Goal: Task Accomplishment & Management: Complete application form

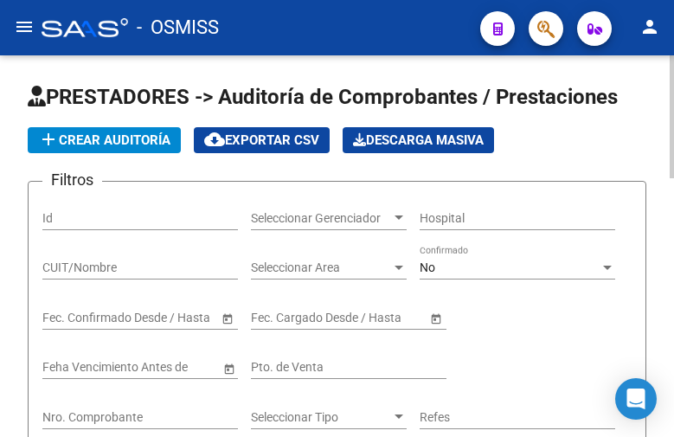
click at [102, 147] on span "add Crear Auditoría" at bounding box center [104, 140] width 132 height 16
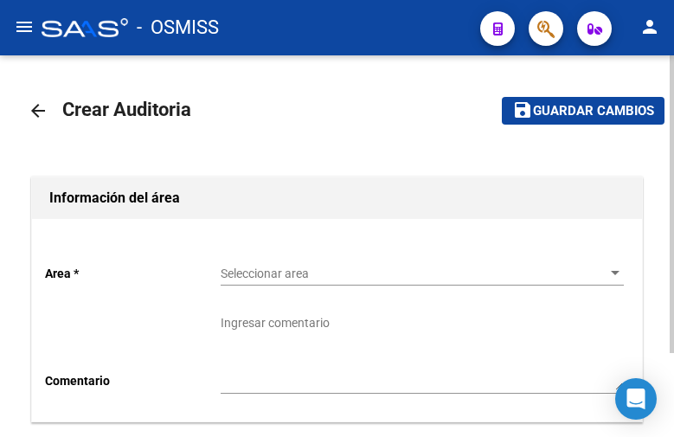
click at [285, 260] on div "Seleccionar area Seleccionar area" at bounding box center [422, 268] width 403 height 35
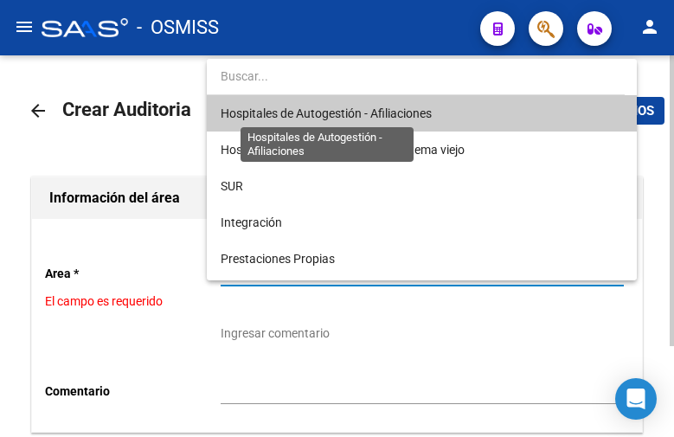
drag, startPoint x: 293, startPoint y: 112, endPoint x: 272, endPoint y: 123, distance: 24.0
click at [293, 112] on span "Hospitales de Autogestión - Afiliaciones" at bounding box center [326, 113] width 211 height 14
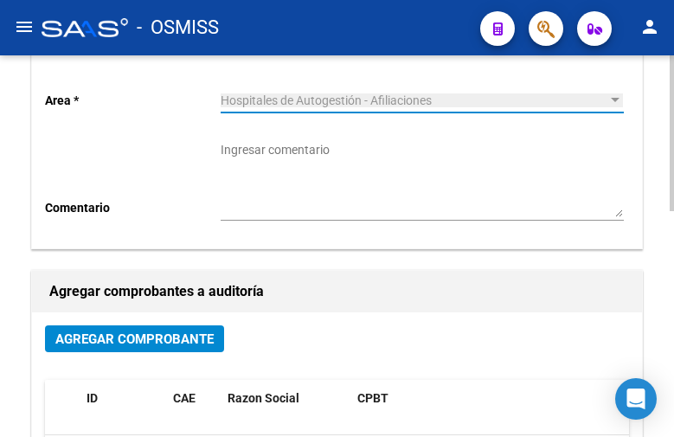
scroll to position [260, 0]
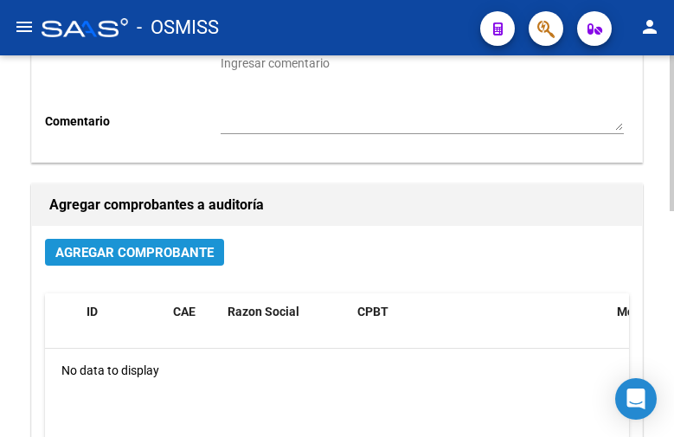
click at [184, 257] on span "Agregar Comprobante" at bounding box center [134, 253] width 158 height 16
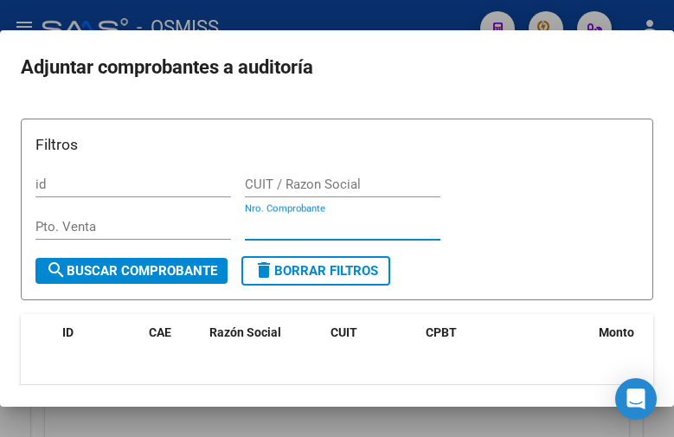
click at [273, 227] on input "Nro. Comprobante" at bounding box center [343, 227] width 196 height 16
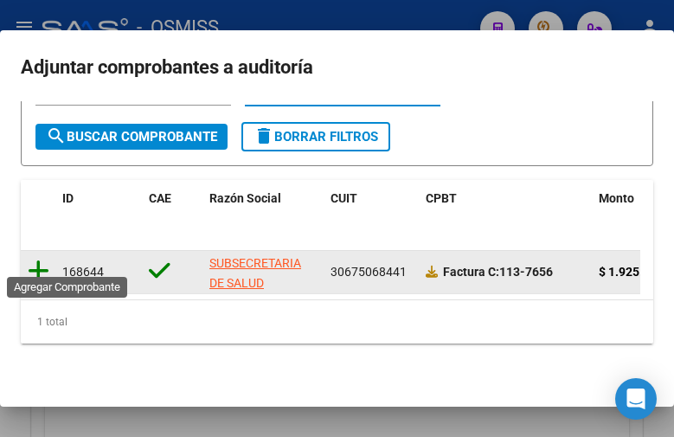
type input "7656"
click at [37, 260] on icon at bounding box center [39, 271] width 22 height 24
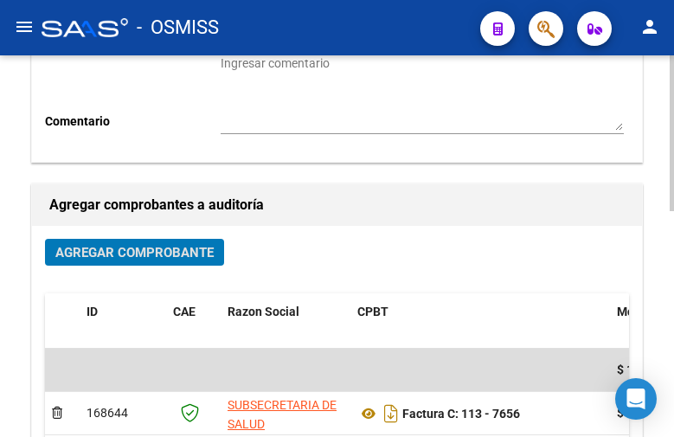
scroll to position [0, 0]
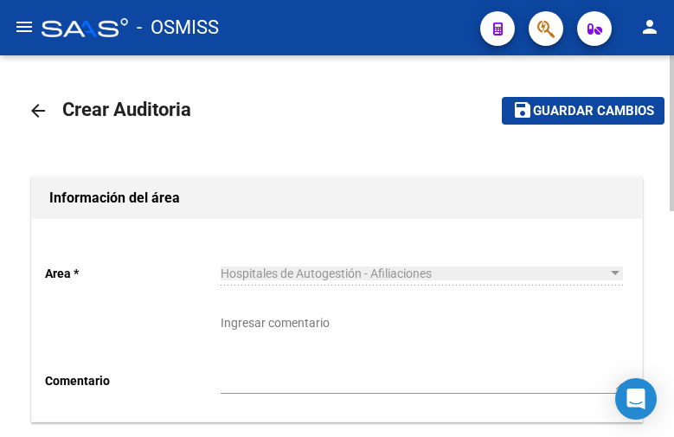
click at [563, 111] on span "Guardar cambios" at bounding box center [593, 112] width 121 height 16
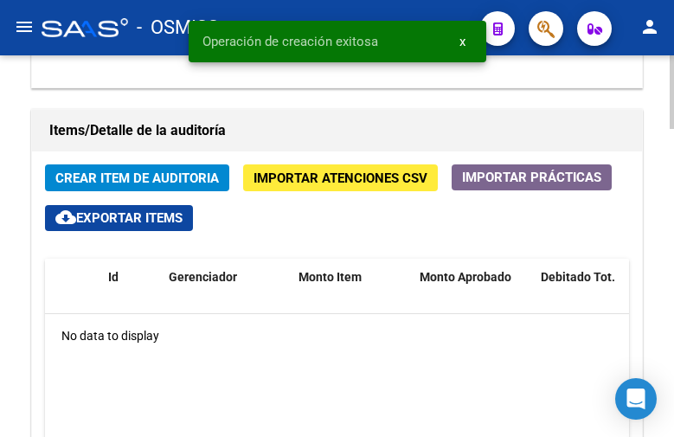
scroll to position [1384, 0]
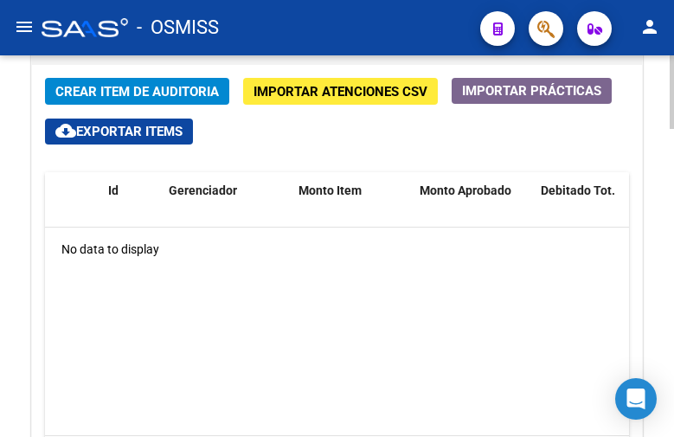
click at [155, 93] on span "Crear Item de Auditoria" at bounding box center [137, 92] width 164 height 16
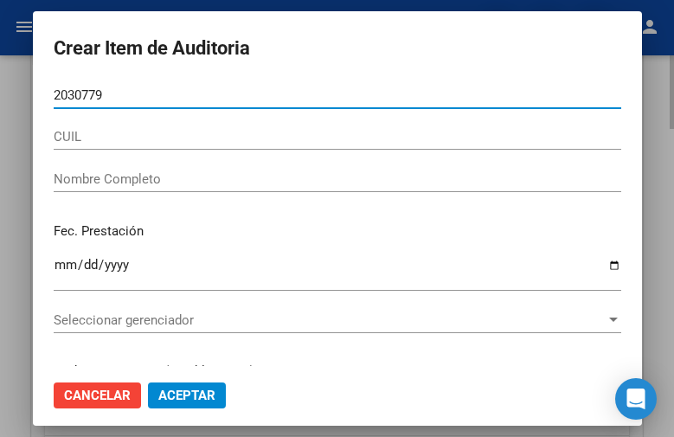
type input "20307796"
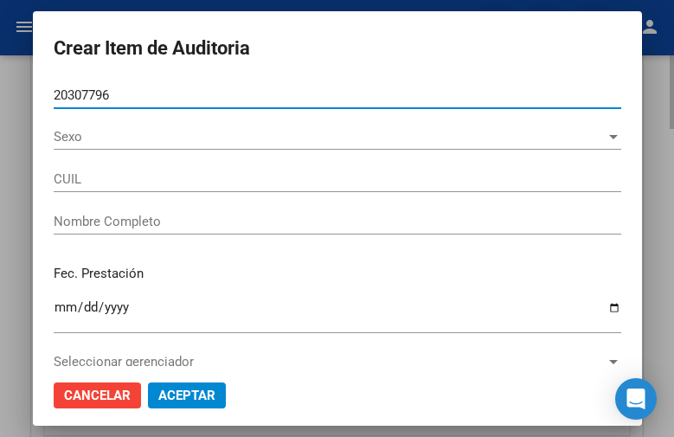
type input "20203077964"
type input "[PERSON_NAME]"
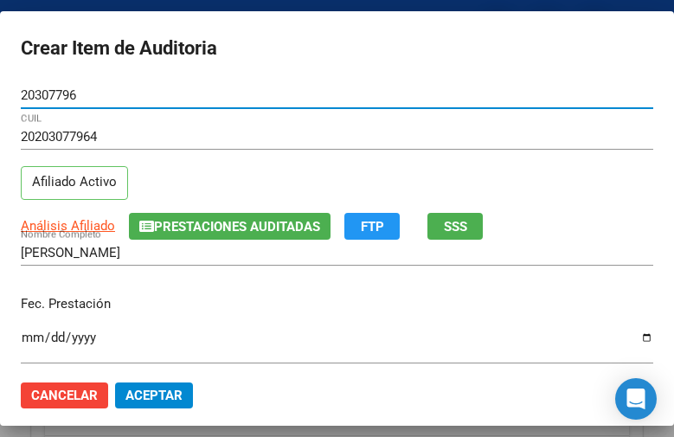
type input "20307796"
click at [32, 331] on input "Ingresar la fecha" at bounding box center [337, 344] width 632 height 28
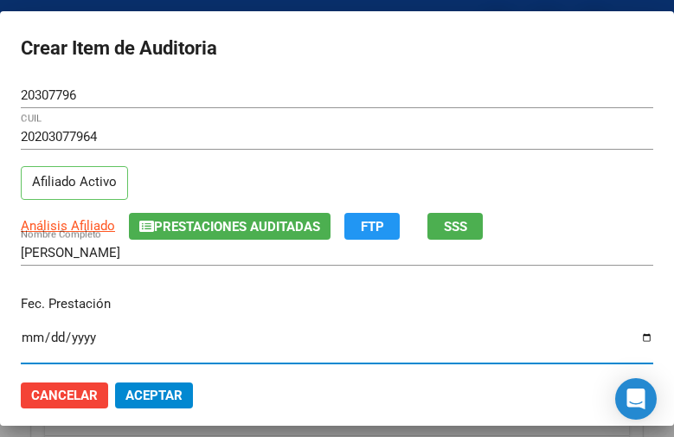
scroll to position [87, 0]
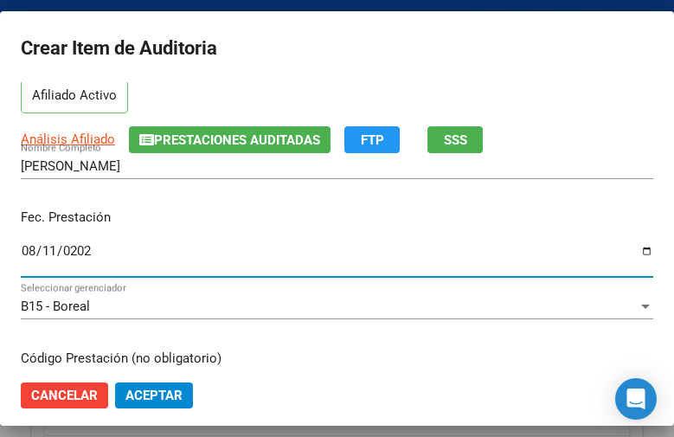
type input "[DATE]"
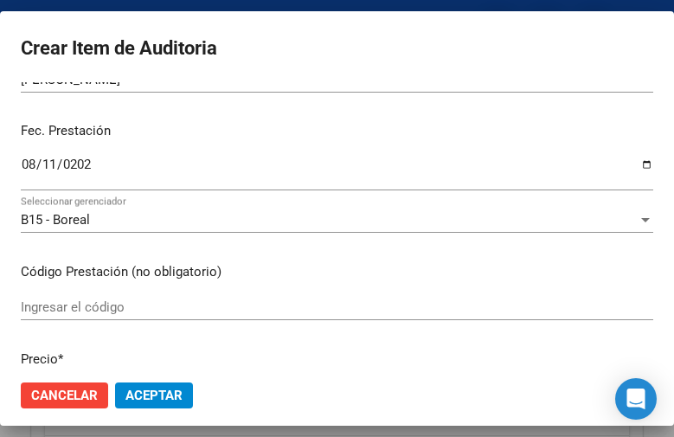
scroll to position [260, 0]
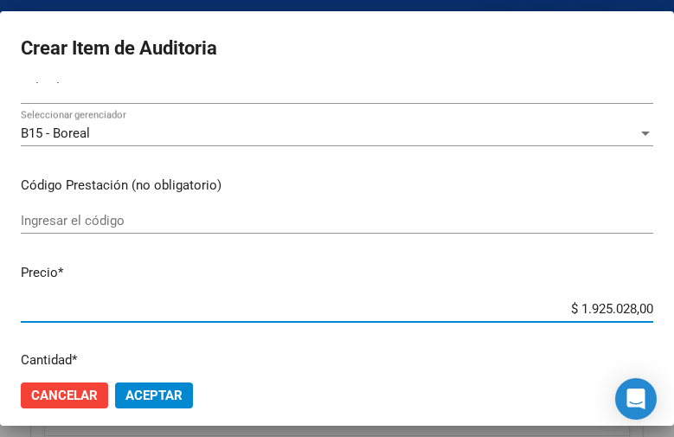
drag, startPoint x: 528, startPoint y: 309, endPoint x: 680, endPoint y: 299, distance: 152.6
click at [673, 299] on html "menu - OSMISS person Firma Express Inicio Calendario SSS Instructivos Contacto …" at bounding box center [337, 218] width 674 height 437
type input "$ 0,01"
type input "$ 0,11"
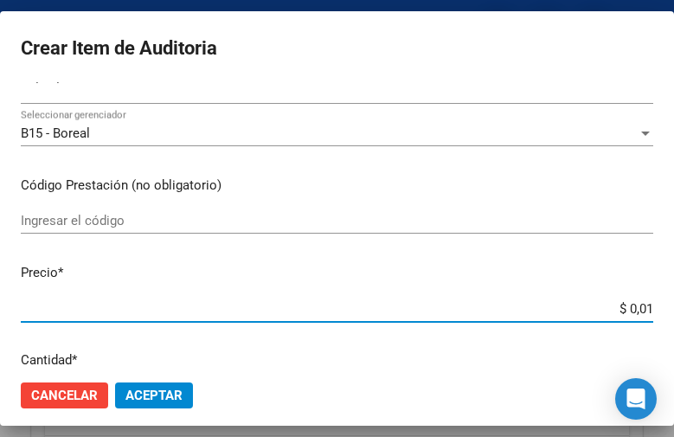
type input "$ 0,11"
type input "$ 1,19"
type input "$ 11,99"
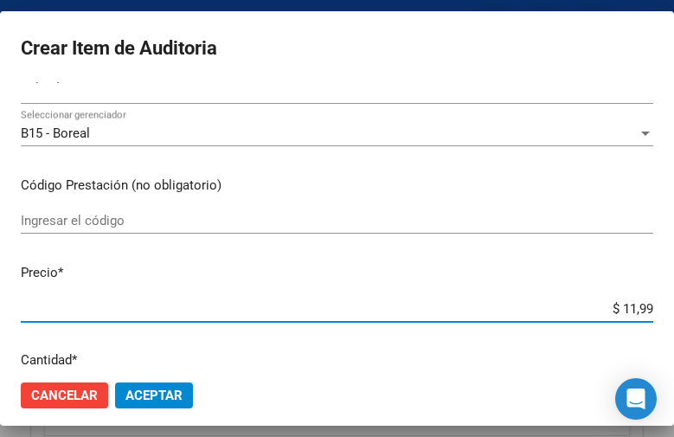
type input "$ 119,94"
type input "$ 1.199,40"
type input "$ 11.994,00"
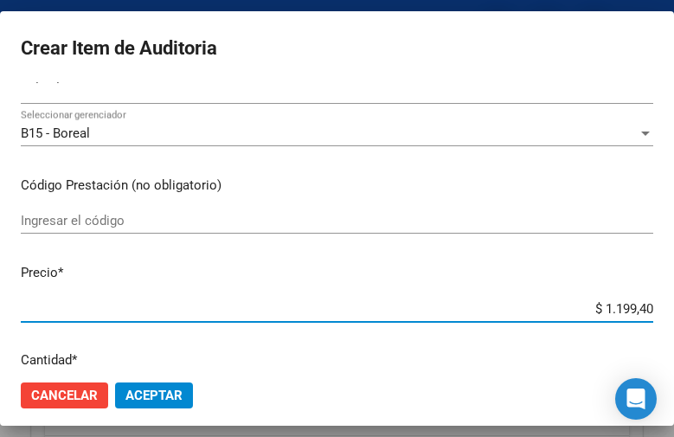
type input "$ 11.994,00"
click at [182, 388] on span "Aceptar" at bounding box center [153, 396] width 57 height 16
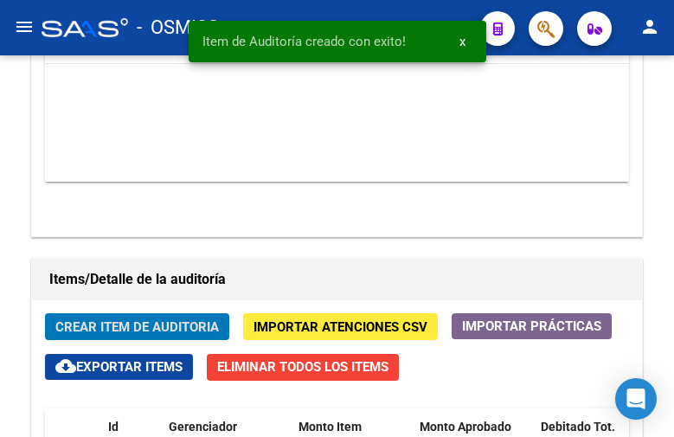
scroll to position [1619, 0]
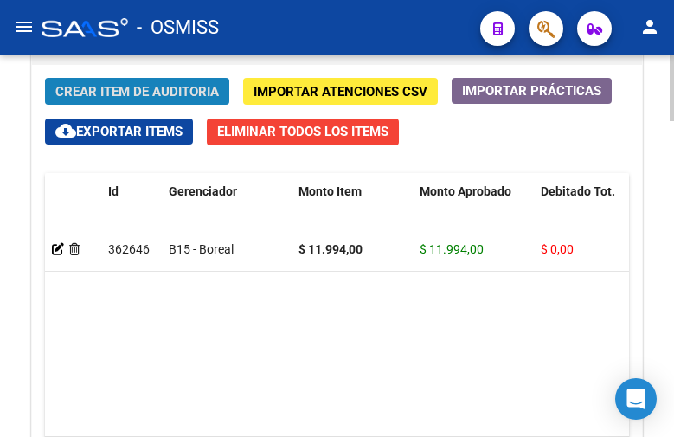
click at [119, 99] on span "Crear Item de Auditoria" at bounding box center [137, 92] width 164 height 16
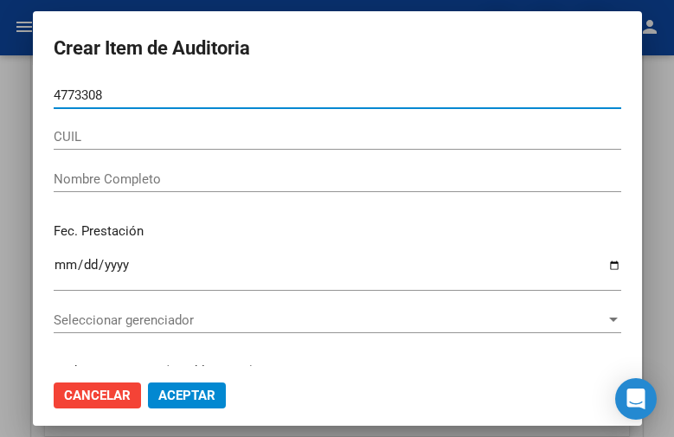
type input "47733084"
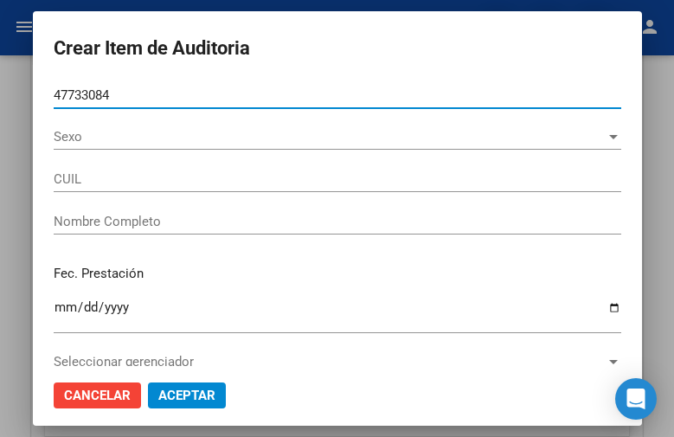
type input "20477330844"
type input "[PERSON_NAME]"
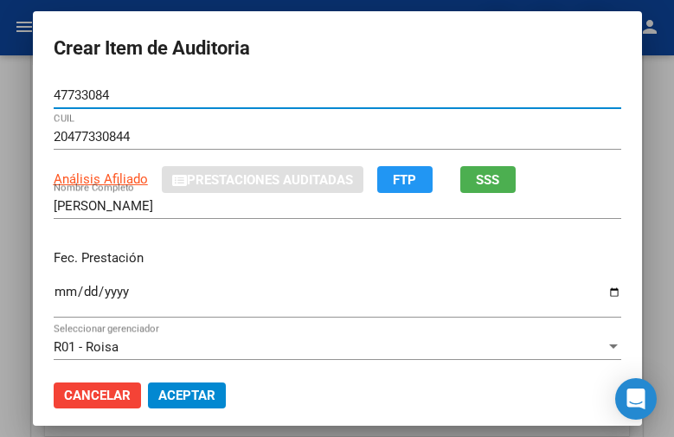
type input "47733084"
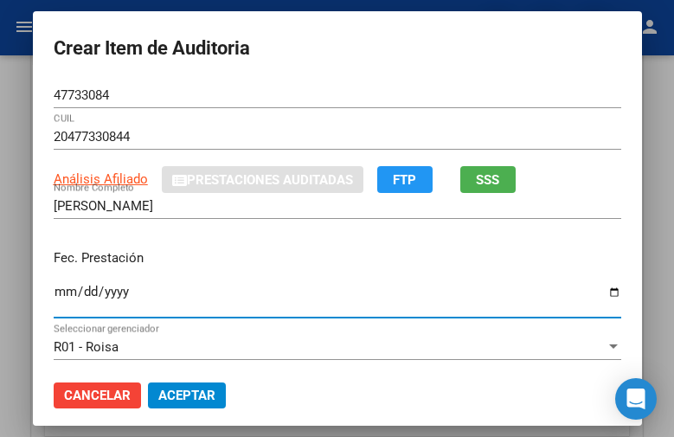
click at [55, 292] on input "Ingresar la fecha" at bounding box center [338, 299] width 568 height 28
type input "[DATE]"
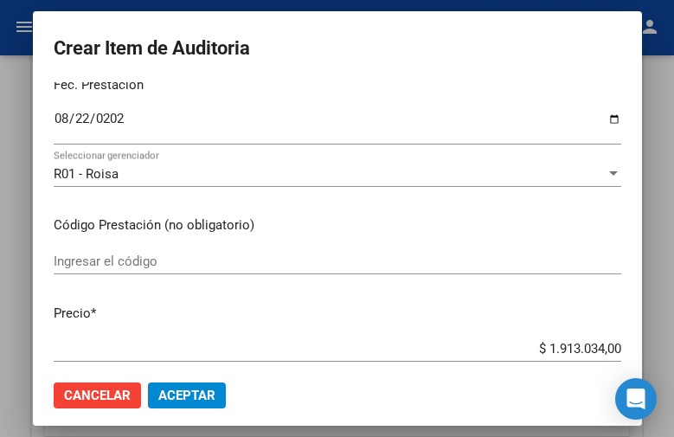
scroll to position [260, 0]
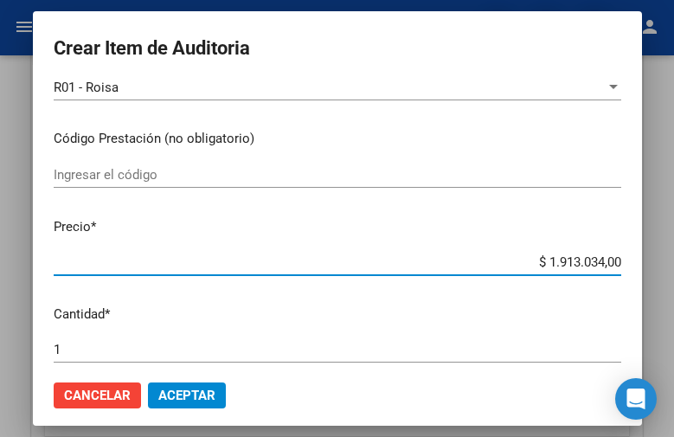
drag, startPoint x: 513, startPoint y: 257, endPoint x: 680, endPoint y: 257, distance: 167.0
click at [673, 257] on html "menu - OSMISS person Firma Express Inicio Calendario SSS Instructivos Contacto …" at bounding box center [337, 218] width 674 height 437
type input "$ 0,03"
type input "$ 0,38"
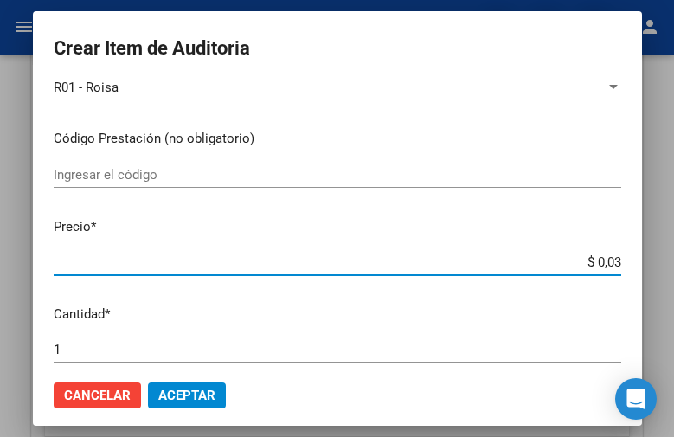
type input "$ 0,38"
type input "$ 3,80"
type input "$ 38,01"
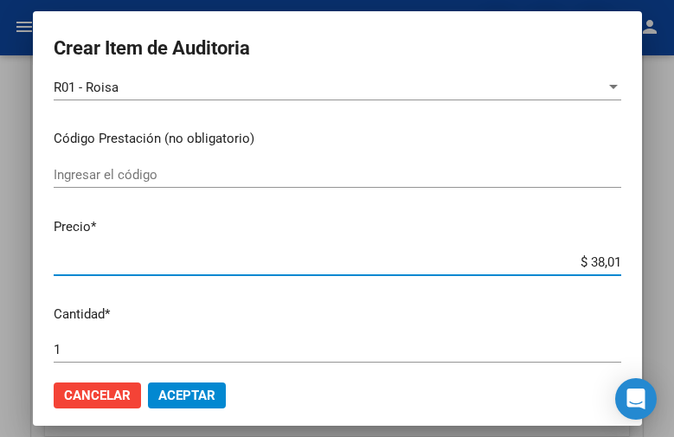
type input "$ 380,10"
type input "$ 3.801,00"
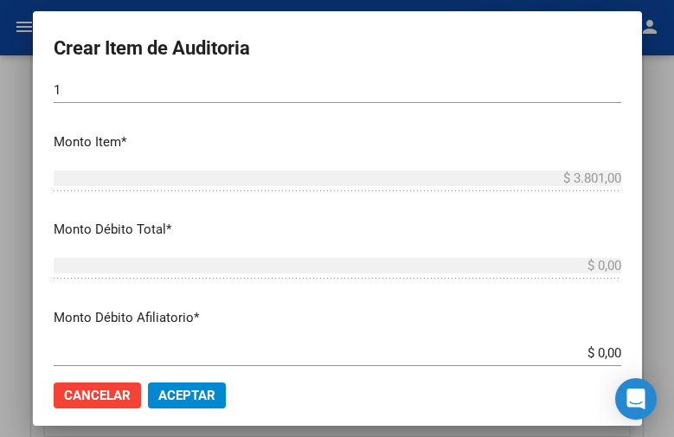
scroll to position [606, 0]
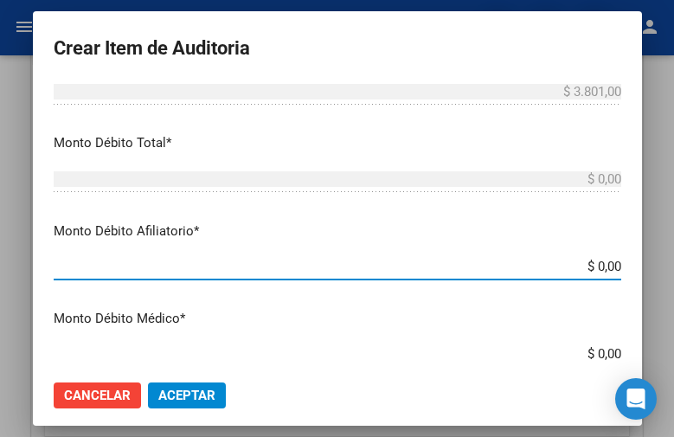
drag, startPoint x: 555, startPoint y: 267, endPoint x: 680, endPoint y: 261, distance: 124.7
click at [673, 261] on html "menu - OSMISS person Firma Express Inicio Calendario SSS Instructivos Contacto …" at bounding box center [337, 218] width 674 height 437
type input "$ 0,03"
type input "$ 0,38"
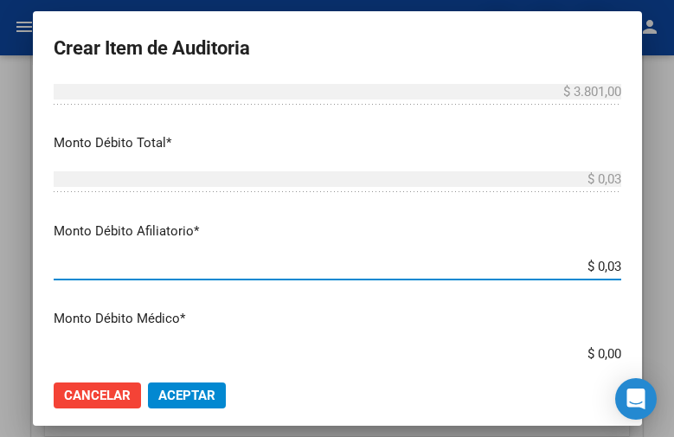
type input "$ 0,38"
type input "$ 3,80"
type input "$ 38,01"
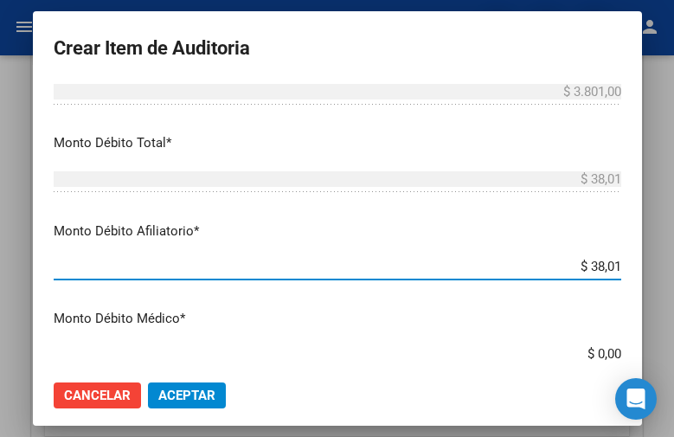
type input "$ 380,10"
type input "$ 3.801,00"
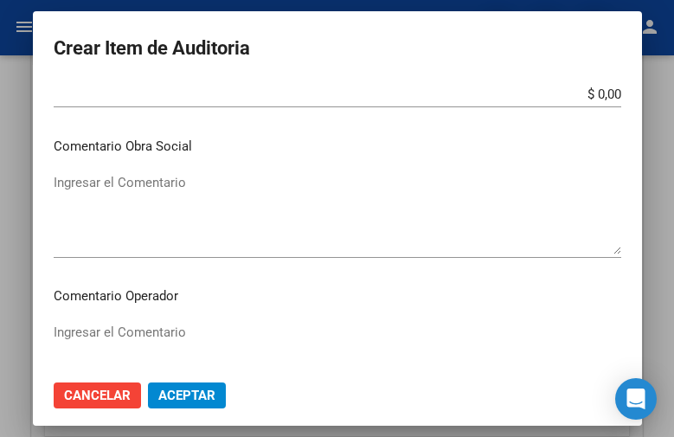
scroll to position [952, 0]
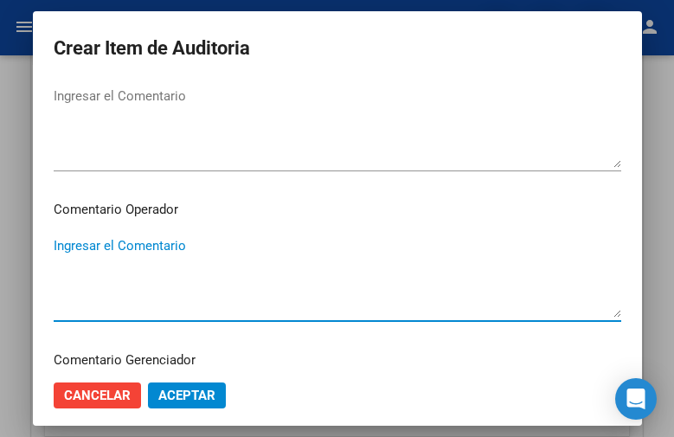
click at [124, 247] on textarea "Ingresar el Comentario" at bounding box center [338, 276] width 568 height 81
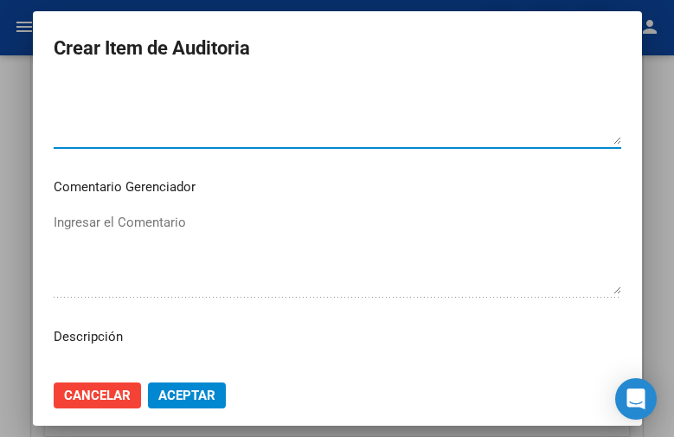
scroll to position [1211, 0]
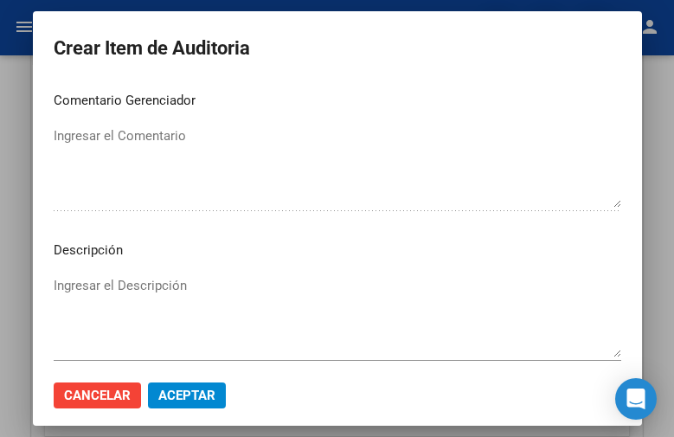
type textarea "SE RECHAZA"
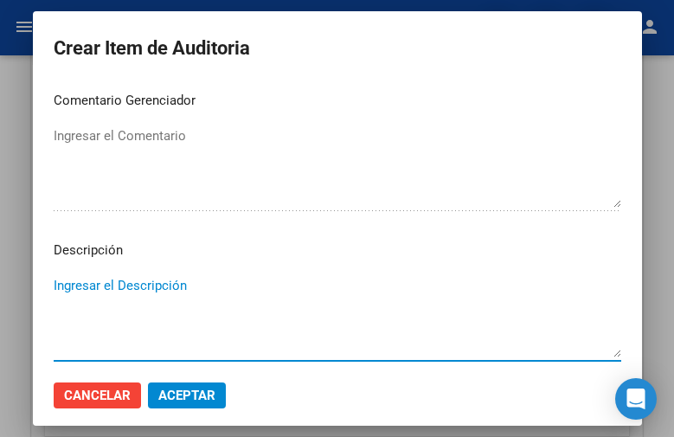
click at [116, 276] on textarea "Ingresar el Descripción" at bounding box center [338, 316] width 568 height 81
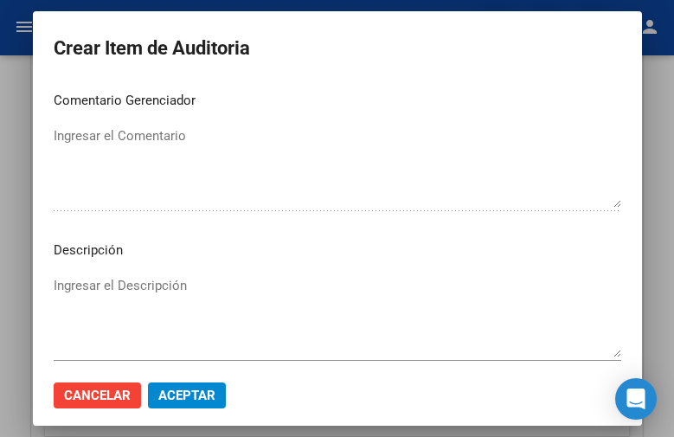
click at [549, 89] on mat-dialog-content "47733084 Nro Documento 20477330844 CUIL Análisis Afiliado Prestaciones Auditada…" at bounding box center [337, 224] width 609 height 284
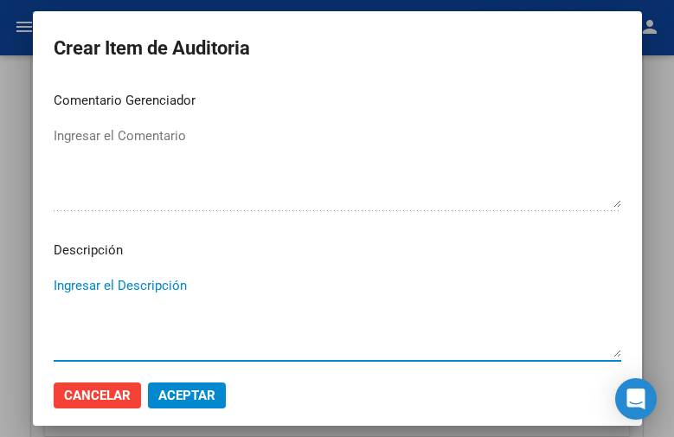
click at [74, 286] on textarea "Ingresar el Descripción" at bounding box center [338, 316] width 568 height 81
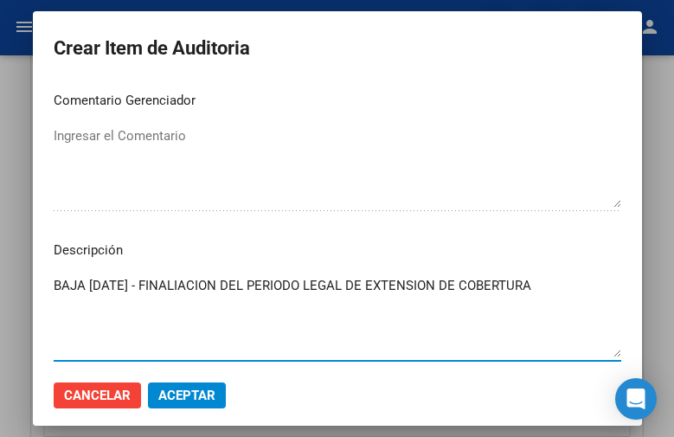
type textarea "BAJA [DATE] - FINALIACION DEL PERIODO LEGAL DE EXTENSION DE COBERTURA"
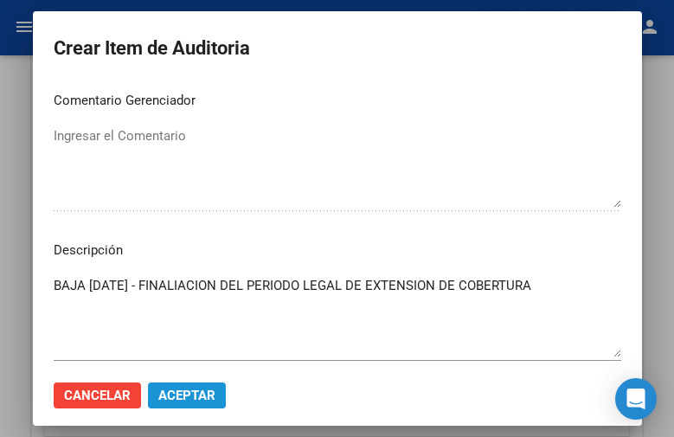
click at [191, 389] on span "Aceptar" at bounding box center [186, 396] width 57 height 16
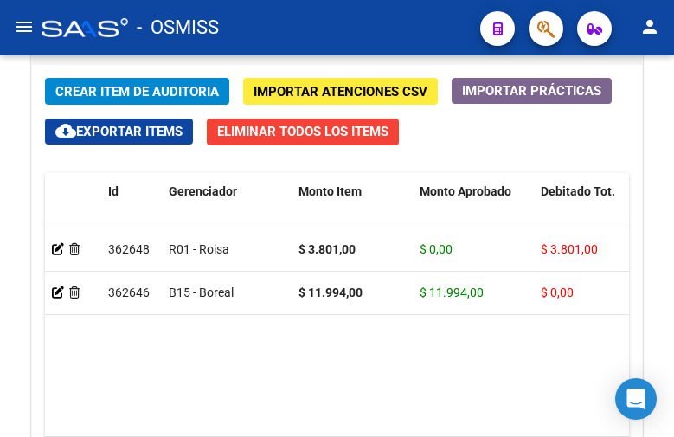
click at [447, 16] on div "- OSMISS" at bounding box center [254, 28] width 425 height 38
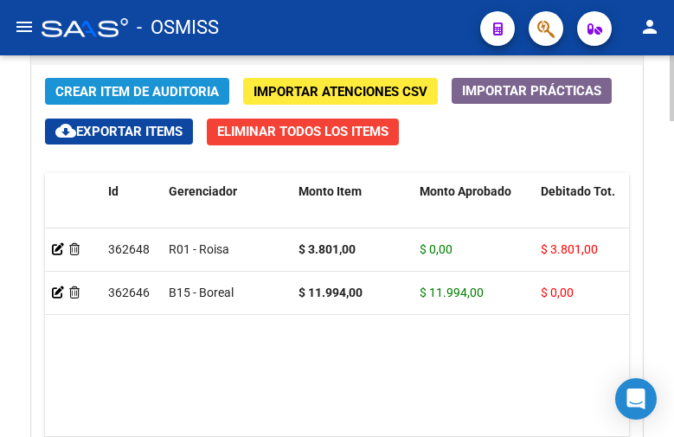
click at [118, 83] on span "Crear Item de Auditoria" at bounding box center [137, 91] width 164 height 16
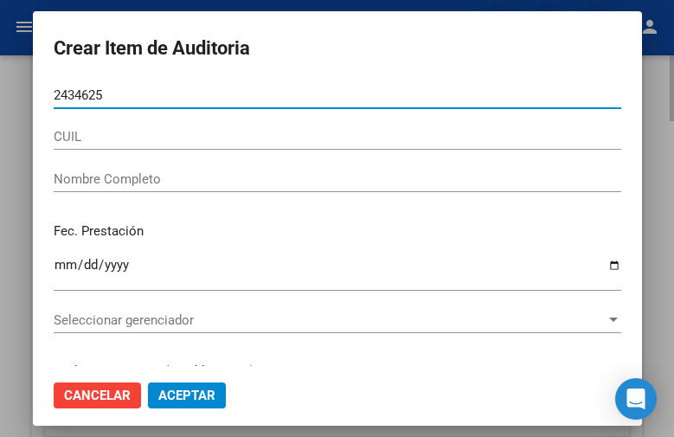
type input "24346258"
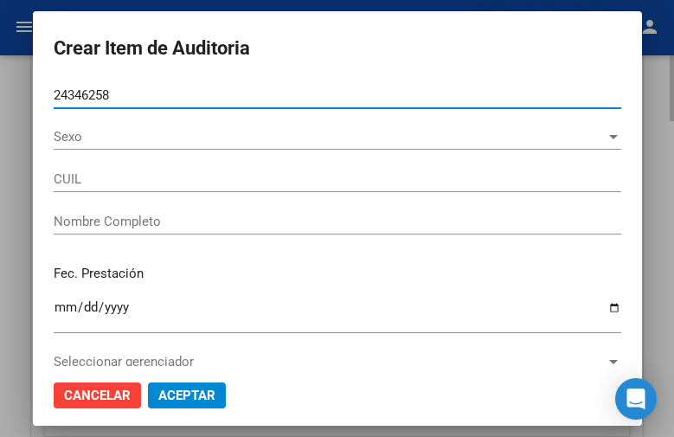
type input "20243462585"
type input "[PERSON_NAME]"
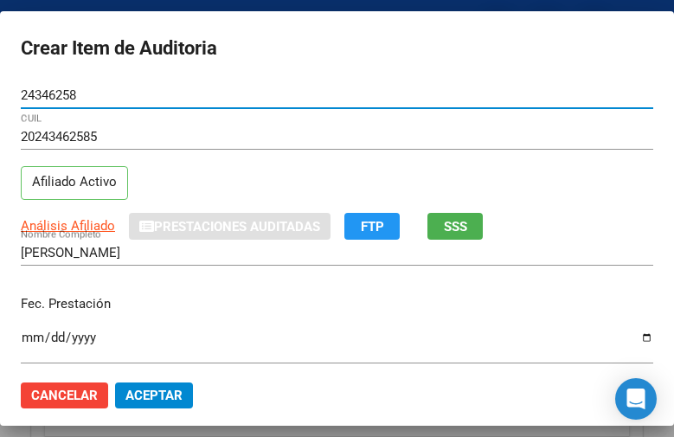
type input "24346258"
click at [29, 339] on input "Ingresar la fecha" at bounding box center [337, 344] width 632 height 28
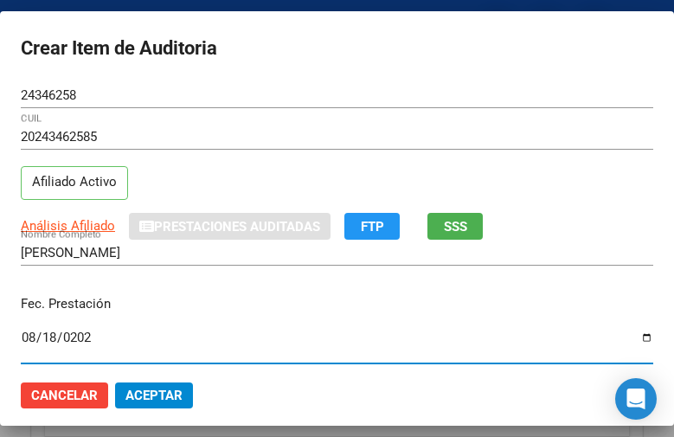
type input "[DATE]"
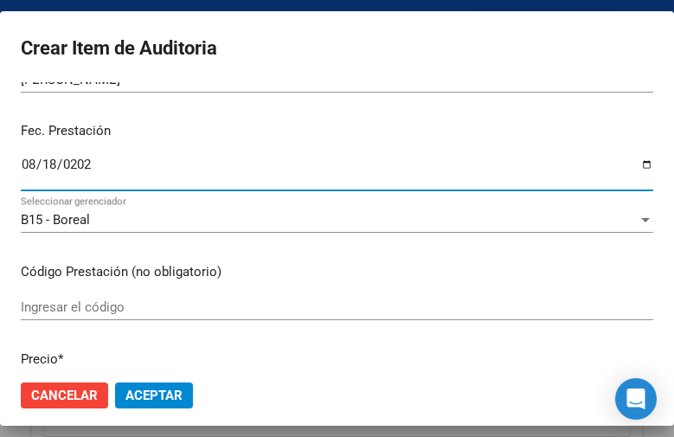
scroll to position [346, 0]
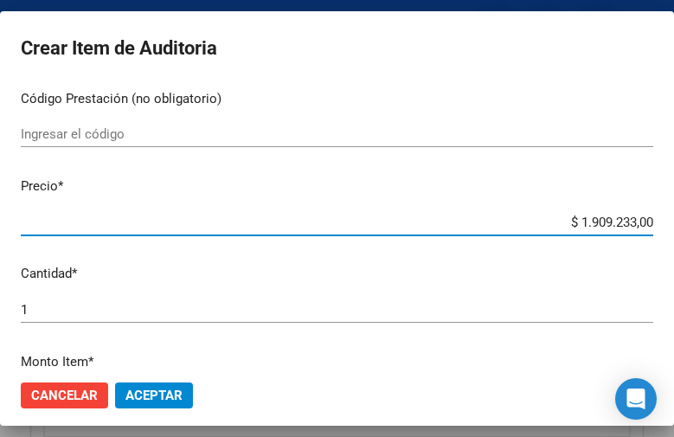
drag, startPoint x: 515, startPoint y: 218, endPoint x: 680, endPoint y: 219, distance: 165.2
click at [673, 219] on html "menu - OSMISS person Firma Express Inicio Calendario SSS Instructivos Contacto …" at bounding box center [337, 218] width 674 height 437
type input "$ 0,01"
type input "$ 0,11"
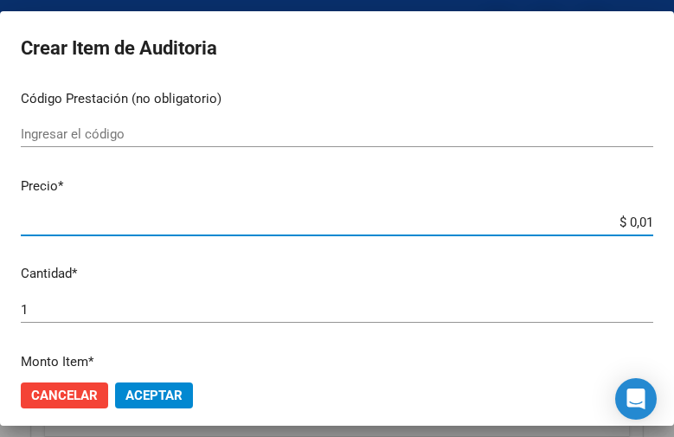
type input "$ 0,11"
type input "$ 1,19"
type input "$ 11,99"
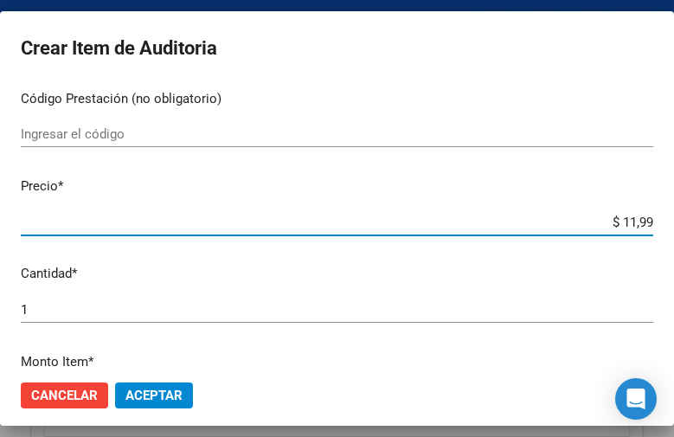
type input "$ 119,94"
type input "$ 1.199,40"
type input "$ 11.994,00"
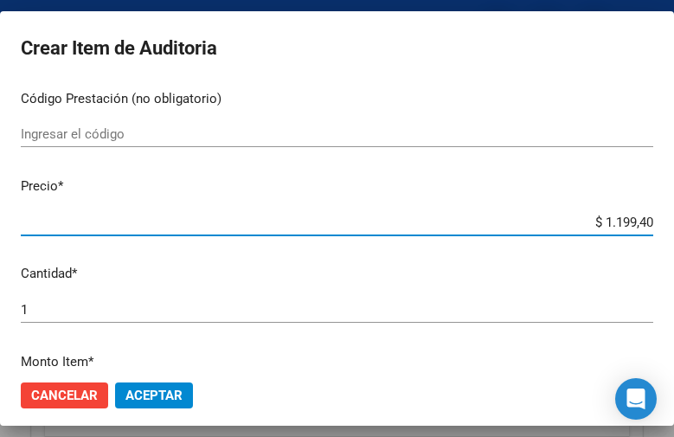
type input "$ 11.994,00"
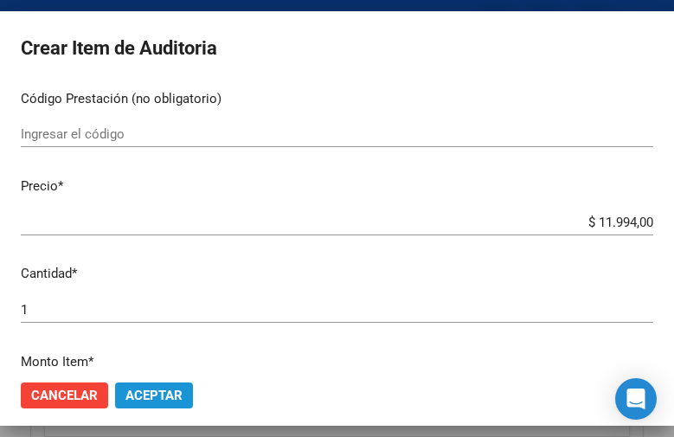
click at [160, 390] on span "Aceptar" at bounding box center [153, 396] width 57 height 16
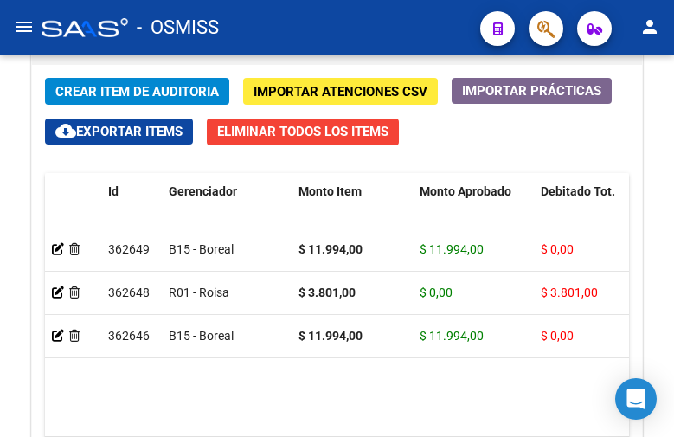
click at [452, 20] on div "- OSMISS" at bounding box center [254, 28] width 425 height 38
click at [109, 89] on span "Crear Item de Auditoria" at bounding box center [137, 92] width 164 height 16
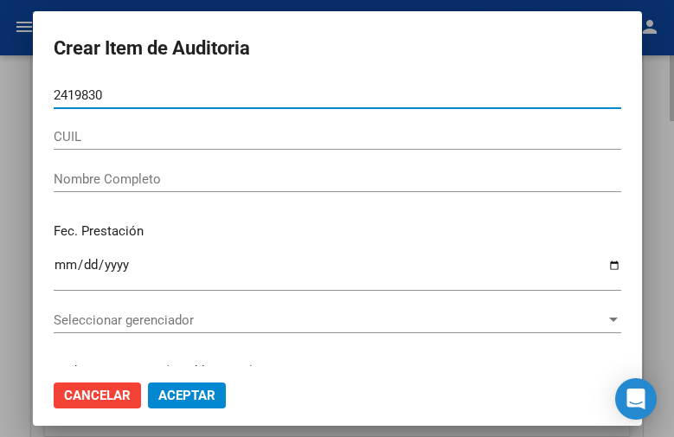
type input "24198307"
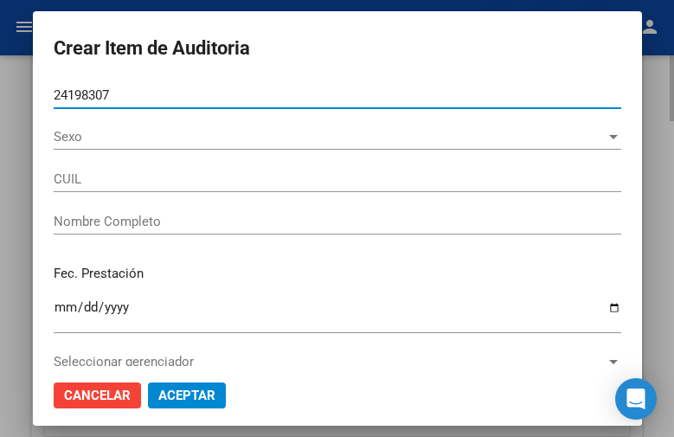
type input "27241983078"
type input "[PERSON_NAME]"
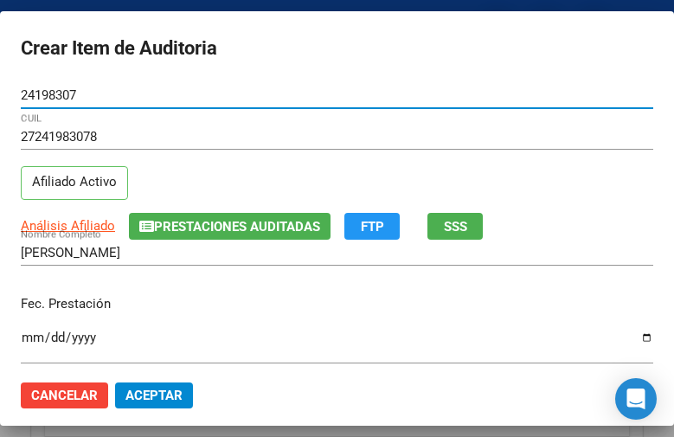
type input "24198307"
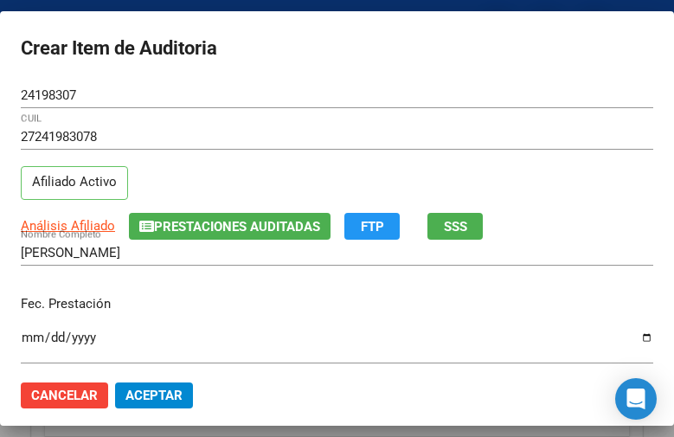
click at [17, 344] on mat-dialog-content "24198307 Nro Documento 27241983078 CUIL Afiliado Activo Análisis Afiliado Prest…" at bounding box center [337, 224] width 674 height 284
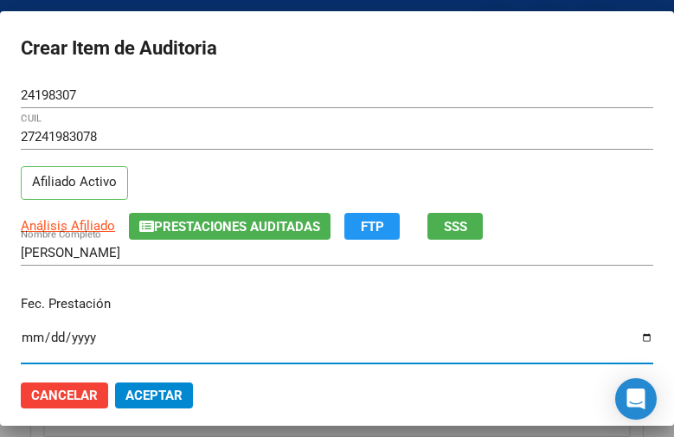
click at [28, 337] on input "Ingresar la fecha" at bounding box center [337, 344] width 632 height 28
type input "[DATE]"
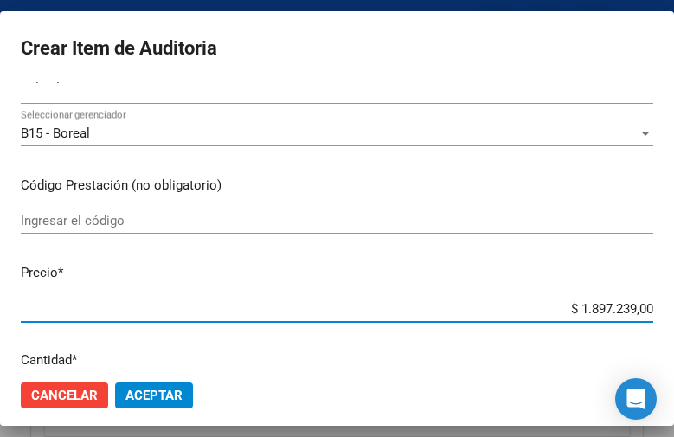
drag, startPoint x: 508, startPoint y: 305, endPoint x: 680, endPoint y: 308, distance: 172.2
click at [673, 308] on html "menu - OSMISS person Firma Express Inicio Calendario SSS Instructivos Contacto …" at bounding box center [337, 218] width 674 height 437
type input "$ 0,01"
type input "$ 0,11"
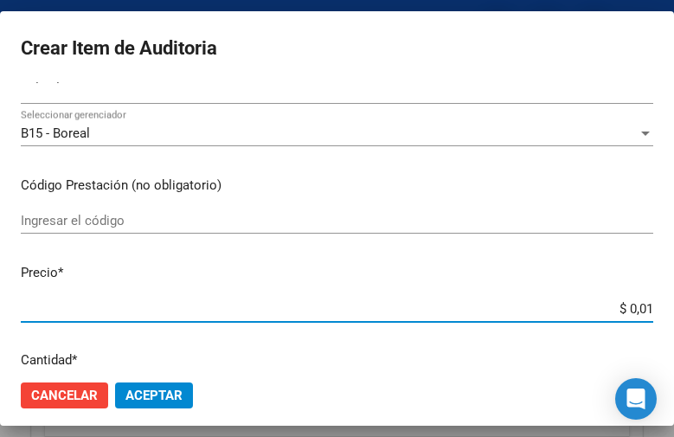
type input "$ 0,11"
type input "$ 1,19"
type input "$ 11,99"
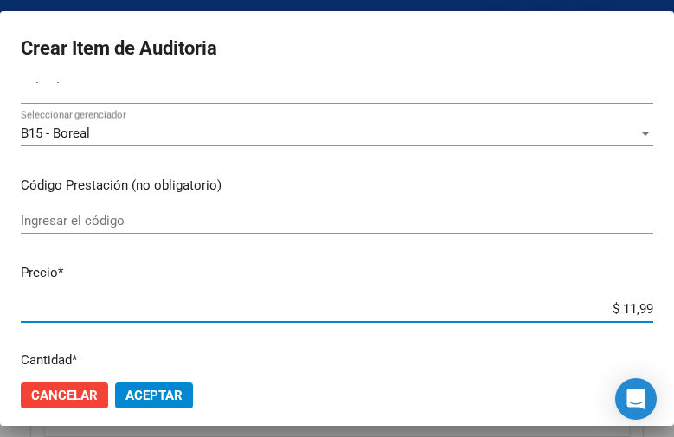
type input "$ 119,94"
type input "$ 1.199,40"
type input "$ 11.994,00"
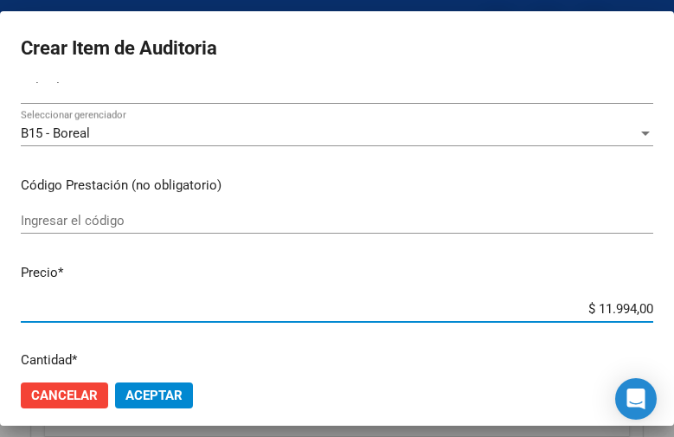
type input "$ 11.994,00"
click at [170, 395] on span "Aceptar" at bounding box center [153, 396] width 57 height 16
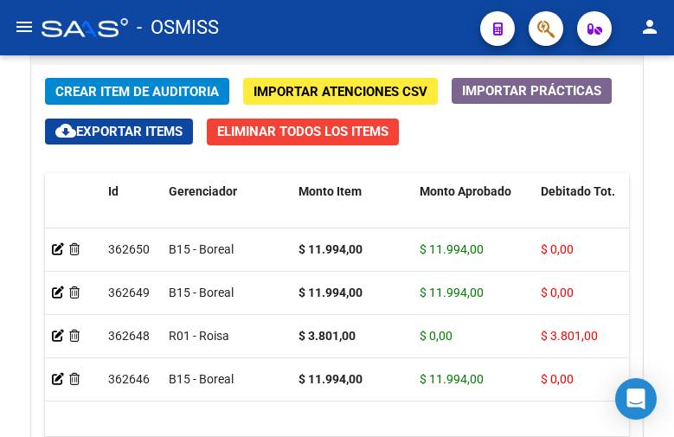
click at [438, 38] on div "- OSMISS" at bounding box center [254, 28] width 425 height 38
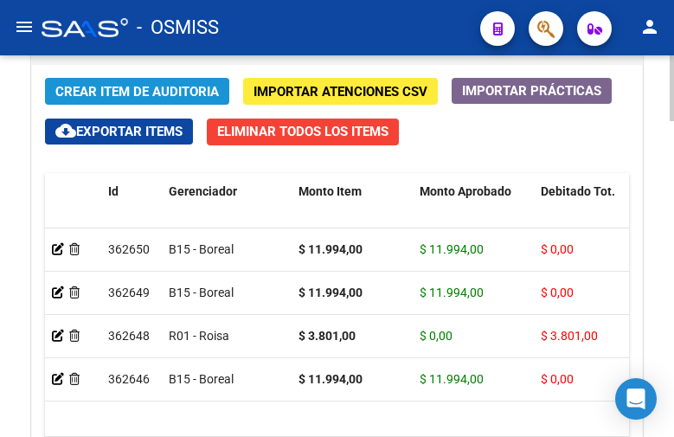
click at [129, 90] on span "Crear Item de Auditoria" at bounding box center [137, 92] width 164 height 16
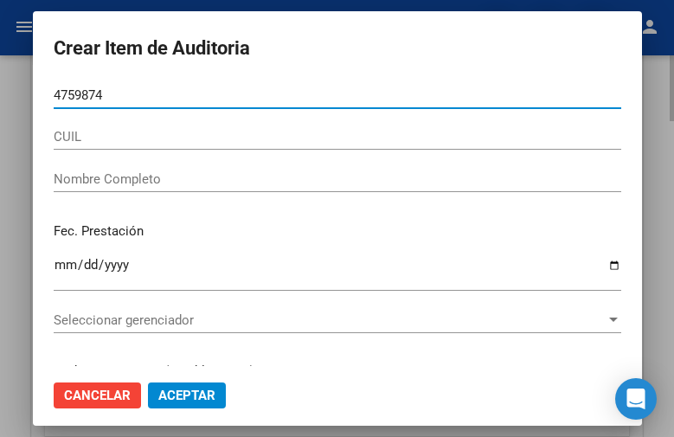
type input "47598741"
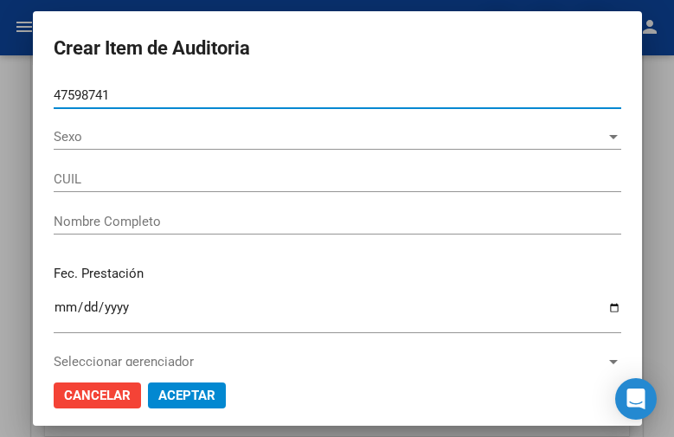
type input "20475987412"
type input "[PERSON_NAME]"
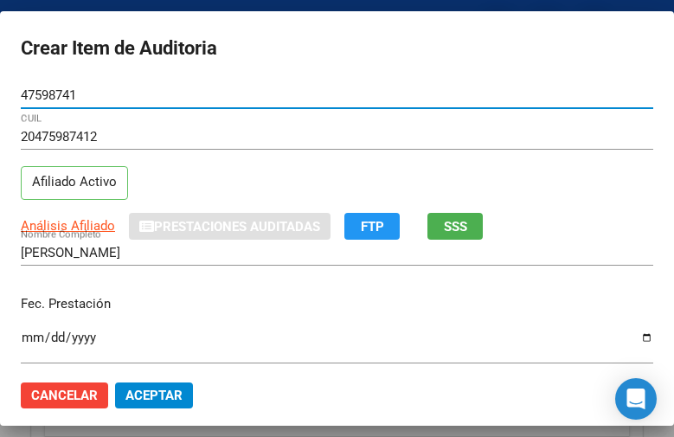
type input "47598741"
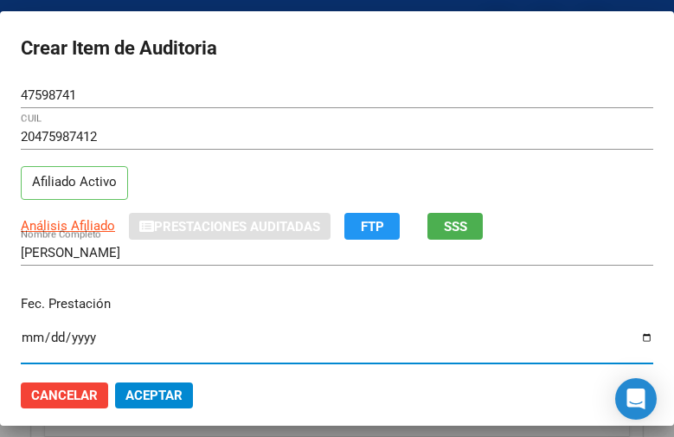
click at [32, 340] on input "Ingresar la fecha" at bounding box center [337, 344] width 632 height 28
type input "[DATE]"
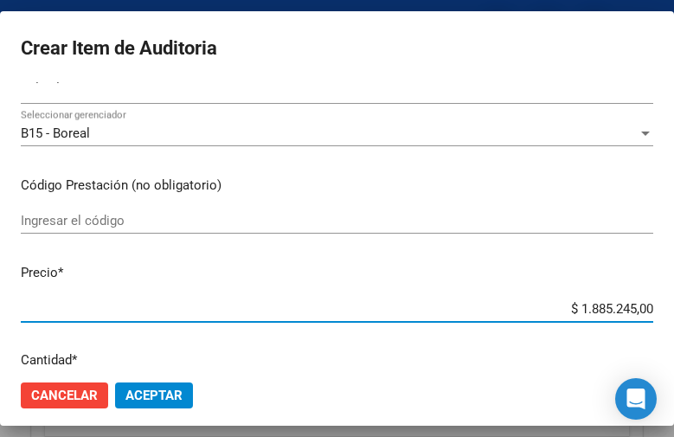
drag, startPoint x: 537, startPoint y: 311, endPoint x: 670, endPoint y: 311, distance: 132.4
click at [670, 311] on mat-dialog-container "Crear Item de Auditoria 47598741 Nro Documento 20475987412 CUIL Afiliado Activo…" at bounding box center [337, 218] width 674 height 415
type input "$ 0,01"
type input "$ 0,11"
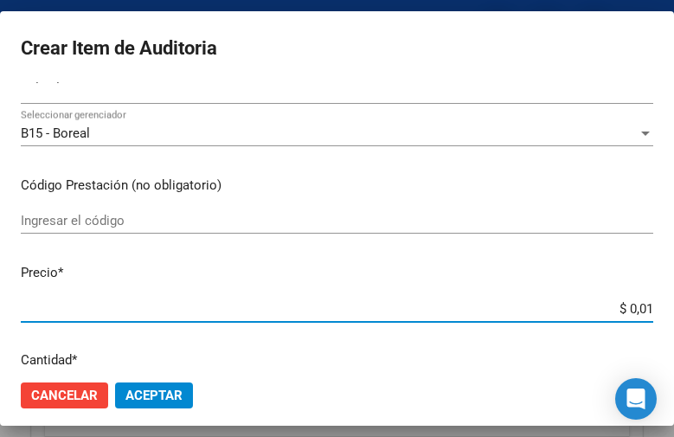
type input "$ 0,11"
type input "$ 1,19"
type input "$ 11,99"
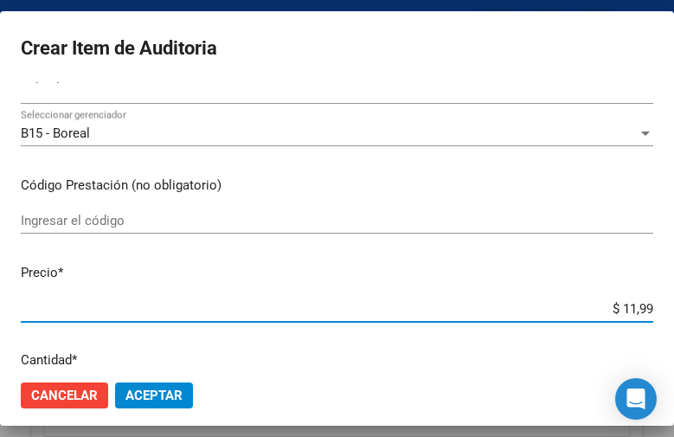
type input "$ 119,94"
type input "$ 1.199,40"
type input "$ 11.994,00"
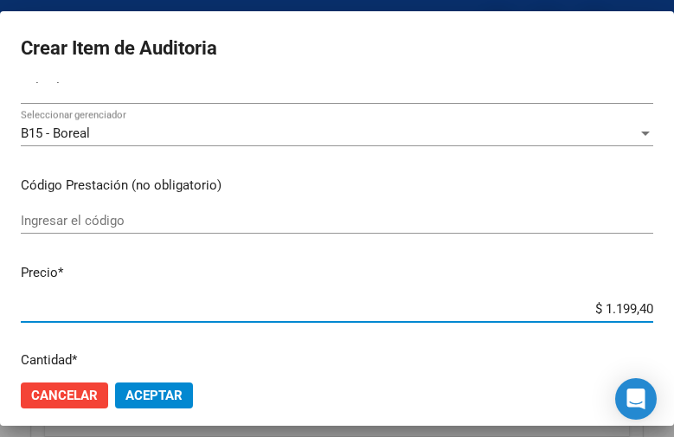
type input "$ 11.994,00"
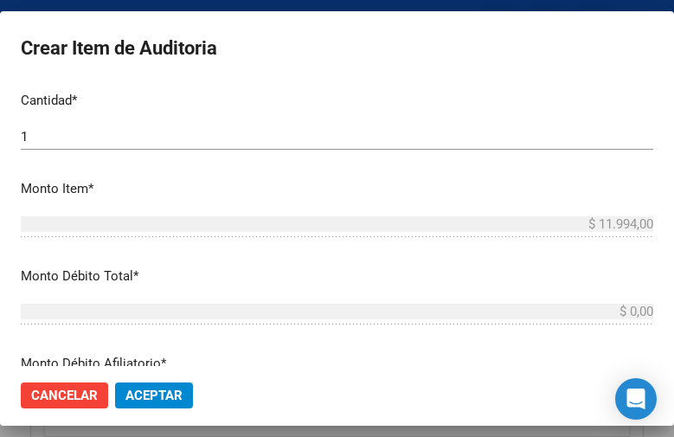
scroll to position [606, 0]
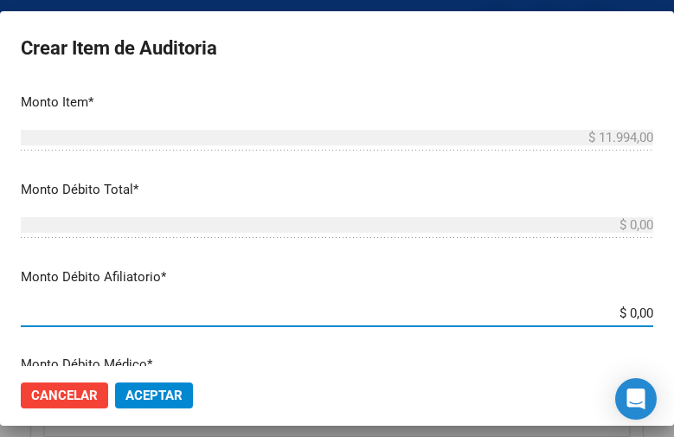
drag, startPoint x: 583, startPoint y: 314, endPoint x: 680, endPoint y: 314, distance: 96.9
click at [673, 314] on html "menu - OSMISS person Firma Express Inicio Calendario SSS Instructivos Contacto …" at bounding box center [337, 218] width 674 height 437
type input "$ 0,01"
type input "$ 0,11"
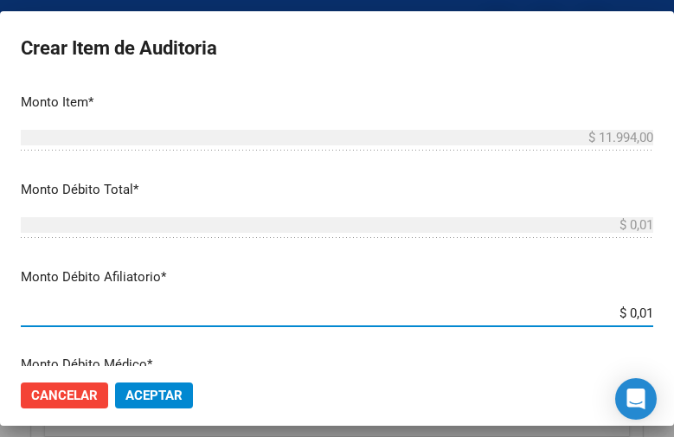
type input "$ 0,11"
type input "$ 1,19"
type input "$ 11,99"
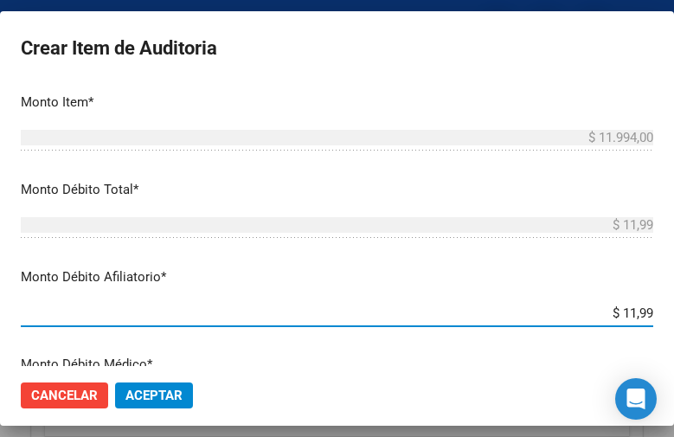
type input "$ 119,94"
type input "$ 1.199,40"
type input "$ 11.994,00"
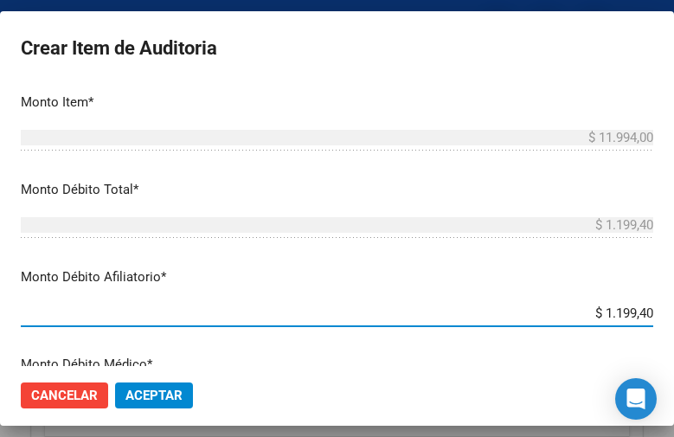
type input "$ 11.994,00"
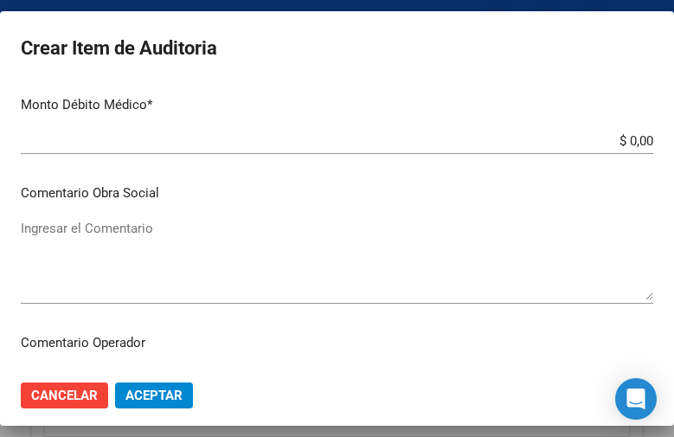
scroll to position [952, 0]
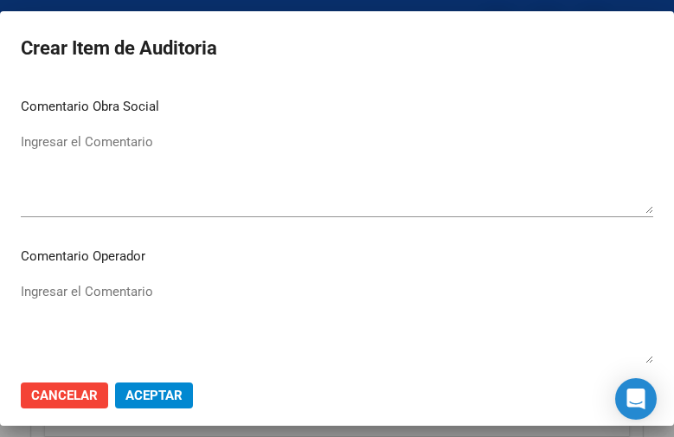
click at [66, 290] on textarea "Ingresar el Comentario" at bounding box center [337, 322] width 632 height 81
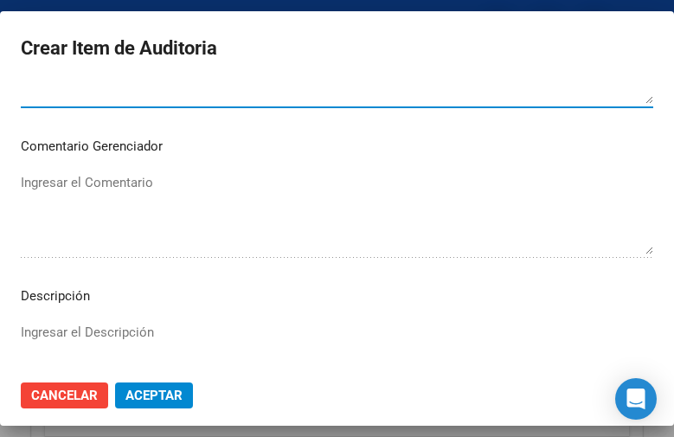
scroll to position [1298, 0]
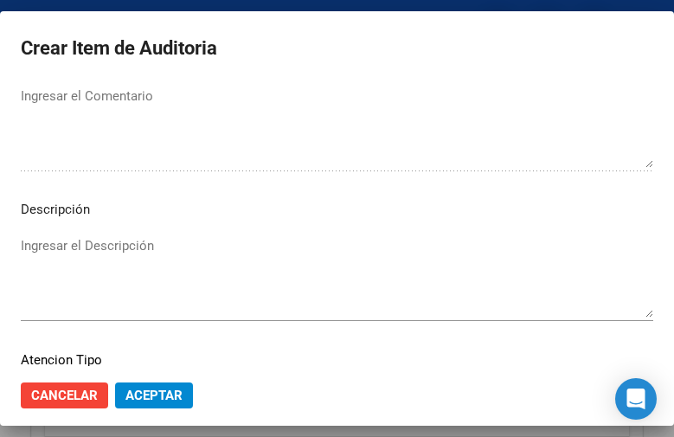
type textarea "SE RECHAZA"
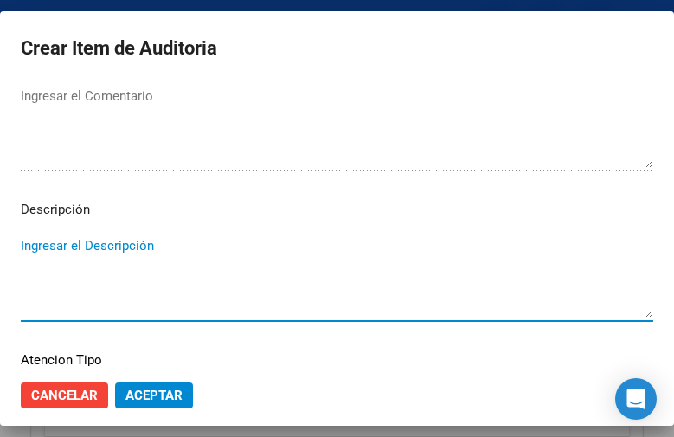
click at [28, 247] on textarea "Ingresar el Descripción" at bounding box center [337, 276] width 632 height 81
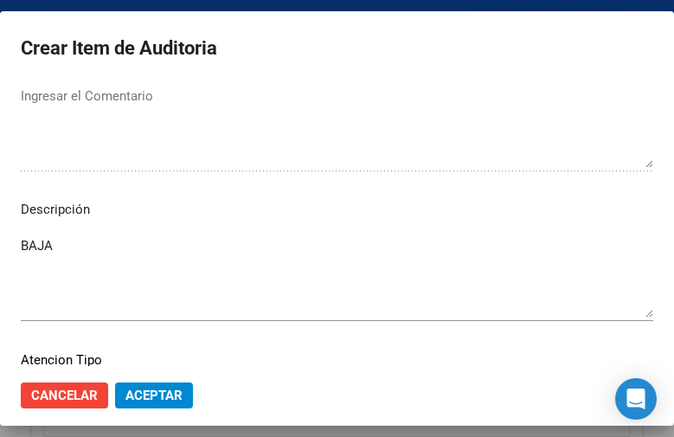
click at [155, 256] on textarea "BAJA" at bounding box center [337, 276] width 632 height 81
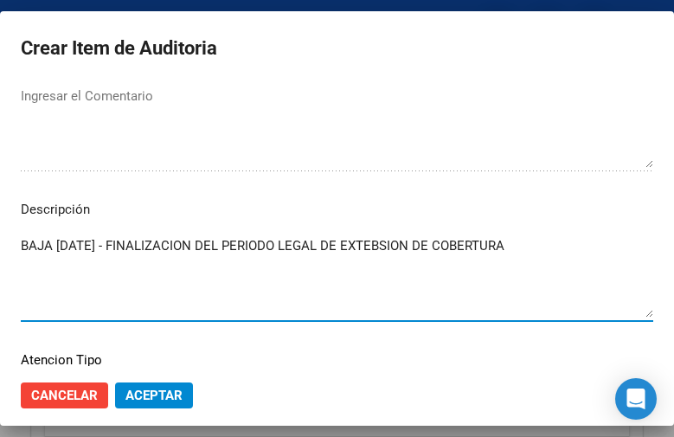
click at [405, 246] on textarea "BAJA [DATE] - FINALIZACION DEL PERIODO LEGAL DE EXTEBSION DE COBERTURA" at bounding box center [337, 276] width 632 height 81
type textarea "BAJA [DATE] - FINALIZACION DEL PERIODO LEGAL DE EXTENSION DE COBERTURA"
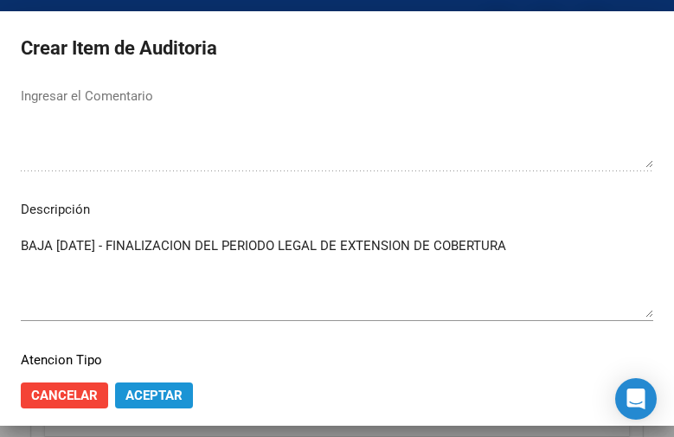
click at [144, 382] on button "Aceptar" at bounding box center [154, 395] width 78 height 26
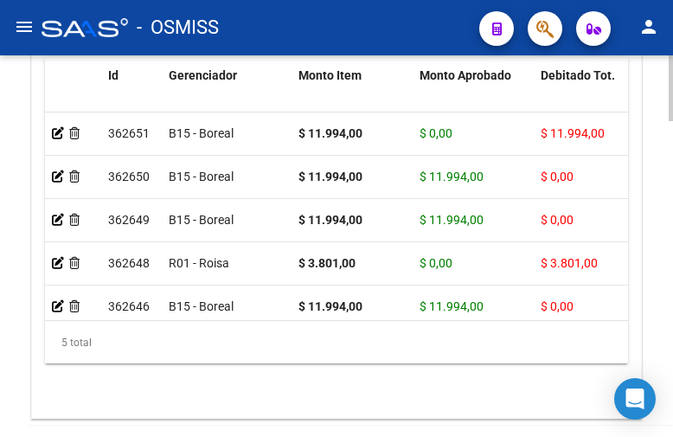
scroll to position [1625, 0]
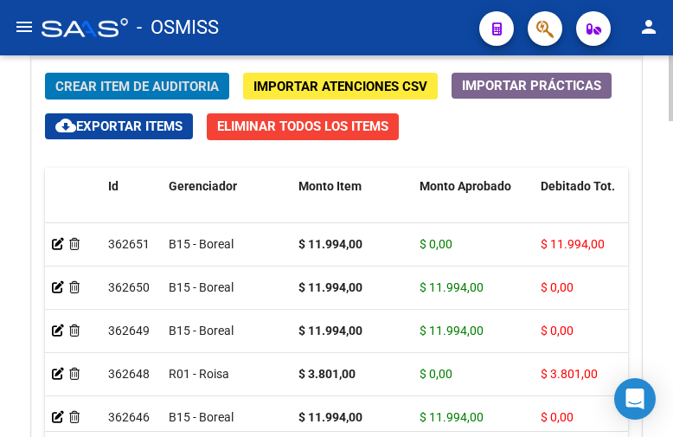
click at [673, 360] on html "menu - OSMISS person Firma Express Inicio Calendario SSS Instructivos Contacto …" at bounding box center [336, 218] width 673 height 437
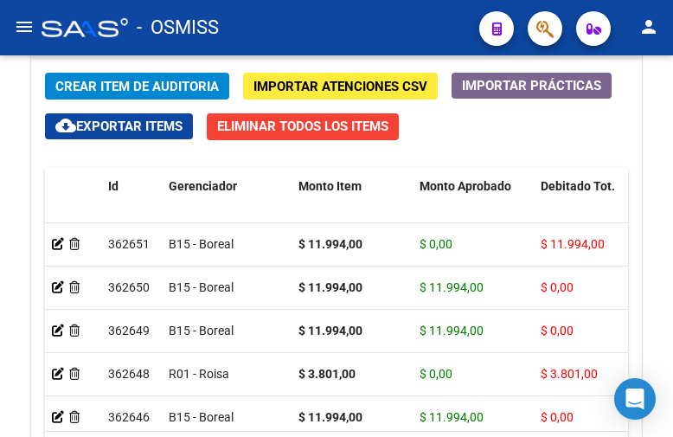
click at [446, 27] on div "- OSMISS" at bounding box center [254, 28] width 424 height 38
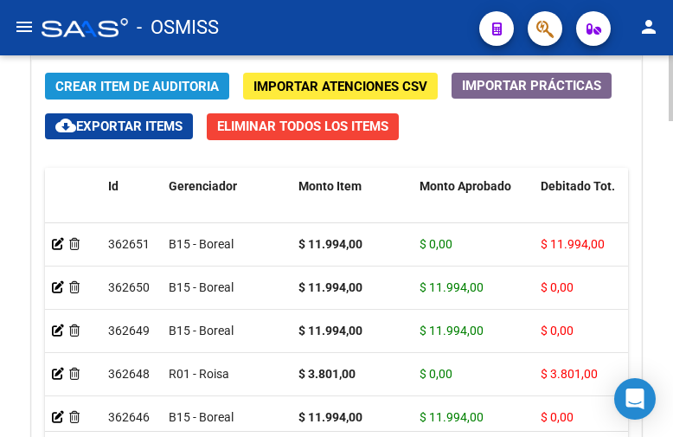
click at [155, 91] on span "Crear Item de Auditoria" at bounding box center [137, 87] width 164 height 16
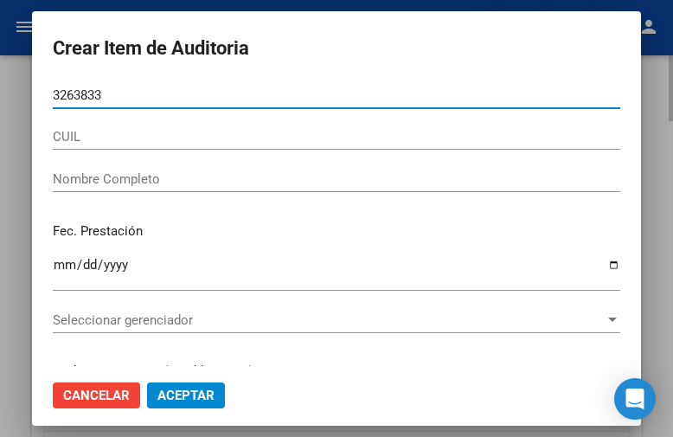
type input "32638336"
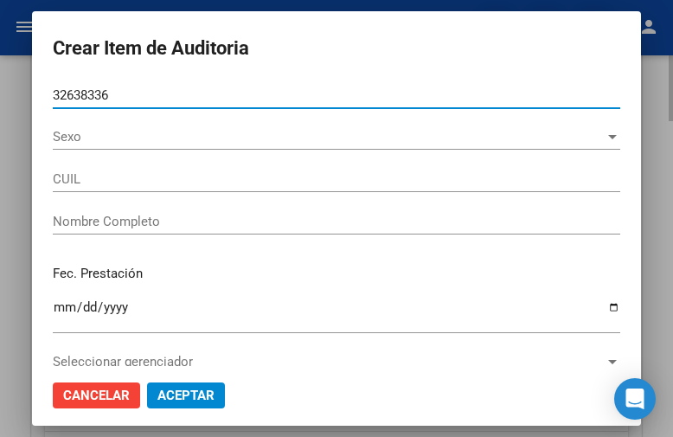
type input "27326383363"
type input "[PERSON_NAME] [PERSON_NAME]"
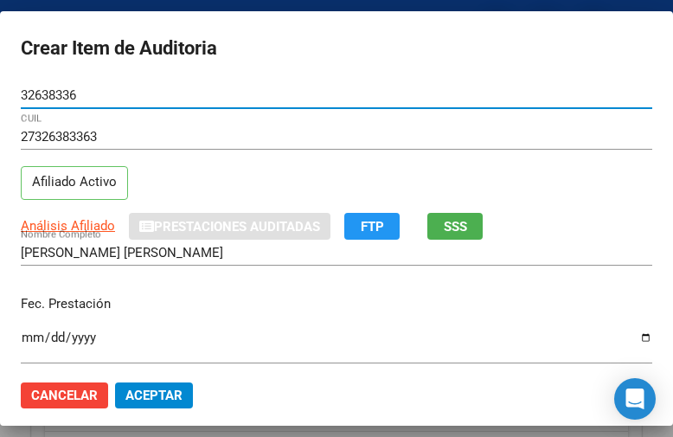
type input "32638336"
click at [36, 342] on input "Ingresar la fecha" at bounding box center [337, 344] width 632 height 28
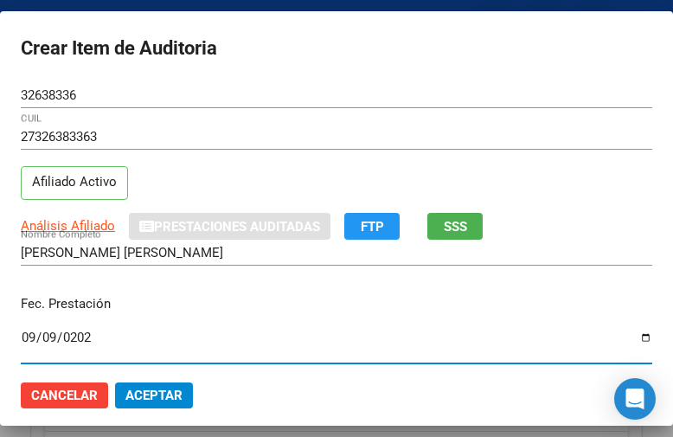
type input "[DATE]"
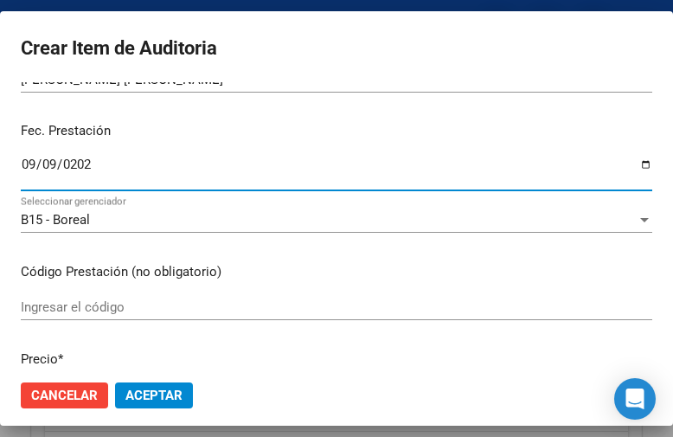
scroll to position [260, 0]
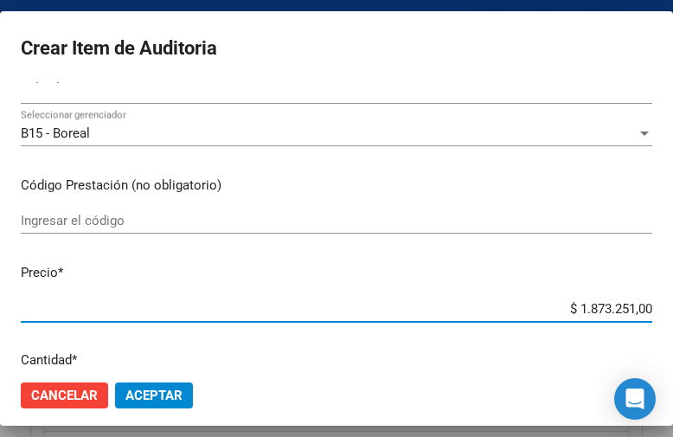
drag, startPoint x: 529, startPoint y: 304, endPoint x: 665, endPoint y: 312, distance: 137.0
click at [665, 312] on mat-dialog-container "Crear Item de Auditoria 32638336 Nro Documento 27326383363 CUIL Afiliado Activo…" at bounding box center [336, 218] width 673 height 415
type input "$ 0,01"
type input "$ 0,16"
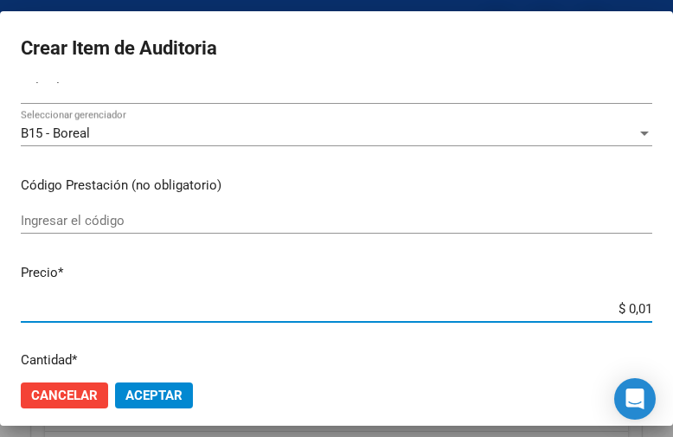
type input "$ 0,16"
type input "$ 1,66"
type input "$ 16,60"
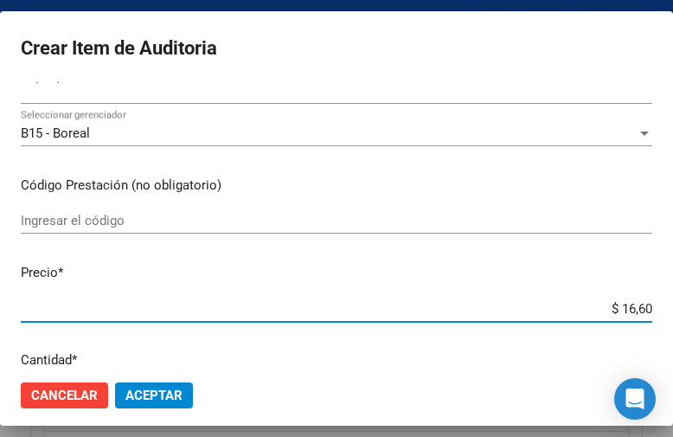
type input "$ 166,00"
type input "$ 1.660,05"
type input "$ 16.600,59"
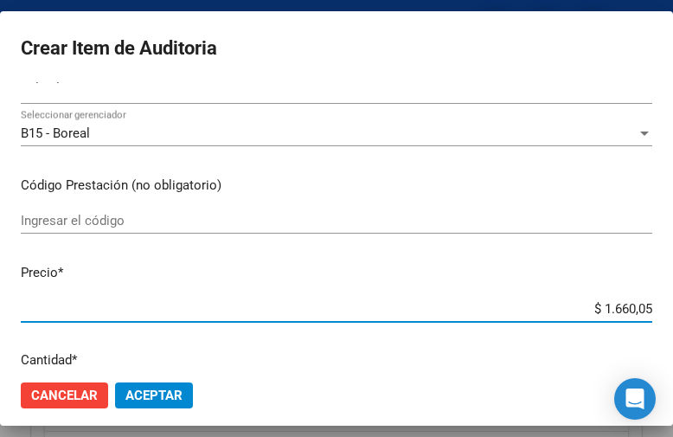
type input "$ 16.600,59"
type input "$ 166.005,90"
type input "$ 1.660.059,00"
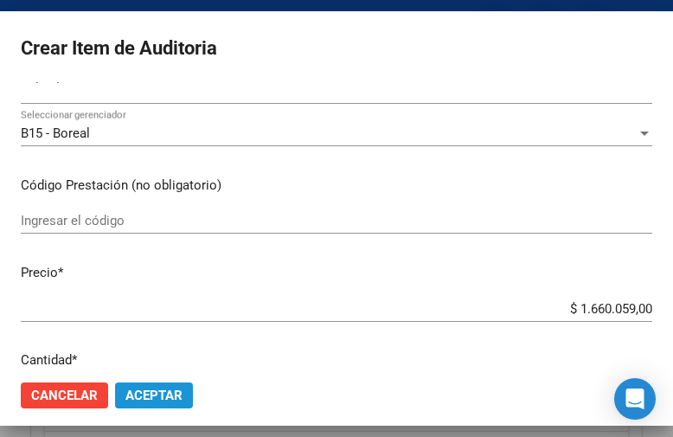
click at [153, 391] on span "Aceptar" at bounding box center [153, 396] width 57 height 16
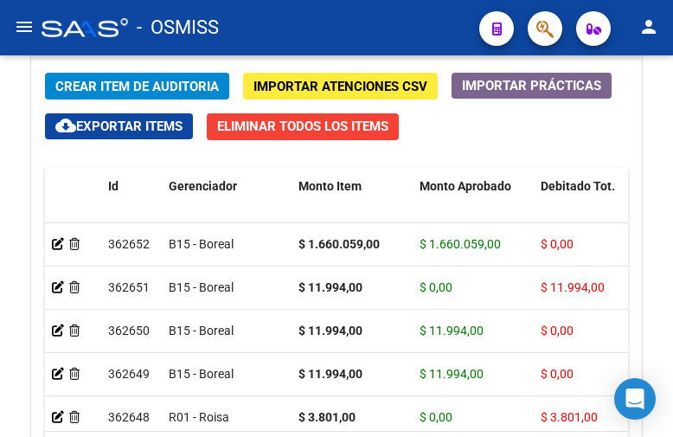
click at [452, 36] on div "- OSMISS" at bounding box center [254, 28] width 424 height 38
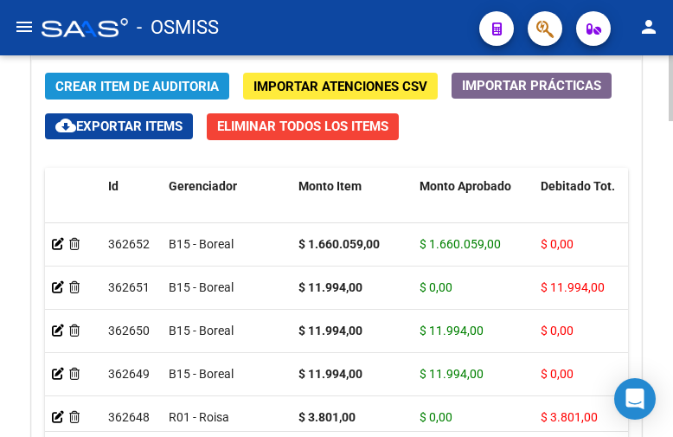
click at [148, 81] on span "Crear Item de Auditoria" at bounding box center [137, 87] width 164 height 16
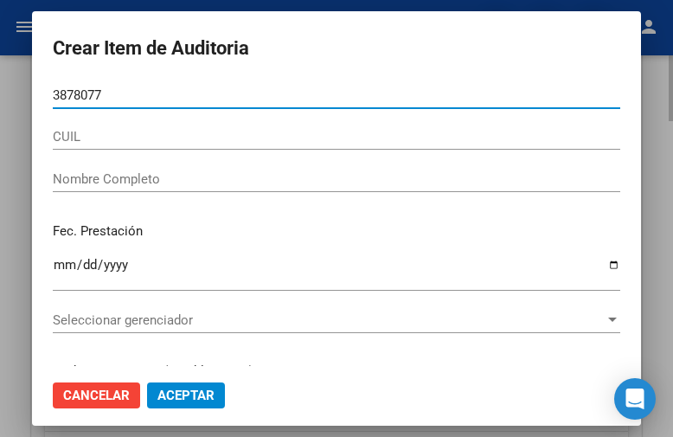
type input "38780774"
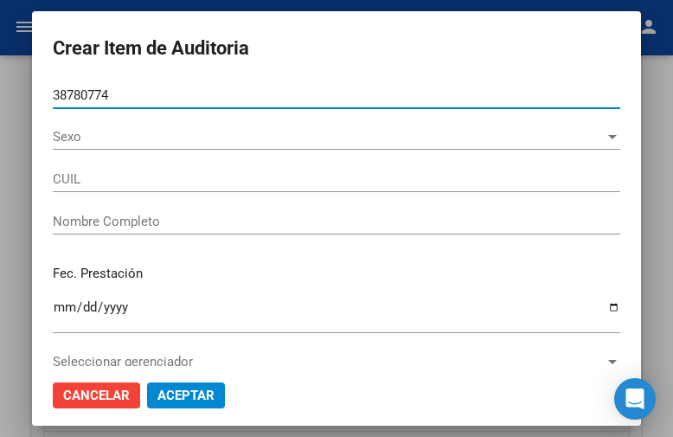
type input "27387807743"
type input "[PERSON_NAME] [PERSON_NAME]"
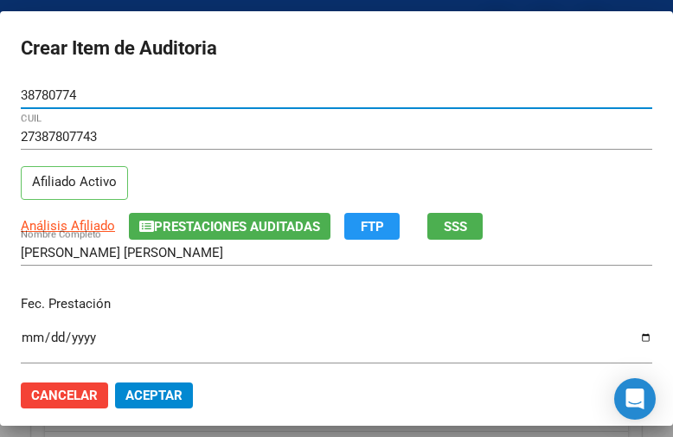
type input "38780774"
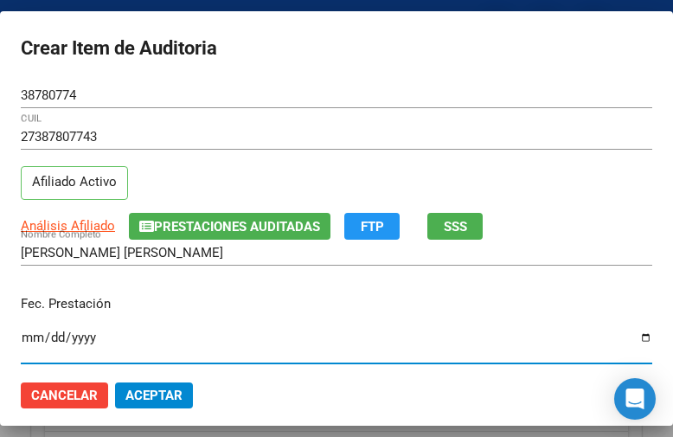
click at [35, 341] on input "Ingresar la fecha" at bounding box center [337, 344] width 632 height 28
type input "[DATE]"
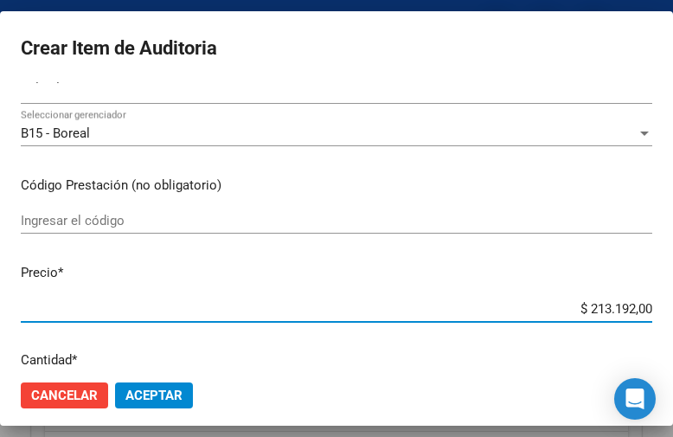
drag, startPoint x: 540, startPoint y: 305, endPoint x: 680, endPoint y: 310, distance: 140.2
click at [673, 310] on html "menu - OSMISS person Firma Express Inicio Calendario SSS Instructivos Contacto …" at bounding box center [336, 218] width 673 height 437
type input "$ 0,03"
type input "$ 0,38"
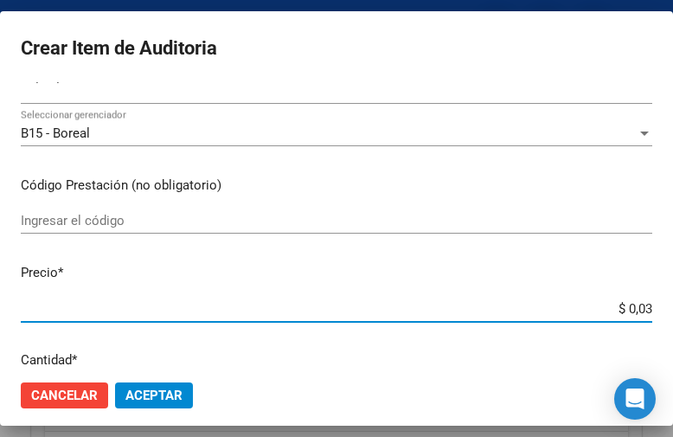
type input "$ 0,38"
type input "$ 3,80"
type input "$ 38,01"
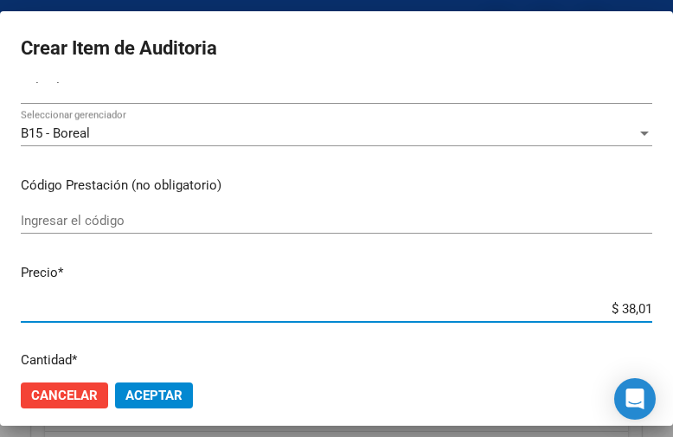
type input "$ 380,10"
type input "$ 3.801,00"
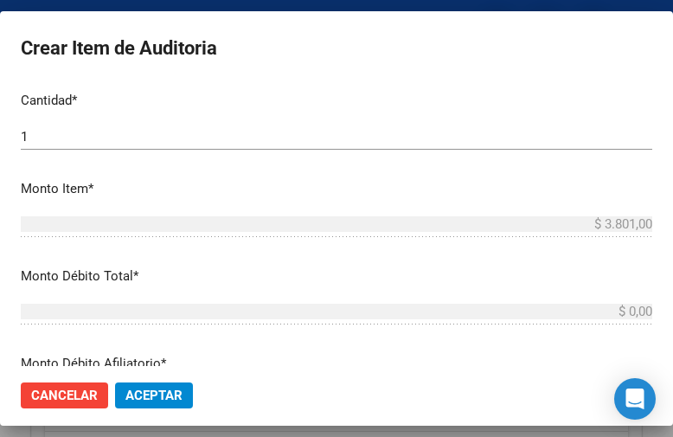
scroll to position [606, 0]
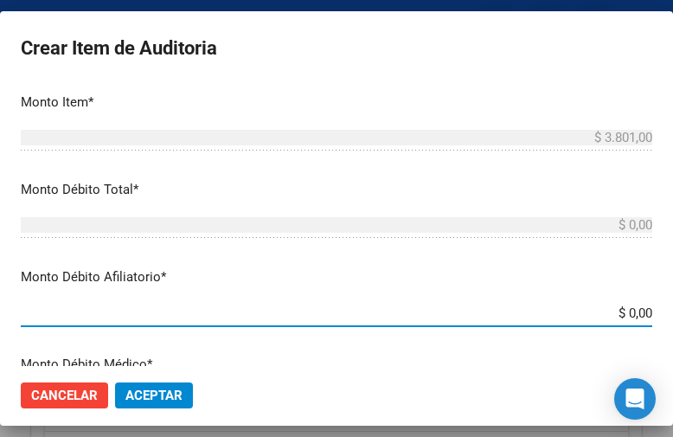
drag, startPoint x: 555, startPoint y: 317, endPoint x: 680, endPoint y: 310, distance: 124.8
click at [673, 310] on html "menu - OSMISS person Firma Express Inicio Calendario SSS Instructivos Contacto …" at bounding box center [336, 218] width 673 height 437
type input "$ 0,03"
type input "$ 0,38"
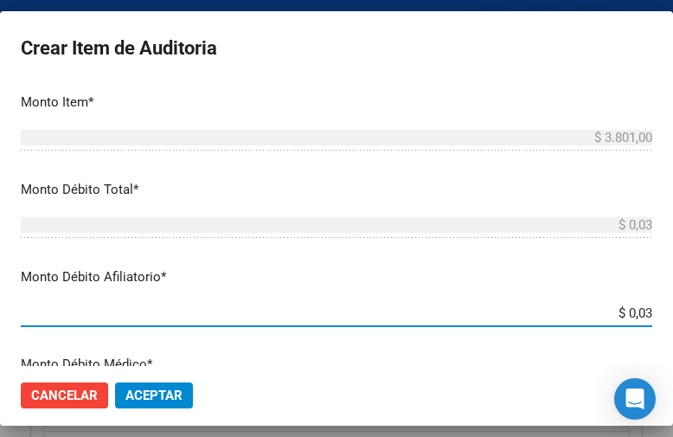
type input "$ 0,38"
type input "$ 3,80"
type input "$ 38,01"
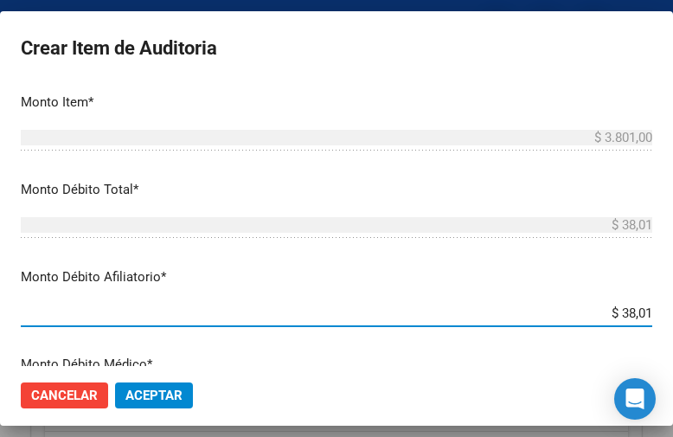
type input "$ 380,10"
type input "$ 3.801,00"
type input "$ 38.010,00"
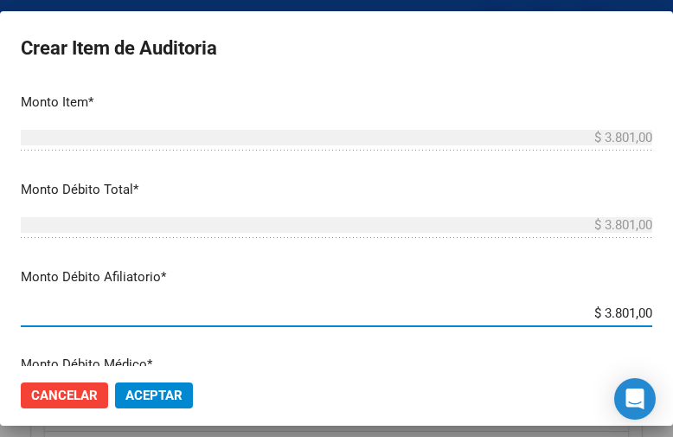
type input "$ 38.010,00"
type input "$ 3.801,00"
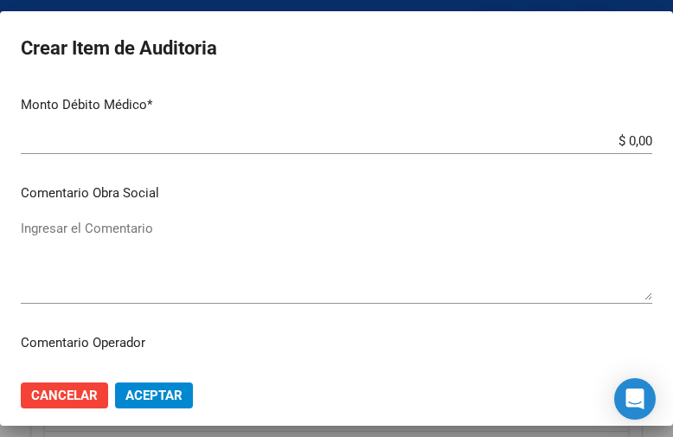
scroll to position [952, 0]
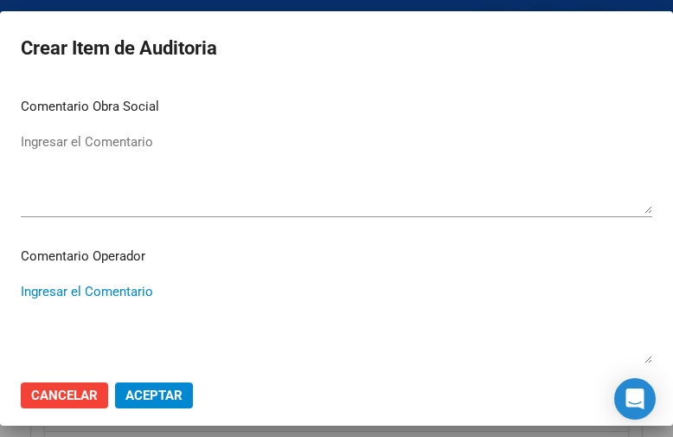
click at [103, 300] on textarea "Ingresar el Comentario" at bounding box center [337, 322] width 632 height 81
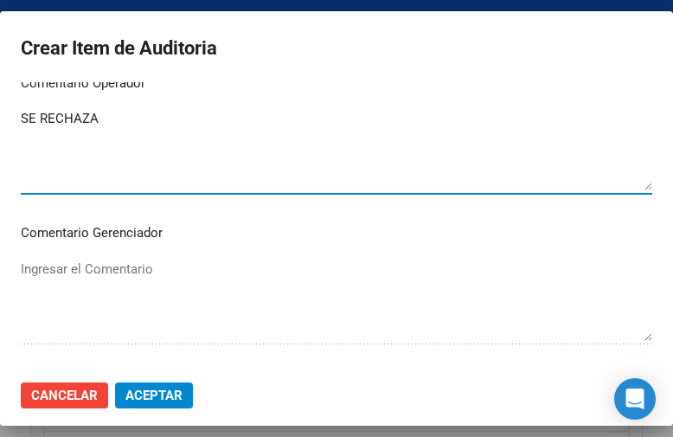
scroll to position [1211, 0]
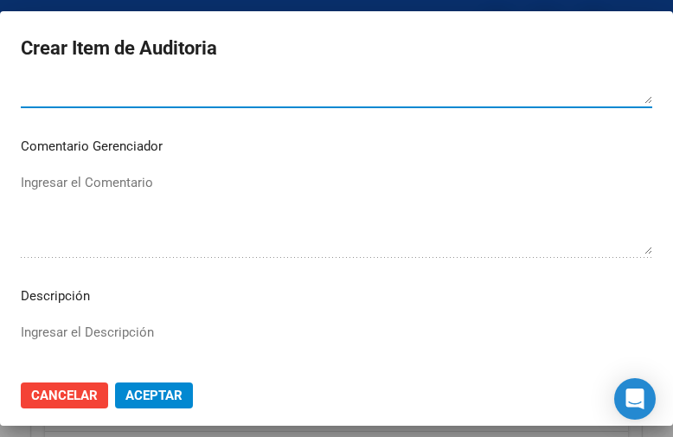
type textarea "SE RECHAZA"
click at [77, 330] on textarea "Ingresar el Descripción" at bounding box center [337, 363] width 632 height 81
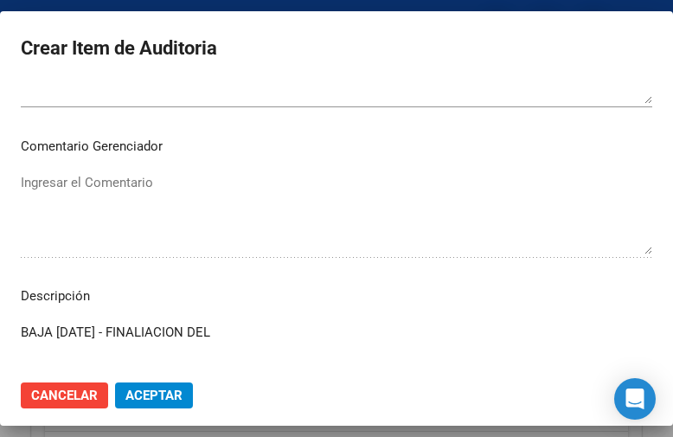
click at [175, 330] on textarea "BAJA [DATE] - FINALIACION DEL" at bounding box center [337, 363] width 632 height 81
click at [287, 335] on textarea "BAJA [DATE] - FINALIZACION DEL" at bounding box center [337, 363] width 632 height 81
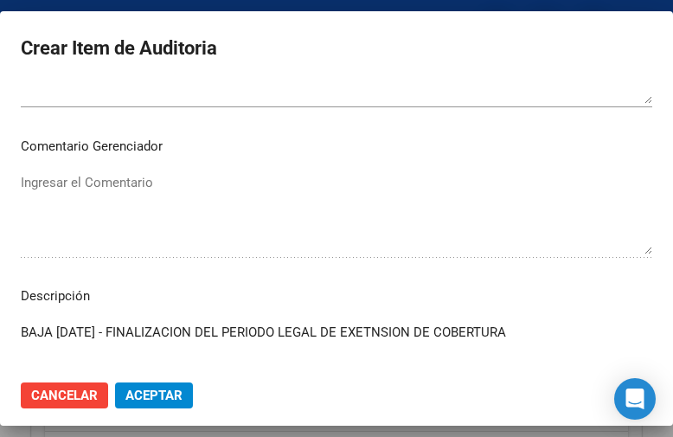
click at [398, 328] on textarea "BAJA [DATE] - FINALIZACION DEL PERIODO LEGAL DE EXETNSION DE COBERTURA" at bounding box center [337, 363] width 632 height 81
type textarea "BAJA [DATE] - FINALIZACION DEL PERIODO LEGAL DE EXTENSION DE COBERTURA"
click at [134, 383] on button "Aceptar" at bounding box center [154, 395] width 78 height 26
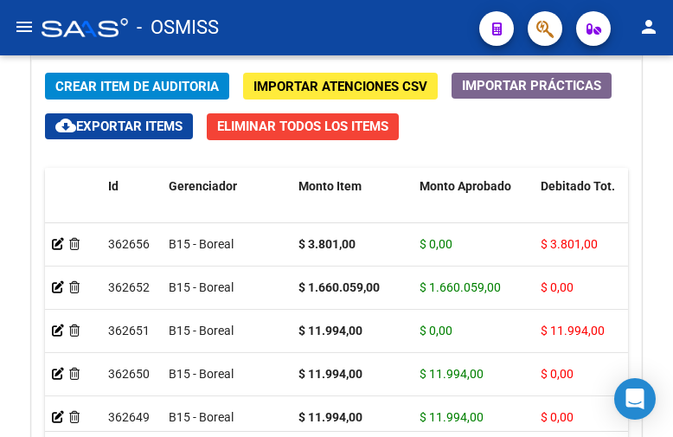
click at [449, 23] on div "- OSMISS" at bounding box center [254, 28] width 424 height 38
drag, startPoint x: 55, startPoint y: 287, endPoint x: 6, endPoint y: 289, distance: 49.3
click at [148, 151] on div "Crear Item de Auditoria Importar Atenciones CSV Importar Prácticas cloud_downlo…" at bounding box center [336, 294] width 609 height 469
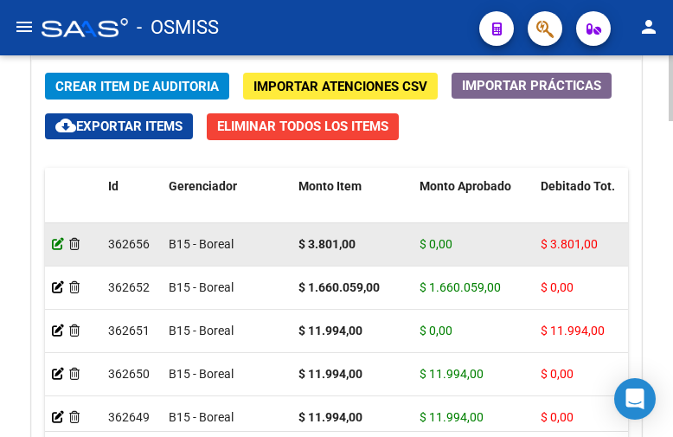
click at [61, 242] on icon at bounding box center [58, 244] width 12 height 12
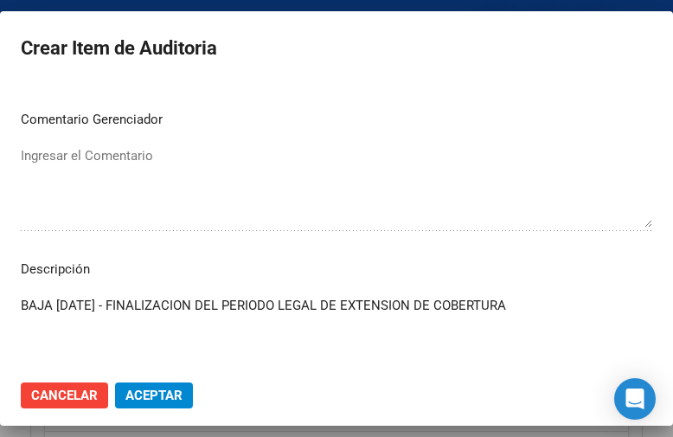
drag, startPoint x: 556, startPoint y: 309, endPoint x: -74, endPoint y: 292, distance: 630.9
click at [0, 292] on html "menu - OSMISS person Firma Express Inicio Calendario SSS Instructivos Contacto …" at bounding box center [336, 218] width 673 height 437
click at [353, 133] on mat-dialog-content "38780774 Nro Documento 27387807743 CUIL Afiliado Activo [PERSON_NAME] [PERSON_N…" at bounding box center [336, 224] width 673 height 284
click at [149, 8] on div at bounding box center [336, 218] width 673 height 437
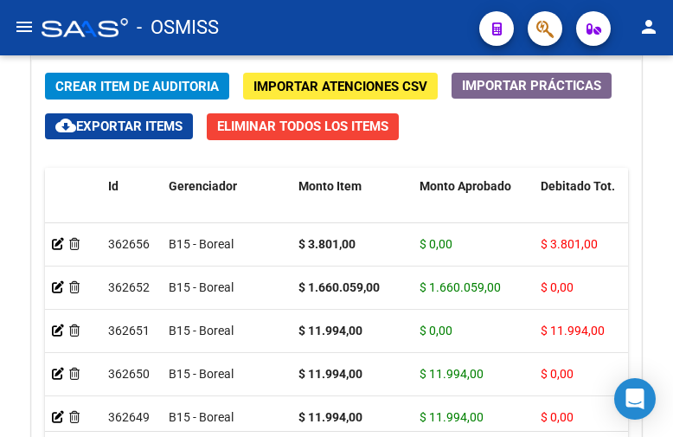
click at [448, 27] on div "- OSMISS" at bounding box center [254, 28] width 424 height 38
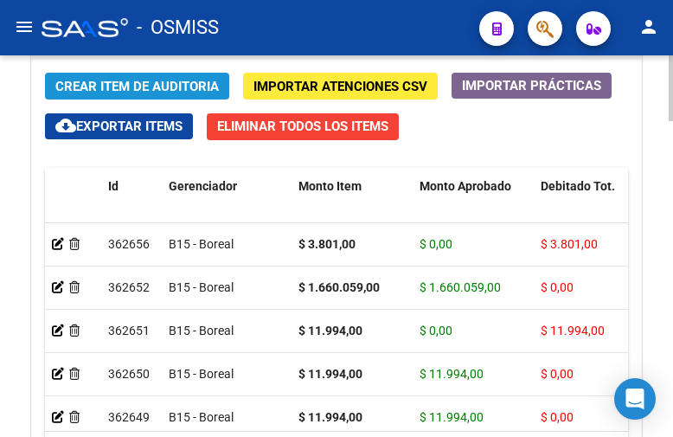
click at [119, 86] on span "Crear Item de Auditoria" at bounding box center [137, 87] width 164 height 16
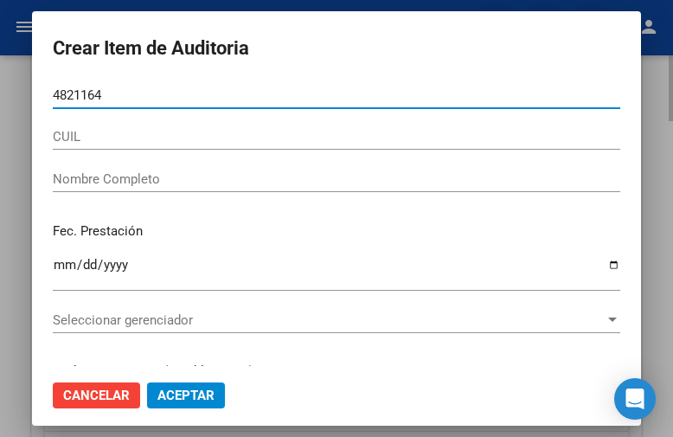
type input "48211644"
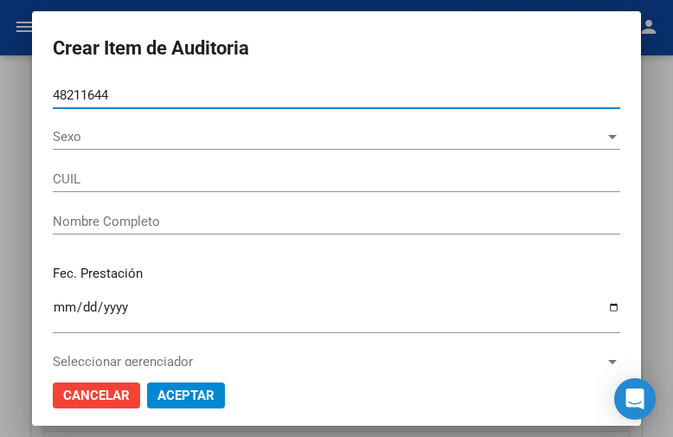
type input "20482116443"
type input "[PERSON_NAME]"
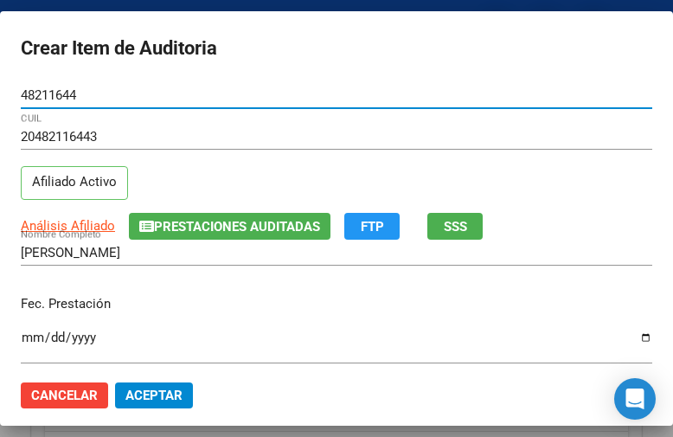
type input "48211644"
click at [124, 3] on div at bounding box center [336, 218] width 673 height 437
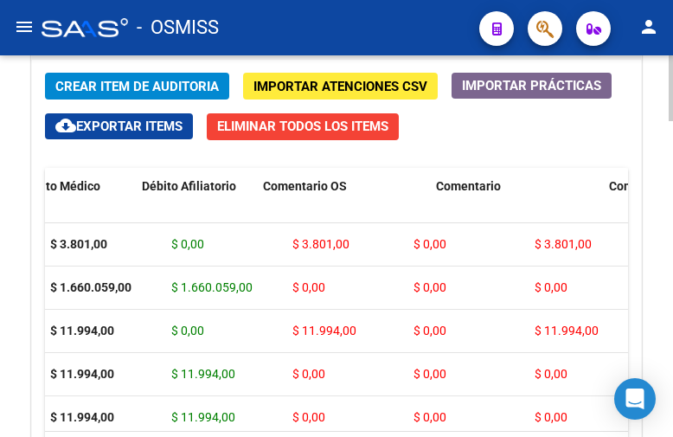
scroll to position [0, 0]
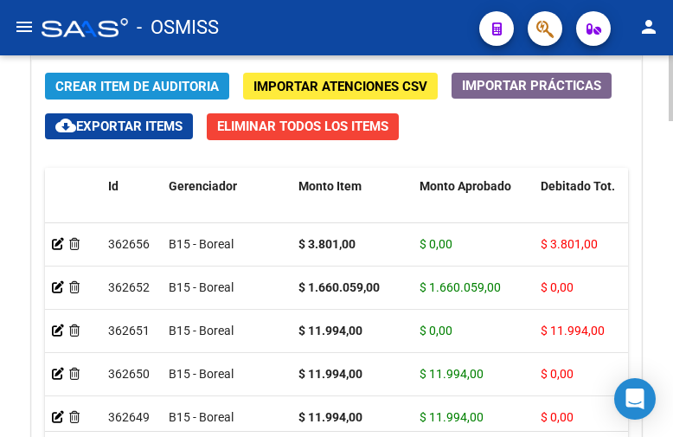
click at [182, 94] on span "Crear Item de Auditoria" at bounding box center [137, 87] width 164 height 16
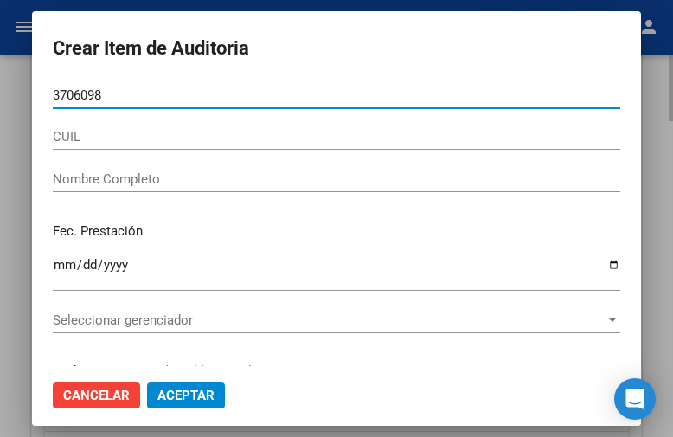
type input "37060984"
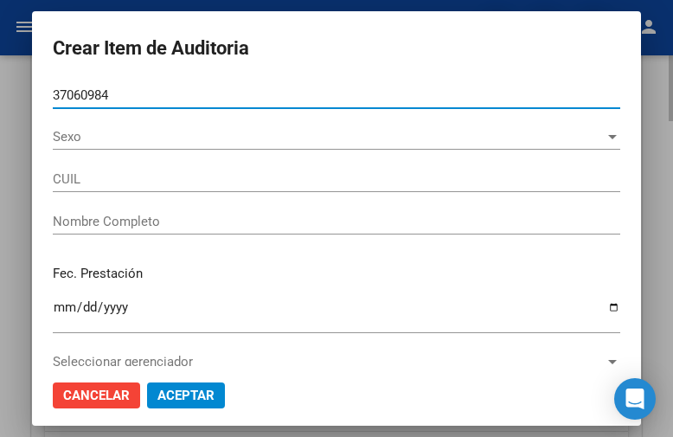
type input "20370609846"
type input "[PERSON_NAME]"
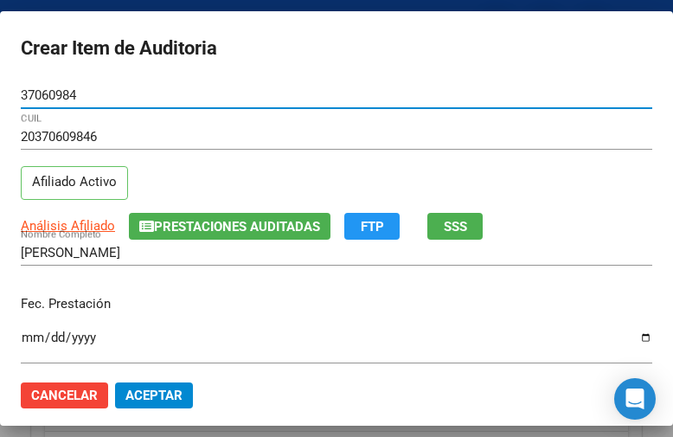
type input "37060984"
click at [36, 335] on input "Ingresar la fecha" at bounding box center [337, 344] width 632 height 28
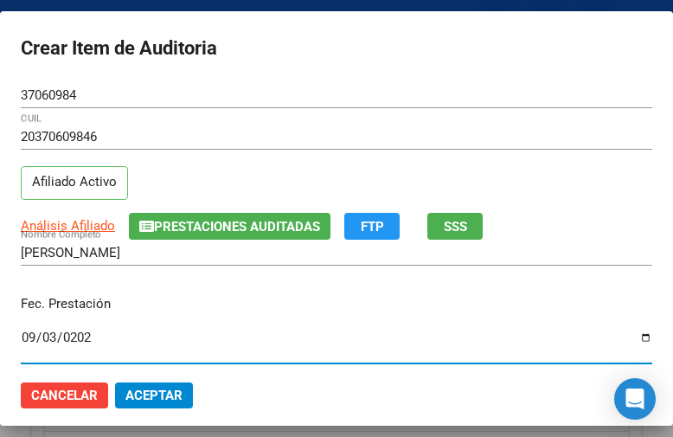
type input "[DATE]"
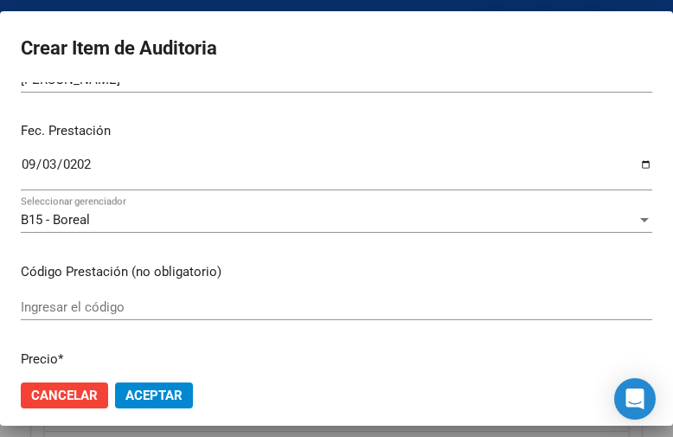
scroll to position [260, 0]
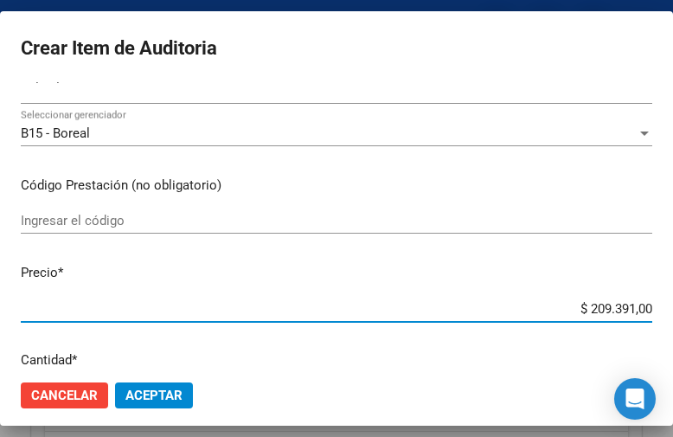
drag, startPoint x: 544, startPoint y: 303, endPoint x: 680, endPoint y: 317, distance: 136.5
click at [673, 317] on html "menu - OSMISS person Firma Express Inicio Calendario SSS Instructivos Contacto …" at bounding box center [336, 218] width 673 height 437
type input "$ 0,01"
type input "$ 0,11"
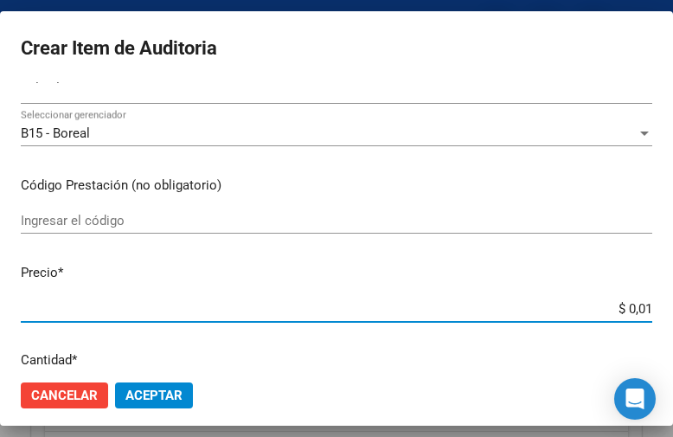
type input "$ 0,11"
type input "$ 1,19"
type input "$ 11,99"
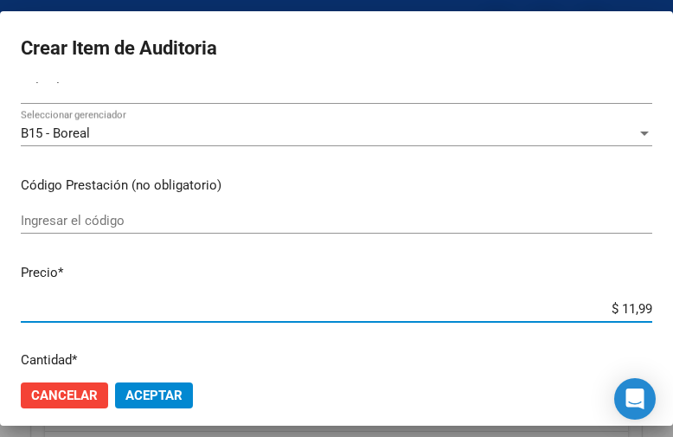
type input "$ 119,94"
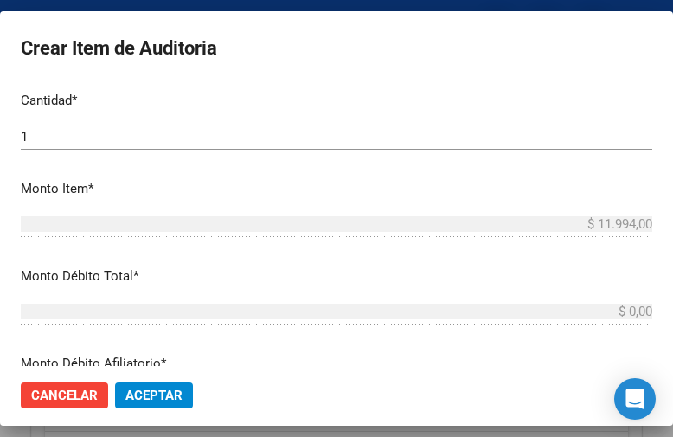
scroll to position [606, 0]
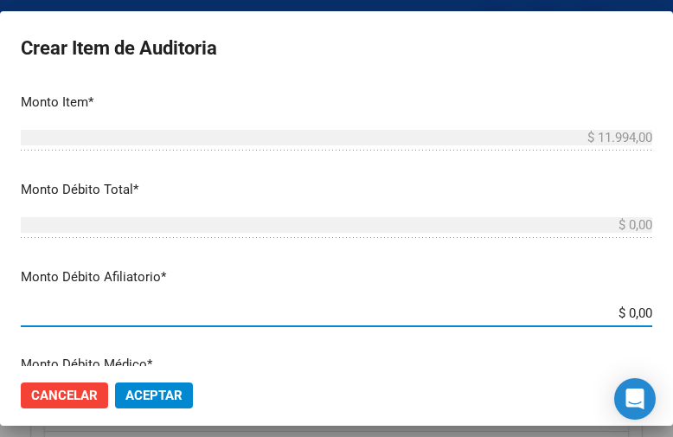
drag, startPoint x: 572, startPoint y: 308, endPoint x: 680, endPoint y: 341, distance: 113.0
click at [673, 341] on html "menu - OSMISS person Firma Express Inicio Calendario SSS Instructivos Contacto …" at bounding box center [336, 218] width 673 height 437
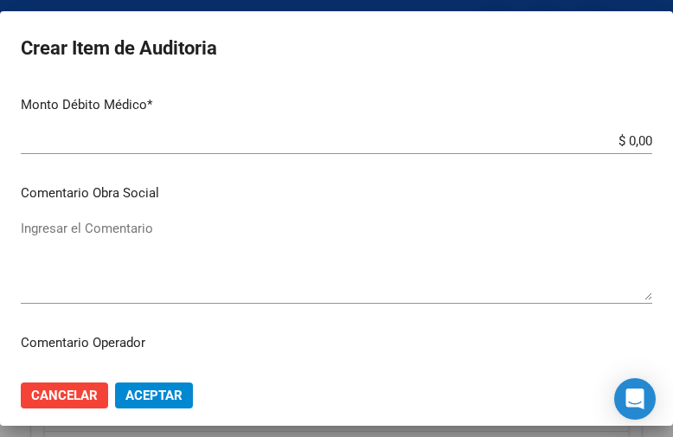
scroll to position [952, 0]
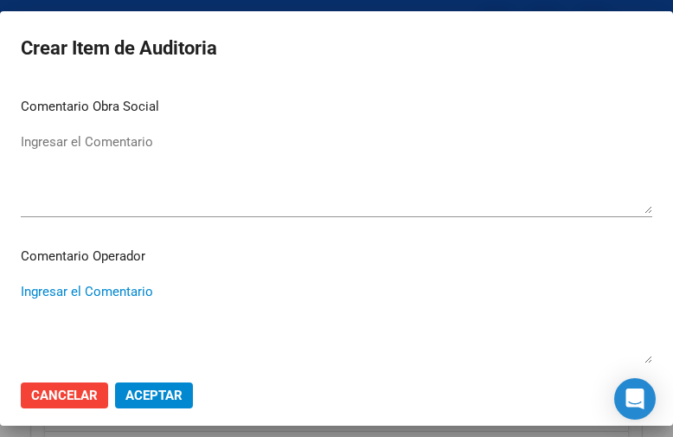
click at [139, 287] on textarea "Ingresar el Comentario" at bounding box center [337, 322] width 632 height 81
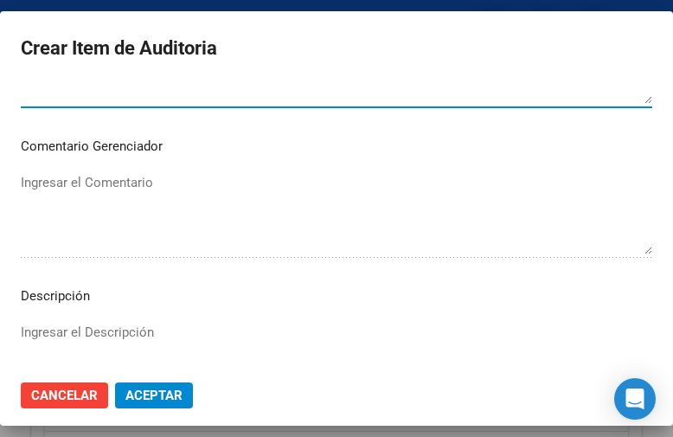
click at [55, 337] on textarea "Ingresar el Descripción" at bounding box center [337, 363] width 632 height 81
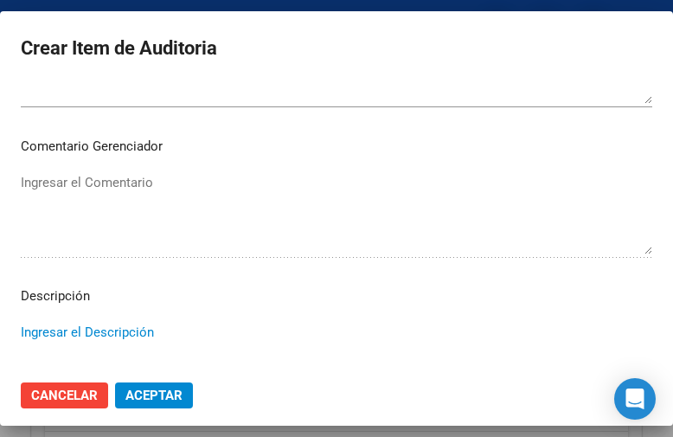
paste textarea "Buenos días. Se informa auditoría afiliatoria de notificación: COBERTURA VIGENT…"
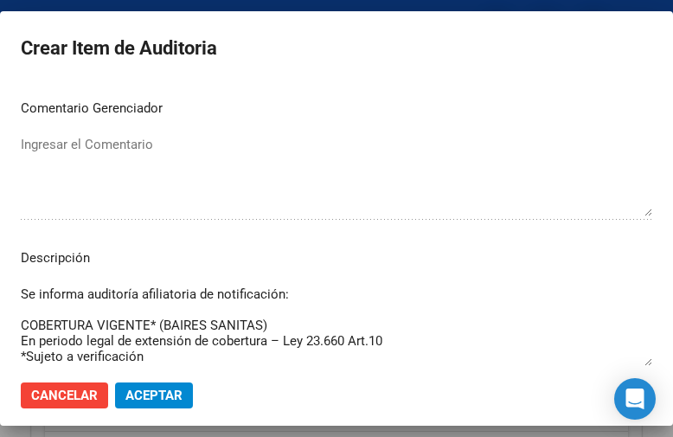
scroll to position [0, 0]
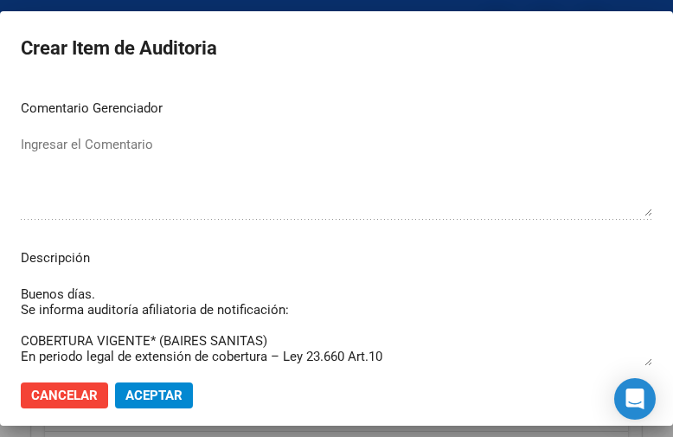
drag, startPoint x: 169, startPoint y: 341, endPoint x: -30, endPoint y: 265, distance: 213.0
click at [0, 265] on html "menu - OSMISS person Firma Express Inicio Calendario SSS Instructivos Contacto …" at bounding box center [336, 218] width 673 height 437
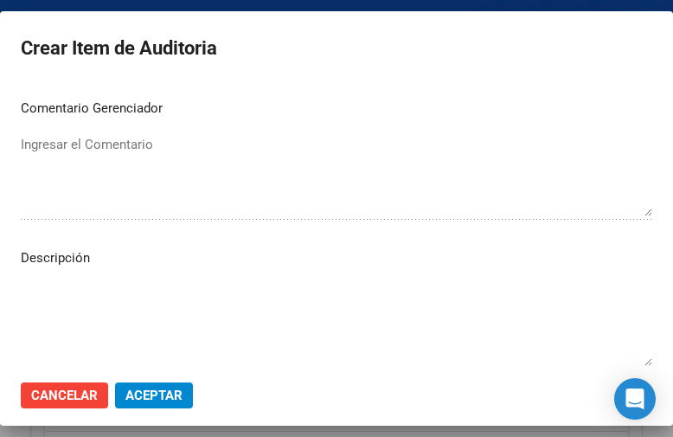
paste textarea "Buenos días. Se informa auditoría afiliatoria de notificación: COBERTURA VIGENT…"
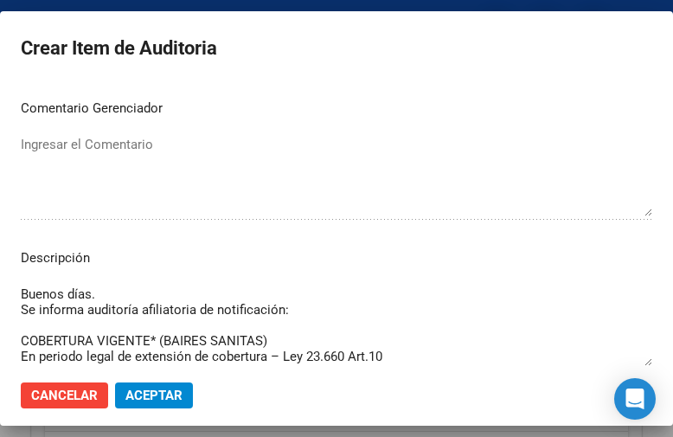
drag, startPoint x: 162, startPoint y: 345, endPoint x: -22, endPoint y: 250, distance: 207.4
click at [0, 250] on html "menu - OSMISS person Firma Express Inicio Calendario SSS Instructivos Contacto …" at bounding box center [336, 218] width 673 height 437
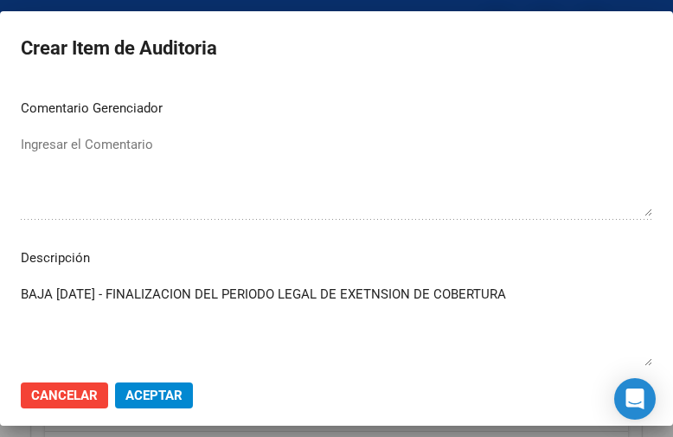
click at [397, 293] on textarea "BAJA [DATE] - FINALIZACION DEL PERIODO LEGAL DE EXETNSION DE COBERTURA" at bounding box center [337, 325] width 632 height 81
click at [145, 384] on button "Aceptar" at bounding box center [154, 395] width 78 height 26
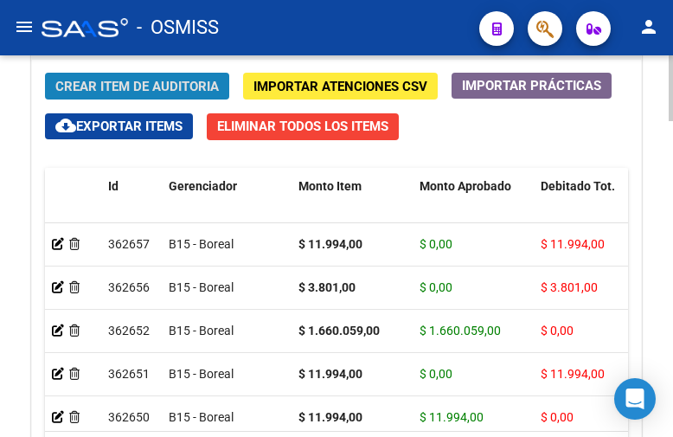
click at [131, 82] on span "Crear Item de Auditoria" at bounding box center [137, 87] width 164 height 16
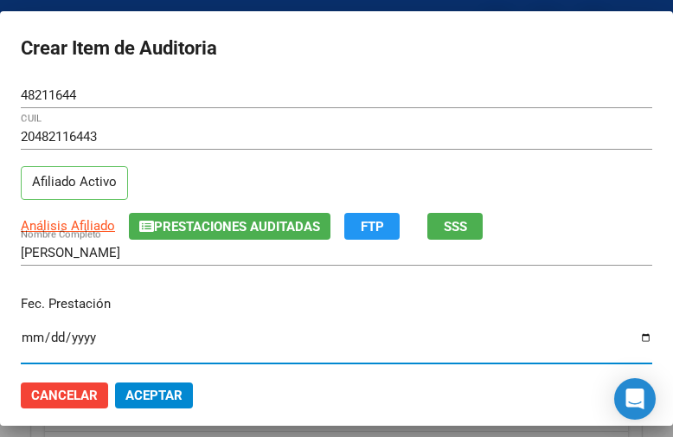
click at [32, 339] on input "Ingresar la fecha" at bounding box center [337, 344] width 632 height 28
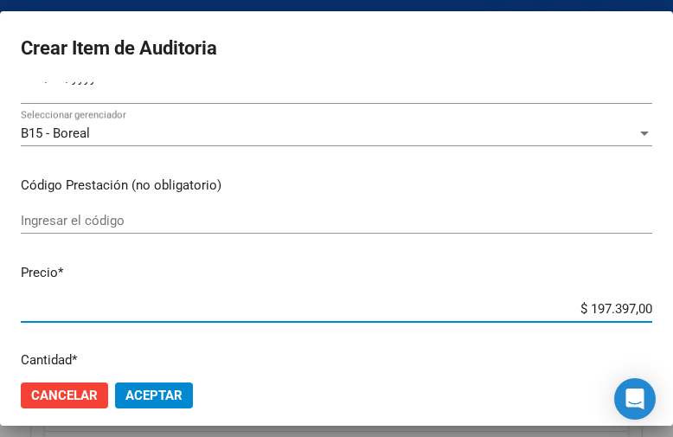
drag, startPoint x: 545, startPoint y: 305, endPoint x: 680, endPoint y: 298, distance: 135.1
click at [673, 298] on html "menu - OSMISS person Firma Express Inicio Calendario SSS Instructivos Contacto …" at bounding box center [336, 218] width 673 height 437
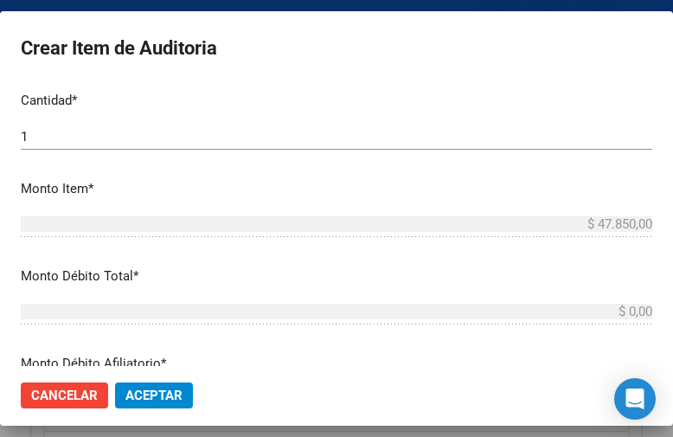
scroll to position [606, 0]
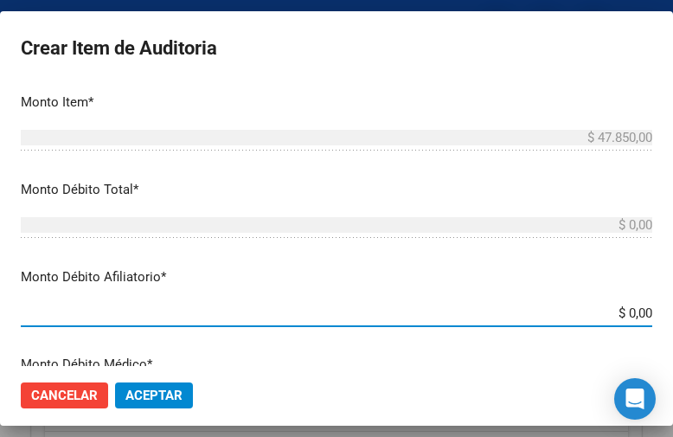
drag, startPoint x: 580, startPoint y: 318, endPoint x: 662, endPoint y: 313, distance: 82.3
click at [662, 313] on mat-dialog-container "Crear Item de Auditoria 48211644 Nro Documento 20482116443 CUIL Afiliado Activo…" at bounding box center [336, 218] width 673 height 415
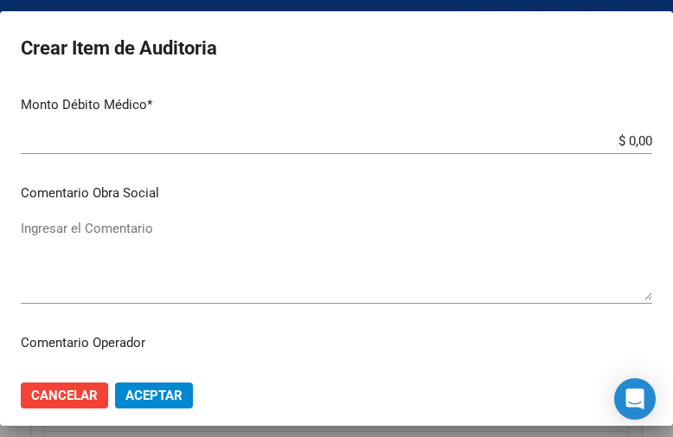
scroll to position [952, 0]
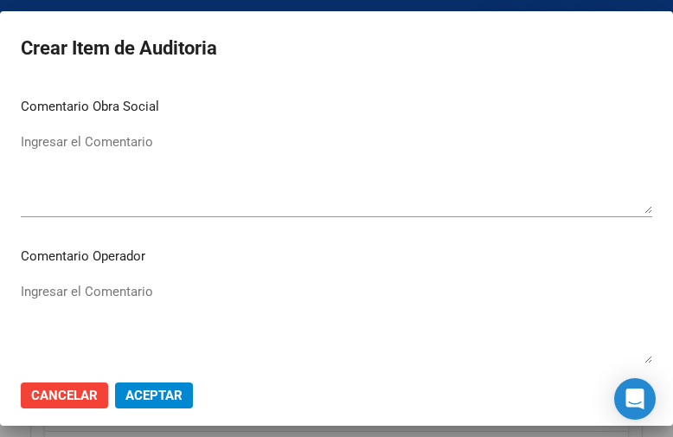
click at [116, 296] on textarea "Ingresar el Comentario" at bounding box center [337, 322] width 632 height 81
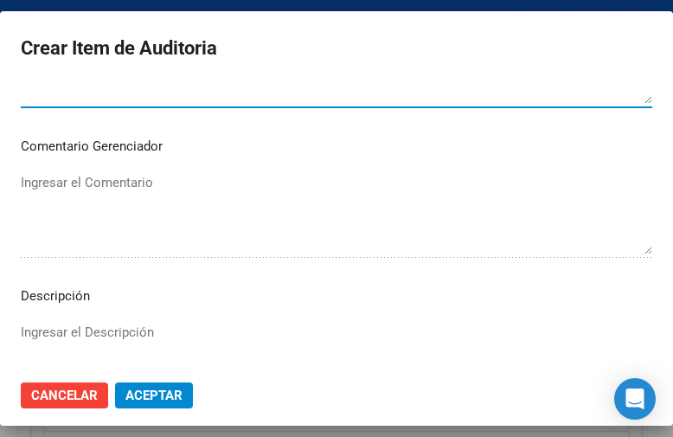
scroll to position [1298, 0]
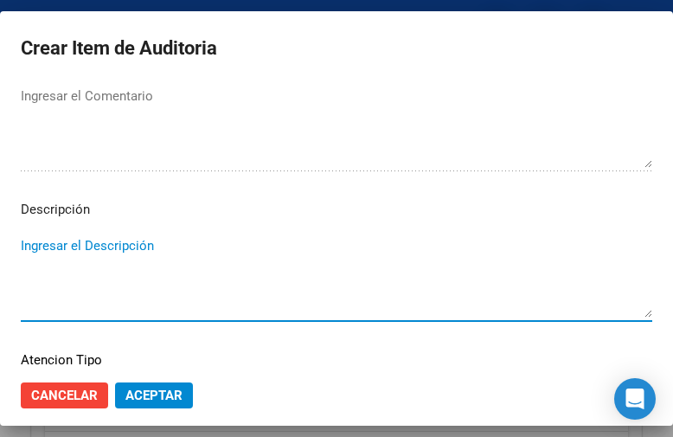
click at [53, 243] on textarea "Ingresar el Descripción" at bounding box center [337, 276] width 632 height 81
paste textarea "OBRA SOCIAL DEL PERSONAL DE LA CONSTRUCCION"
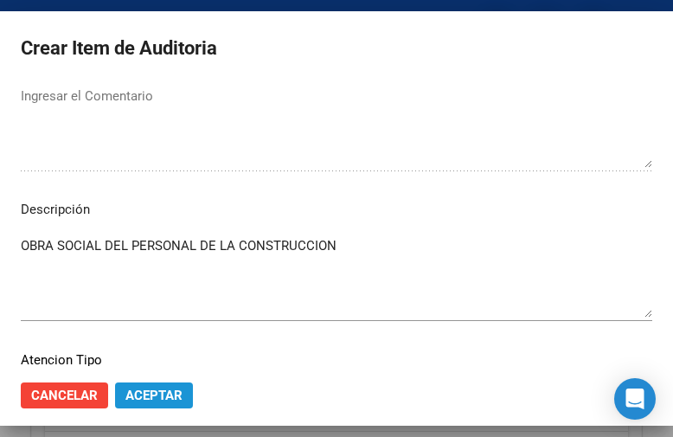
click at [149, 394] on span "Aceptar" at bounding box center [153, 396] width 57 height 16
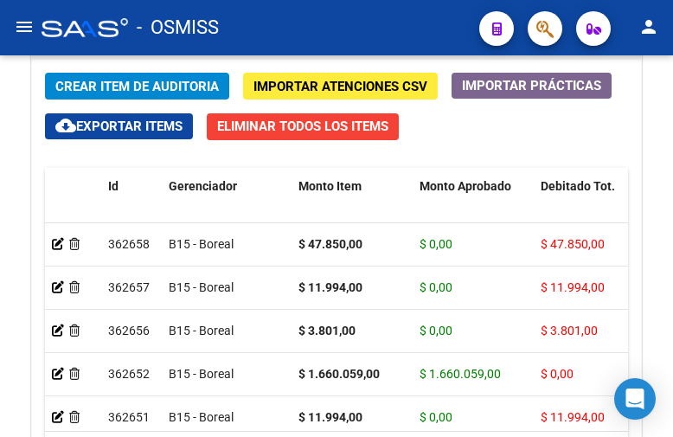
click at [457, 28] on div "- OSMISS" at bounding box center [254, 28] width 424 height 38
click at [120, 79] on span "Crear Item de Auditoria" at bounding box center [137, 87] width 164 height 16
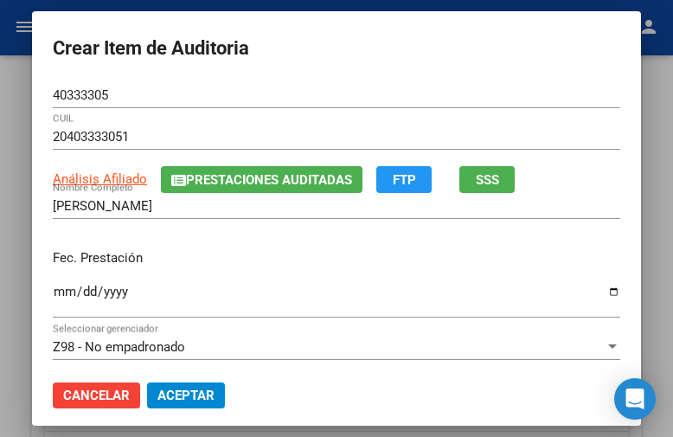
click at [53, 282] on div "Ingresar la fecha" at bounding box center [337, 298] width 568 height 37
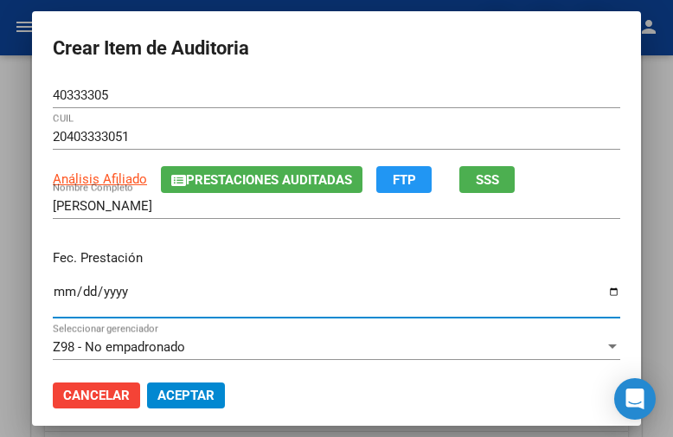
scroll to position [173, 0]
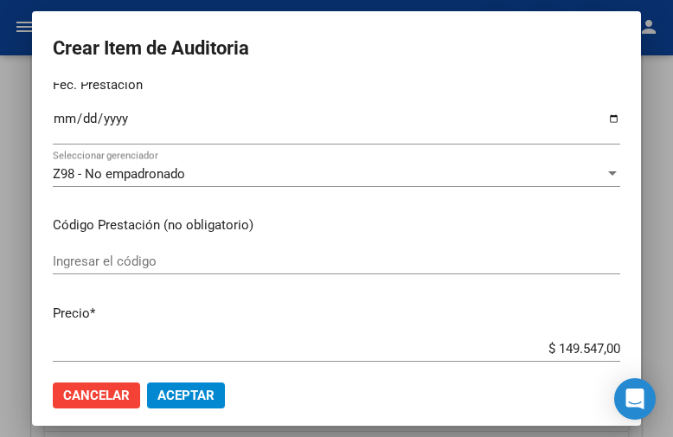
click at [153, 183] on div "Z98 - No empadronado Seleccionar gerenciador" at bounding box center [337, 174] width 568 height 26
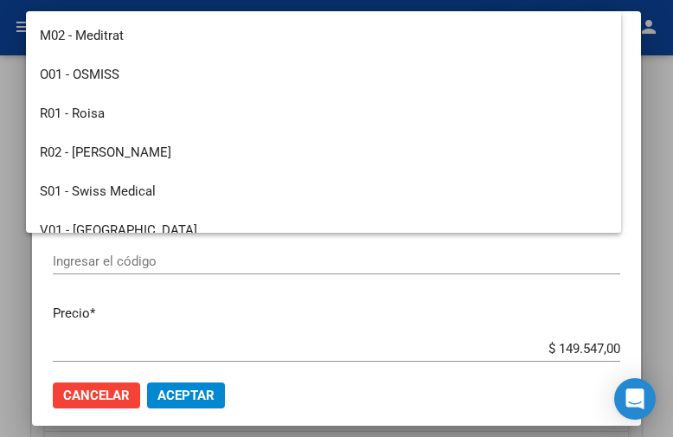
scroll to position [220, 0]
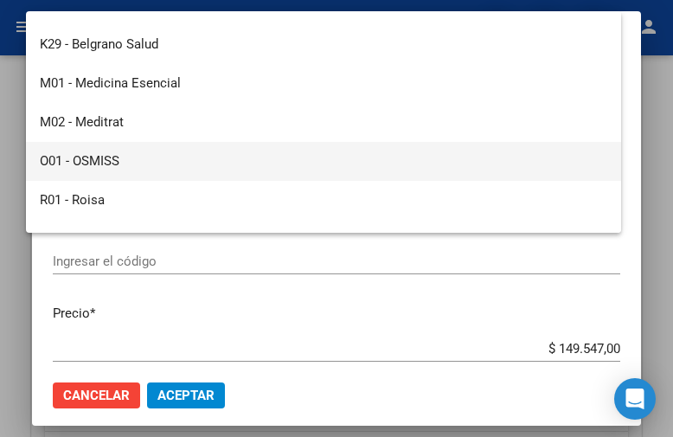
click at [107, 157] on span "O01 - OSMISS" at bounding box center [324, 161] width 568 height 39
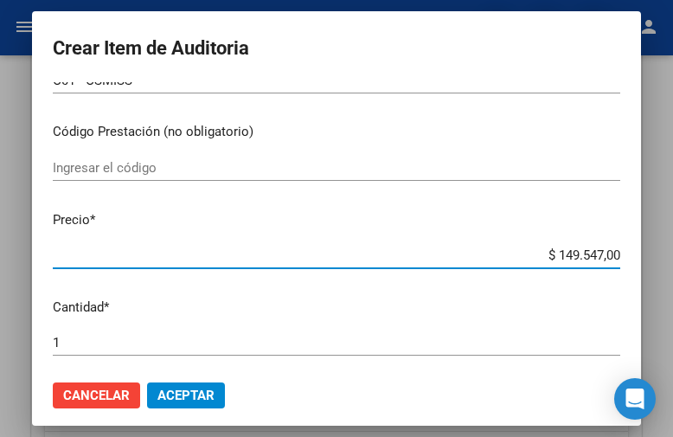
drag, startPoint x: 526, startPoint y: 86, endPoint x: 648, endPoint y: 92, distance: 122.1
click at [641, 92] on mat-dialog-container "Crear Item de Auditoria 40333305 Nro Documento 20403333051 CUIL Análisis Afilia…" at bounding box center [336, 218] width 609 height 415
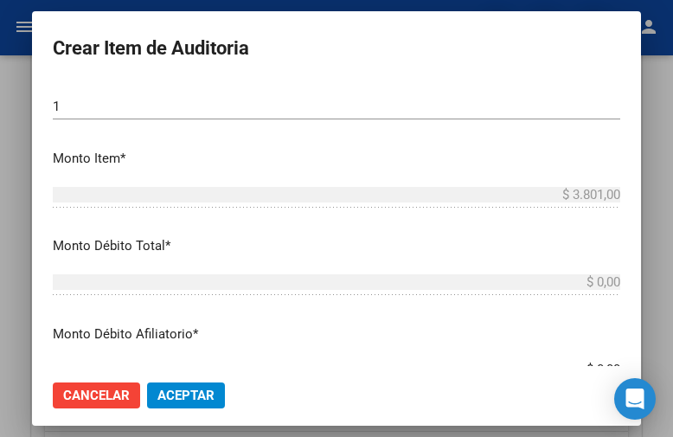
scroll to position [589, 0]
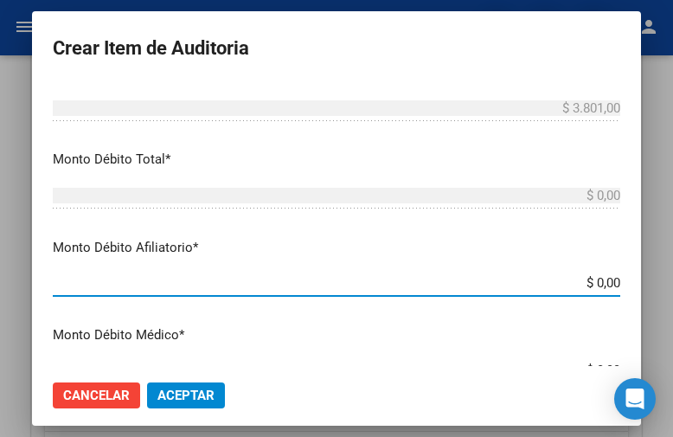
drag, startPoint x: 561, startPoint y: 277, endPoint x: 674, endPoint y: 277, distance: 112.5
click at [673, 277] on html "menu - OSMISS person Firma Express Inicio Calendario SSS Instructivos Contacto …" at bounding box center [336, 218] width 673 height 437
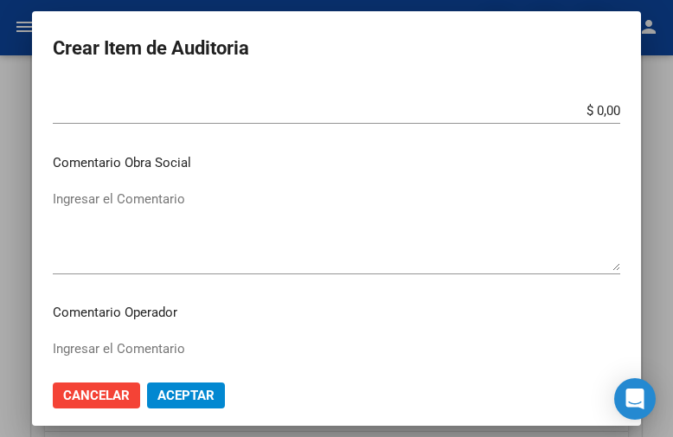
scroll to position [935, 0]
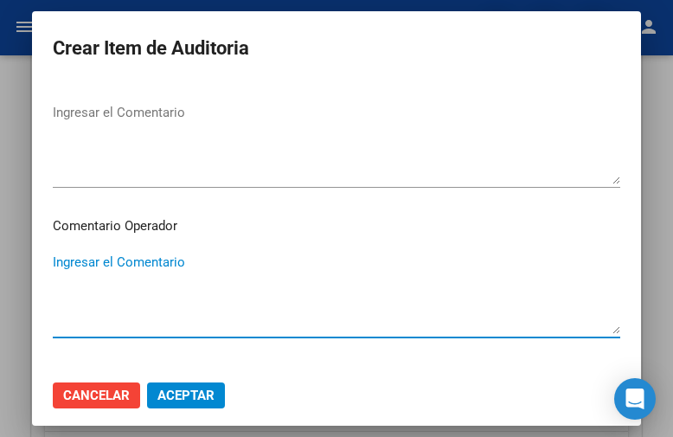
click at [102, 267] on textarea "Ingresar el Comentario" at bounding box center [337, 293] width 568 height 81
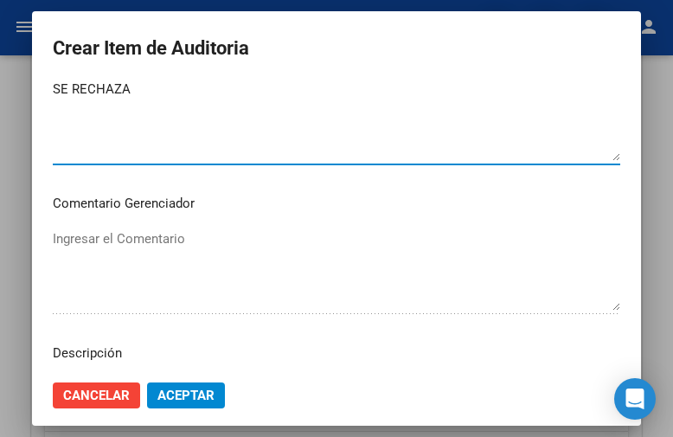
scroll to position [1195, 0]
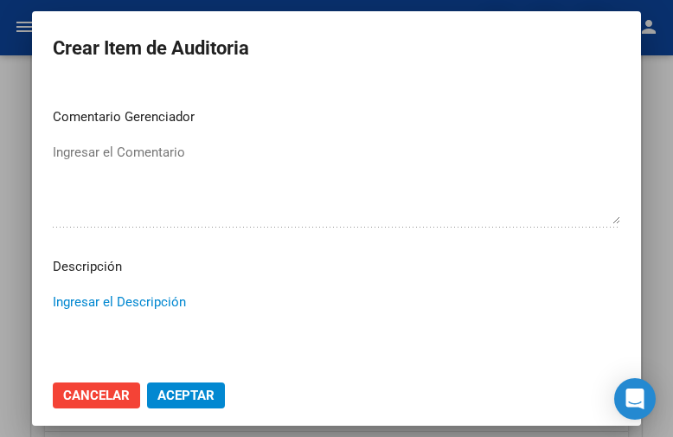
click at [84, 311] on textarea "Ingresar el Descripción" at bounding box center [337, 332] width 568 height 81
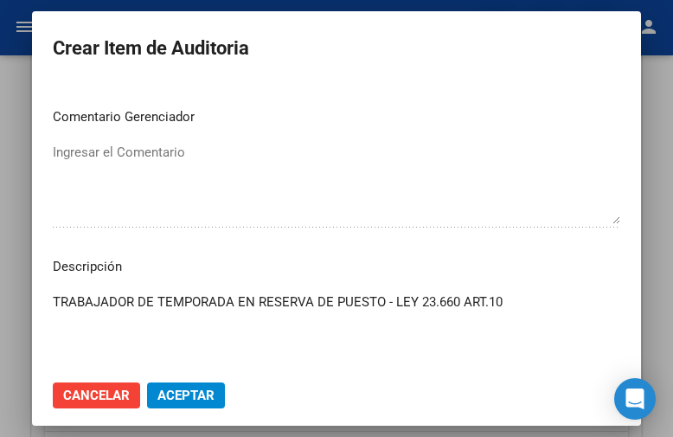
click at [53, 299] on textarea "TRABAJADOR DE TEMPORADA EN RESERVA DE PUESTO - LEY 23.660 ART.10" at bounding box center [337, 332] width 568 height 81
click at [189, 411] on mat-dialog-actions "Cancelar Aceptar" at bounding box center [337, 395] width 568 height 59
click at [501, 291] on div "TRABAJADOR DE TEMPORADA EN RESERVA DE PUESTO - LEY 23.660 ART.10 Ingresar el De…" at bounding box center [337, 333] width 568 height 88
click at [501, 296] on textarea "TRABAJADOR DE TEMPORADA EN RESERVA DE PUESTO - LEY 23.660 ART.10" at bounding box center [337, 332] width 568 height 81
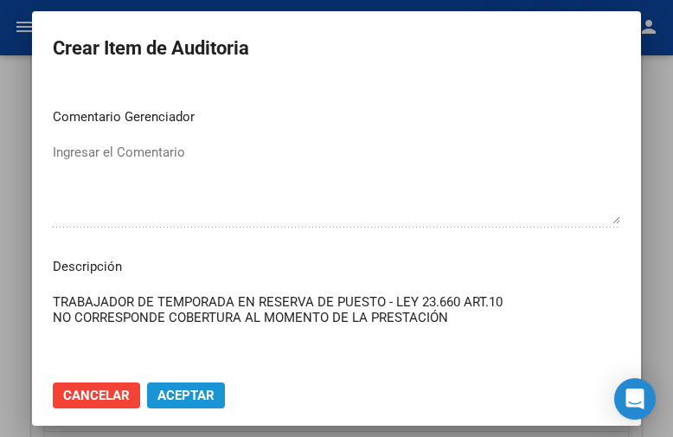
click at [186, 401] on span "Aceptar" at bounding box center [185, 396] width 57 height 16
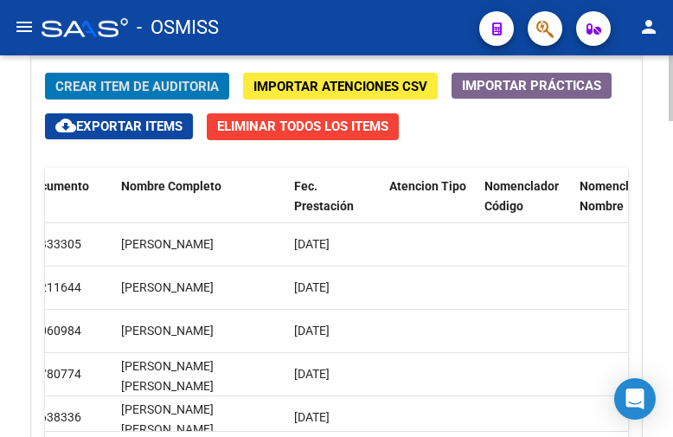
scroll to position [0, 0]
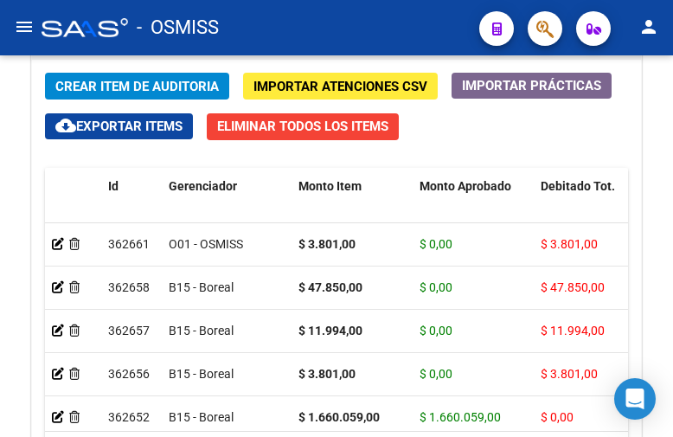
click at [439, 35] on div "- OSMISS" at bounding box center [254, 28] width 424 height 38
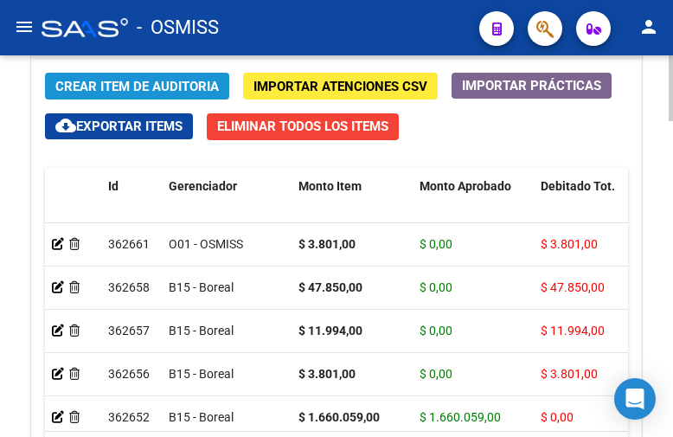
click at [133, 82] on span "Crear Item de Auditoria" at bounding box center [137, 87] width 164 height 16
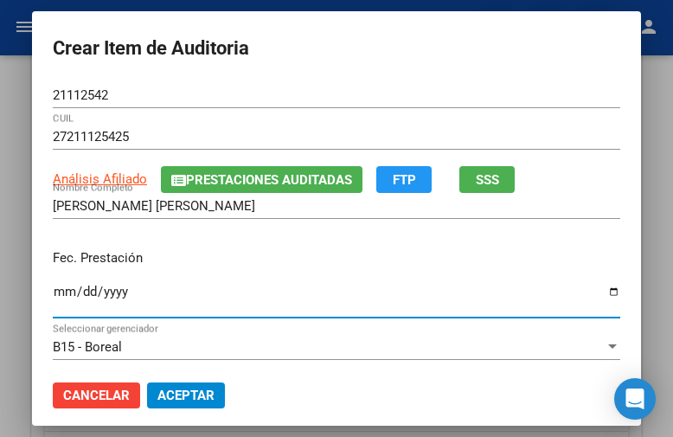
click at [53, 293] on input "Ingresar la fecha" at bounding box center [337, 299] width 568 height 28
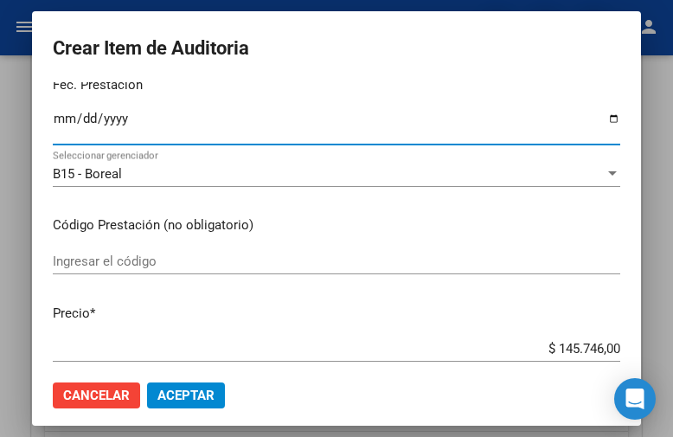
scroll to position [260, 0]
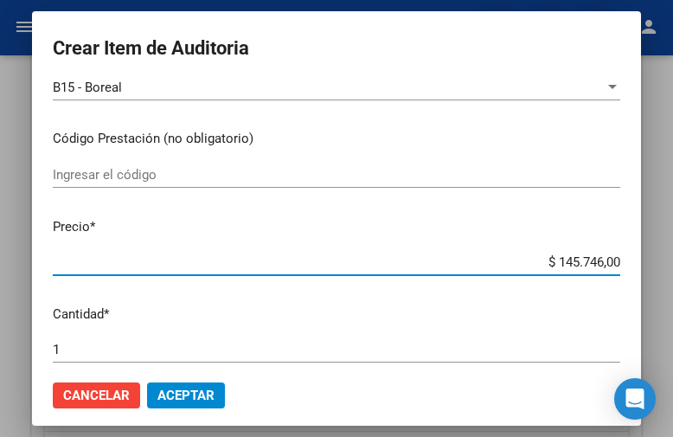
drag, startPoint x: 489, startPoint y: 262, endPoint x: 674, endPoint y: 256, distance: 185.2
click at [673, 256] on html "menu - OSMISS person Firma Express Inicio Calendario SSS Instructivos Contacto …" at bounding box center [336, 218] width 673 height 437
click at [186, 395] on span "Aceptar" at bounding box center [185, 396] width 57 height 16
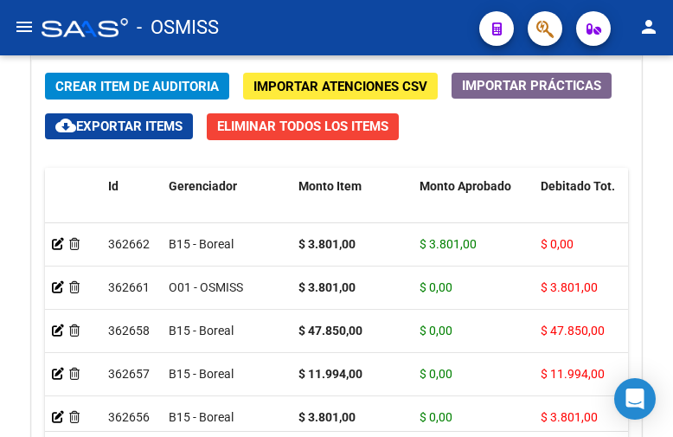
click at [439, 31] on div "- OSMISS" at bounding box center [254, 28] width 424 height 38
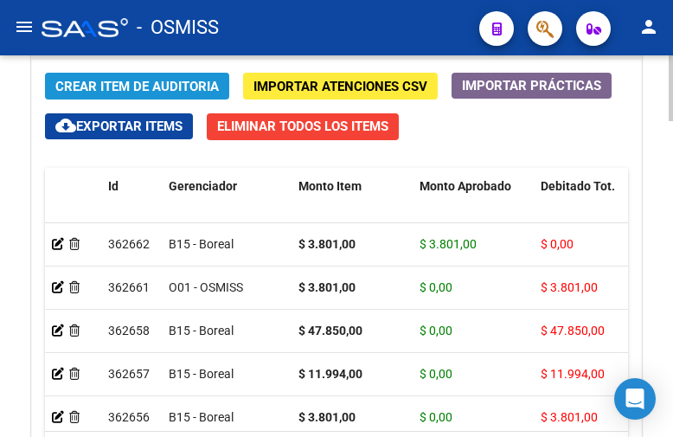
click at [125, 78] on span "Crear Item de Auditoria" at bounding box center [137, 86] width 164 height 16
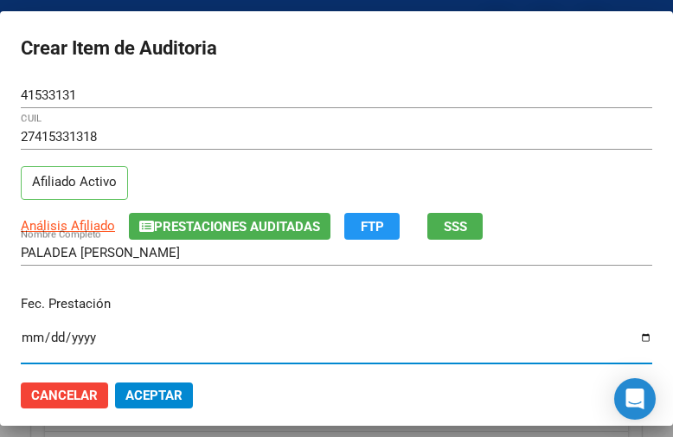
click at [35, 344] on input "Ingresar la fecha" at bounding box center [337, 344] width 632 height 28
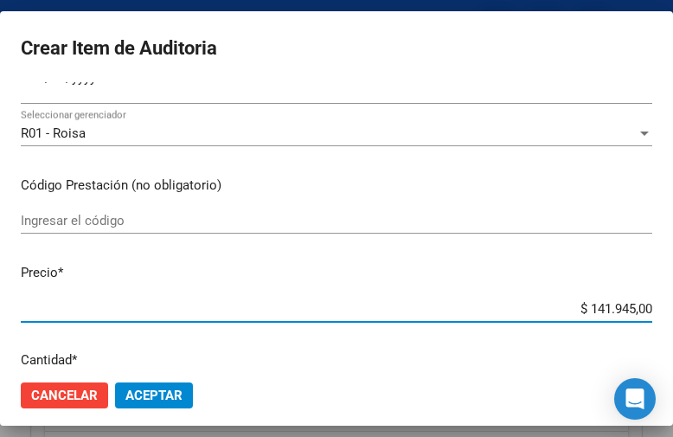
drag, startPoint x: 539, startPoint y: 305, endPoint x: 674, endPoint y: 305, distance: 135.0
click at [673, 305] on html "menu - OSMISS person Firma Express Inicio Calendario SSS Instructivos Contacto …" at bounding box center [336, 218] width 673 height 437
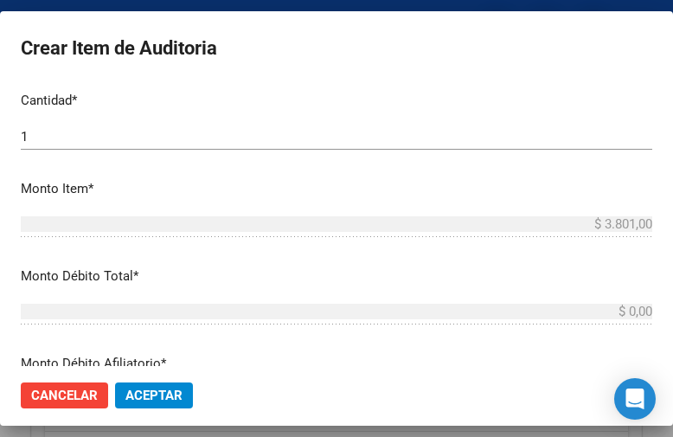
scroll to position [606, 0]
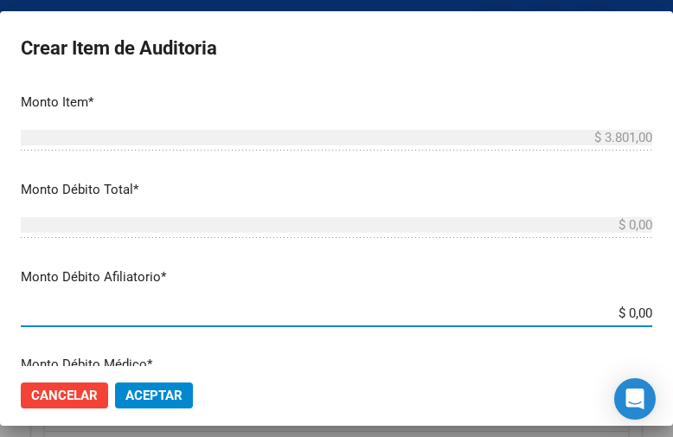
drag, startPoint x: 546, startPoint y: 309, endPoint x: 635, endPoint y: 272, distance: 96.6
click at [673, 323] on html "menu - OSMISS person Firma Express Inicio Calendario SSS Instructivos Contacto …" at bounding box center [336, 218] width 673 height 437
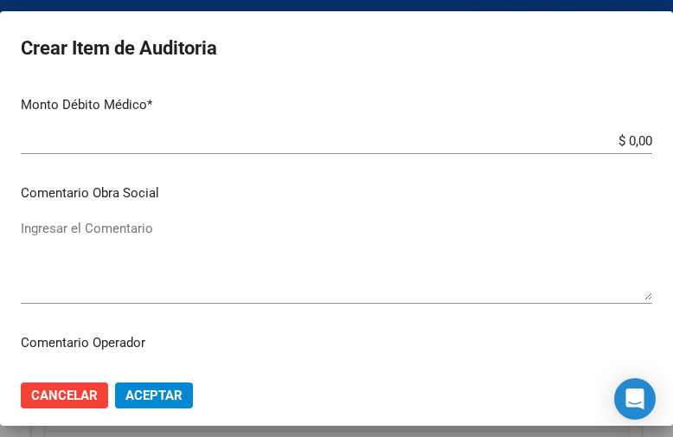
scroll to position [952, 0]
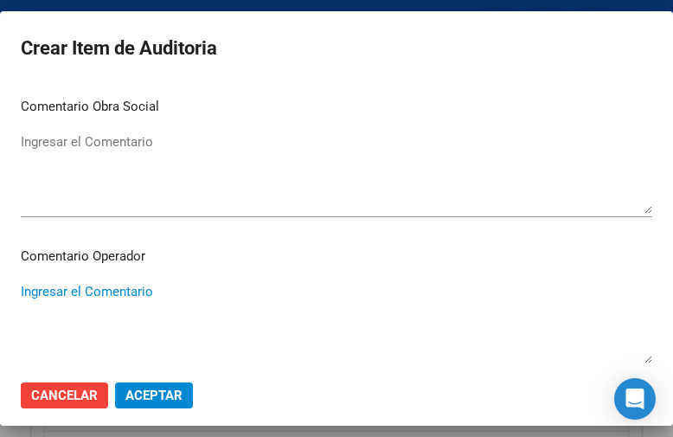
click at [87, 289] on textarea "Ingresar el Comentario" at bounding box center [337, 322] width 632 height 81
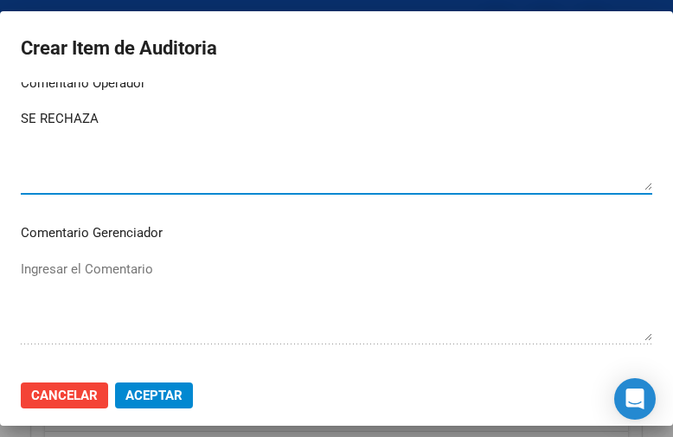
scroll to position [1298, 0]
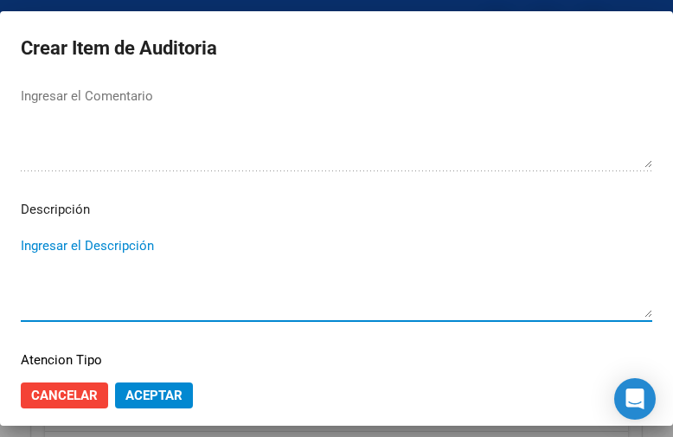
click at [52, 247] on textarea "Ingresar el Descripción" at bounding box center [337, 276] width 632 height 81
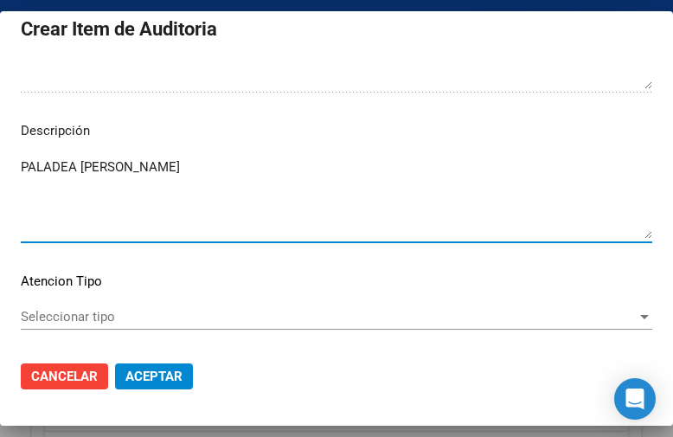
scroll to position [1271, 0]
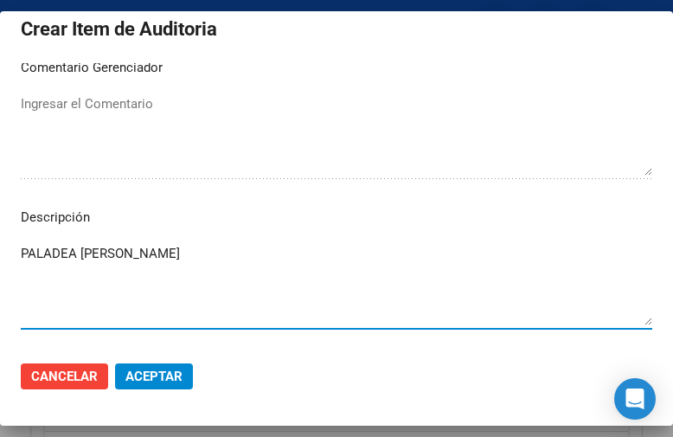
drag, startPoint x: 159, startPoint y: 257, endPoint x: -160, endPoint y: 245, distance: 319.5
click at [0, 245] on html "menu - OSMISS person Firma Express Inicio Calendario SSS Instructivos Contacto …" at bounding box center [336, 218] width 673 height 437
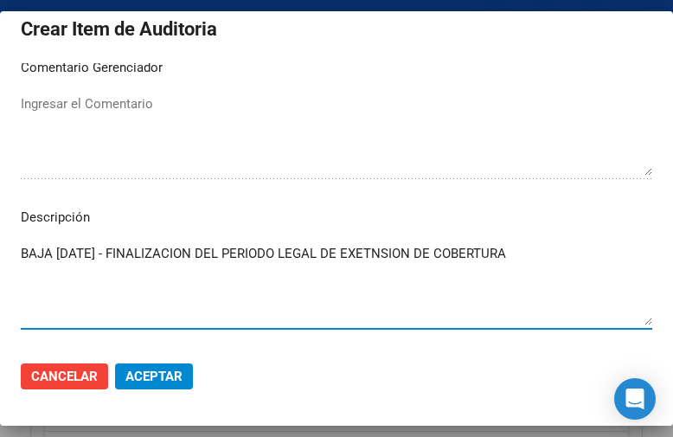
click at [398, 249] on textarea "BAJA [DATE] - FINALIZACION DEL PERIODO LEGAL DE EXETNSION DE COBERTURA" at bounding box center [337, 284] width 632 height 81
click at [182, 376] on span "Aceptar" at bounding box center [153, 377] width 57 height 16
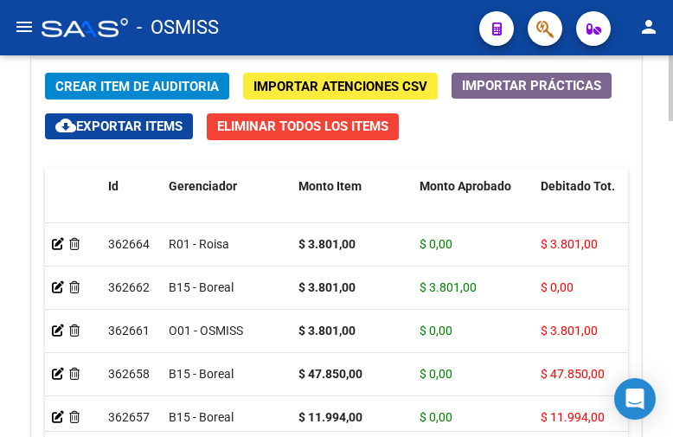
drag, startPoint x: 515, startPoint y: 116, endPoint x: 390, endPoint y: 104, distance: 125.2
click at [510, 117] on div "Crear Item de Auditoria Importar Atenciones CSV Importar Prácticas cloud_downlo…" at bounding box center [336, 294] width 609 height 469
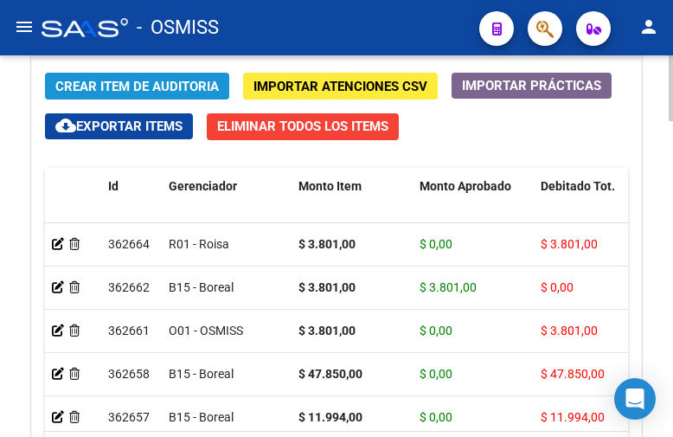
click at [125, 74] on button "Crear Item de Auditoria" at bounding box center [137, 86] width 184 height 27
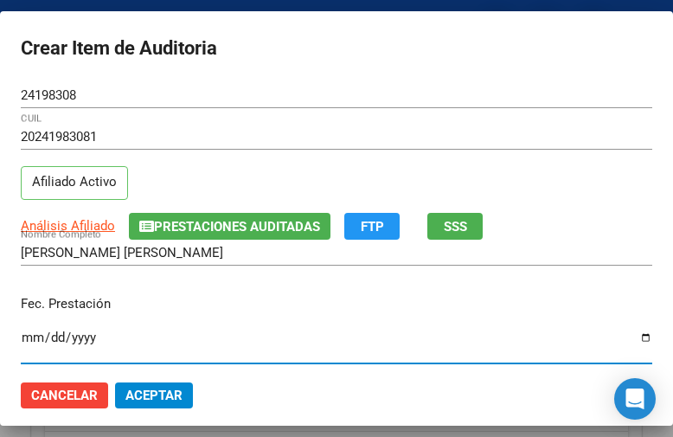
click at [28, 334] on input "Ingresar la fecha" at bounding box center [337, 344] width 632 height 28
click at [22, 336] on input "8308-12-24" at bounding box center [337, 344] width 632 height 28
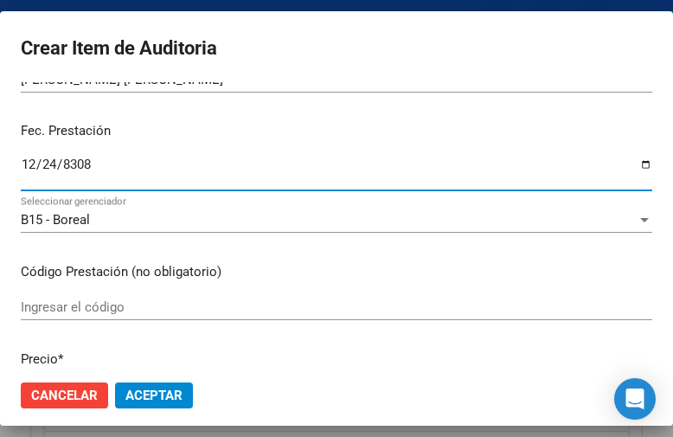
scroll to position [260, 0]
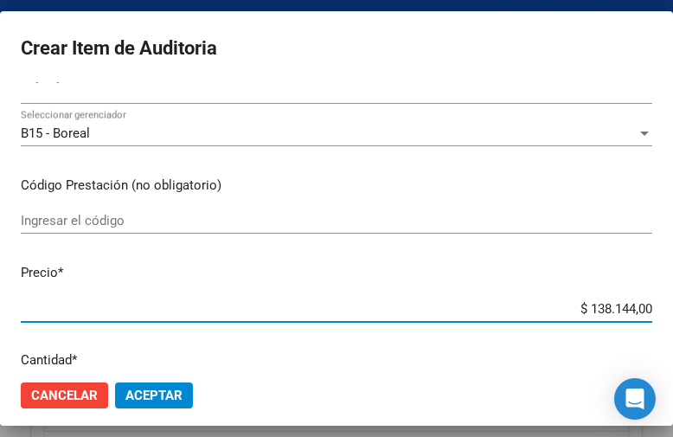
drag, startPoint x: 541, startPoint y: 306, endPoint x: 577, endPoint y: 273, distance: 49.6
click at [673, 300] on html "menu - OSMISS person Firma Express Inicio Calendario SSS Instructivos Contacto …" at bounding box center [336, 218] width 673 height 437
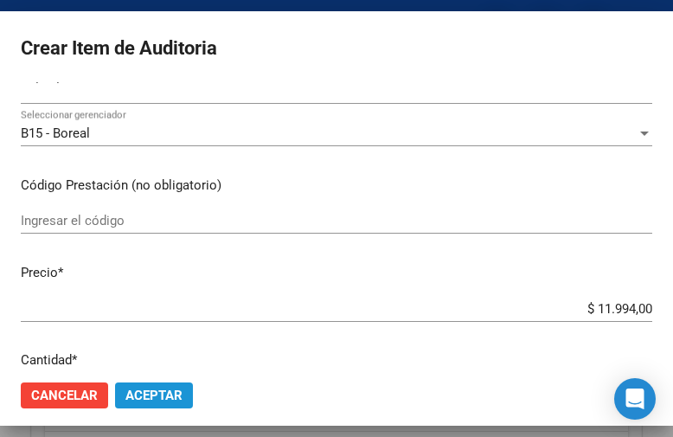
click at [161, 390] on span "Aceptar" at bounding box center [153, 396] width 57 height 16
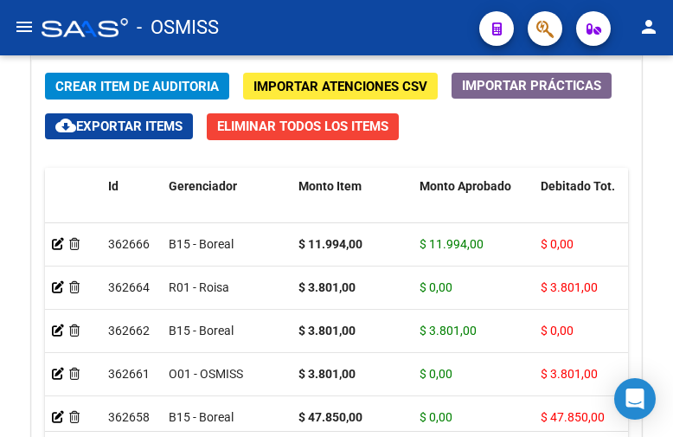
click at [434, 27] on div "- OSMISS" at bounding box center [254, 28] width 424 height 38
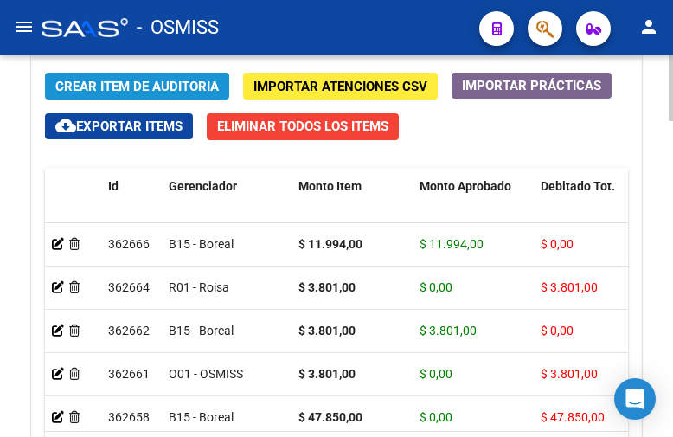
click at [140, 79] on span "Crear Item de Auditoria" at bounding box center [137, 87] width 164 height 16
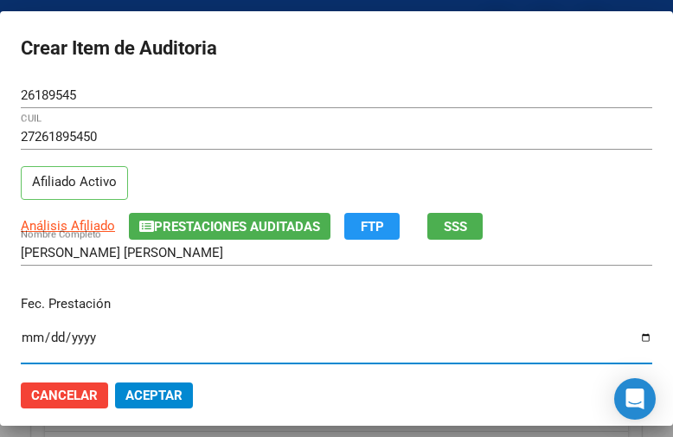
click at [29, 337] on input "Ingresar la fecha" at bounding box center [337, 344] width 632 height 28
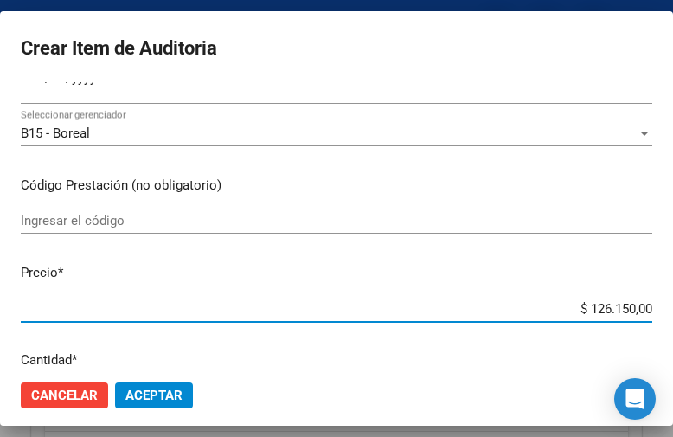
drag, startPoint x: 532, startPoint y: 304, endPoint x: 674, endPoint y: 297, distance: 142.0
click at [673, 297] on html "menu - OSMISS person Firma Express Inicio Calendario SSS Instructivos Contacto …" at bounding box center [336, 218] width 673 height 437
click at [148, 386] on button "Aceptar" at bounding box center [154, 395] width 78 height 26
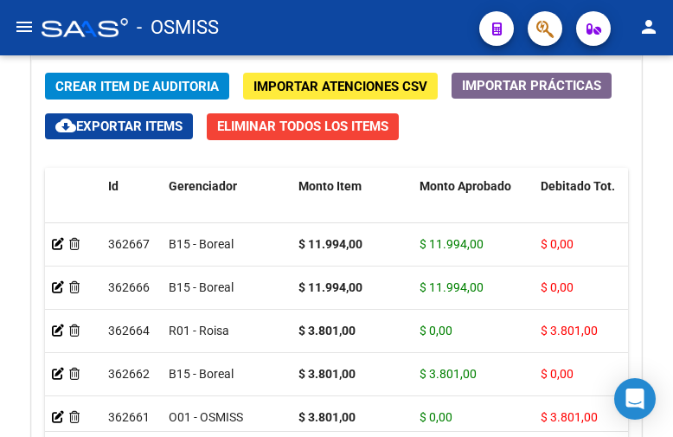
click at [441, 33] on div "- OSMISS" at bounding box center [254, 28] width 424 height 38
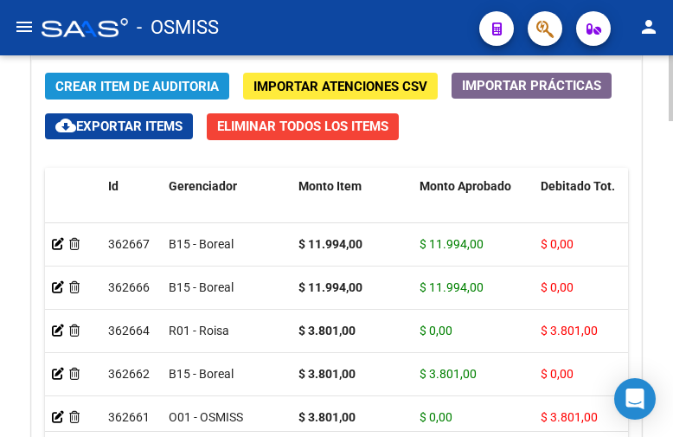
click at [144, 77] on button "Crear Item de Auditoria" at bounding box center [137, 86] width 184 height 27
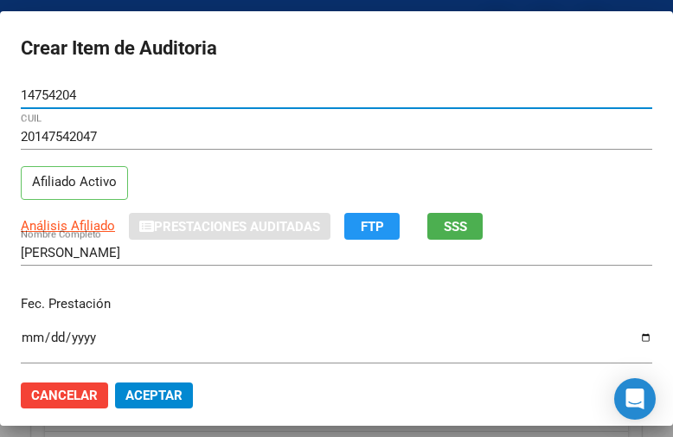
click at [27, 331] on input "Ingresar la fecha" at bounding box center [337, 344] width 632 height 28
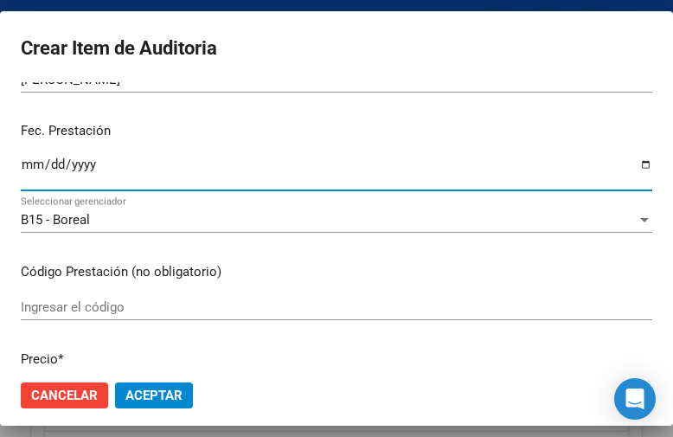
scroll to position [346, 0]
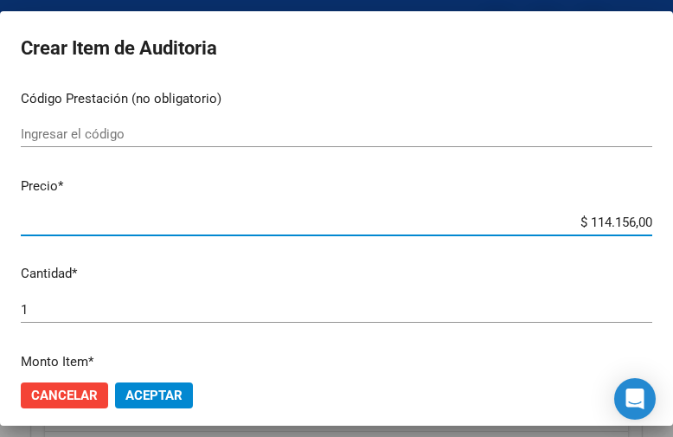
drag, startPoint x: 533, startPoint y: 215, endPoint x: 649, endPoint y: 215, distance: 115.9
click at [649, 215] on mat-dialog-content "14754204 Nro Documento 20147542047 CUIL Afiliado Activo Análisis Afiliado Prest…" at bounding box center [336, 224] width 673 height 284
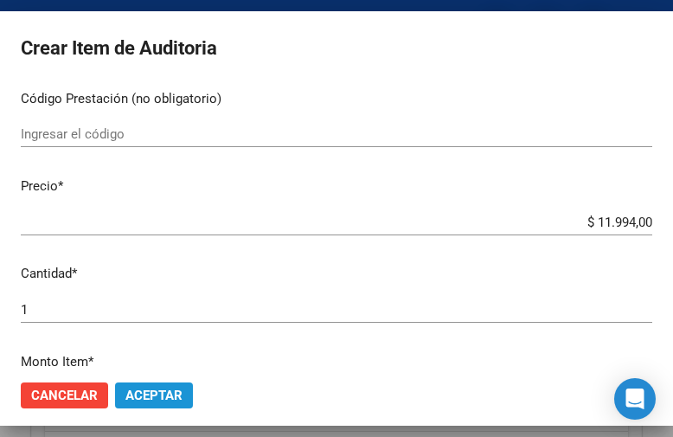
click at [151, 388] on span "Aceptar" at bounding box center [153, 396] width 57 height 16
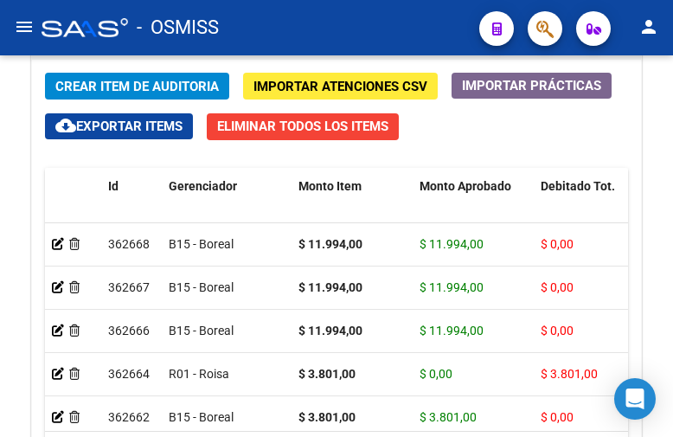
click at [436, 16] on div "- OSMISS" at bounding box center [254, 28] width 424 height 38
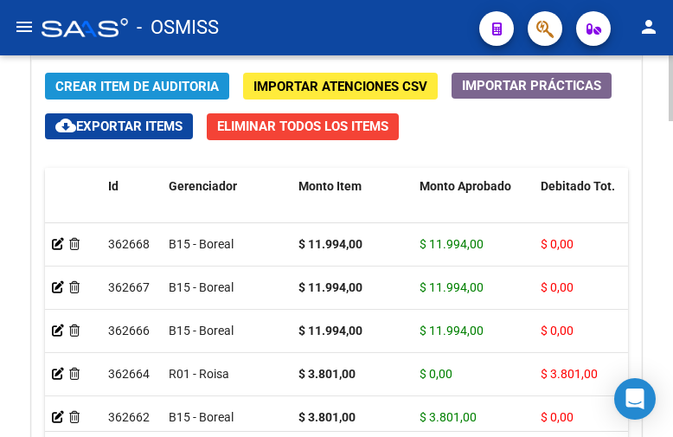
click at [129, 77] on button "Crear Item de Auditoria" at bounding box center [137, 86] width 184 height 27
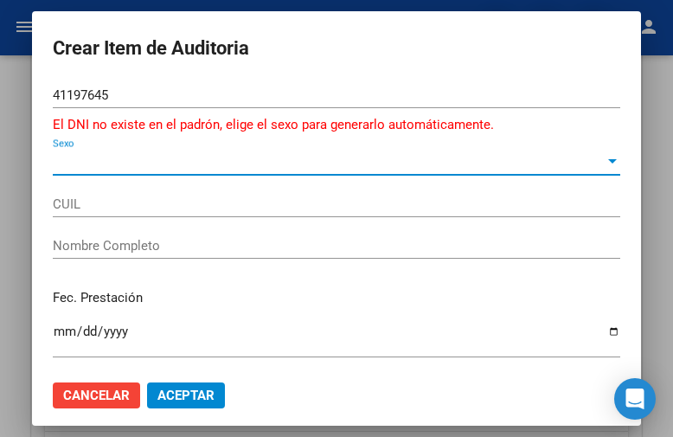
click at [55, 163] on span "Sexo" at bounding box center [329, 162] width 552 height 16
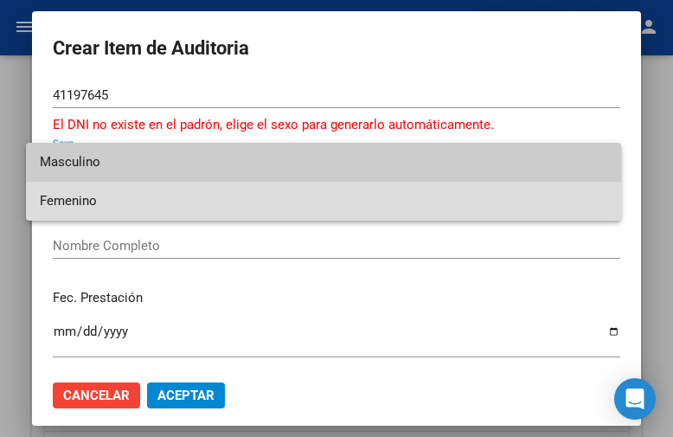
click at [64, 193] on span "Femenino" at bounding box center [324, 201] width 568 height 39
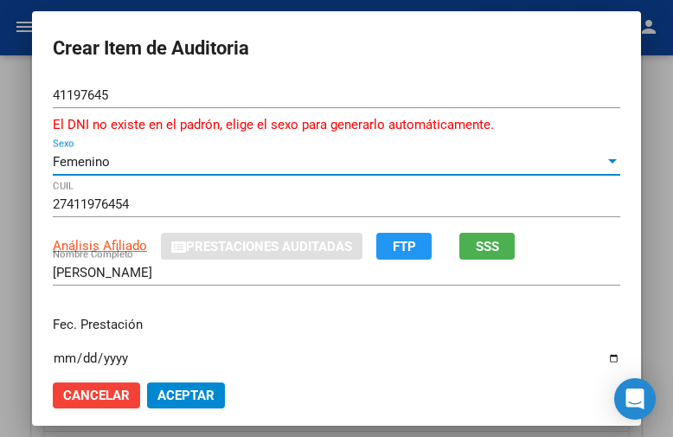
scroll to position [173, 0]
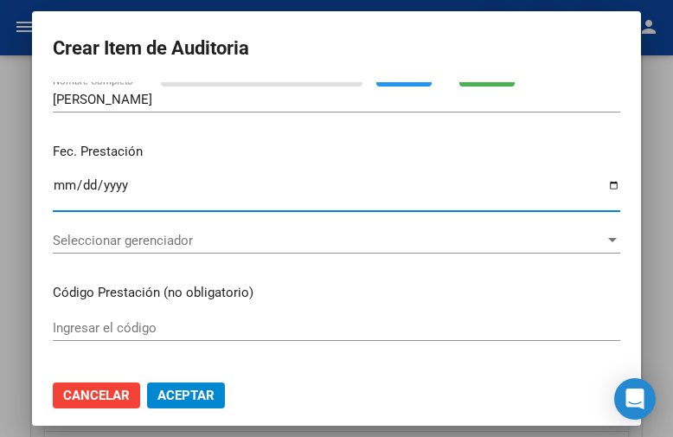
click at [53, 190] on input "Ingresar la fecha" at bounding box center [337, 192] width 568 height 28
click at [79, 235] on span "Seleccionar gerenciador" at bounding box center [329, 241] width 552 height 16
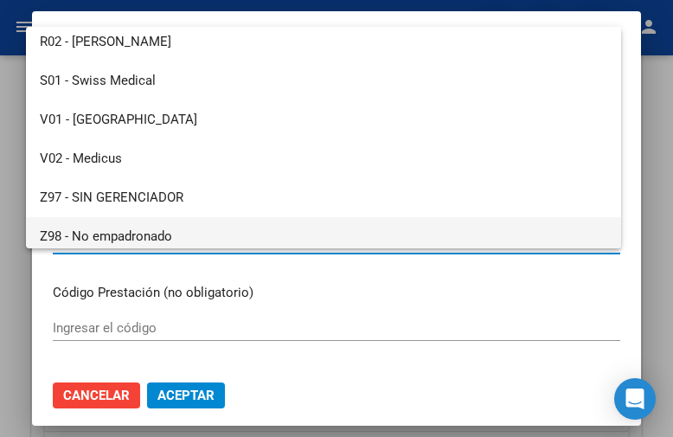
scroll to position [479, 0]
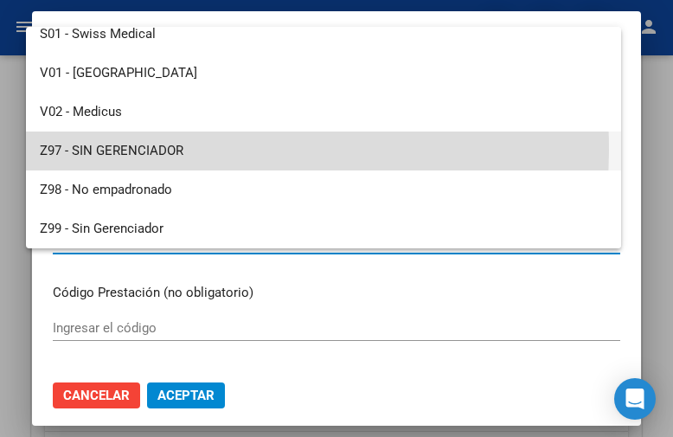
click at [145, 150] on span "Z97 - SIN GERENCIADOR" at bounding box center [324, 150] width 568 height 39
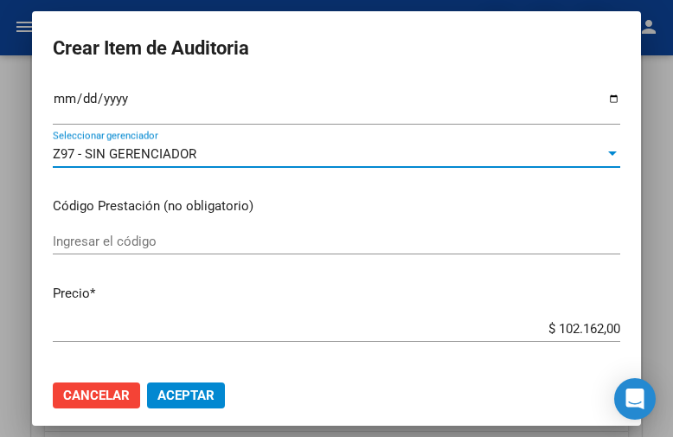
scroll to position [346, 0]
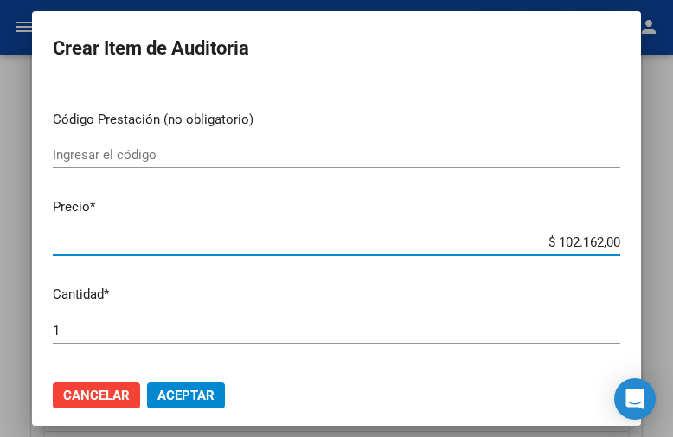
drag, startPoint x: 528, startPoint y: 246, endPoint x: 649, endPoint y: 247, distance: 121.1
click at [641, 247] on mat-dialog-container "Crear Item de Auditoria 41197645 Nro Documento El DNI no existe en el padrón, e…" at bounding box center [336, 218] width 609 height 415
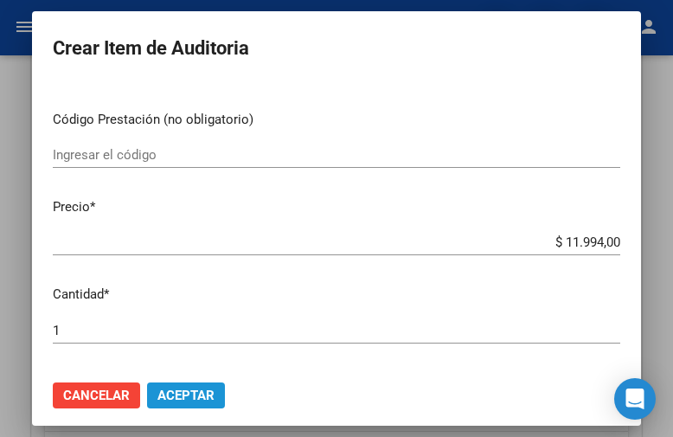
drag, startPoint x: 161, startPoint y: 389, endPoint x: 159, endPoint y: 379, distance: 10.5
click at [163, 386] on button "Aceptar" at bounding box center [186, 395] width 78 height 26
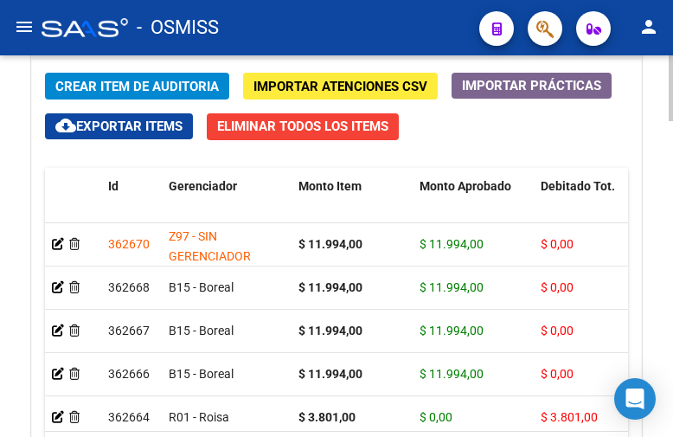
drag, startPoint x: 498, startPoint y: 130, endPoint x: 476, endPoint y: 130, distance: 22.5
click at [498, 130] on div "Crear Item de Auditoria Importar Atenciones CSV Importar Prácticas cloud_downlo…" at bounding box center [336, 294] width 609 height 469
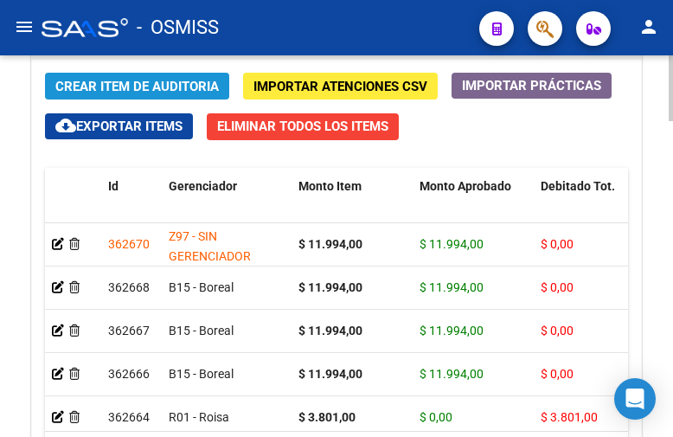
click at [162, 89] on span "Crear Item de Auditoria" at bounding box center [137, 87] width 164 height 16
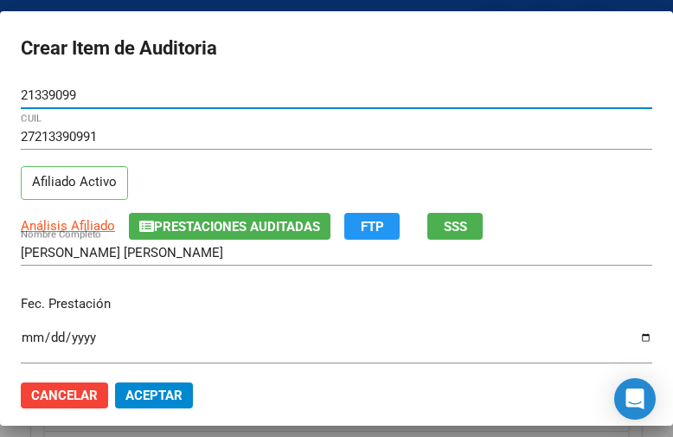
click at [34, 343] on input "Ingresar la fecha" at bounding box center [337, 344] width 632 height 28
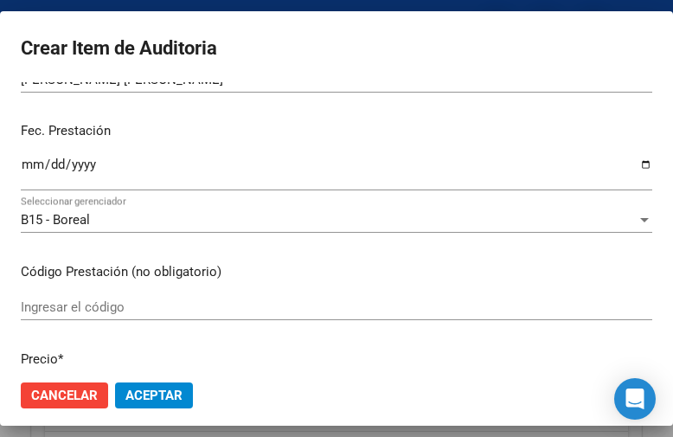
scroll to position [260, 0]
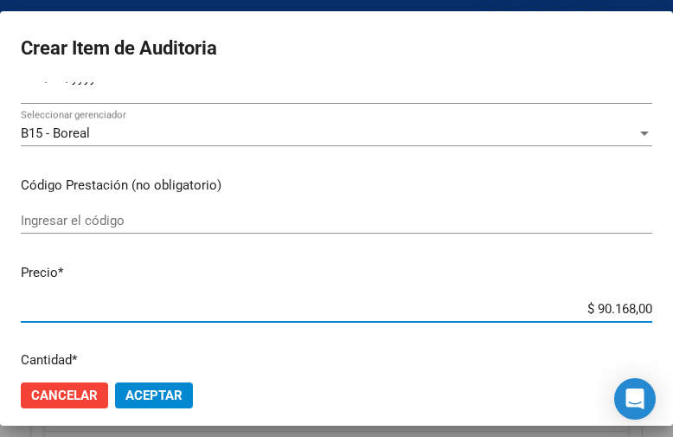
drag, startPoint x: 544, startPoint y: 301, endPoint x: 674, endPoint y: 314, distance: 130.4
click at [673, 314] on html "menu - OSMISS person Firma Express Inicio Calendario SSS Instructivos Contacto …" at bounding box center [336, 218] width 673 height 437
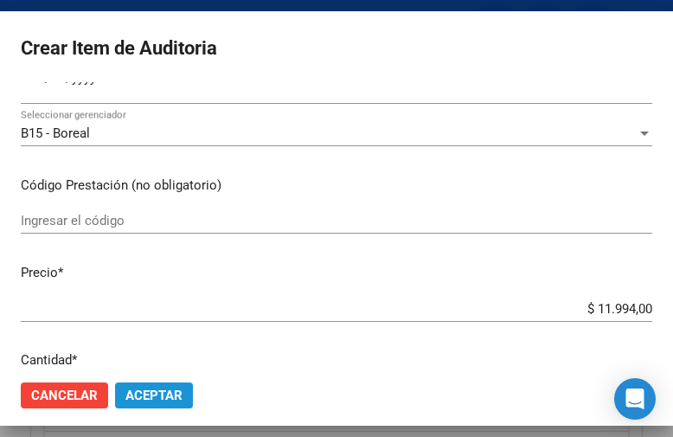
click at [161, 400] on span "Aceptar" at bounding box center [153, 396] width 57 height 16
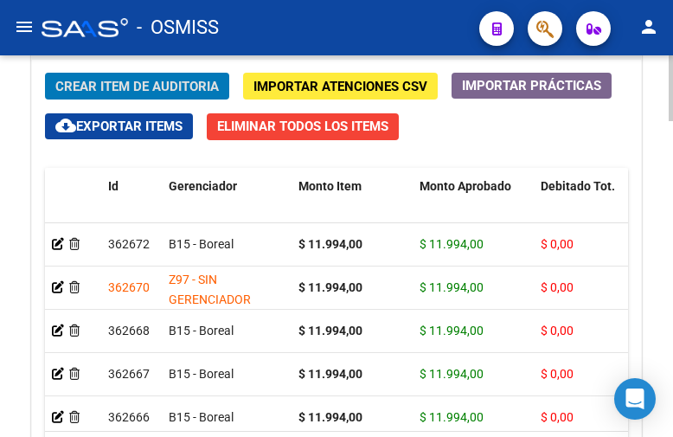
drag, startPoint x: 492, startPoint y: 121, endPoint x: 391, endPoint y: 122, distance: 101.2
click at [492, 121] on div "Crear Item de Auditoria Importar Atenciones CSV Importar Prácticas cloud_downlo…" at bounding box center [336, 294] width 609 height 469
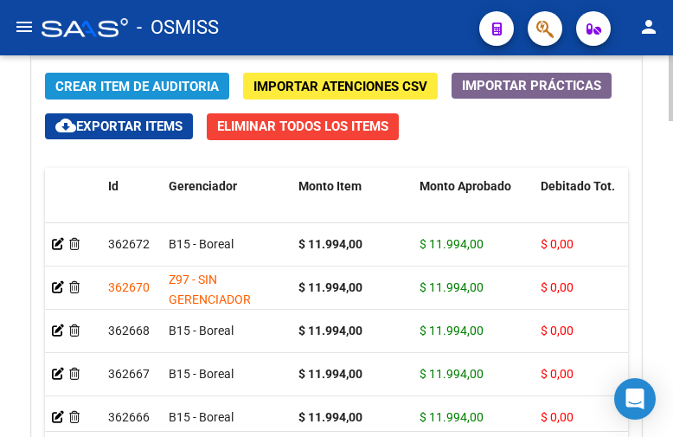
click at [138, 78] on span "Crear Item de Auditoria" at bounding box center [137, 86] width 164 height 16
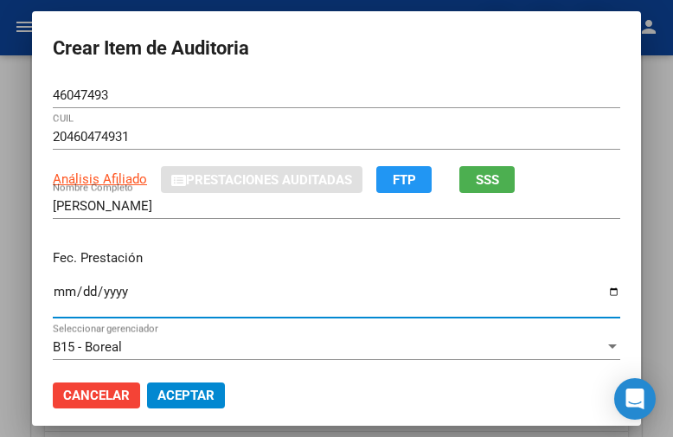
click at [53, 295] on input "Ingresar la fecha" at bounding box center [337, 299] width 568 height 28
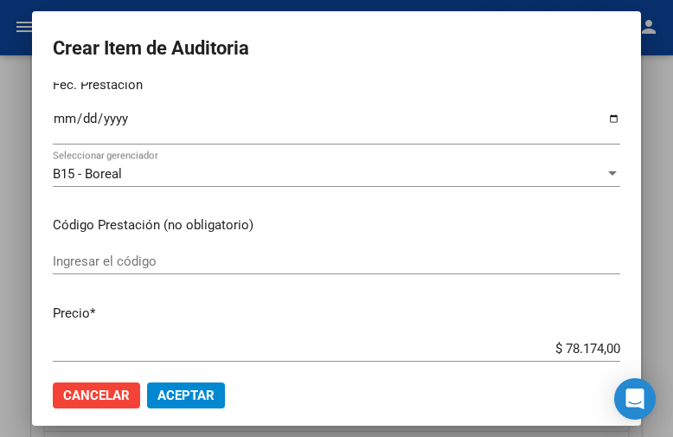
drag, startPoint x: 498, startPoint y: 333, endPoint x: 646, endPoint y: 330, distance: 148.0
click at [641, 330] on mat-dialog-container "Crear Item de Auditoria 46047493 Nro Documento 20460474931 CUIL Análisis Afilia…" at bounding box center [336, 218] width 609 height 415
click at [515, 335] on mat-dialog-content "46047493 Nro Documento 20460474931 CUIL Análisis Afiliado Prestaciones Auditada…" at bounding box center [336, 224] width 609 height 284
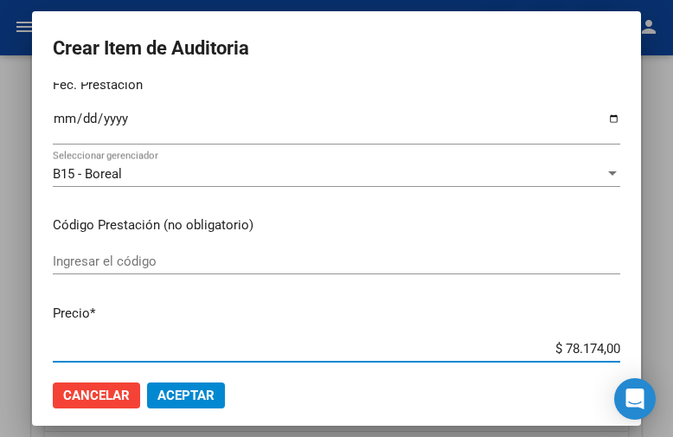
drag, startPoint x: 528, startPoint y: 343, endPoint x: 650, endPoint y: 310, distance: 126.6
click at [672, 333] on div "Crear Item de Auditoria 46047493 Nro Documento 20460474931 CUIL Análisis Afilia…" at bounding box center [336, 218] width 673 height 437
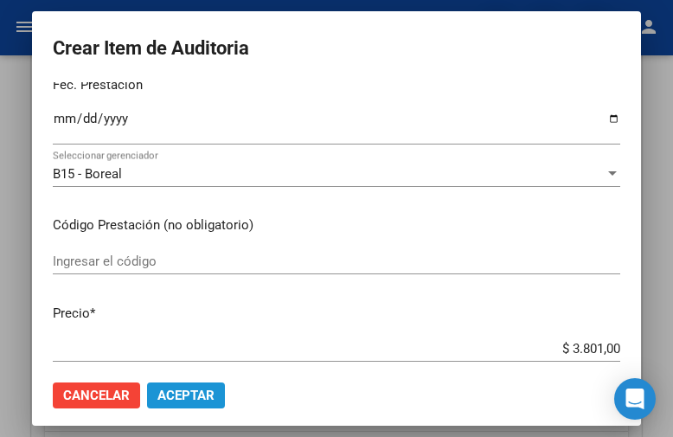
click at [196, 391] on span "Aceptar" at bounding box center [185, 396] width 57 height 16
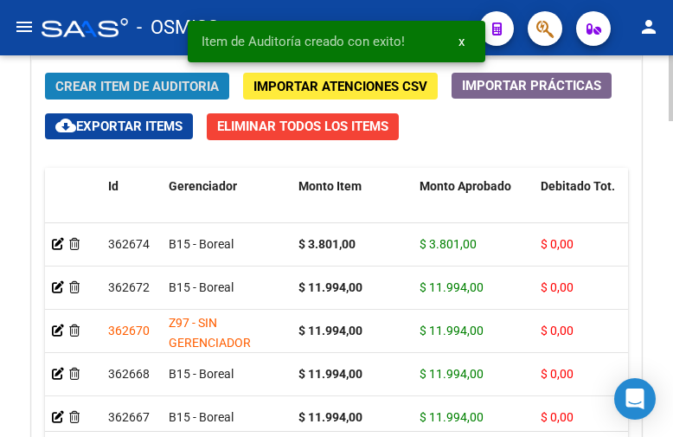
click at [138, 84] on span "Crear Item de Auditoria" at bounding box center [137, 87] width 164 height 16
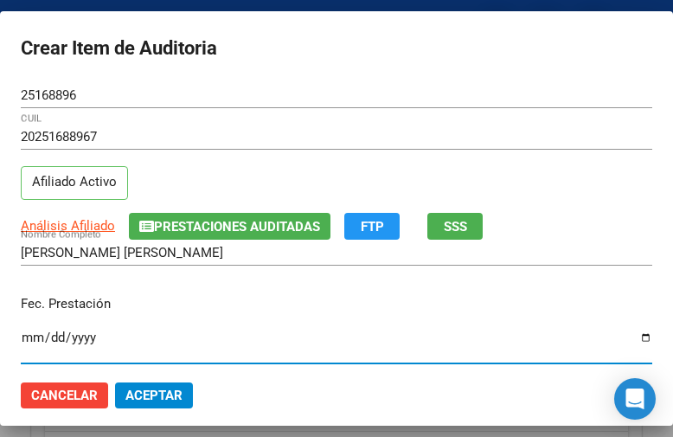
click at [29, 335] on input "Ingresar la fecha" at bounding box center [337, 344] width 632 height 28
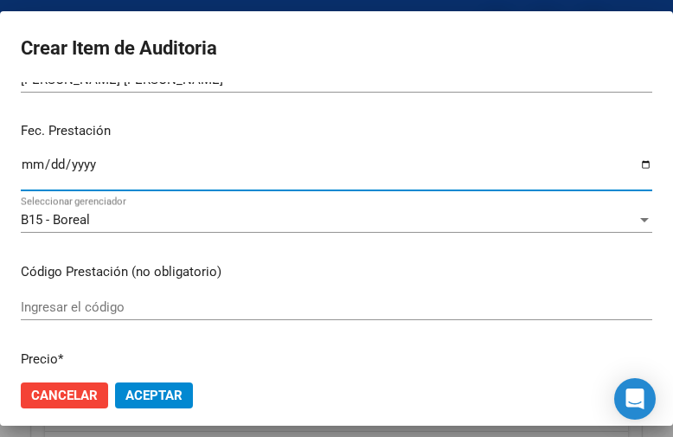
scroll to position [260, 0]
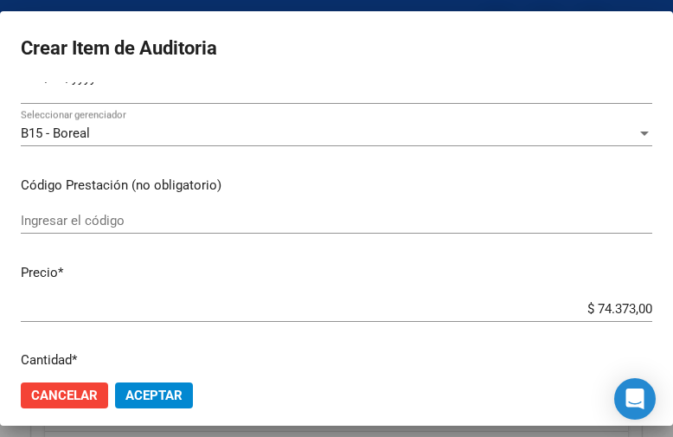
drag, startPoint x: 500, startPoint y: 298, endPoint x: 674, endPoint y: 305, distance: 174.0
click at [673, 305] on html "menu - OSMISS person Firma Express Inicio Calendario SSS Instructivos Contacto …" at bounding box center [336, 218] width 673 height 437
click at [538, 299] on div "$ 74.373,00 Ingresar el precio" at bounding box center [337, 309] width 632 height 26
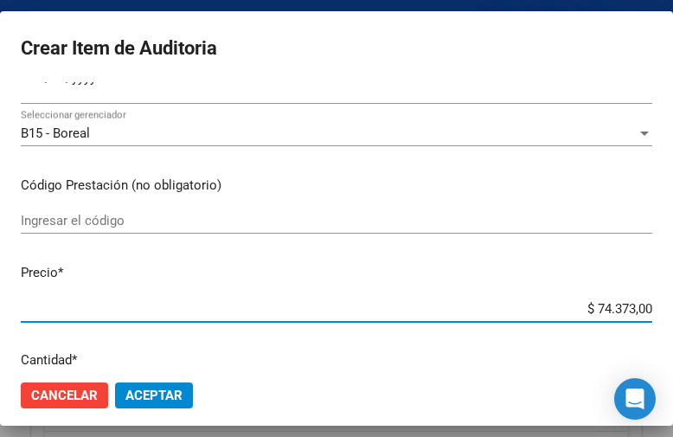
drag, startPoint x: 549, startPoint y: 305, endPoint x: 674, endPoint y: 305, distance: 124.6
click at [673, 305] on html "menu - OSMISS person Firma Express Inicio Calendario SSS Instructivos Contacto …" at bounding box center [336, 218] width 673 height 437
click at [168, 397] on span "Aceptar" at bounding box center [153, 396] width 57 height 16
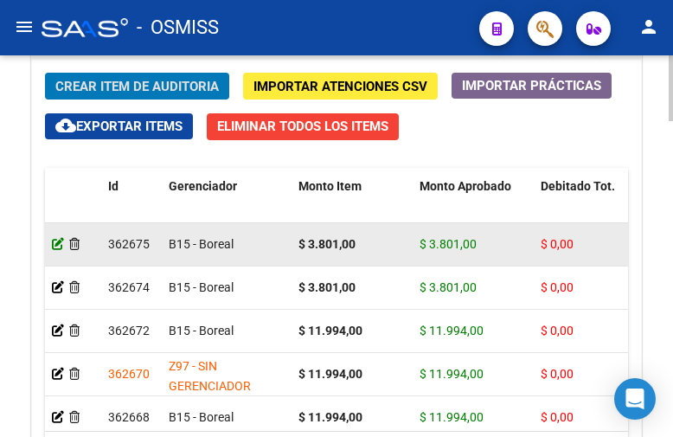
click at [54, 246] on icon at bounding box center [58, 244] width 12 height 12
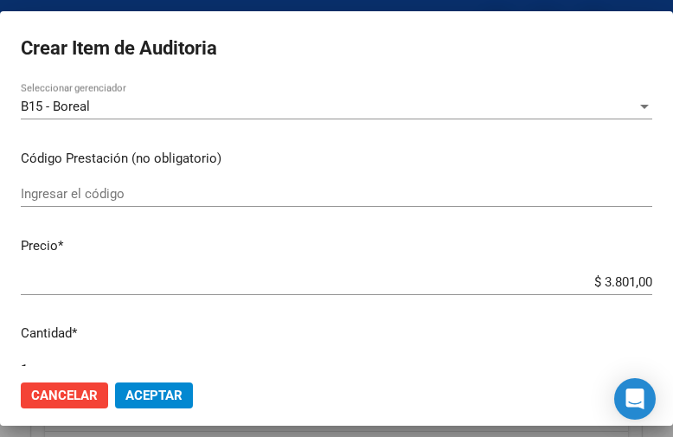
scroll to position [433, 0]
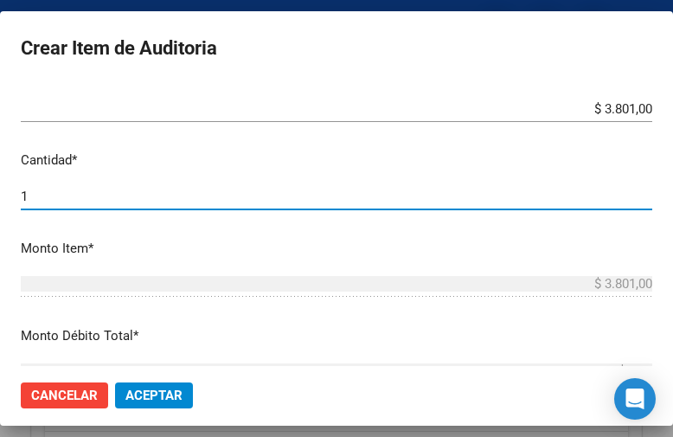
drag, startPoint x: 46, startPoint y: 196, endPoint x: -39, endPoint y: 190, distance: 85.0
click at [0, 190] on html "menu - OSMISS person Firma Express Inicio Calendario SSS Instructivos Contacto …" at bounding box center [336, 218] width 673 height 437
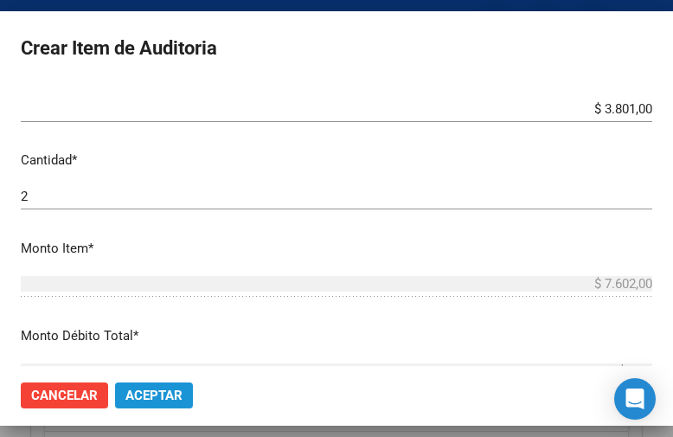
click at [165, 402] on span "Aceptar" at bounding box center [153, 396] width 57 height 16
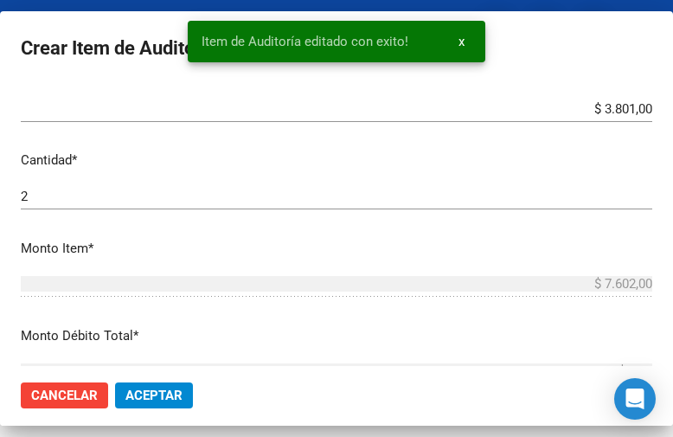
scroll to position [0, 0]
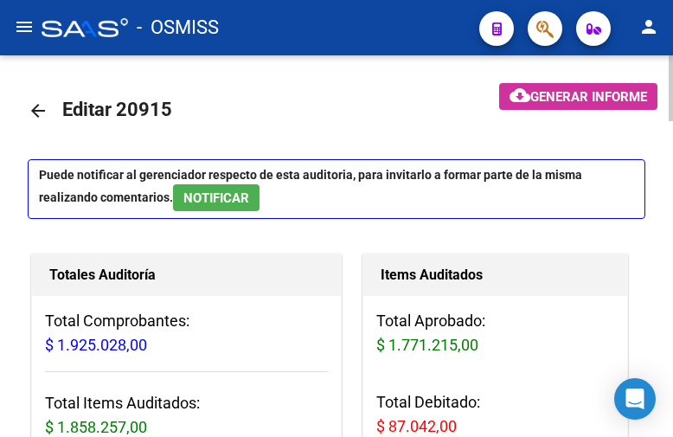
drag, startPoint x: 451, startPoint y: 117, endPoint x: 440, endPoint y: 131, distance: 18.0
click at [451, 117] on mat-toolbar-row "arrow_back Editar 20915" at bounding box center [244, 110] width 433 height 55
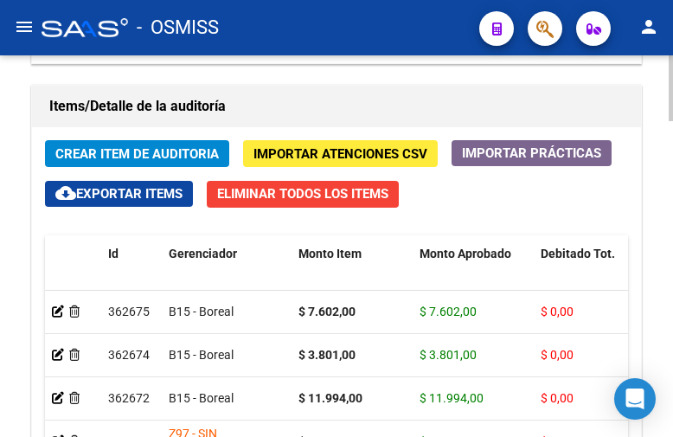
scroll to position [1644, 0]
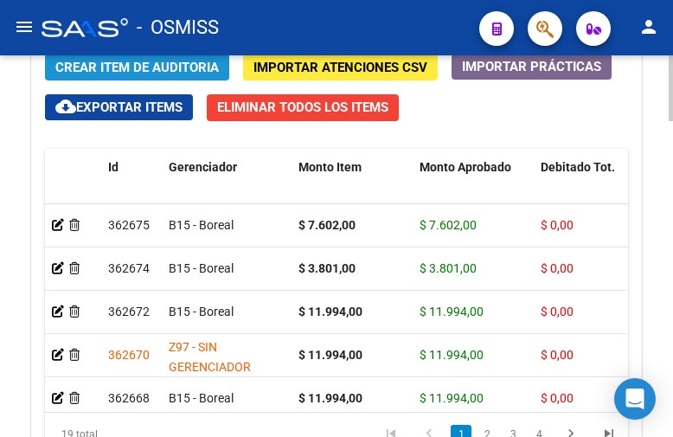
click at [145, 61] on span "Crear Item de Auditoria" at bounding box center [137, 68] width 164 height 16
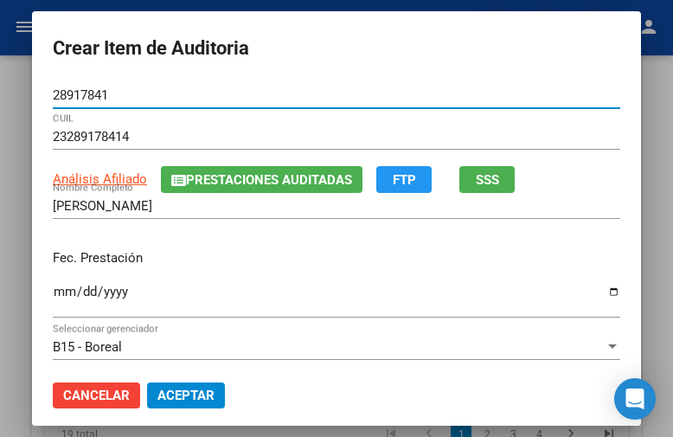
click at [53, 283] on div "Ingresar la fecha" at bounding box center [337, 298] width 568 height 37
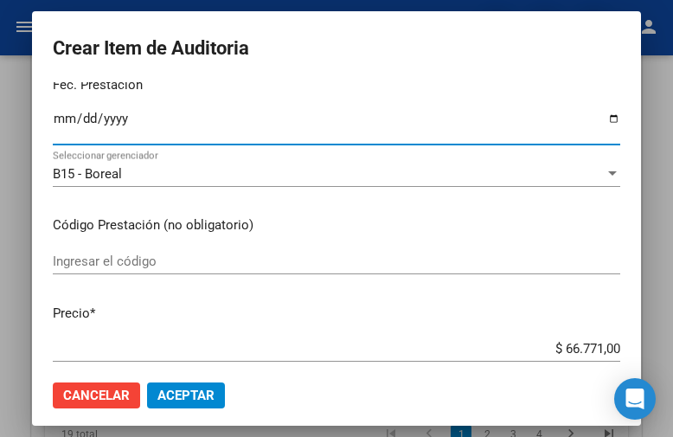
scroll to position [260, 0]
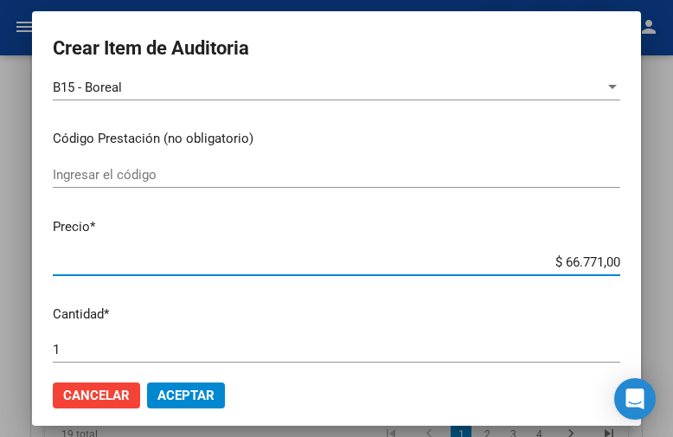
drag, startPoint x: 523, startPoint y: 256, endPoint x: 650, endPoint y: 258, distance: 126.3
click at [641, 258] on mat-dialog-container "Crear Item de Auditoria 28917841 Nro Documento 23289178414 CUIL Análisis Afilia…" at bounding box center [336, 218] width 609 height 415
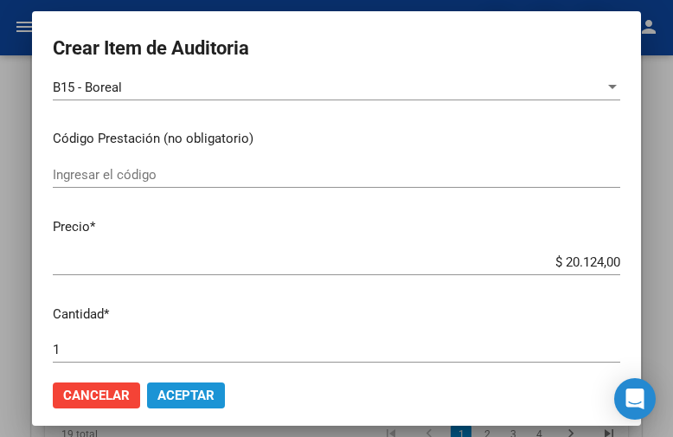
click at [170, 395] on span "Aceptar" at bounding box center [185, 396] width 57 height 16
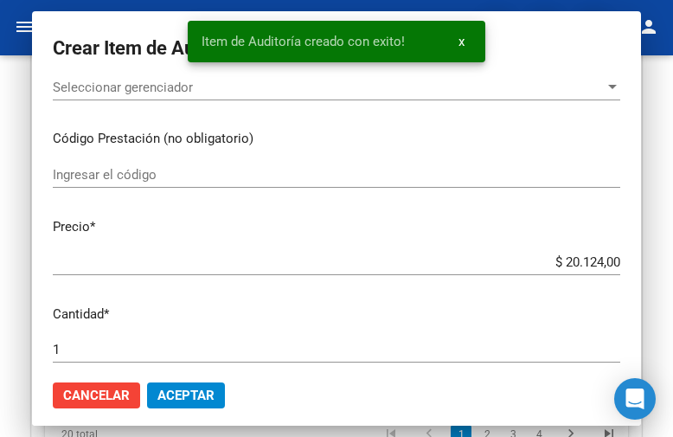
scroll to position [1642, 0]
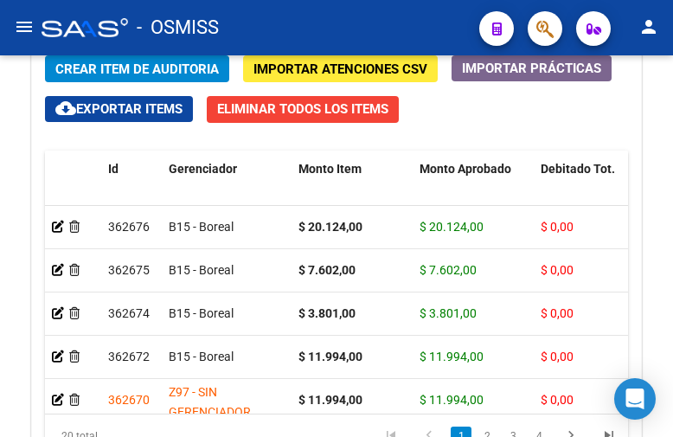
click at [441, 19] on div "- OSMISS" at bounding box center [254, 28] width 424 height 38
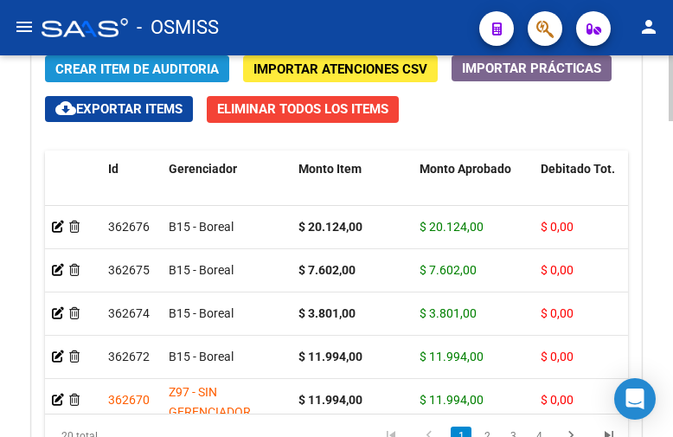
click at [124, 61] on span "Crear Item de Auditoria" at bounding box center [137, 69] width 164 height 16
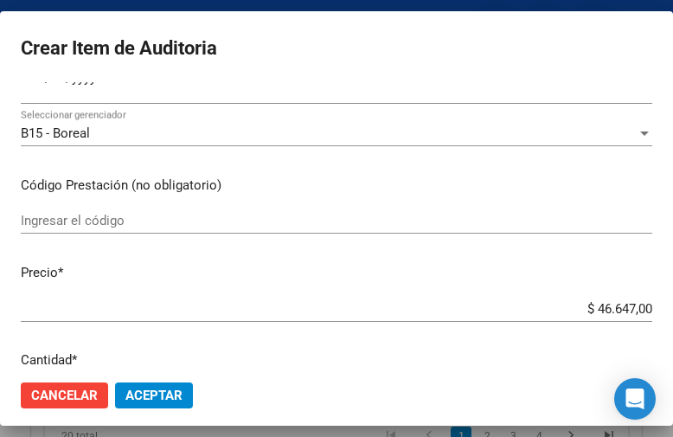
scroll to position [173, 0]
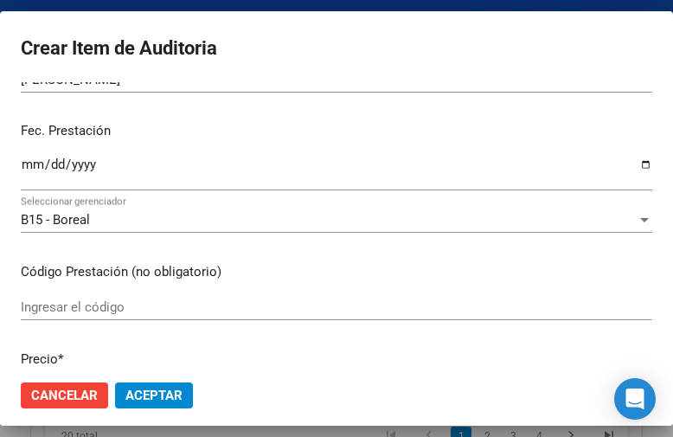
click at [30, 171] on input "Ingresar la fecha" at bounding box center [337, 171] width 632 height 28
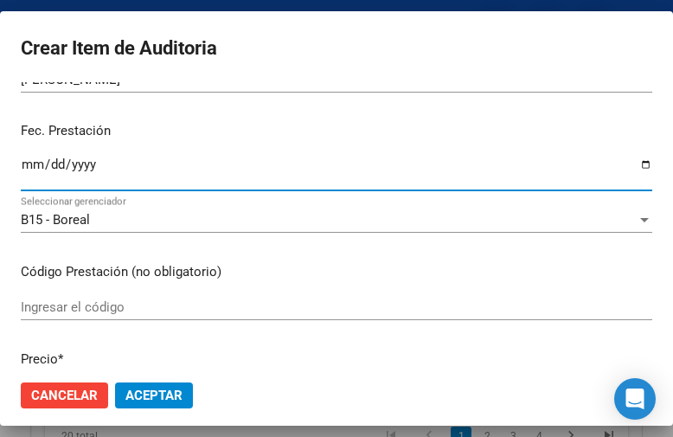
click at [30, 171] on input "Ingresar la fecha" at bounding box center [337, 171] width 632 height 28
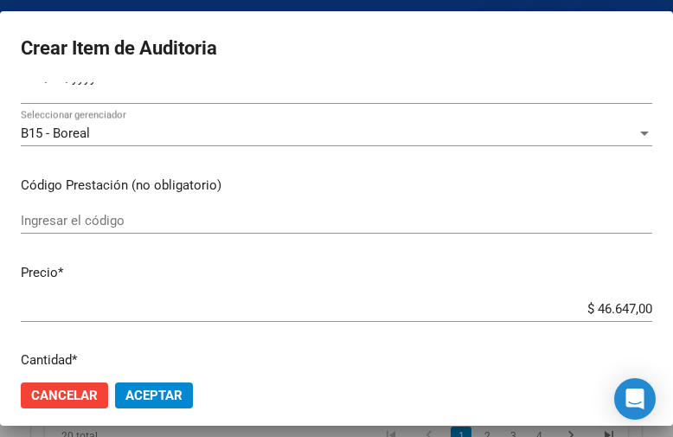
scroll to position [346, 0]
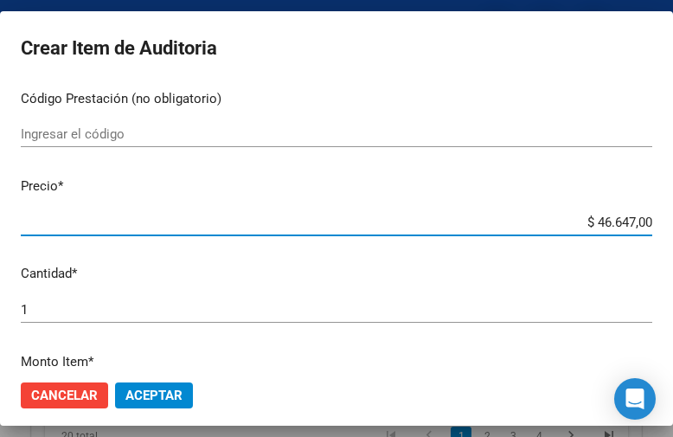
drag, startPoint x: 555, startPoint y: 217, endPoint x: 674, endPoint y: 218, distance: 118.5
click at [673, 218] on html "menu - OSMISS person Firma Express Inicio Calendario SSS Instructivos Contacto …" at bounding box center [336, 218] width 673 height 437
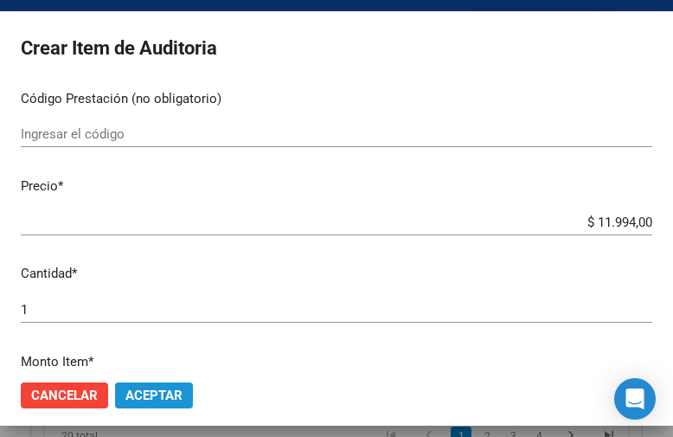
click at [170, 385] on button "Aceptar" at bounding box center [154, 395] width 78 height 26
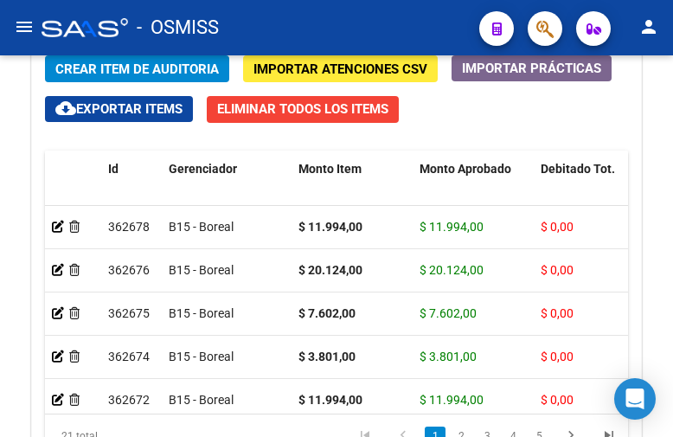
click at [439, 39] on div "- OSMISS" at bounding box center [254, 28] width 424 height 38
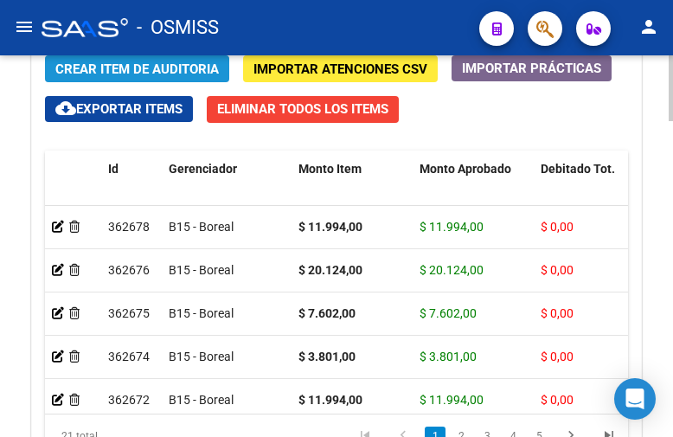
click at [130, 78] on button "Crear Item de Auditoria" at bounding box center [137, 68] width 184 height 27
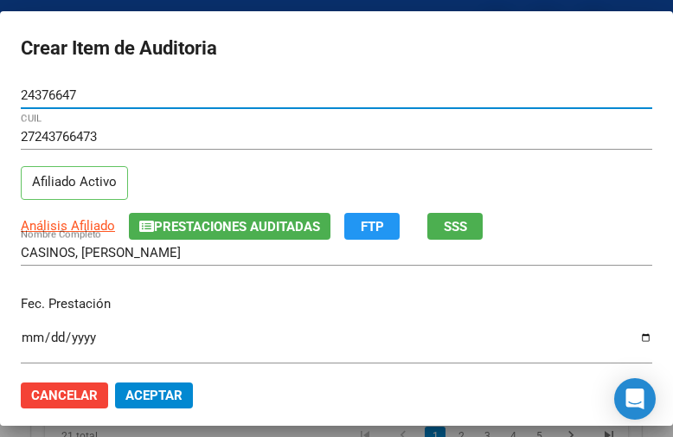
scroll to position [87, 0]
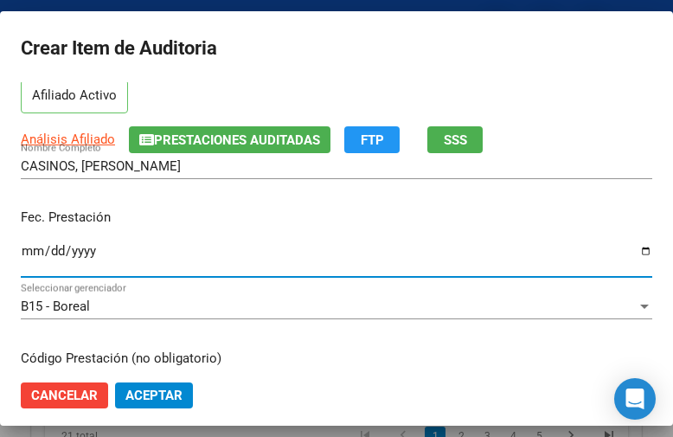
click at [37, 250] on input "Ingresar la fecha" at bounding box center [337, 258] width 632 height 28
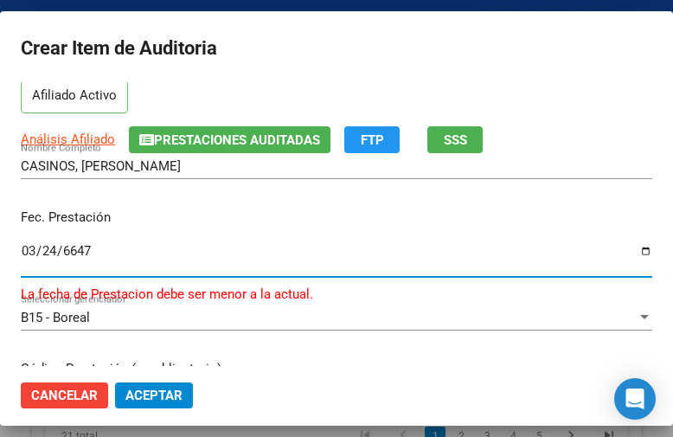
click at [32, 247] on input "6647-03-24" at bounding box center [337, 258] width 632 height 28
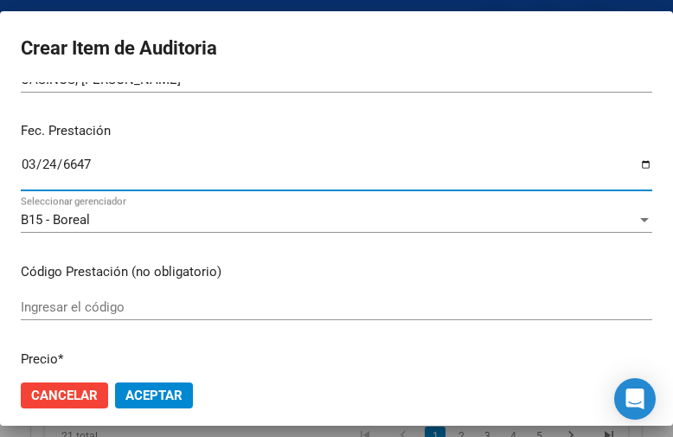
scroll to position [260, 0]
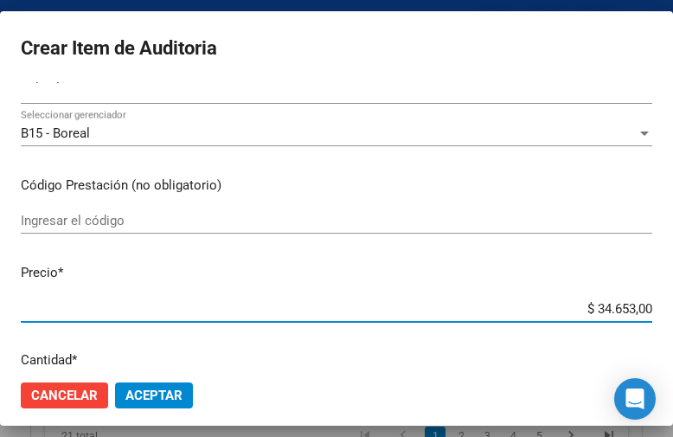
drag, startPoint x: 536, startPoint y: 305, endPoint x: 674, endPoint y: 313, distance: 137.8
click at [673, 313] on html "menu - OSMISS person Firma Express Inicio Calendario SSS Instructivos Contacto …" at bounding box center [336, 218] width 673 height 437
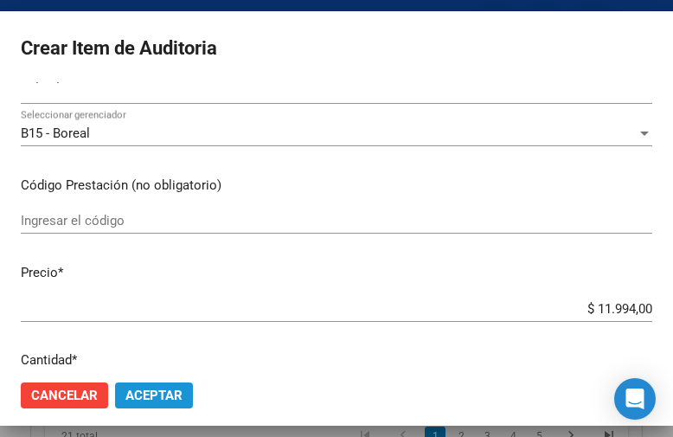
click at [170, 388] on span "Aceptar" at bounding box center [153, 396] width 57 height 16
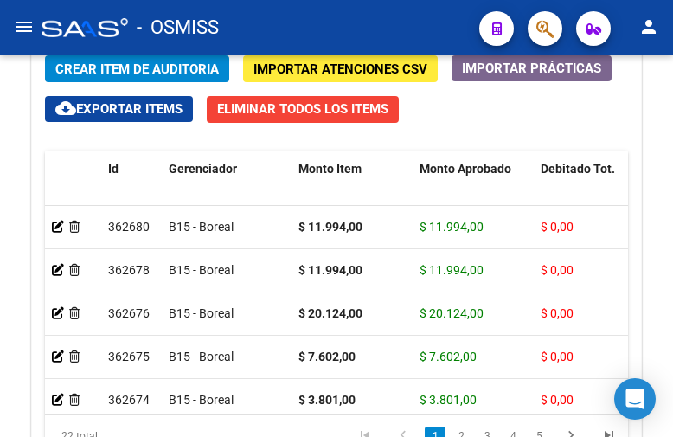
click at [445, 19] on div "- OSMISS" at bounding box center [254, 28] width 424 height 38
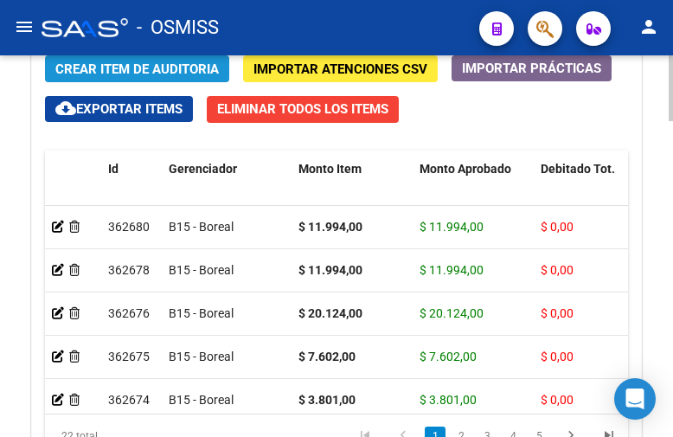
click at [144, 58] on button "Crear Item de Auditoria" at bounding box center [137, 68] width 184 height 27
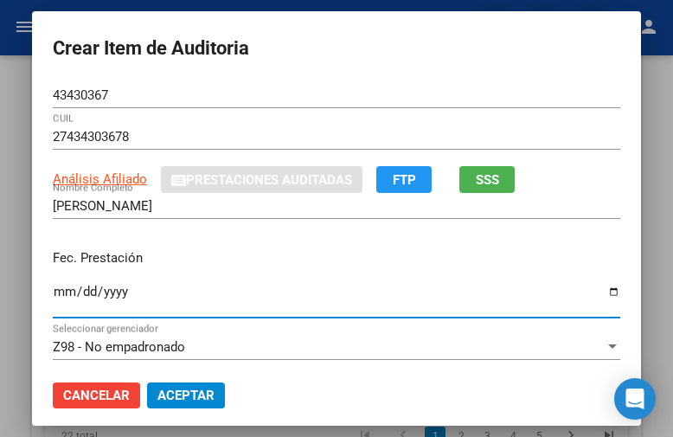
click at [53, 294] on input "Ingresar la fecha" at bounding box center [337, 299] width 568 height 28
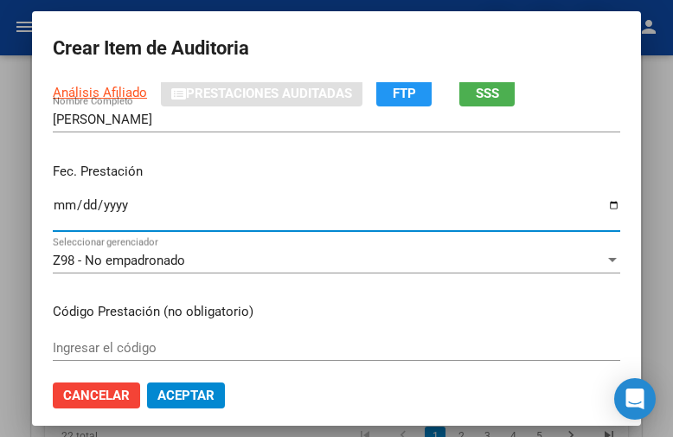
click at [102, 253] on span "Z98 - No empadronado" at bounding box center [119, 261] width 132 height 16
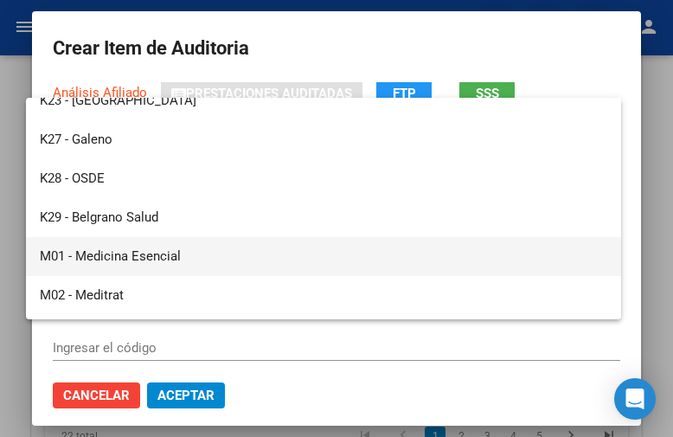
scroll to position [306, 0]
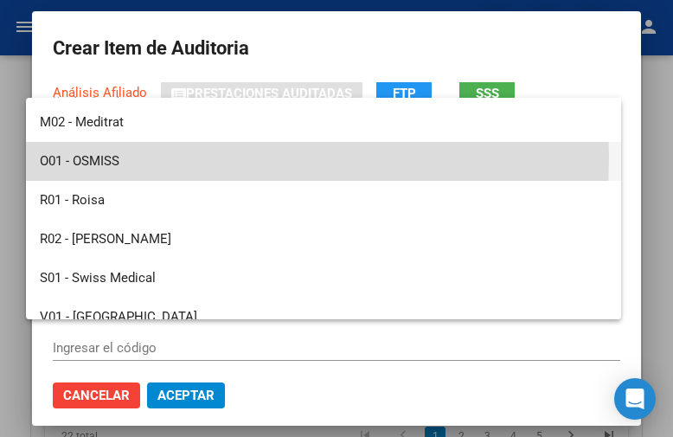
click at [108, 157] on span "O01 - OSMISS" at bounding box center [324, 161] width 568 height 39
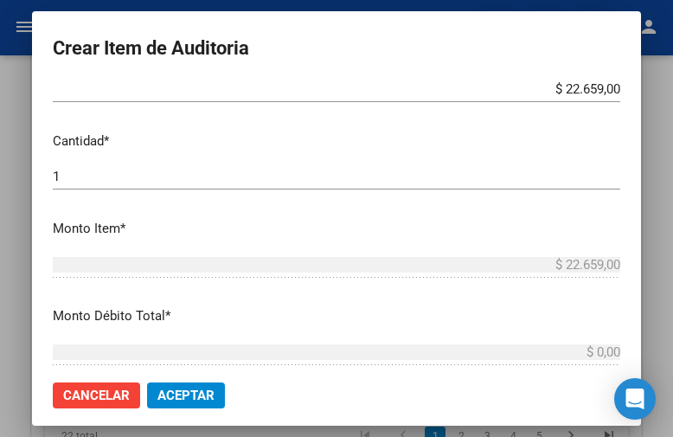
scroll to position [519, 0]
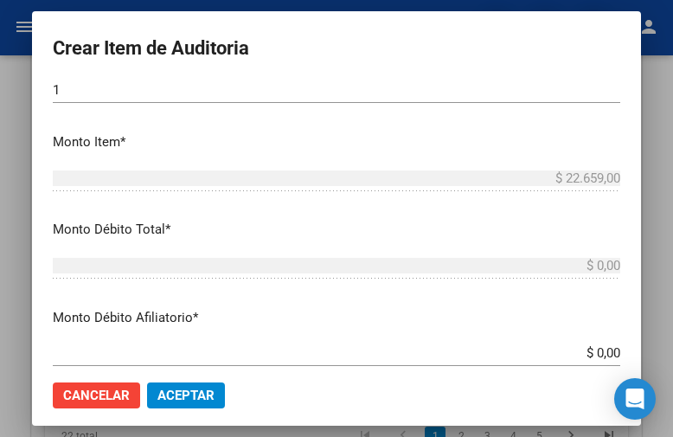
drag, startPoint x: 536, startPoint y: 343, endPoint x: 674, endPoint y: 349, distance: 137.6
click at [673, 349] on html "menu - OSMISS person Firma Express Inicio Calendario SSS Instructivos Contacto …" at bounding box center [336, 218] width 673 height 437
click at [563, 360] on input "$ 0,00" at bounding box center [337, 353] width 568 height 16
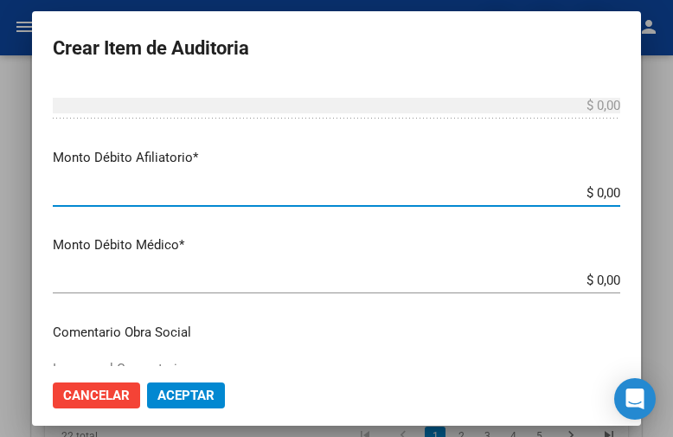
drag, startPoint x: 556, startPoint y: 360, endPoint x: 674, endPoint y: 357, distance: 117.7
click at [673, 357] on html "menu - OSMISS person Firma Express Inicio Calendario SSS Instructivos Contacto …" at bounding box center [336, 218] width 673 height 437
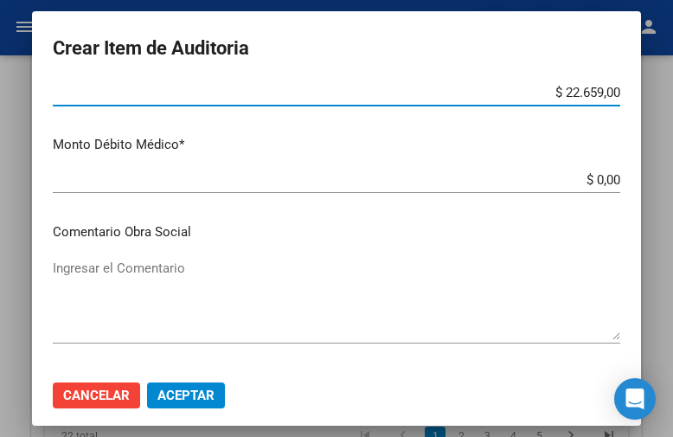
scroll to position [866, 0]
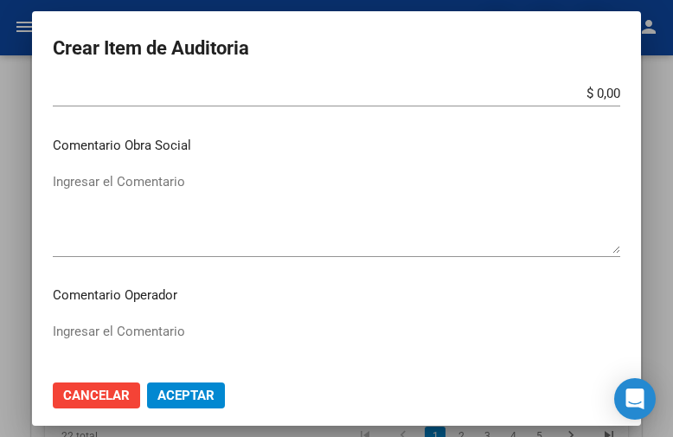
click at [145, 341] on textarea "Ingresar el Comentario" at bounding box center [337, 362] width 568 height 81
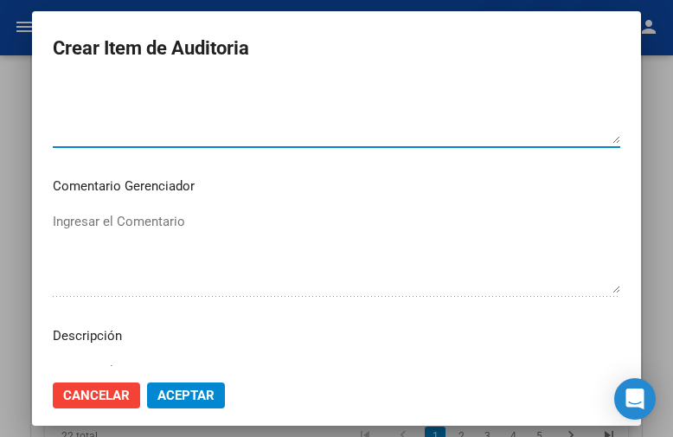
scroll to position [1212, 0]
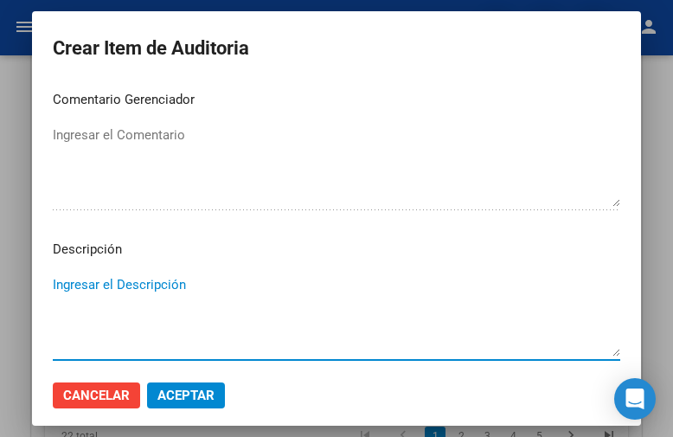
click at [91, 283] on textarea "Ingresar el Descripción" at bounding box center [337, 315] width 568 height 81
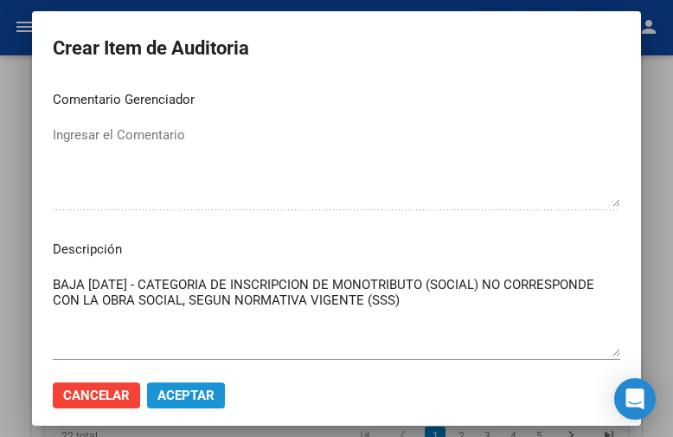
click at [183, 397] on span "Aceptar" at bounding box center [185, 396] width 57 height 16
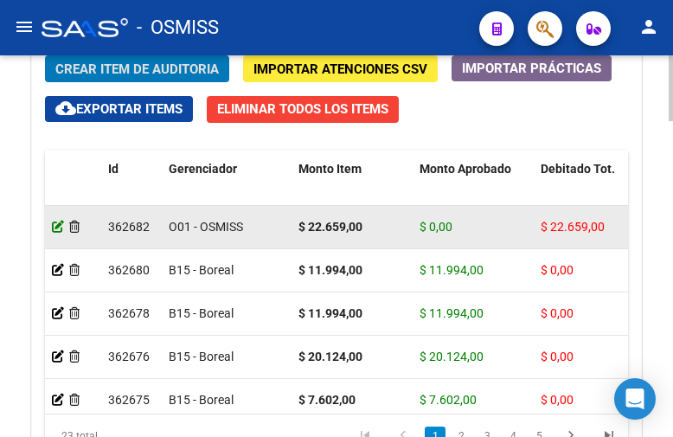
click at [60, 221] on icon at bounding box center [58, 227] width 12 height 12
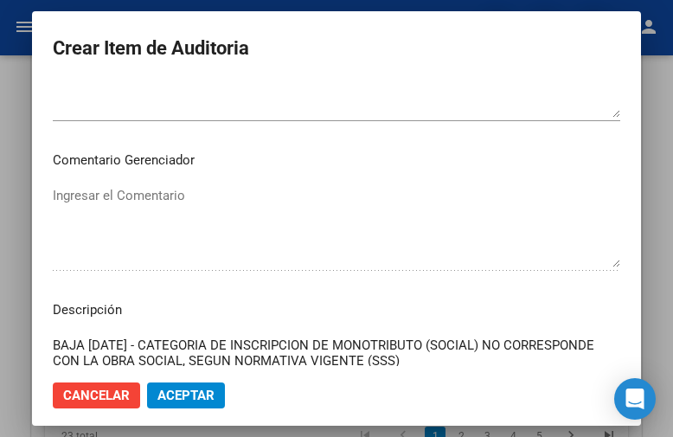
scroll to position [1298, 0]
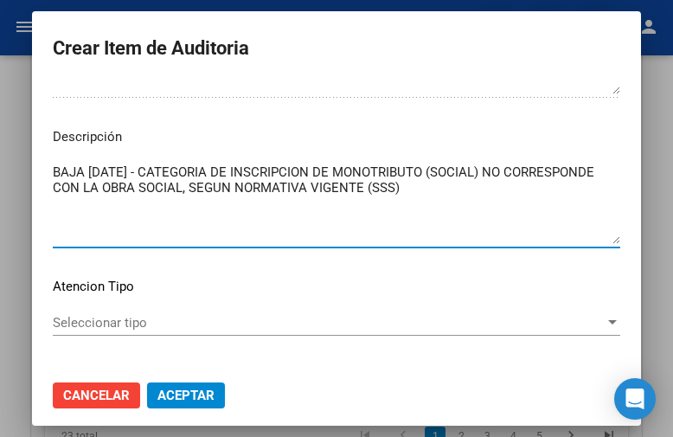
drag, startPoint x: 497, startPoint y: 185, endPoint x: 444, endPoint y: 188, distance: 53.7
click at [444, 188] on textarea "BAJA [DATE] - CATEGORIA DE INSCRIPCION DE MONOTRIBUTO (SOCIAL) NO CORRESPONDE C…" at bounding box center [337, 203] width 568 height 81
paste textarea "OBRA SOCIAL DEL PERSONAL DE LA INDUSTRIA DEL VIDRIO"
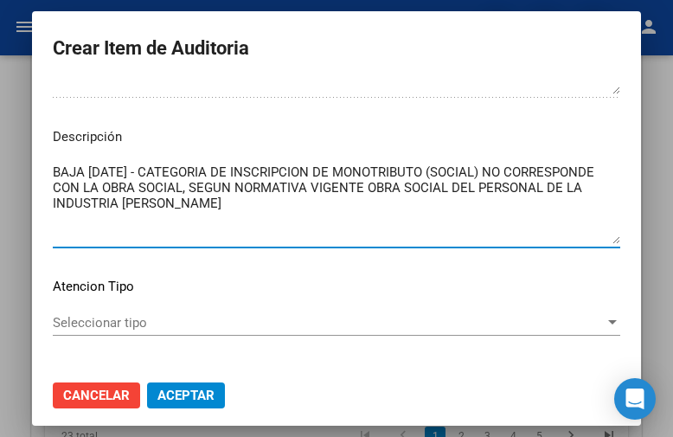
drag, startPoint x: 349, startPoint y: 203, endPoint x: 447, endPoint y: 184, distance: 100.4
click at [447, 184] on textarea "BAJA [DATE] - CATEGORIA DE INSCRIPCION DE MONOTRIBUTO (SOCIAL) NO CORRESPONDE C…" at bounding box center [337, 203] width 568 height 81
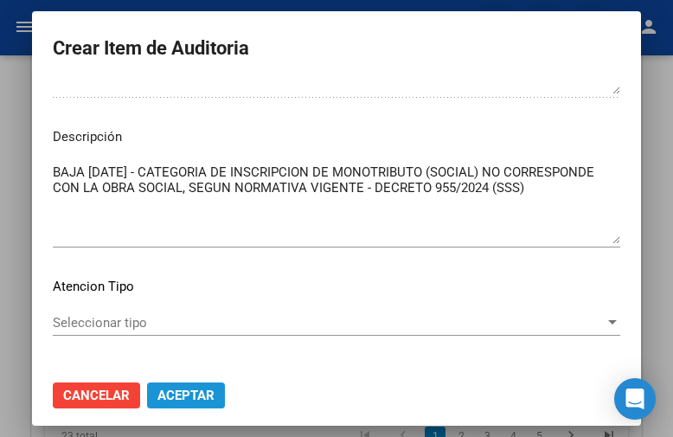
click at [202, 388] on button "Aceptar" at bounding box center [186, 395] width 78 height 26
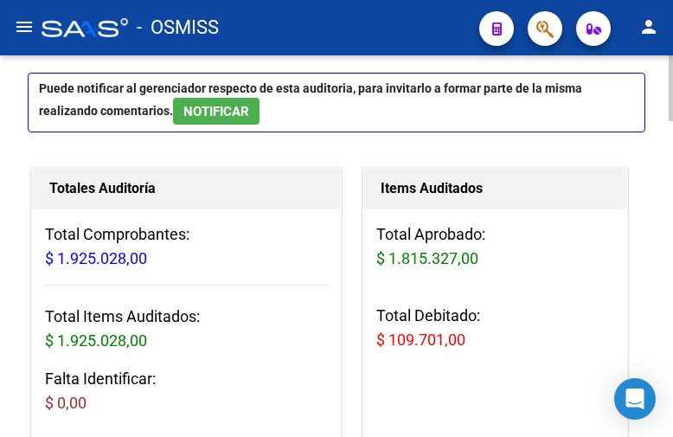
scroll to position [0, 0]
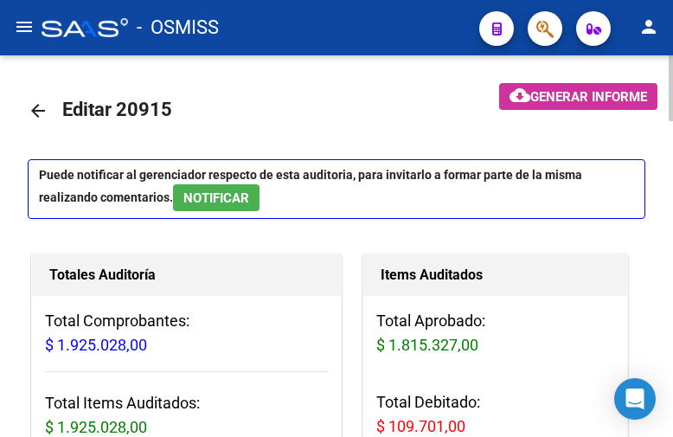
click at [610, 91] on span "Generar informe" at bounding box center [588, 97] width 117 height 16
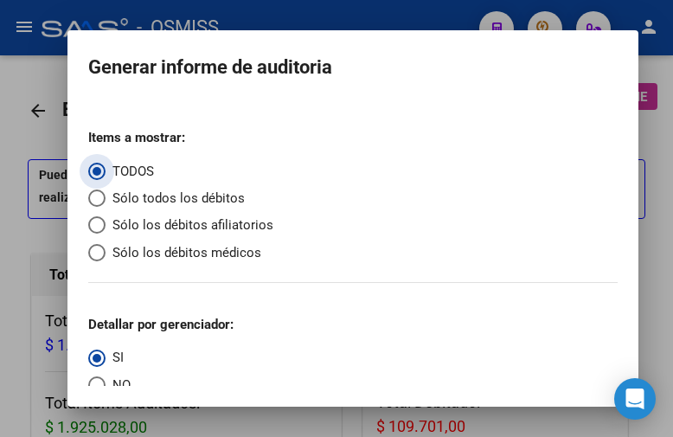
click at [132, 221] on span "Sólo los débitos afiliatorios" at bounding box center [190, 225] width 168 height 20
click at [106, 221] on input "Sólo los débitos afiliatorios" at bounding box center [96, 224] width 17 height 17
click at [118, 379] on span "NO" at bounding box center [118, 385] width 25 height 20
click at [106, 379] on input "NO" at bounding box center [96, 384] width 17 height 17
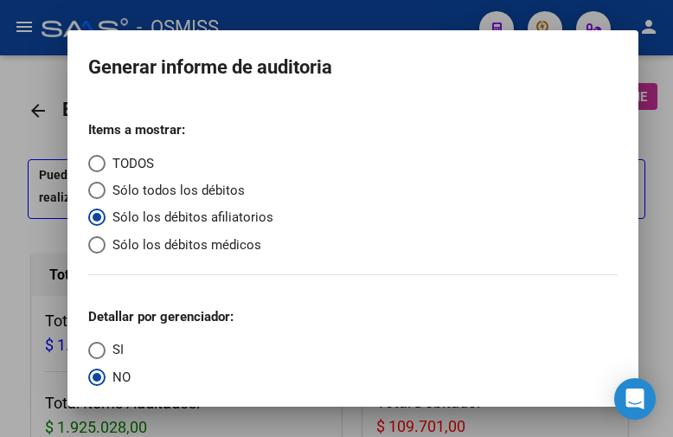
scroll to position [63, 0]
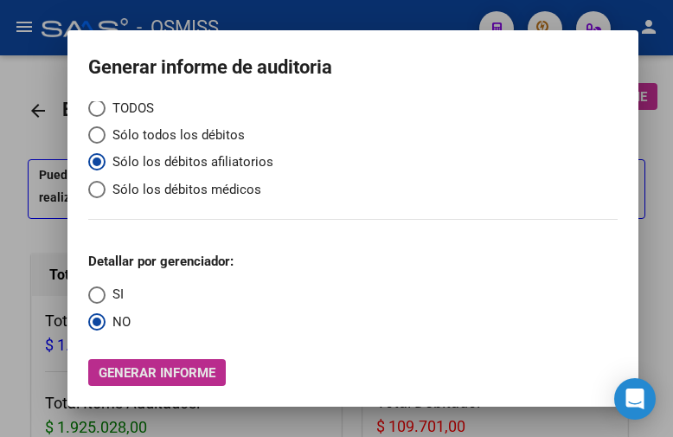
click at [200, 374] on span "Generar informe" at bounding box center [157, 373] width 117 height 16
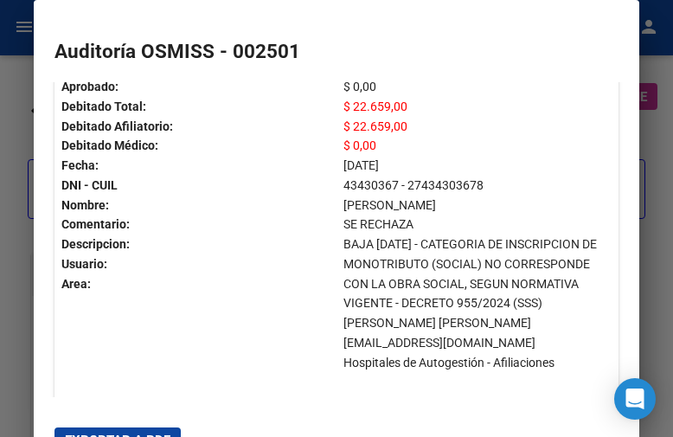
scroll to position [0, 0]
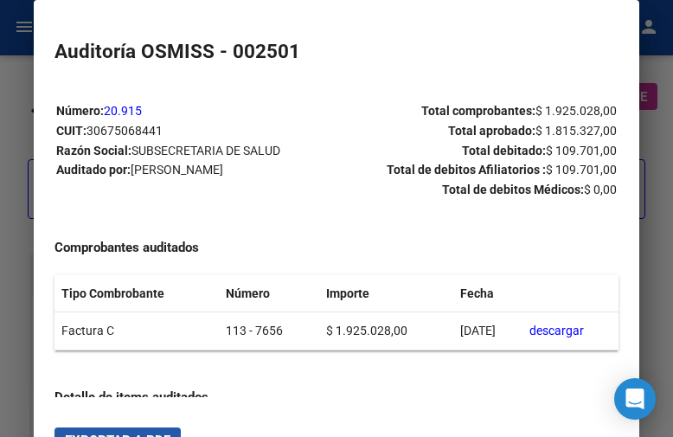
click at [146, 431] on button "Exportar a PDF" at bounding box center [118, 440] width 126 height 26
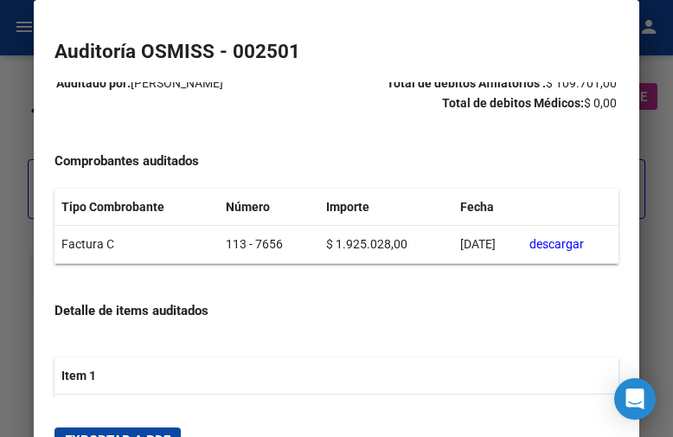
click at [154, 436] on span "Exportar a PDF" at bounding box center [118, 441] width 106 height 16
click at [13, 75] on div at bounding box center [336, 218] width 673 height 437
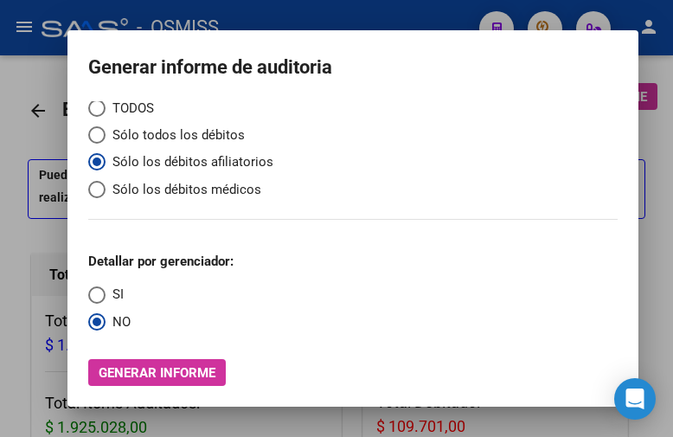
click at [13, 75] on div at bounding box center [336, 218] width 673 height 437
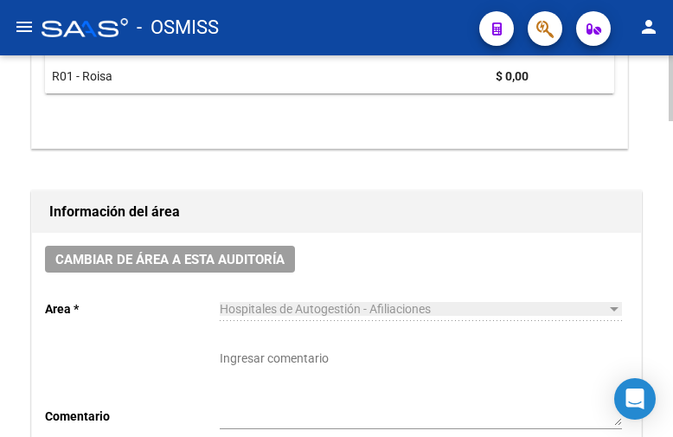
scroll to position [779, 0]
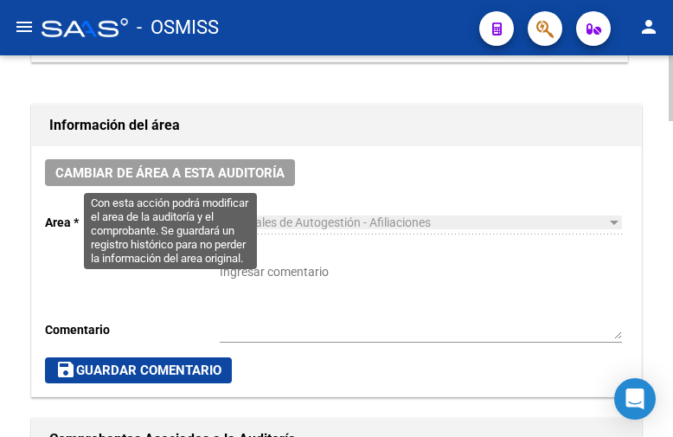
click at [205, 170] on span "Cambiar de área a esta auditoría" at bounding box center [169, 173] width 229 height 16
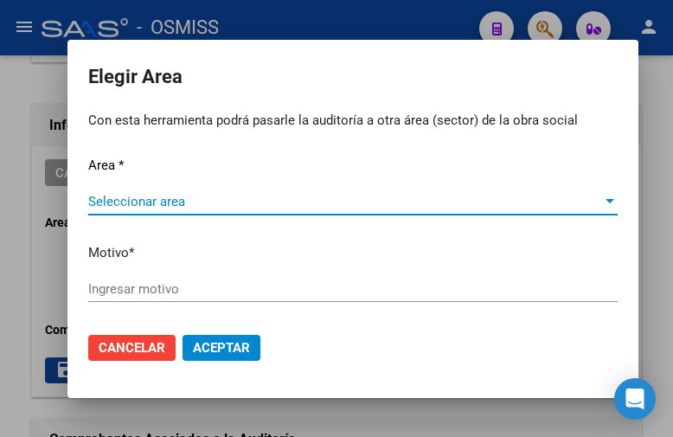
click at [220, 200] on span "Seleccionar area" at bounding box center [345, 202] width 514 height 16
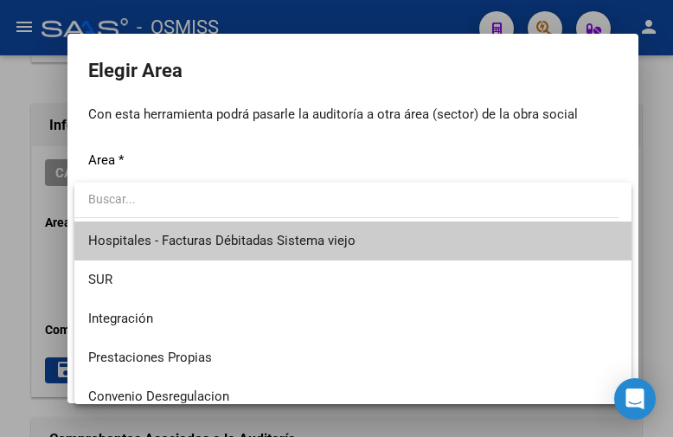
scroll to position [173, 0]
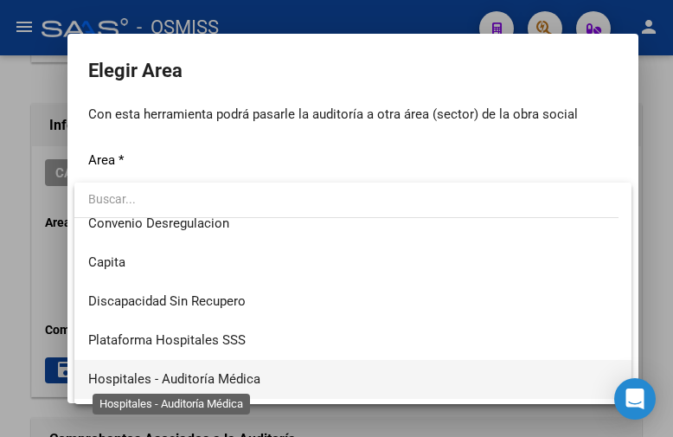
click at [253, 375] on span "Hospitales - Auditoría Médica" at bounding box center [174, 379] width 172 height 16
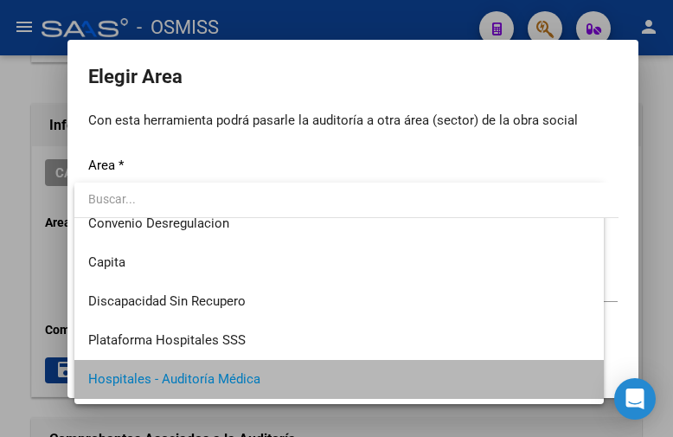
scroll to position [165, 0]
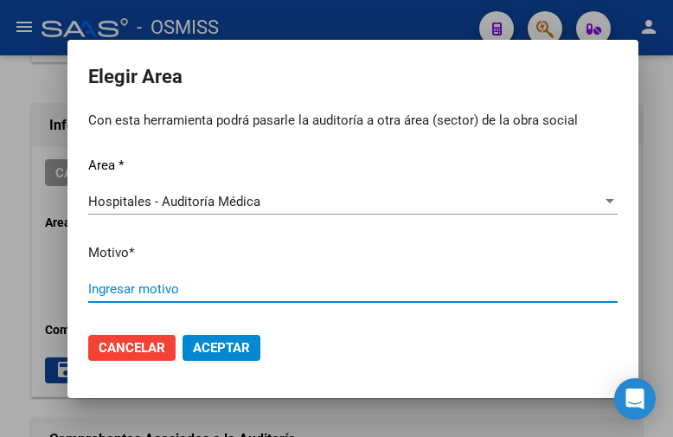
click at [139, 286] on input "Ingresar motivo" at bounding box center [352, 289] width 529 height 16
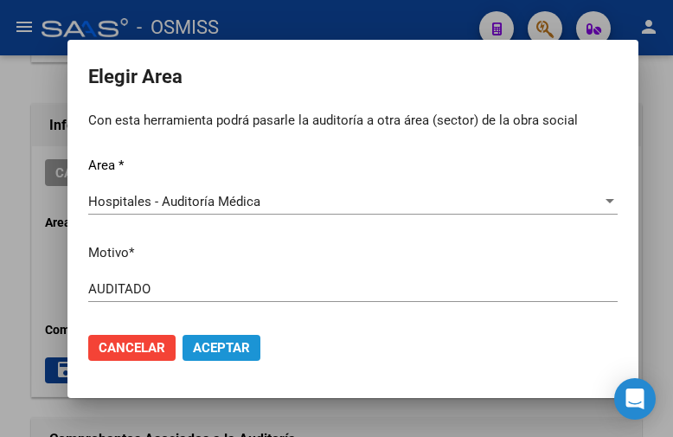
click at [248, 353] on span "Aceptar" at bounding box center [221, 348] width 57 height 16
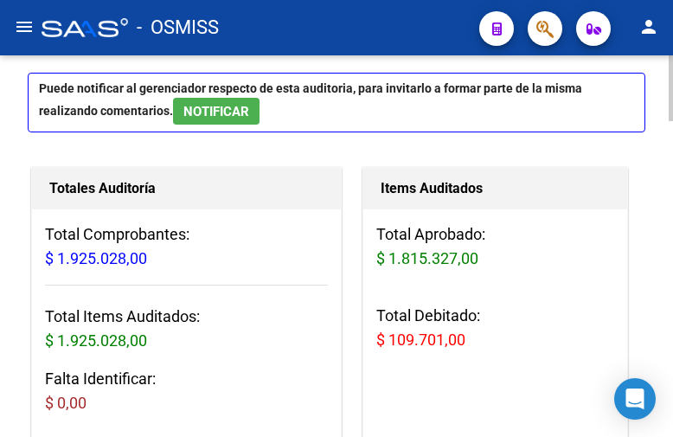
scroll to position [0, 0]
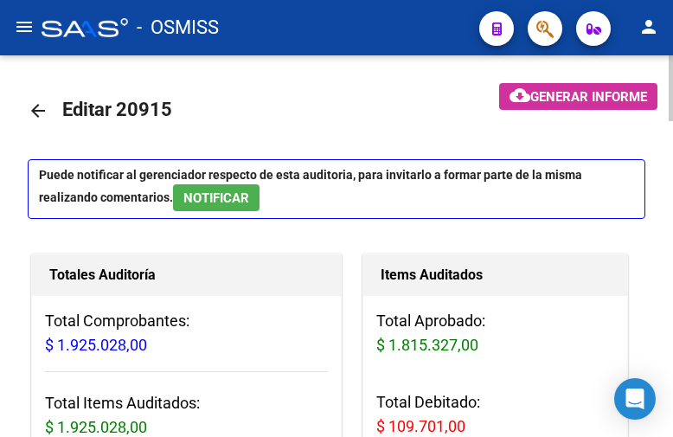
click at [42, 110] on mat-icon "arrow_back" at bounding box center [38, 110] width 21 height 21
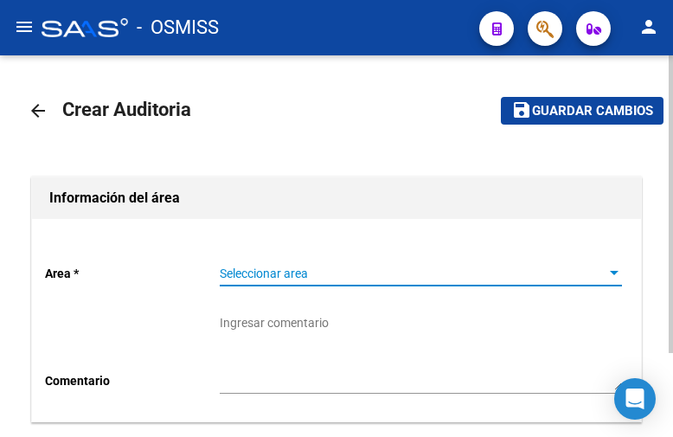
click at [273, 267] on span "Seleccionar area" at bounding box center [413, 273] width 387 height 15
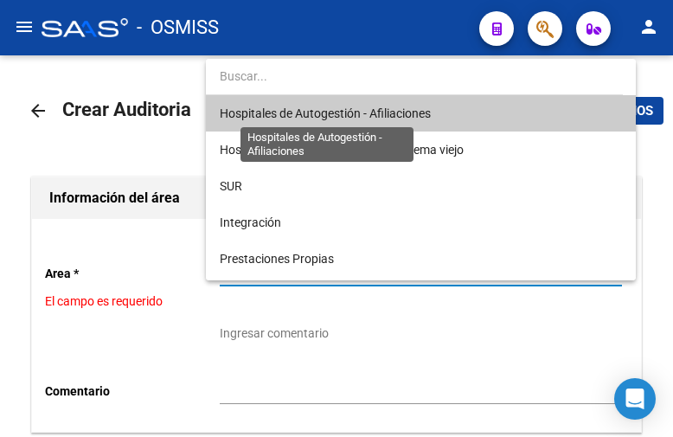
click at [336, 113] on span "Hospitales de Autogestión - Afiliaciones" at bounding box center [325, 113] width 211 height 14
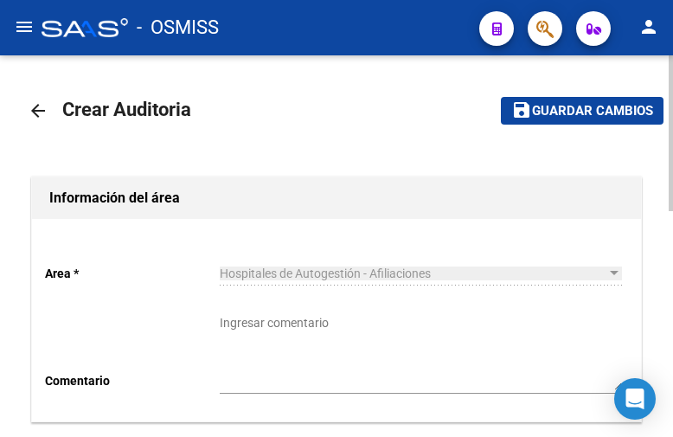
scroll to position [346, 0]
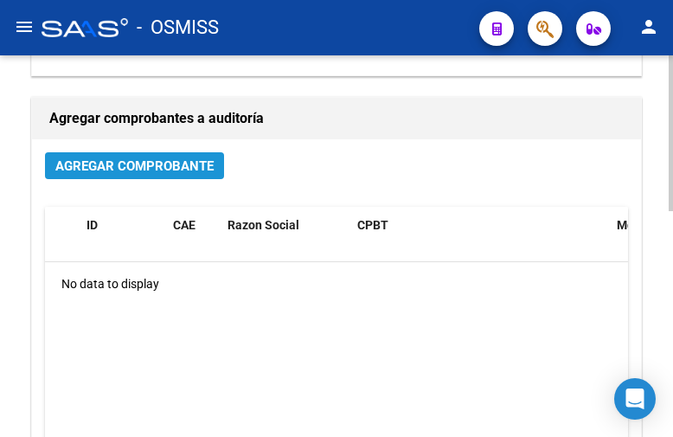
click at [131, 171] on span "Agregar Comprobante" at bounding box center [134, 166] width 158 height 16
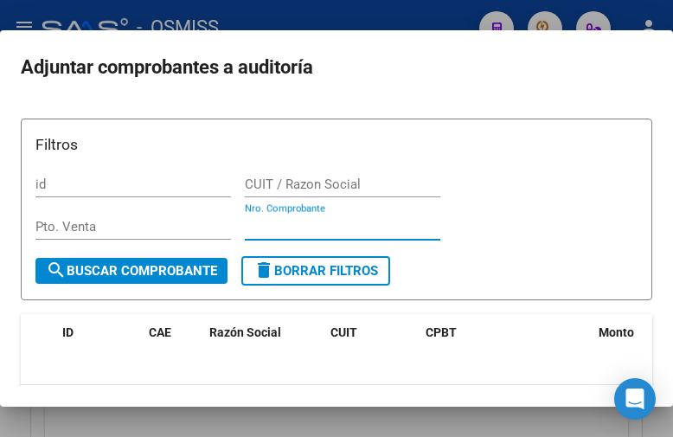
click at [266, 221] on input "Nro. Comprobante" at bounding box center [343, 227] width 196 height 16
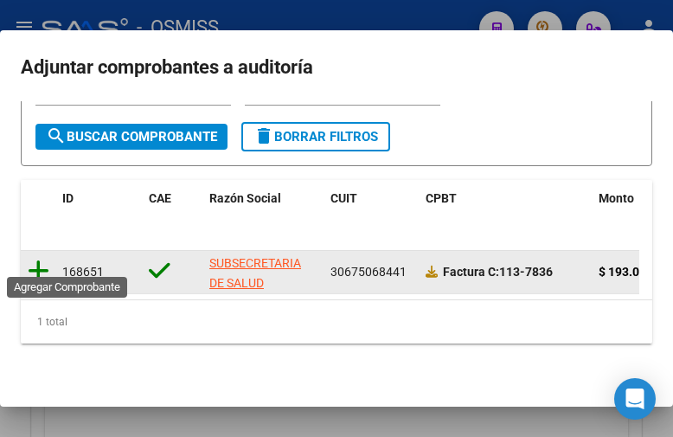
click at [44, 259] on icon at bounding box center [39, 271] width 22 height 24
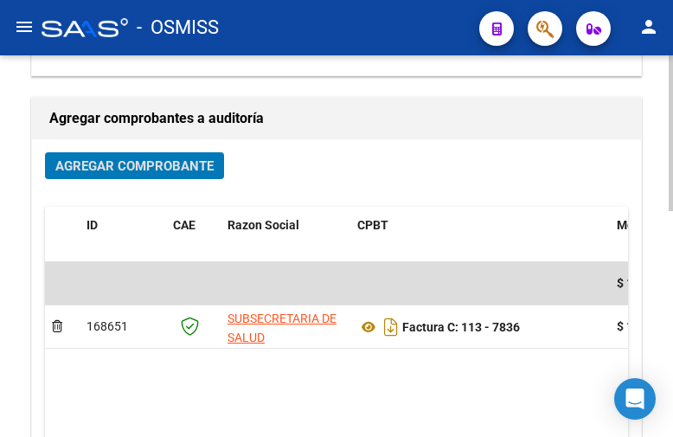
scroll to position [0, 0]
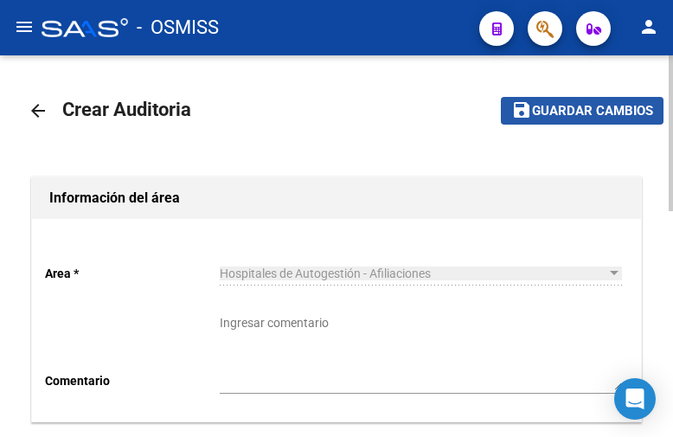
click at [564, 108] on span "Guardar cambios" at bounding box center [592, 112] width 121 height 16
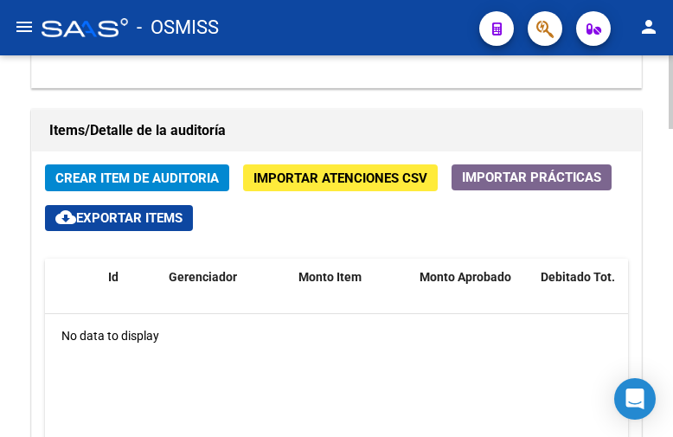
scroll to position [1384, 0]
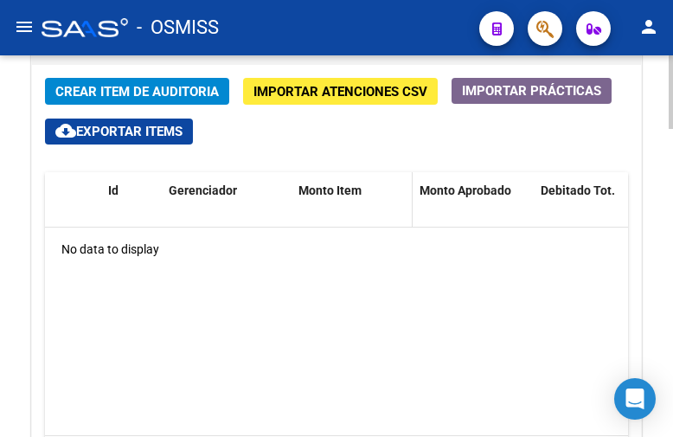
click at [536, 319] on datatable-body "No data to display" at bounding box center [336, 332] width 583 height 208
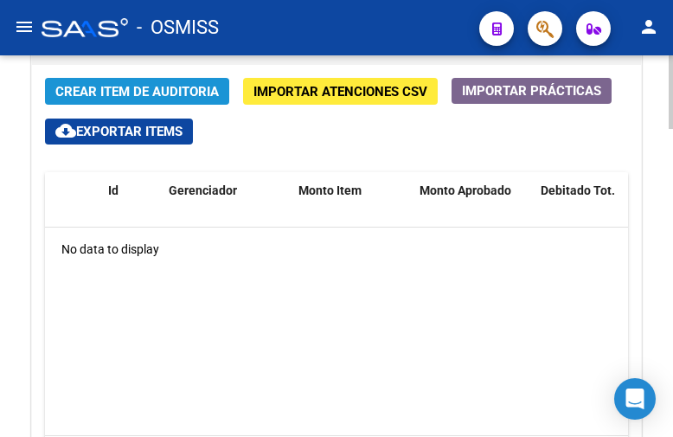
click at [165, 90] on span "Crear Item de Auditoria" at bounding box center [137, 92] width 164 height 16
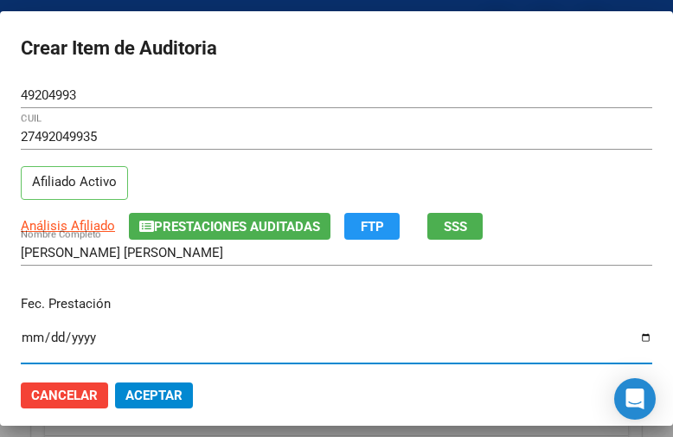
click at [33, 338] on input "Ingresar la fecha" at bounding box center [337, 344] width 632 height 28
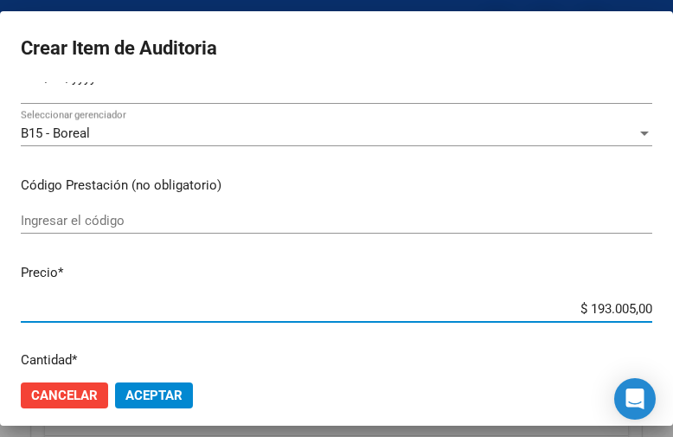
drag, startPoint x: 538, startPoint y: 304, endPoint x: 674, endPoint y: 313, distance: 136.2
click at [673, 313] on html "menu - OSMISS person Firma Express Inicio Calendario SSS Instructivos Contacto …" at bounding box center [336, 218] width 673 height 437
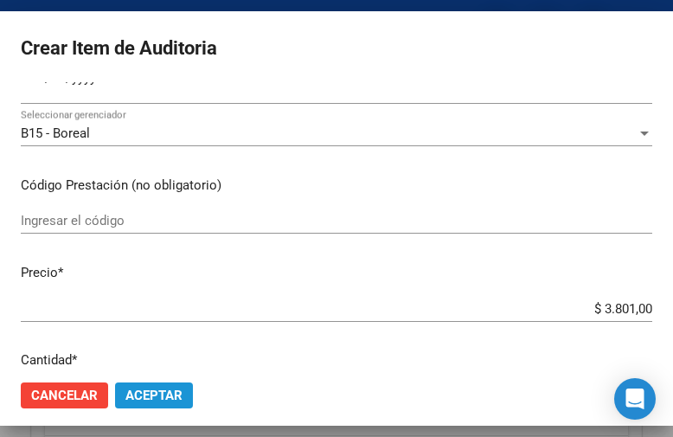
click at [147, 394] on span "Aceptar" at bounding box center [153, 396] width 57 height 16
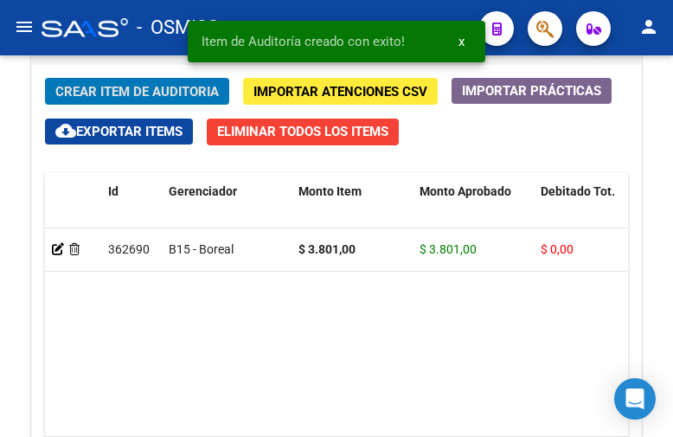
scroll to position [1619, 0]
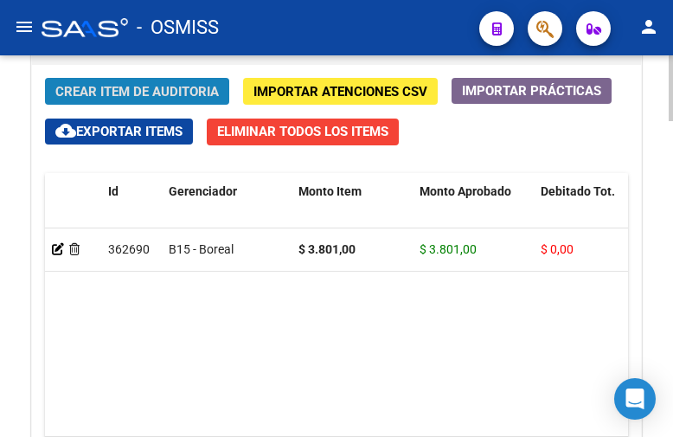
click at [117, 86] on span "Crear Item de Auditoria" at bounding box center [137, 92] width 164 height 16
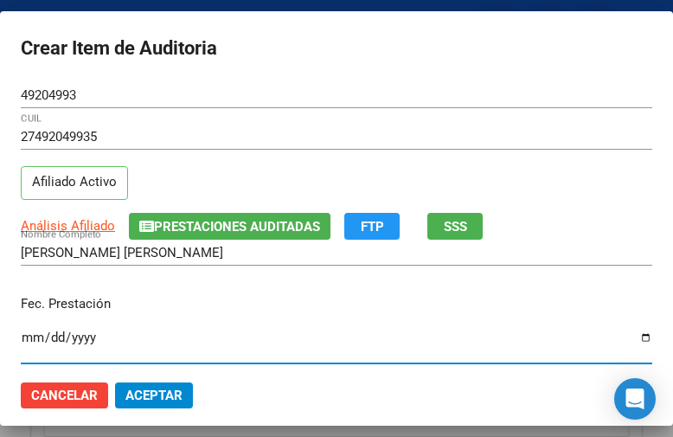
click at [34, 338] on input "Ingresar la fecha" at bounding box center [337, 344] width 632 height 28
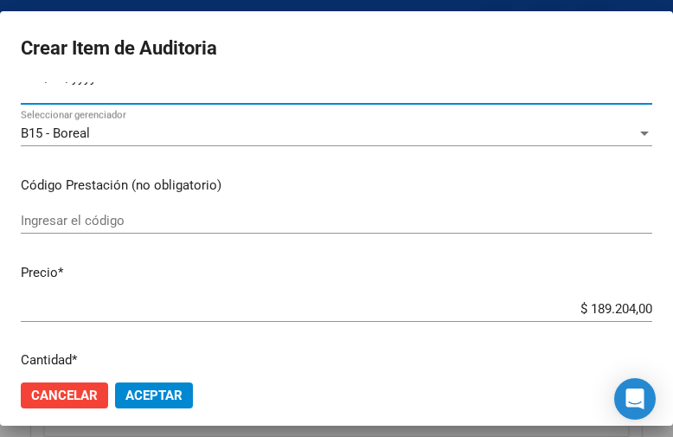
scroll to position [346, 0]
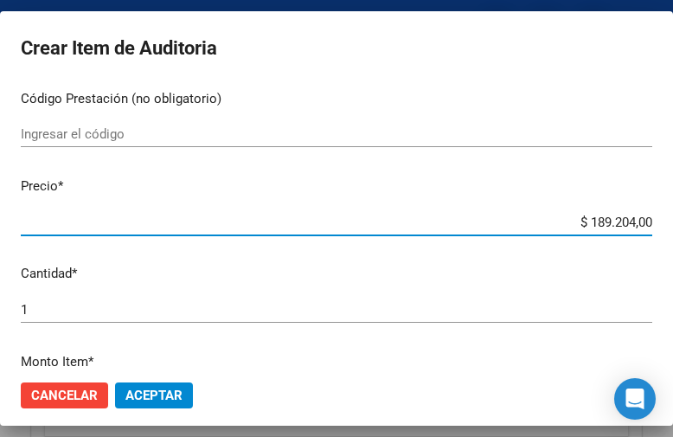
drag, startPoint x: 528, startPoint y: 221, endPoint x: 674, endPoint y: 228, distance: 146.4
click at [673, 228] on html "menu - OSMISS person Firma Express Inicio Calendario SSS Instructivos Contacto …" at bounding box center [336, 218] width 673 height 437
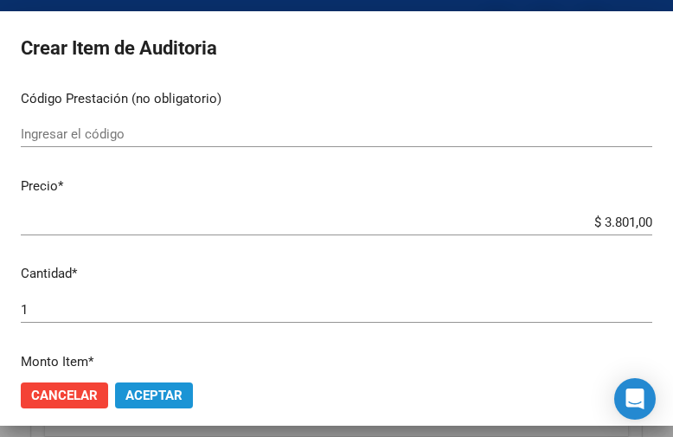
click at [152, 399] on span "Aceptar" at bounding box center [153, 396] width 57 height 16
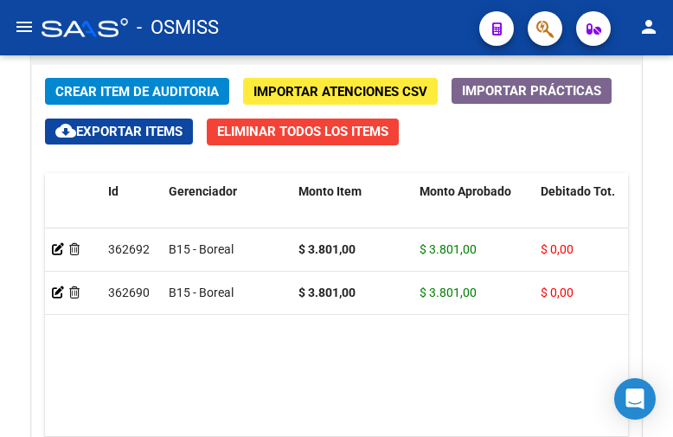
click at [445, 30] on div "- OSMISS" at bounding box center [254, 28] width 424 height 38
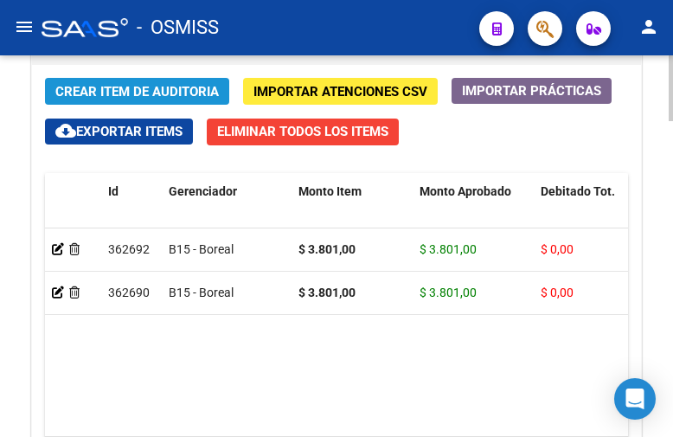
click at [113, 87] on span "Crear Item de Auditoria" at bounding box center [137, 92] width 164 height 16
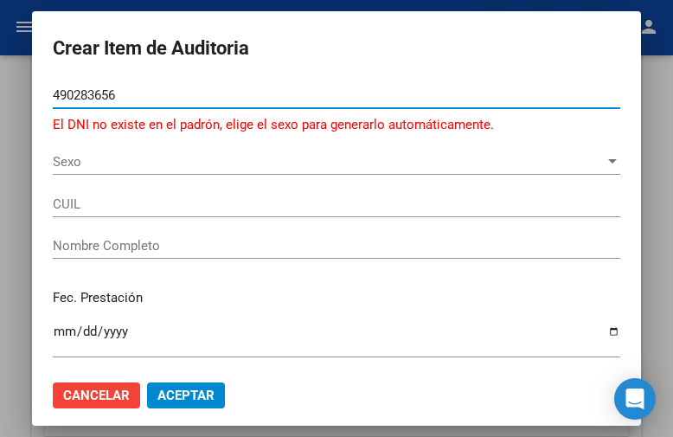
click at [66, 94] on input "490283656" at bounding box center [337, 95] width 568 height 16
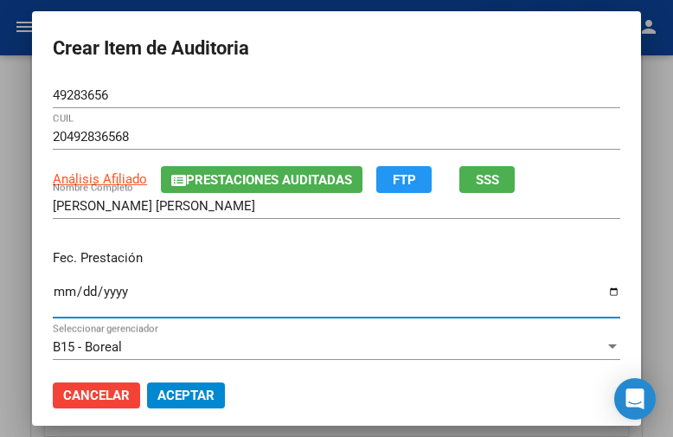
click at [53, 287] on input "Ingresar la fecha" at bounding box center [337, 299] width 568 height 28
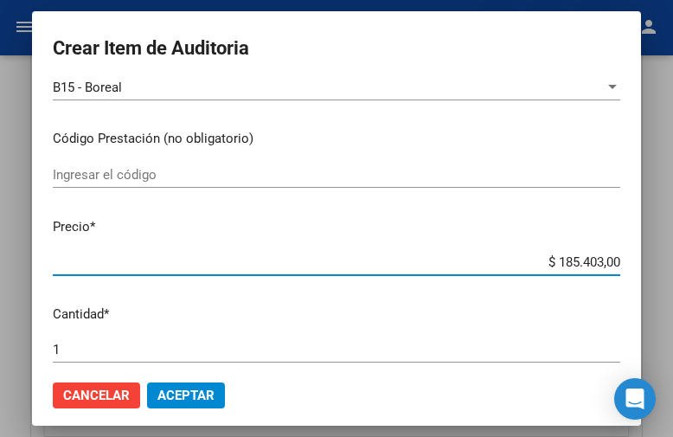
drag, startPoint x: 512, startPoint y: 263, endPoint x: 674, endPoint y: 257, distance: 161.9
click at [673, 257] on html "menu - OSMISS person Firma Express Inicio Calendario SSS Instructivos Contacto …" at bounding box center [336, 218] width 673 height 437
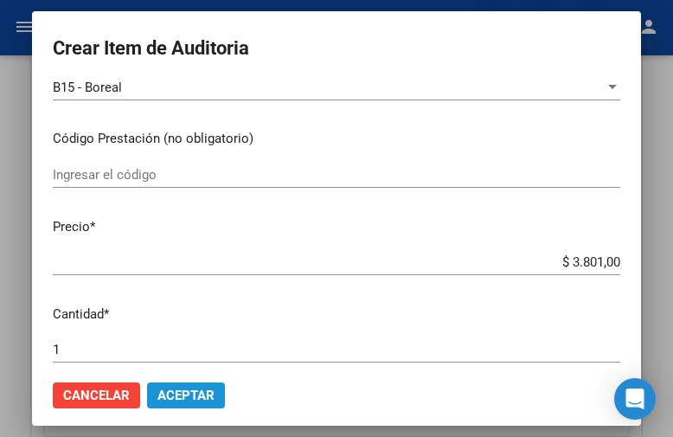
click at [172, 397] on span "Aceptar" at bounding box center [185, 396] width 57 height 16
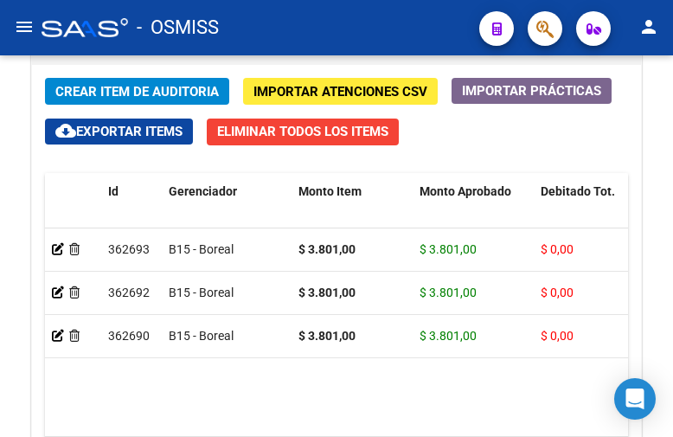
drag, startPoint x: 433, startPoint y: 26, endPoint x: 393, endPoint y: 32, distance: 40.3
click at [433, 26] on div "- OSMISS" at bounding box center [254, 28] width 424 height 38
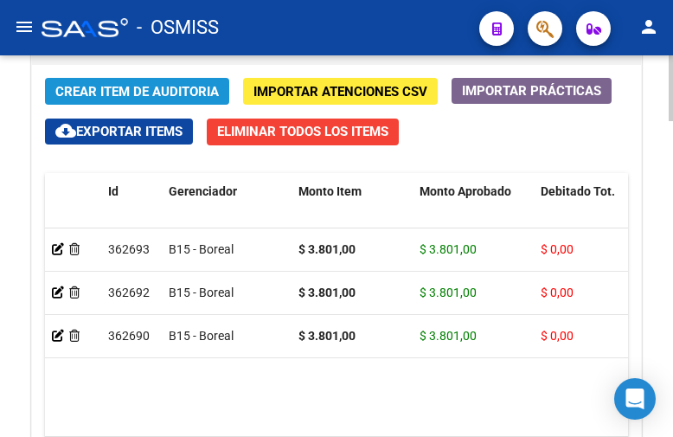
click at [151, 87] on span "Crear Item de Auditoria" at bounding box center [137, 92] width 164 height 16
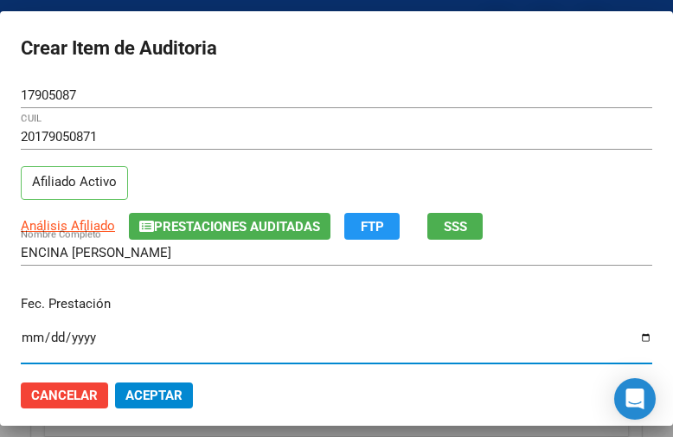
click at [29, 337] on input "Ingresar la fecha" at bounding box center [337, 344] width 632 height 28
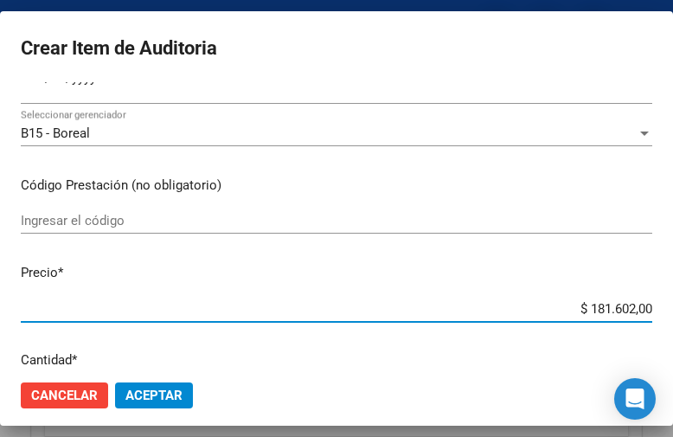
drag, startPoint x: 523, startPoint y: 311, endPoint x: 674, endPoint y: 314, distance: 151.4
click at [673, 314] on html "menu - OSMISS person Firma Express Inicio Calendario SSS Instructivos Contacto …" at bounding box center [336, 218] width 673 height 437
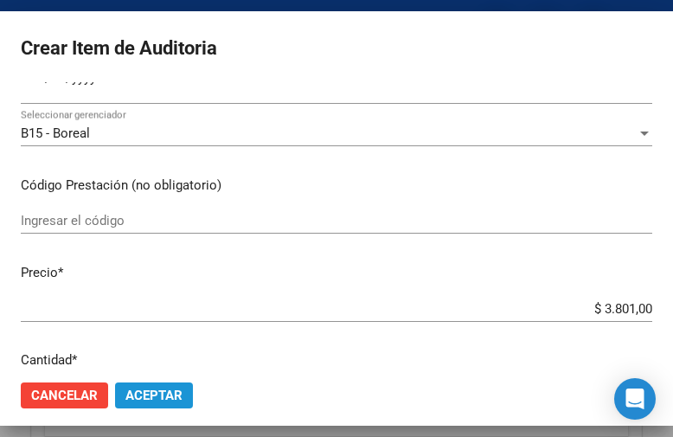
click at [151, 388] on span "Aceptar" at bounding box center [153, 396] width 57 height 16
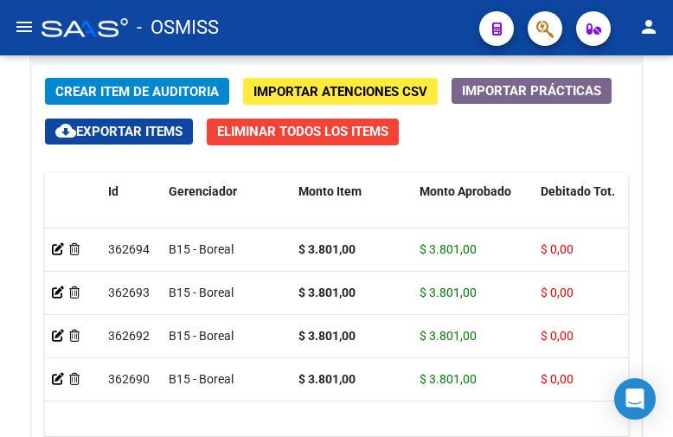
click at [434, 22] on div "- OSMISS" at bounding box center [254, 28] width 424 height 38
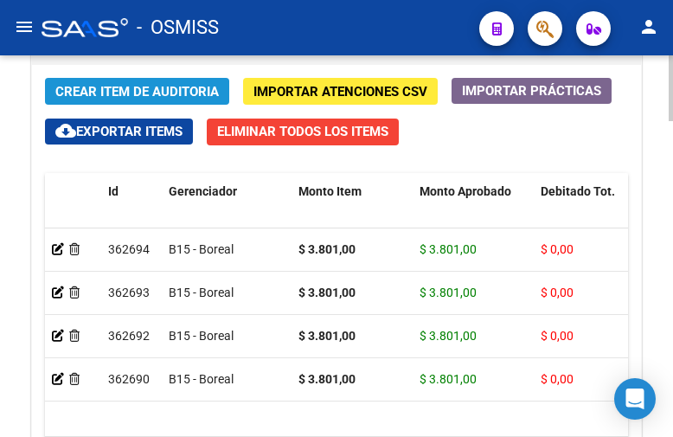
click at [139, 90] on span "Crear Item de Auditoria" at bounding box center [137, 92] width 164 height 16
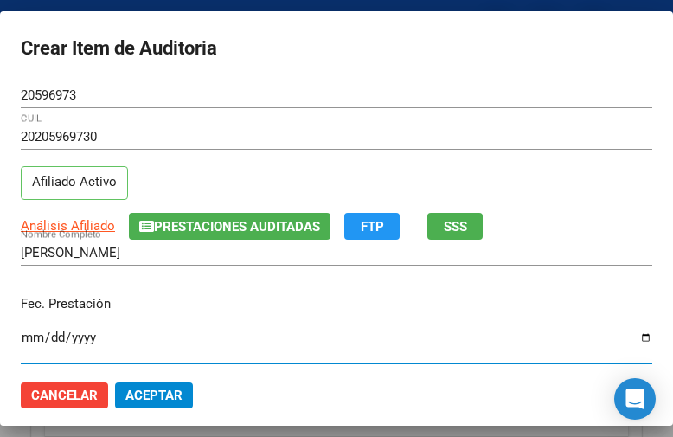
click at [32, 338] on input "Ingresar la fecha" at bounding box center [337, 344] width 632 height 28
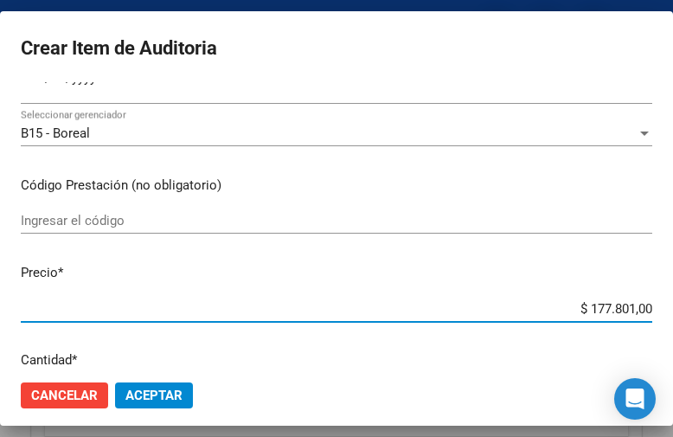
drag, startPoint x: 529, startPoint y: 305, endPoint x: 674, endPoint y: 296, distance: 145.6
click at [673, 296] on html "menu - OSMISS person Firma Express Inicio Calendario SSS Instructivos Contacto …" at bounding box center [336, 218] width 673 height 437
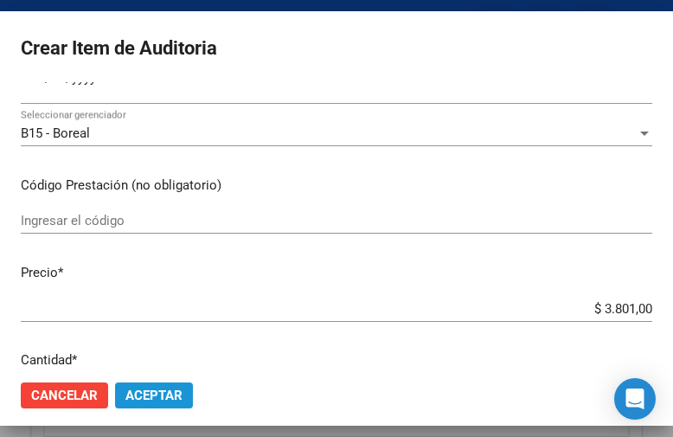
click at [133, 393] on span "Aceptar" at bounding box center [153, 396] width 57 height 16
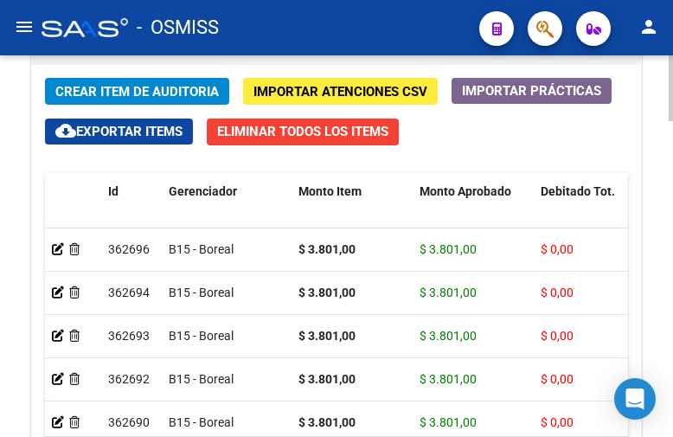
click at [546, 121] on div "Crear Item de Auditoria Importar Atenciones CSV Importar Prácticas cloud_downlo…" at bounding box center [336, 299] width 609 height 469
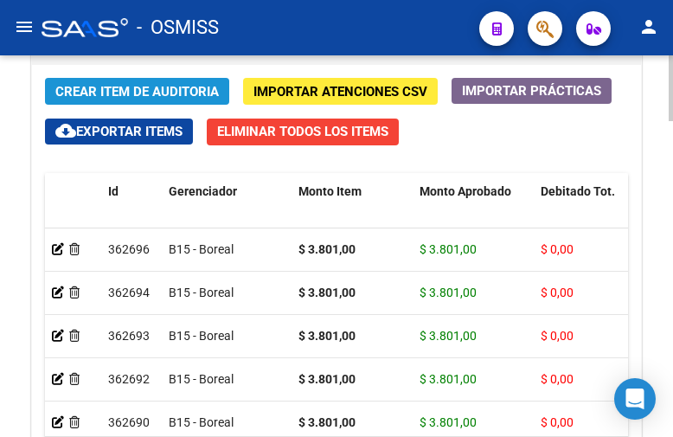
click at [172, 82] on button "Crear Item de Auditoria" at bounding box center [137, 91] width 184 height 27
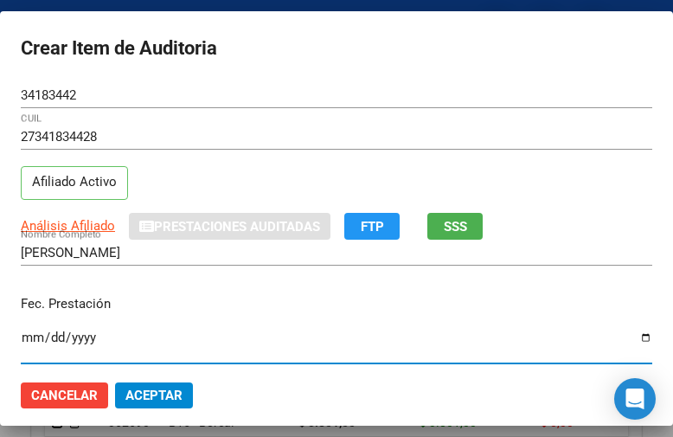
click at [28, 336] on input "Ingresar la fecha" at bounding box center [337, 344] width 632 height 28
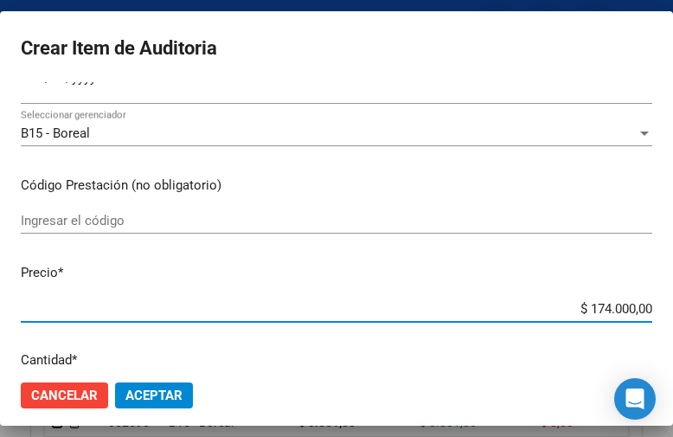
drag, startPoint x: 537, startPoint y: 310, endPoint x: 674, endPoint y: 315, distance: 136.8
click at [673, 315] on html "menu - OSMISS person Firma Express Inicio Calendario SSS Instructivos Contacto …" at bounding box center [336, 218] width 673 height 437
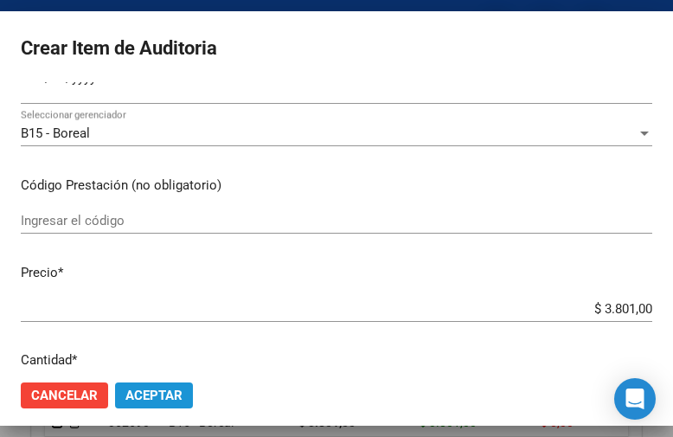
click at [158, 390] on span "Aceptar" at bounding box center [153, 396] width 57 height 16
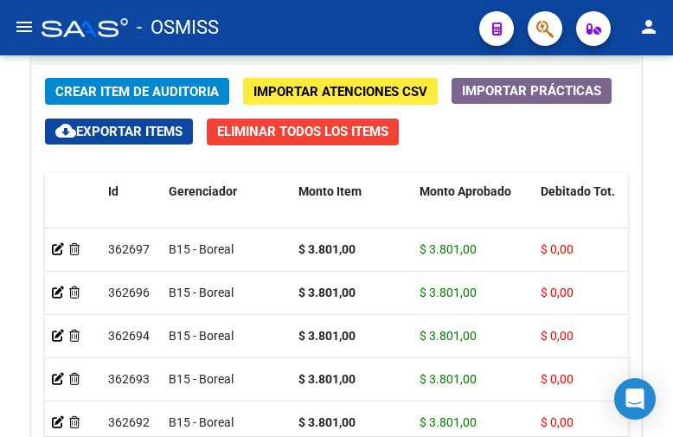
click at [435, 32] on div "- OSMISS" at bounding box center [254, 28] width 424 height 38
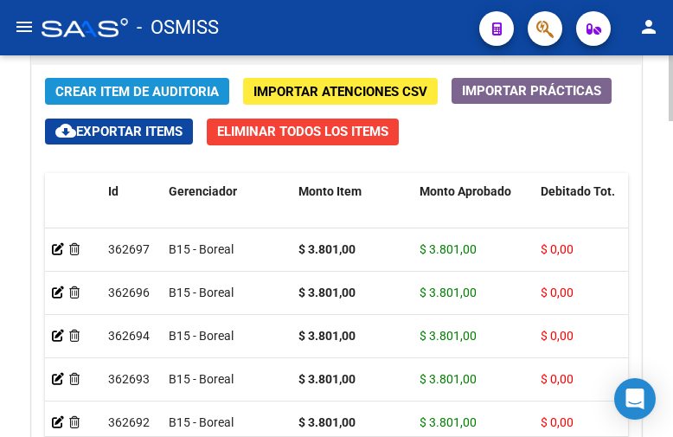
click at [126, 93] on span "Crear Item de Auditoria" at bounding box center [137, 92] width 164 height 16
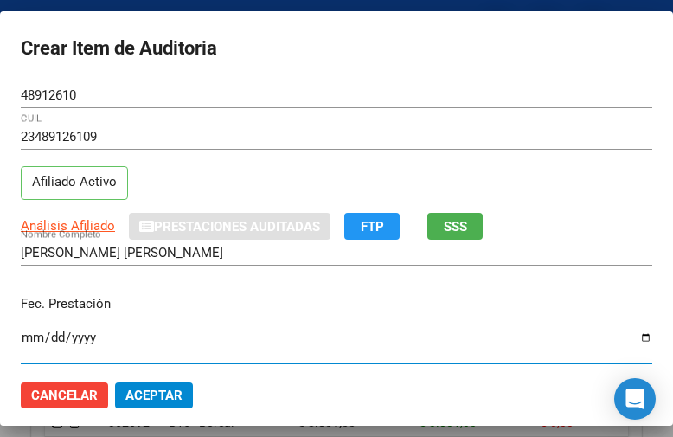
click at [30, 341] on input "Ingresar la fecha" at bounding box center [337, 344] width 632 height 28
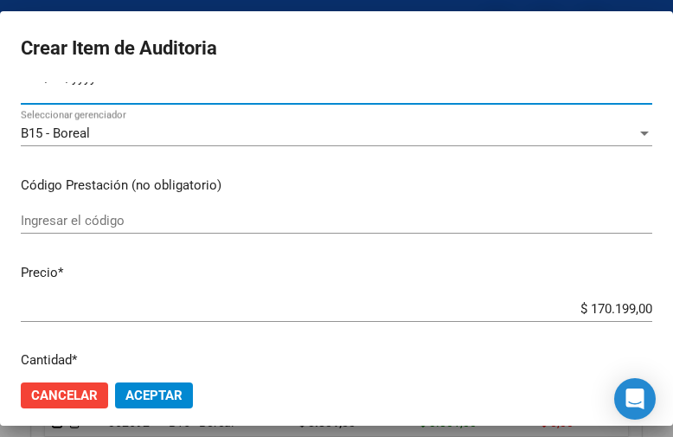
scroll to position [346, 0]
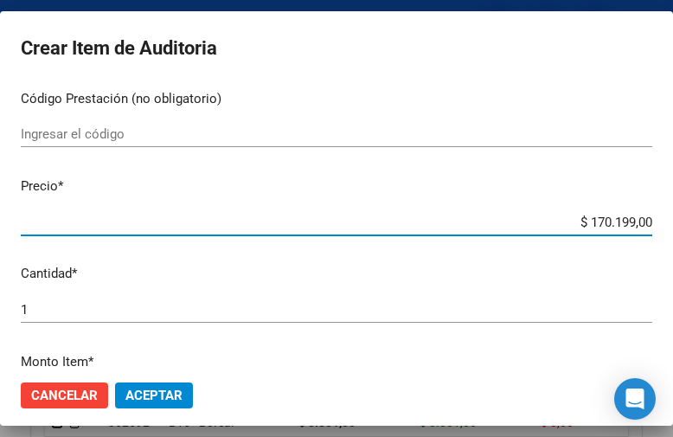
drag, startPoint x: 543, startPoint y: 220, endPoint x: 674, endPoint y: 215, distance: 130.7
click at [673, 215] on html "menu - OSMISS person Firma Express Inicio Calendario SSS Instructivos Contacto …" at bounding box center [336, 218] width 673 height 437
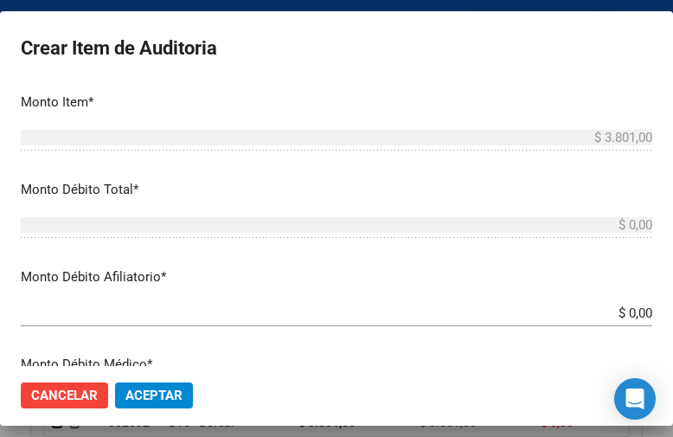
scroll to position [433, 0]
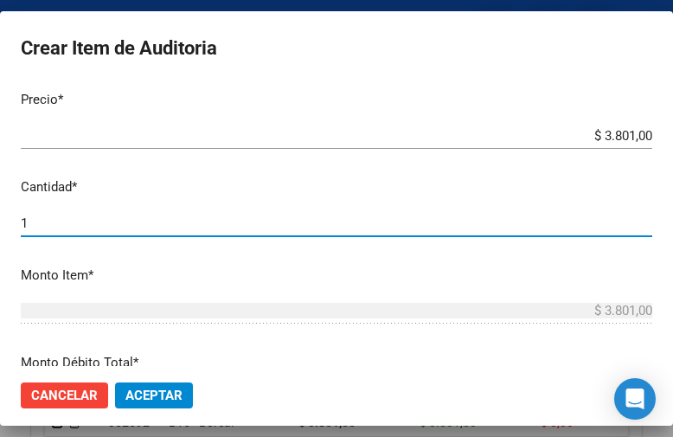
drag, startPoint x: 57, startPoint y: 220, endPoint x: -21, endPoint y: 220, distance: 77.9
click at [0, 220] on html "menu - OSMISS person Firma Express Inicio Calendario SSS Instructivos Contacto …" at bounding box center [336, 218] width 673 height 437
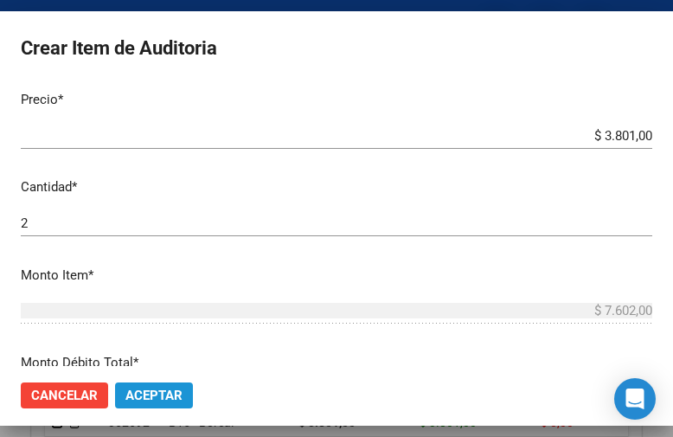
click at [162, 393] on span "Aceptar" at bounding box center [153, 396] width 57 height 16
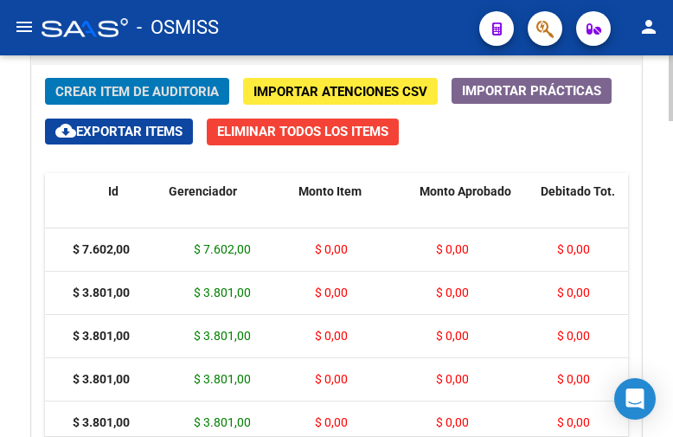
scroll to position [0, 0]
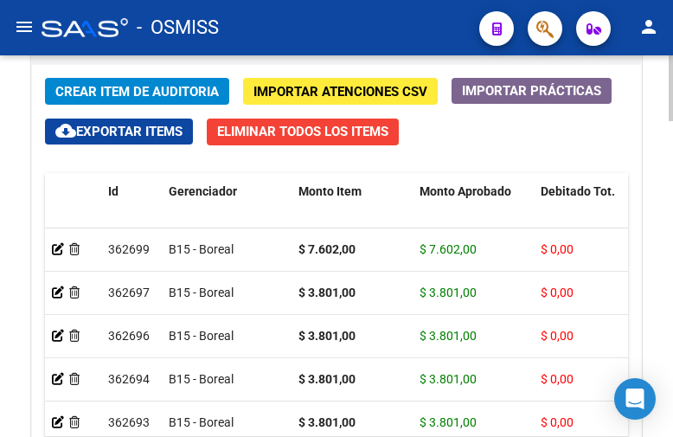
click at [524, 135] on div "Crear Item de Auditoria Importar Atenciones CSV Importar Prácticas cloud_downlo…" at bounding box center [336, 299] width 609 height 469
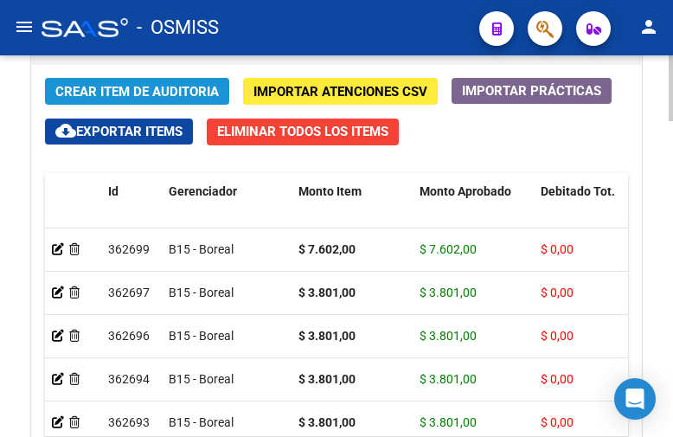
click at [112, 87] on span "Crear Item de Auditoria" at bounding box center [137, 92] width 164 height 16
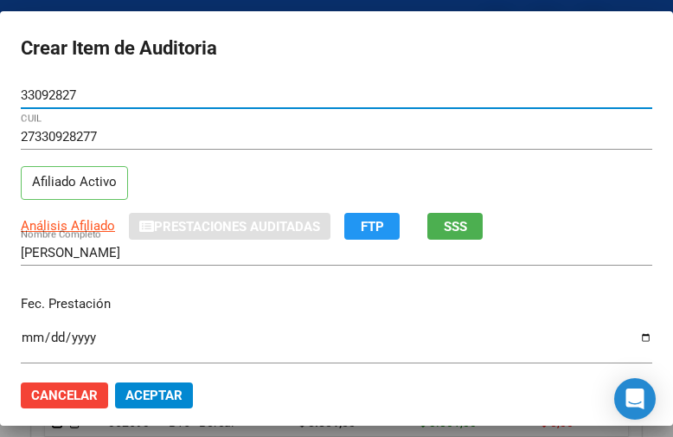
click at [35, 339] on input "Ingresar la fecha" at bounding box center [337, 344] width 632 height 28
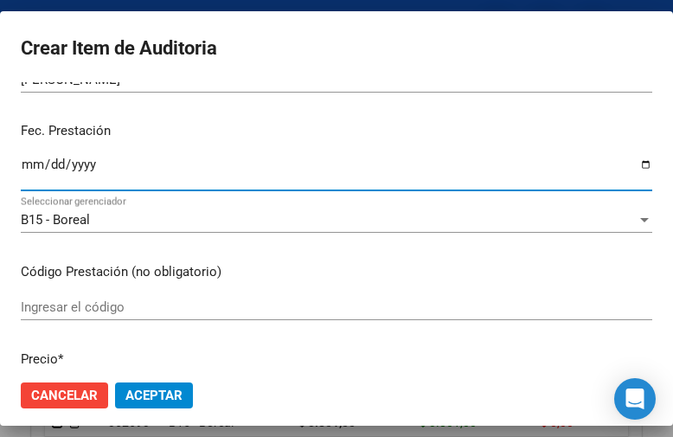
scroll to position [260, 0]
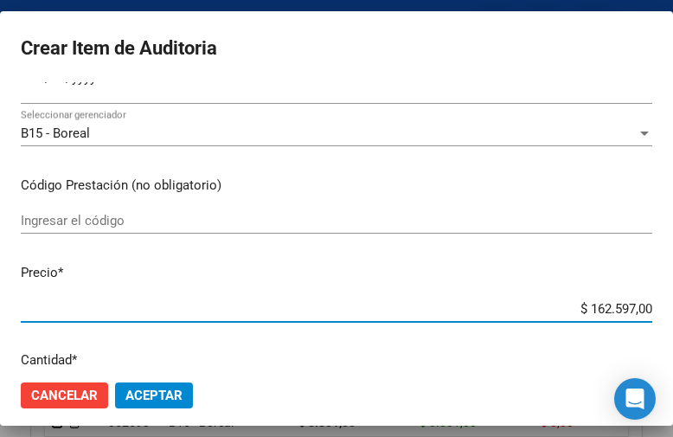
drag, startPoint x: 517, startPoint y: 308, endPoint x: 674, endPoint y: 309, distance: 156.6
click at [673, 309] on html "menu - OSMISS person Firma Express Inicio Calendario SSS Instructivos Contacto …" at bounding box center [336, 218] width 673 height 437
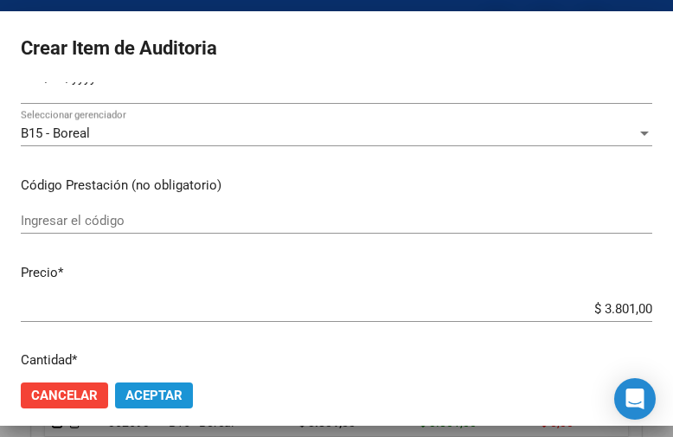
click at [171, 383] on button "Aceptar" at bounding box center [154, 395] width 78 height 26
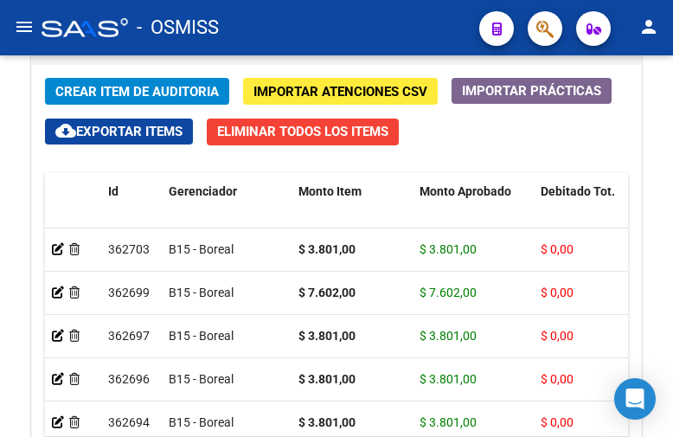
click at [448, 22] on div "- OSMISS" at bounding box center [254, 28] width 424 height 38
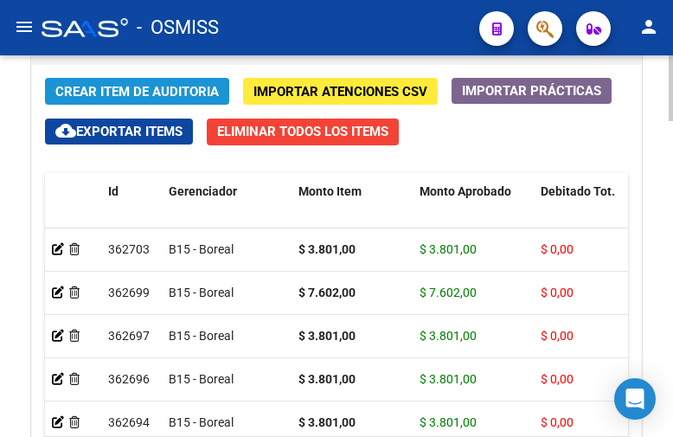
click at [147, 86] on span "Crear Item de Auditoria" at bounding box center [137, 92] width 164 height 16
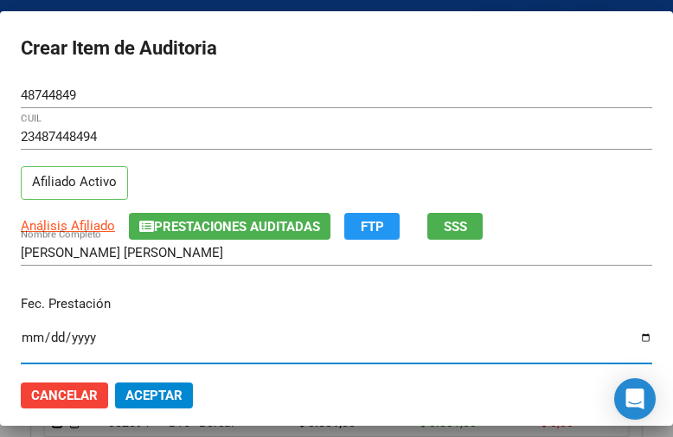
click at [32, 336] on input "Ingresar la fecha" at bounding box center [337, 344] width 632 height 28
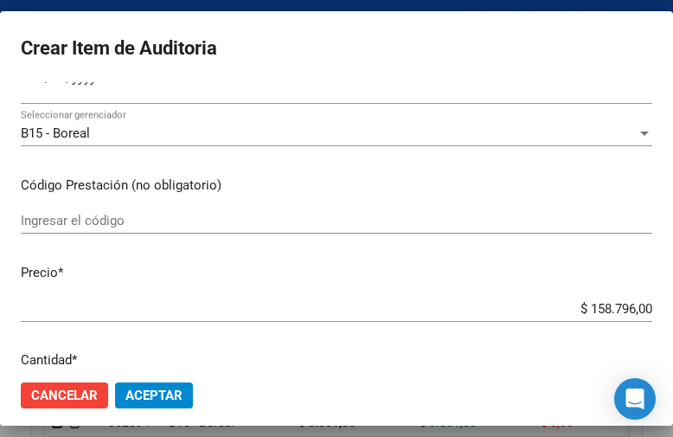
drag, startPoint x: 533, startPoint y: 299, endPoint x: 651, endPoint y: 303, distance: 117.7
click at [651, 303] on mat-dialog-content "48744849 Nro Documento 23487448494 CUIL Afiliado Activo Análisis Afiliado Prest…" at bounding box center [336, 224] width 673 height 284
click at [573, 250] on div "Ingresar el código" at bounding box center [337, 229] width 632 height 42
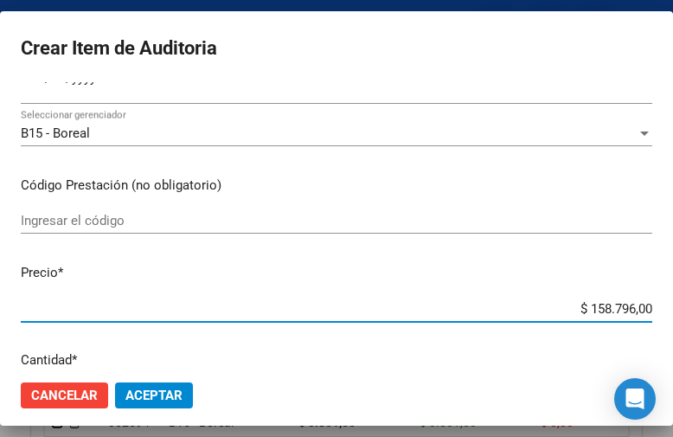
drag, startPoint x: 541, startPoint y: 314, endPoint x: 674, endPoint y: 314, distance: 133.2
click at [673, 314] on html "menu - OSMISS person Firma Express Inicio Calendario SSS Instructivos Contacto …" at bounding box center [336, 218] width 673 height 437
click at [171, 392] on span "Aceptar" at bounding box center [153, 396] width 57 height 16
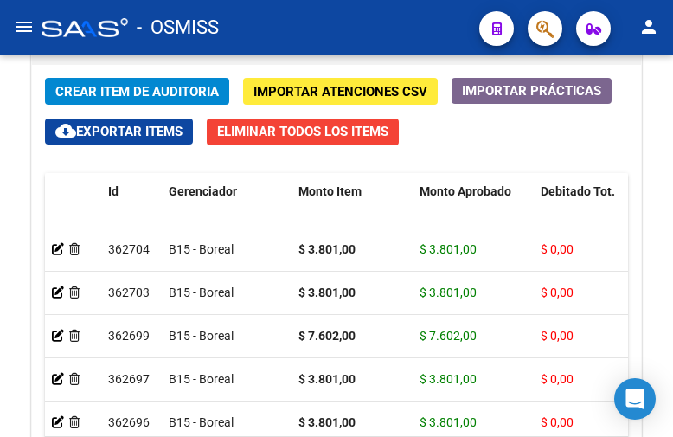
drag, startPoint x: 443, startPoint y: 28, endPoint x: 343, endPoint y: 26, distance: 100.4
click at [443, 28] on div "- OSMISS" at bounding box center [254, 28] width 424 height 38
click at [130, 79] on button "Crear Item de Auditoria" at bounding box center [137, 91] width 184 height 27
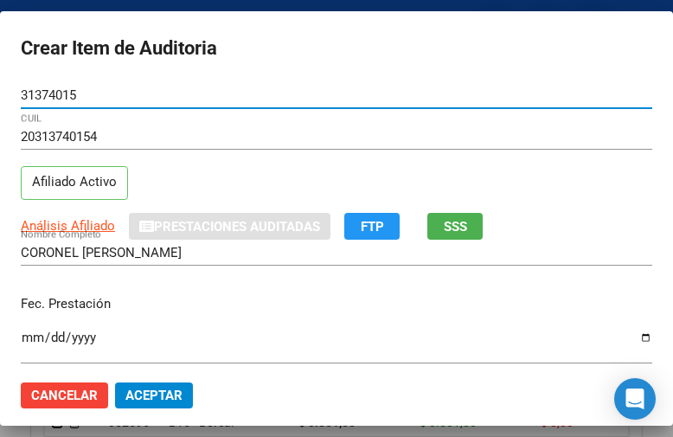
click at [30, 337] on input "Ingresar la fecha" at bounding box center [337, 344] width 632 height 28
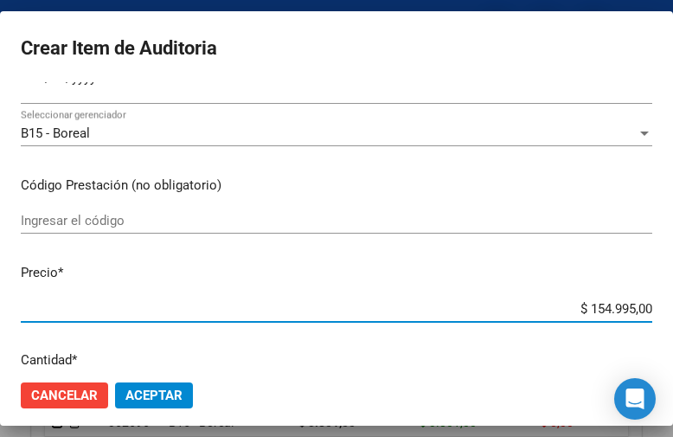
drag, startPoint x: 529, startPoint y: 313, endPoint x: 674, endPoint y: 304, distance: 145.6
click at [673, 304] on html "menu - OSMISS person Firma Express Inicio Calendario SSS Instructivos Contacto …" at bounding box center [336, 218] width 673 height 437
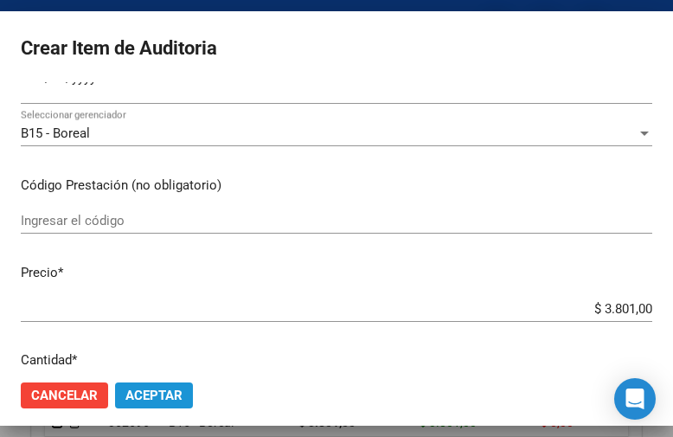
click at [169, 394] on span "Aceptar" at bounding box center [153, 396] width 57 height 16
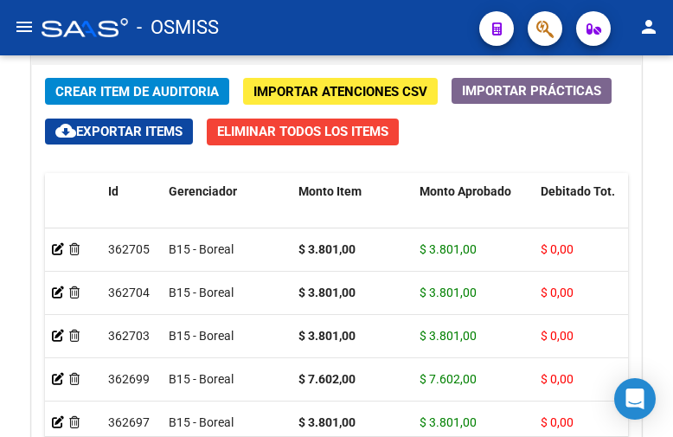
click at [430, 31] on div "- OSMISS" at bounding box center [254, 28] width 424 height 38
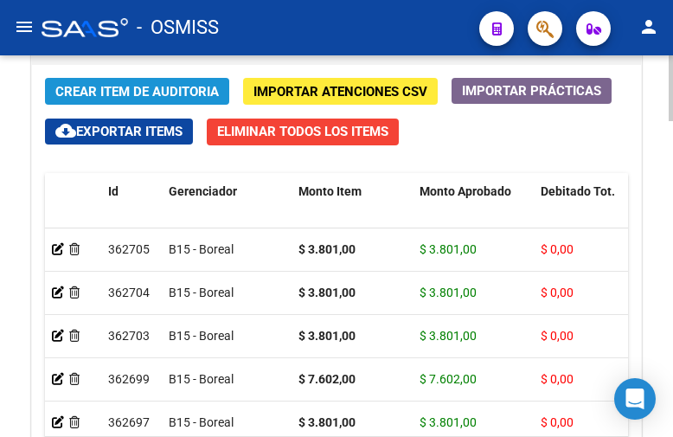
click at [140, 87] on span "Crear Item de Auditoria" at bounding box center [137, 92] width 164 height 16
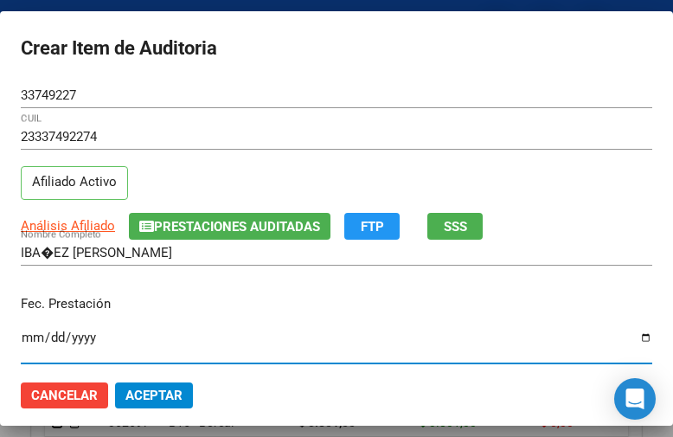
click at [29, 338] on input "Ingresar la fecha" at bounding box center [337, 344] width 632 height 28
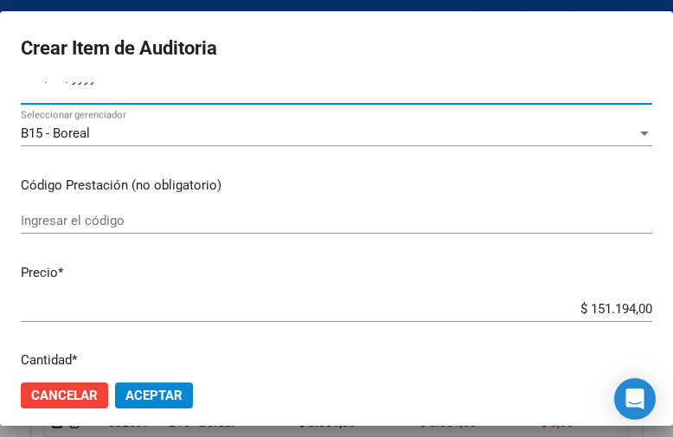
scroll to position [346, 0]
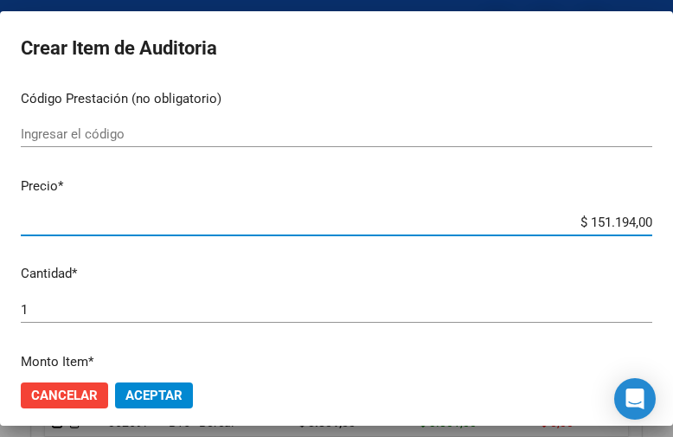
drag, startPoint x: 540, startPoint y: 224, endPoint x: 674, endPoint y: 219, distance: 134.2
click at [673, 219] on html "menu - OSMISS person Firma Express Inicio Calendario SSS Instructivos Contacto …" at bounding box center [336, 218] width 673 height 437
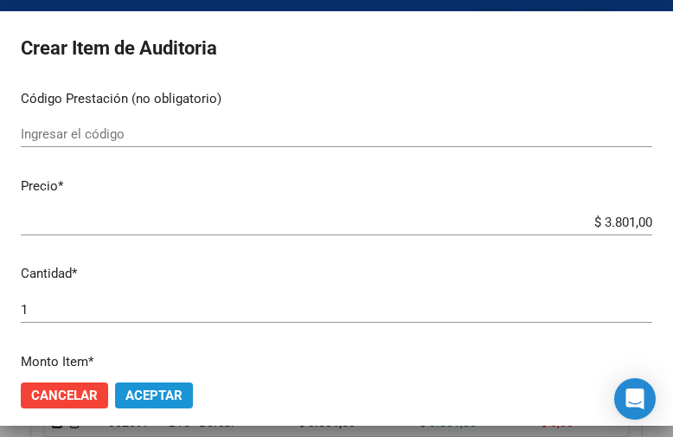
click at [164, 394] on span "Aceptar" at bounding box center [153, 396] width 57 height 16
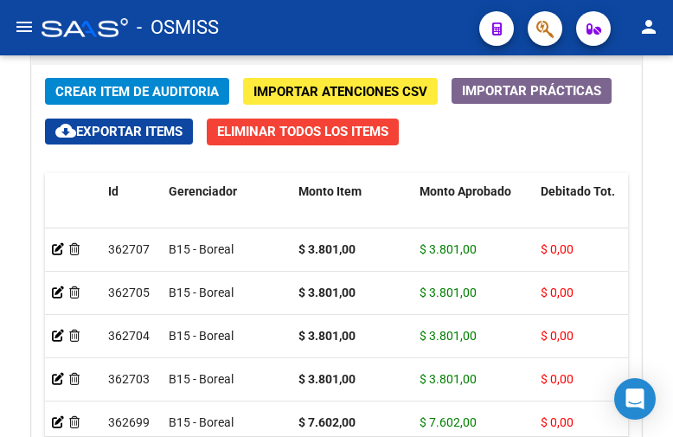
click at [437, 34] on div "- OSMISS" at bounding box center [254, 28] width 424 height 38
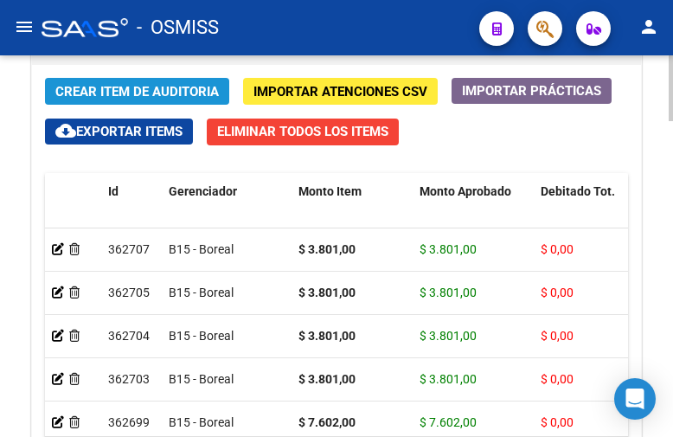
click at [129, 87] on span "Crear Item de Auditoria" at bounding box center [137, 92] width 164 height 16
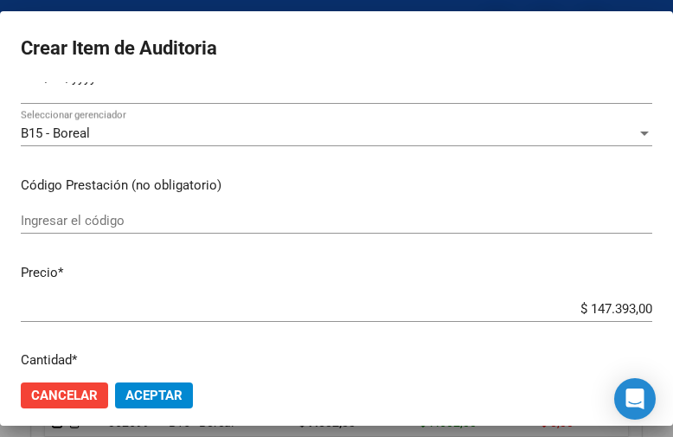
scroll to position [173, 0]
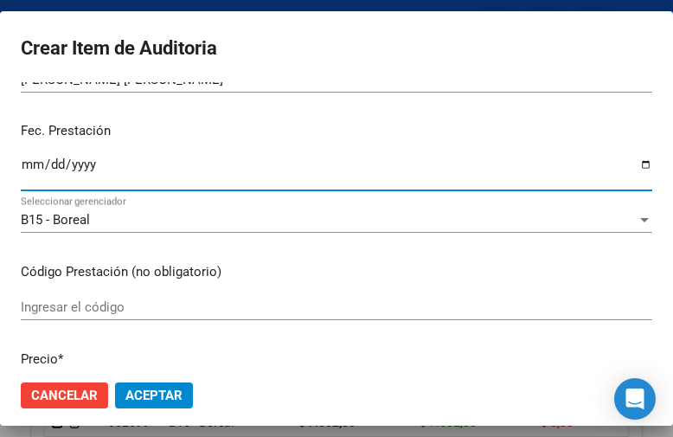
click at [29, 169] on input "Ingresar la fecha" at bounding box center [337, 171] width 632 height 28
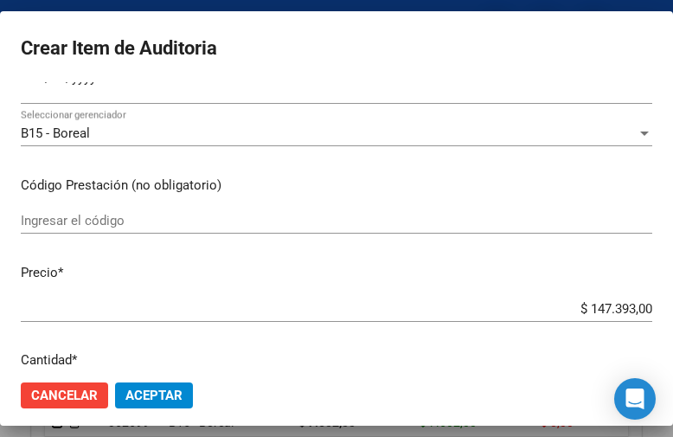
scroll to position [346, 0]
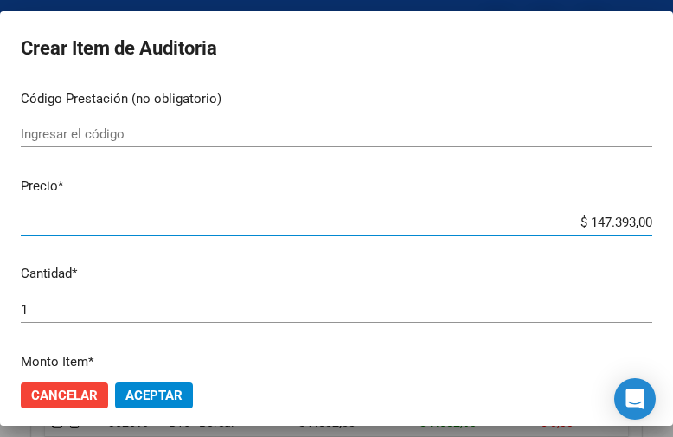
drag, startPoint x: 539, startPoint y: 227, endPoint x: 674, endPoint y: 215, distance: 135.4
click at [673, 215] on html "menu - OSMISS person Firma Express Inicio Calendario SSS Instructivos Contacto …" at bounding box center [336, 218] width 673 height 437
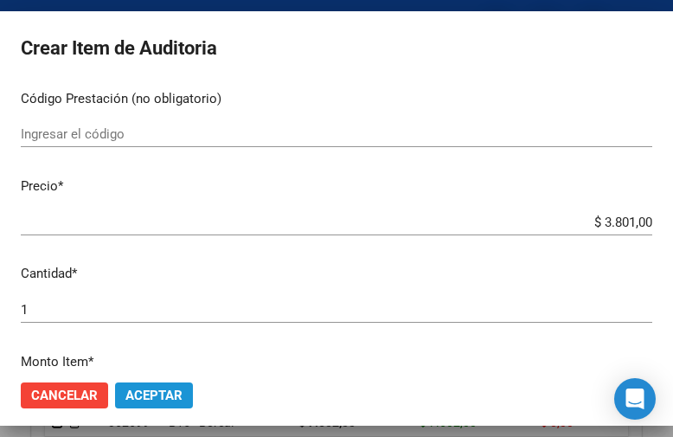
click at [168, 392] on span "Aceptar" at bounding box center [153, 396] width 57 height 16
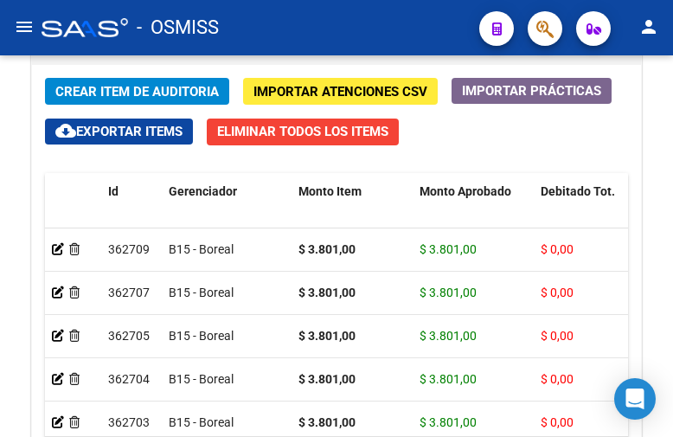
click at [433, 41] on div "- OSMISS" at bounding box center [254, 28] width 424 height 38
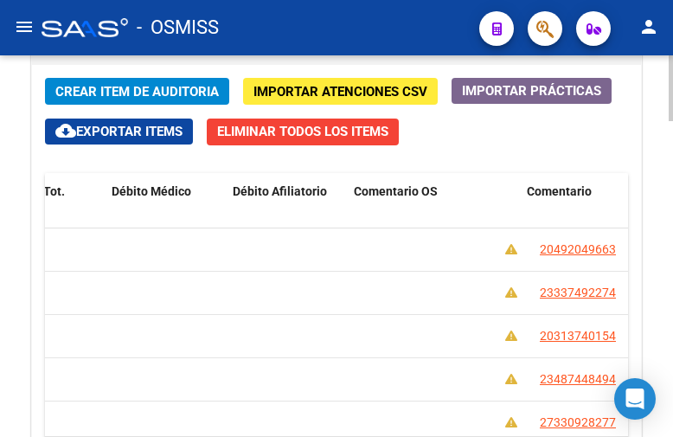
scroll to position [0, 0]
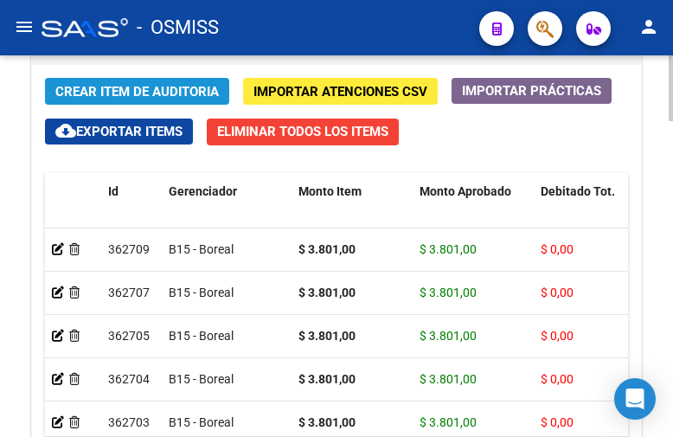
click at [160, 93] on span "Crear Item de Auditoria" at bounding box center [137, 92] width 164 height 16
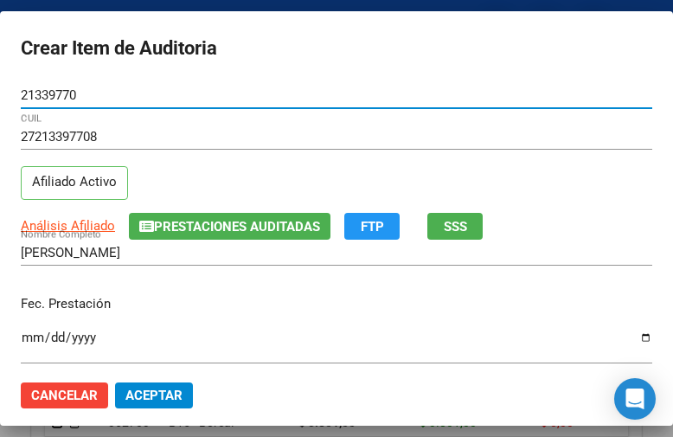
scroll to position [87, 0]
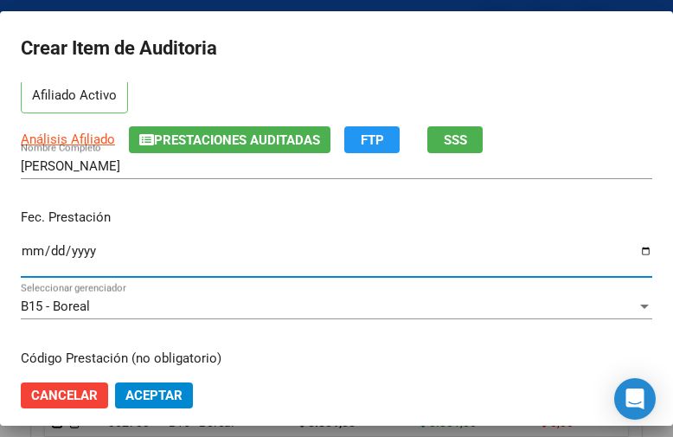
click at [37, 253] on input "Ingresar la fecha" at bounding box center [337, 258] width 632 height 28
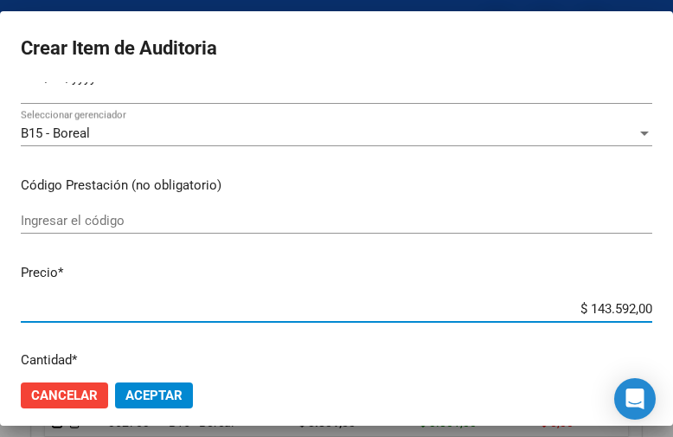
drag, startPoint x: 522, startPoint y: 310, endPoint x: 674, endPoint y: 306, distance: 152.3
click at [673, 306] on html "menu - OSMISS person Firma Express Inicio Calendario SSS Instructivos Contacto …" at bounding box center [336, 218] width 673 height 437
click at [130, 394] on span "Aceptar" at bounding box center [153, 396] width 57 height 16
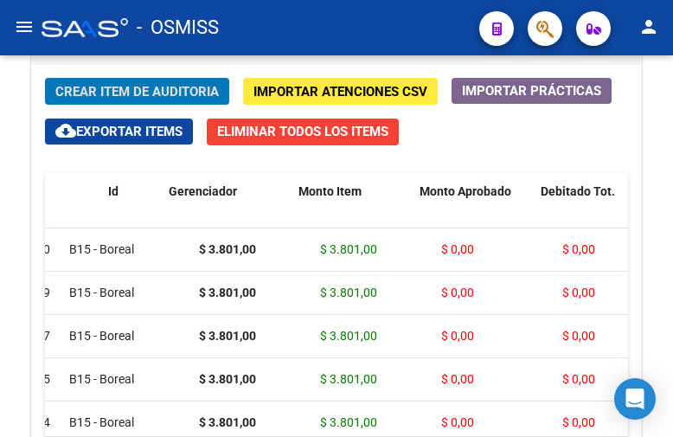
scroll to position [0, 0]
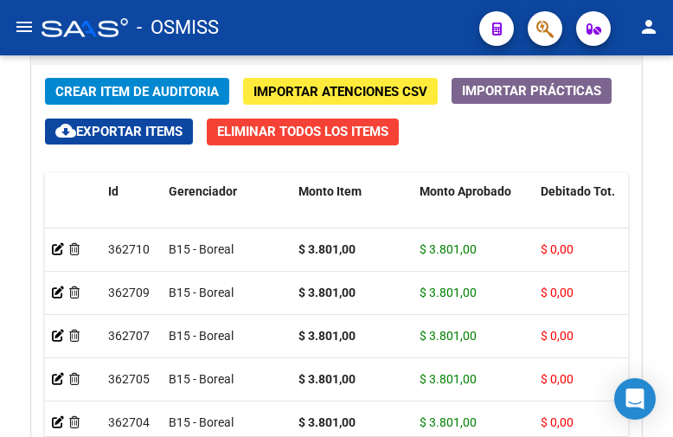
click at [446, 28] on div "- OSMISS" at bounding box center [254, 28] width 424 height 38
click at [117, 87] on span "Crear Item de Auditoria" at bounding box center [137, 92] width 164 height 16
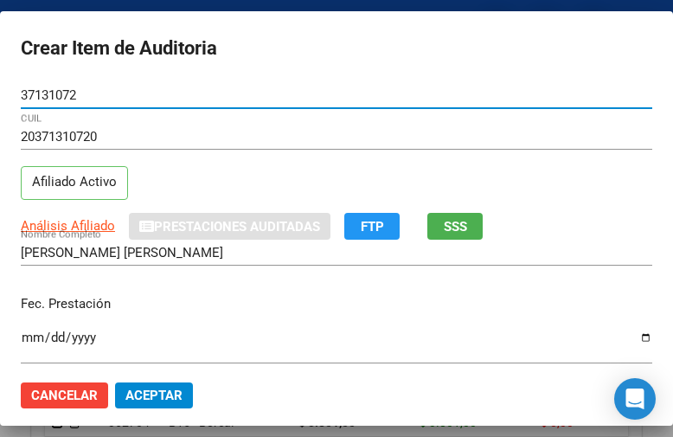
click at [31, 341] on input "Ingresar la fecha" at bounding box center [337, 344] width 632 height 28
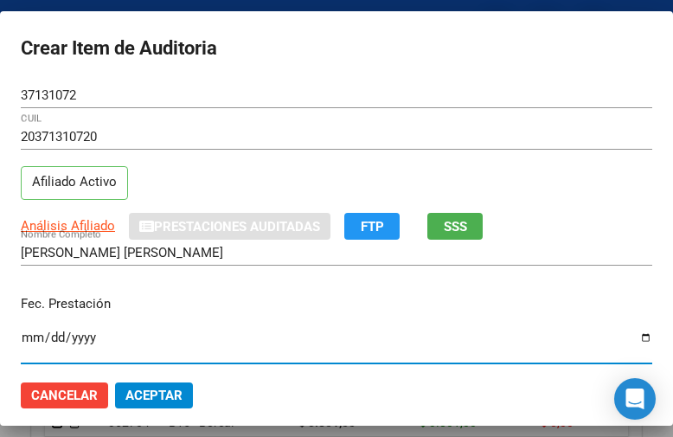
click at [30, 330] on input "[DATE]" at bounding box center [337, 344] width 632 height 28
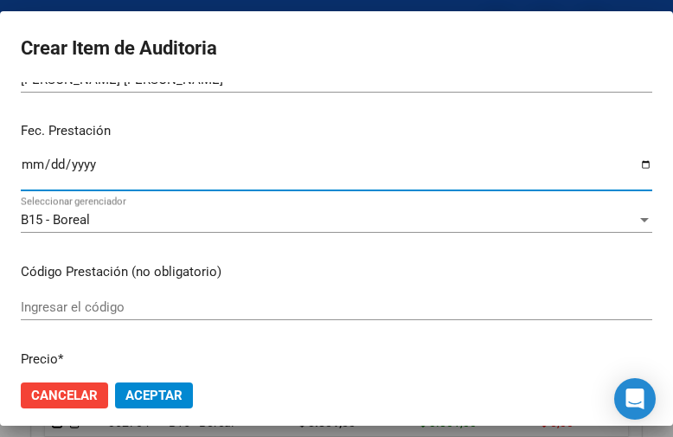
scroll to position [260, 0]
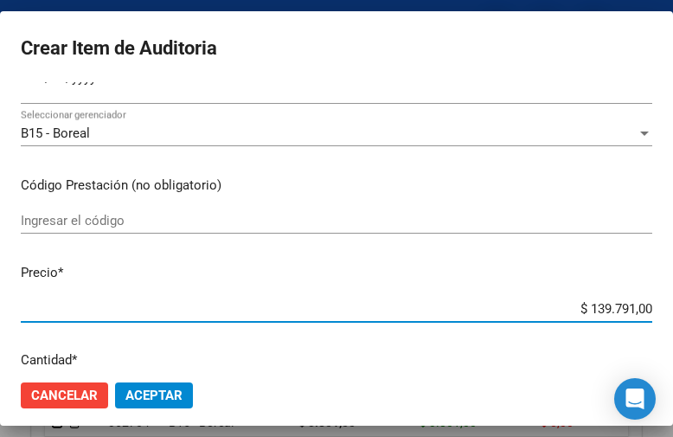
drag, startPoint x: 538, startPoint y: 311, endPoint x: 674, endPoint y: 309, distance: 135.8
click at [673, 309] on html "menu - OSMISS person Firma Express Inicio Calendario SSS Instructivos Contacto …" at bounding box center [336, 218] width 673 height 437
click at [176, 396] on span "Aceptar" at bounding box center [153, 396] width 57 height 16
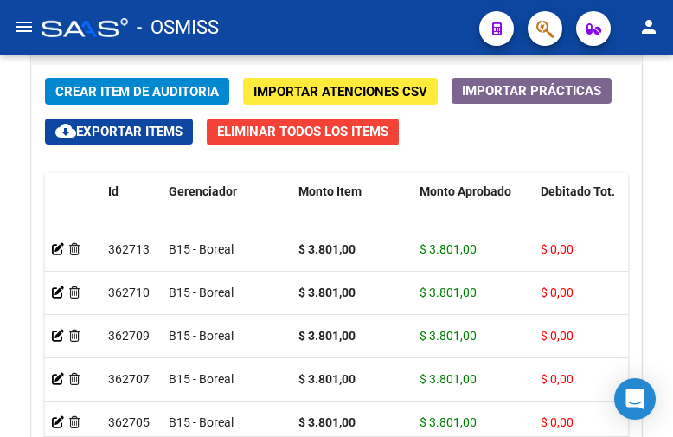
drag, startPoint x: 439, startPoint y: 34, endPoint x: 390, endPoint y: 37, distance: 48.6
click at [439, 34] on div "- OSMISS" at bounding box center [254, 28] width 424 height 38
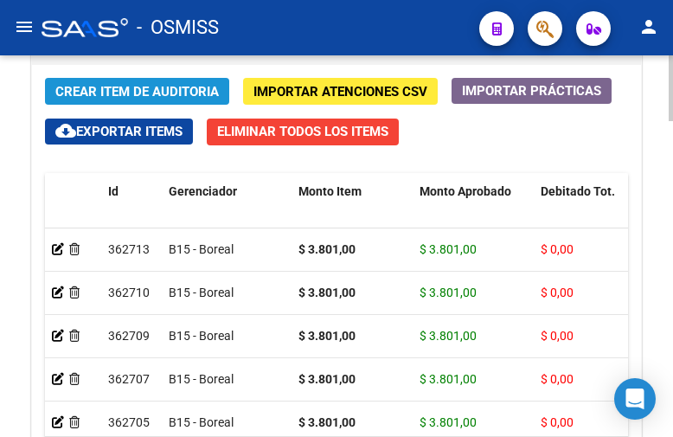
click at [144, 81] on button "Crear Item de Auditoria" at bounding box center [137, 91] width 184 height 27
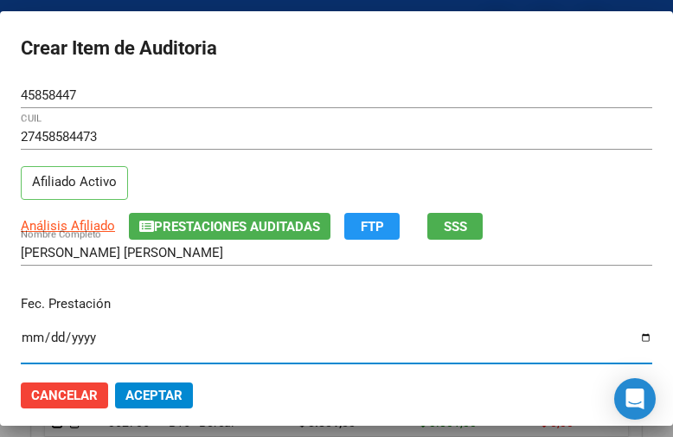
click at [33, 332] on input "Ingresar la fecha" at bounding box center [337, 344] width 632 height 28
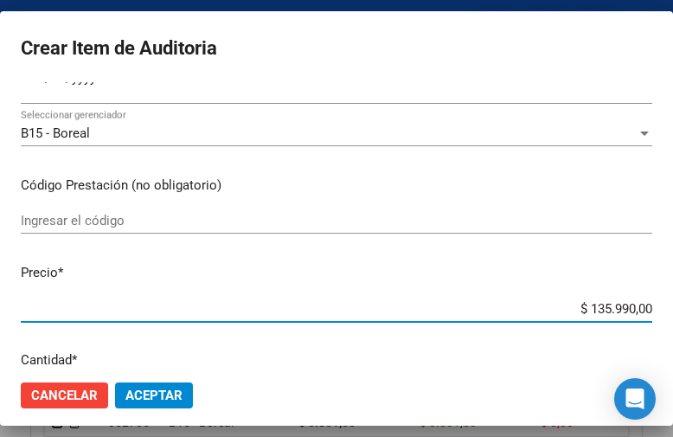
drag, startPoint x: 548, startPoint y: 310, endPoint x: 674, endPoint y: 303, distance: 125.6
click at [673, 303] on html "menu - OSMISS person Firma Express Inicio Calendario SSS Instructivos Contacto …" at bounding box center [336, 218] width 673 height 437
click at [160, 384] on button "Aceptar" at bounding box center [154, 395] width 78 height 26
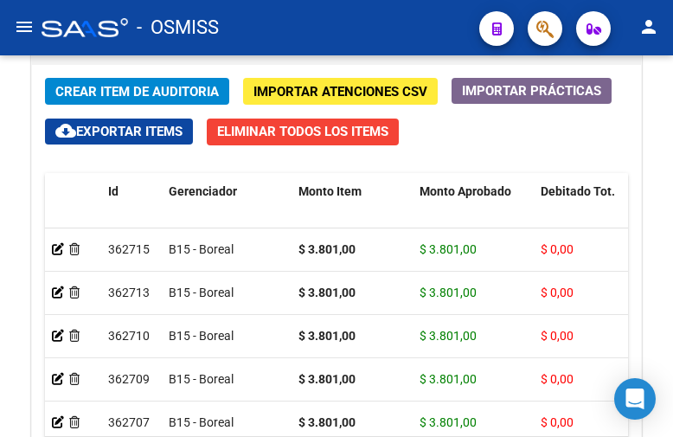
drag, startPoint x: 430, startPoint y: 14, endPoint x: 403, endPoint y: 14, distance: 26.8
click at [430, 14] on div "- OSMISS" at bounding box center [254, 28] width 424 height 38
click at [127, 89] on span "Crear Item de Auditoria" at bounding box center [137, 92] width 164 height 16
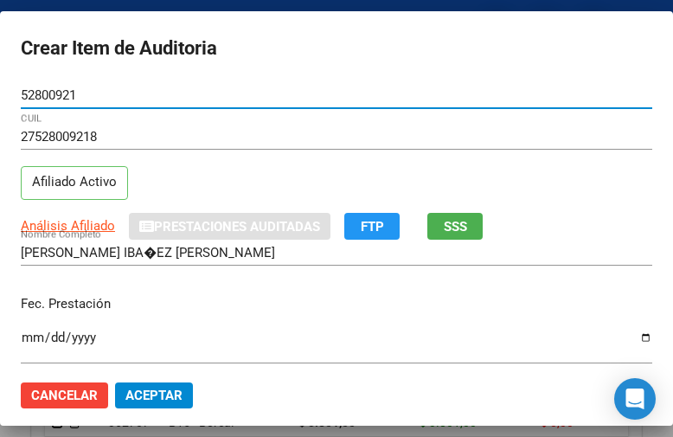
click at [30, 337] on input "Ingresar la fecha" at bounding box center [337, 344] width 632 height 28
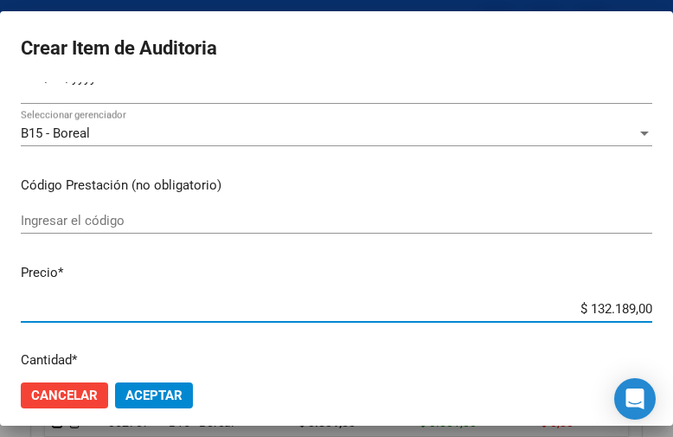
drag, startPoint x: 542, startPoint y: 310, endPoint x: 674, endPoint y: 309, distance: 131.5
click at [673, 309] on html "menu - OSMISS person Firma Express Inicio Calendario SSS Instructivos Contacto …" at bounding box center [336, 218] width 673 height 437
click at [136, 388] on span "Aceptar" at bounding box center [153, 396] width 57 height 16
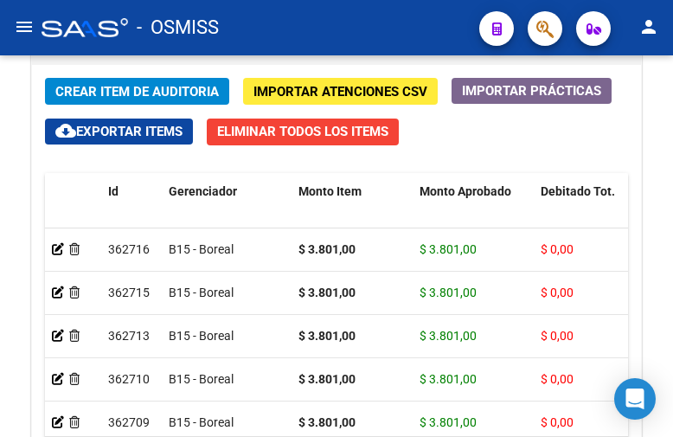
drag, startPoint x: 439, startPoint y: 23, endPoint x: 425, endPoint y: 29, distance: 15.1
click at [439, 23] on div "- OSMISS" at bounding box center [254, 28] width 424 height 38
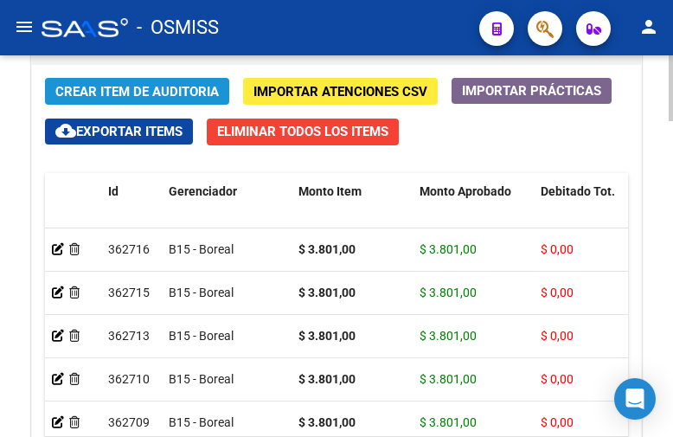
click at [158, 80] on button "Crear Item de Auditoria" at bounding box center [137, 91] width 184 height 27
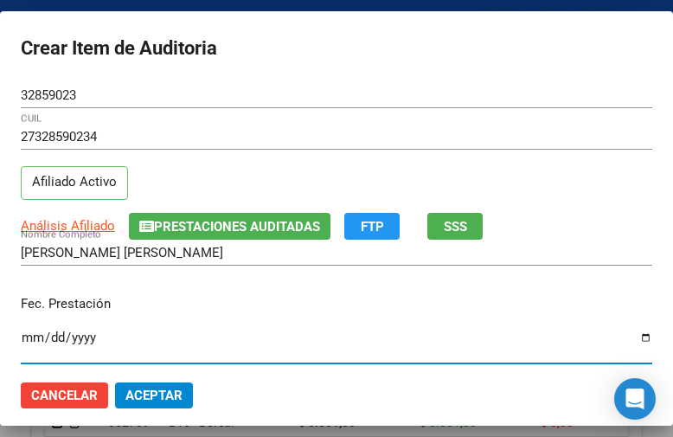
click at [28, 337] on input "Ingresar la fecha" at bounding box center [337, 344] width 632 height 28
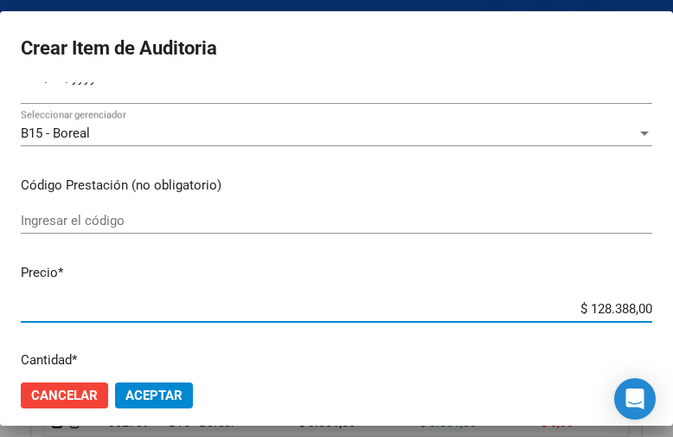
drag, startPoint x: 531, startPoint y: 305, endPoint x: 674, endPoint y: 304, distance: 142.7
click at [673, 304] on html "menu - OSMISS person Firma Express Inicio Calendario SSS Instructivos Contacto …" at bounding box center [336, 218] width 673 height 437
click at [160, 391] on span "Aceptar" at bounding box center [153, 396] width 57 height 16
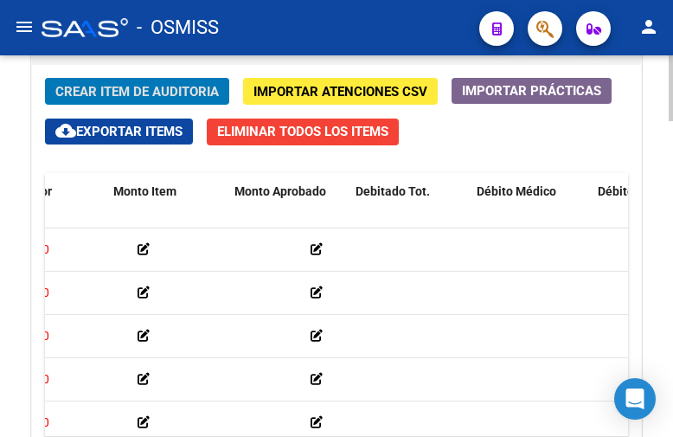
scroll to position [0, 0]
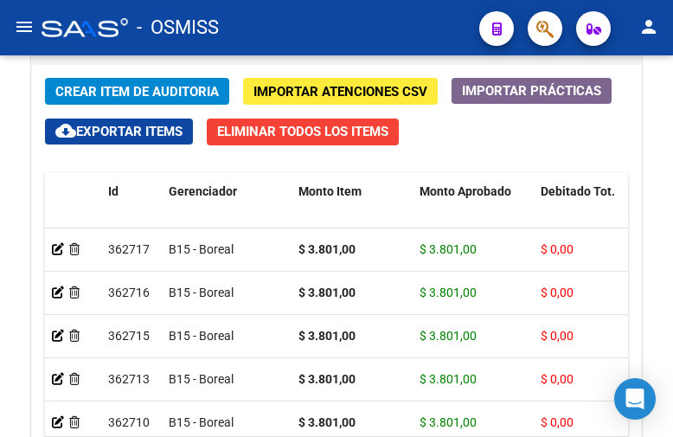
click at [448, 31] on div "- OSMISS" at bounding box center [254, 28] width 424 height 38
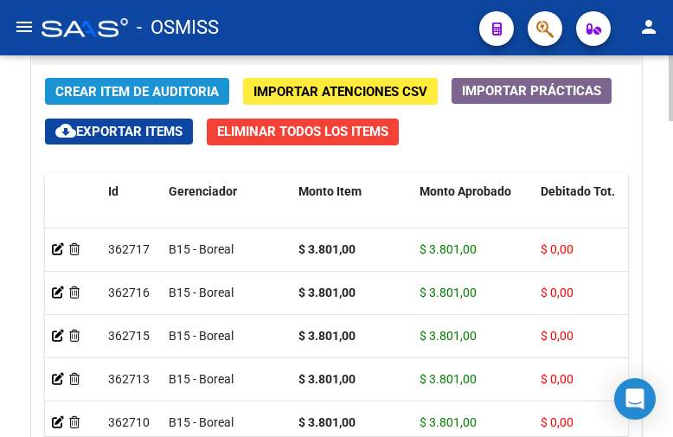
click at [108, 87] on span "Crear Item de Auditoria" at bounding box center [137, 92] width 164 height 16
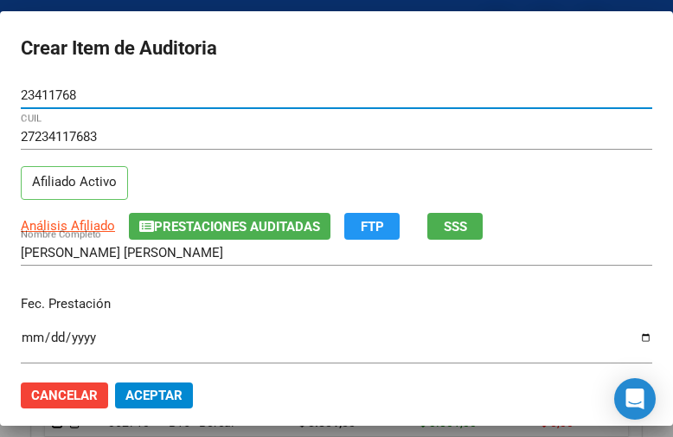
scroll to position [87, 0]
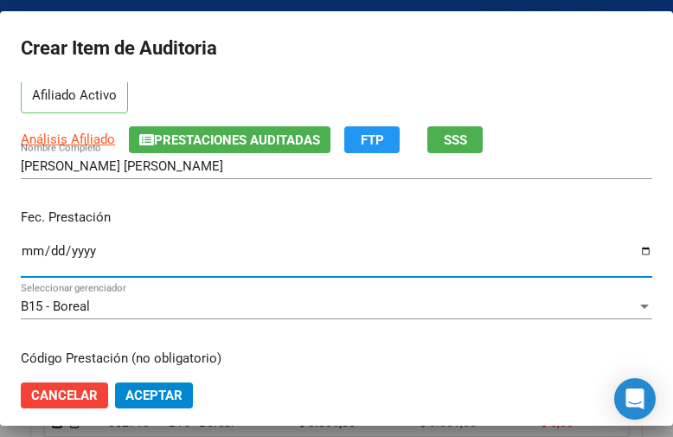
click at [31, 253] on input "Ingresar la fecha" at bounding box center [337, 258] width 632 height 28
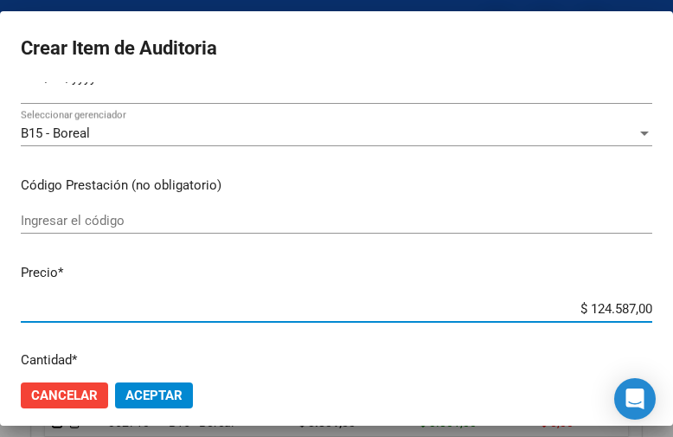
drag, startPoint x: 538, startPoint y: 311, endPoint x: 674, endPoint y: 313, distance: 135.8
click at [673, 313] on html "menu - OSMISS person Firma Express Inicio Calendario SSS Instructivos Contacto …" at bounding box center [336, 218] width 673 height 437
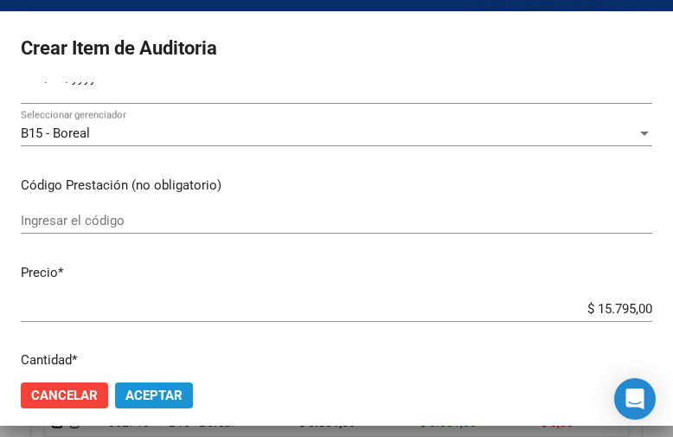
click at [158, 394] on span "Aceptar" at bounding box center [153, 396] width 57 height 16
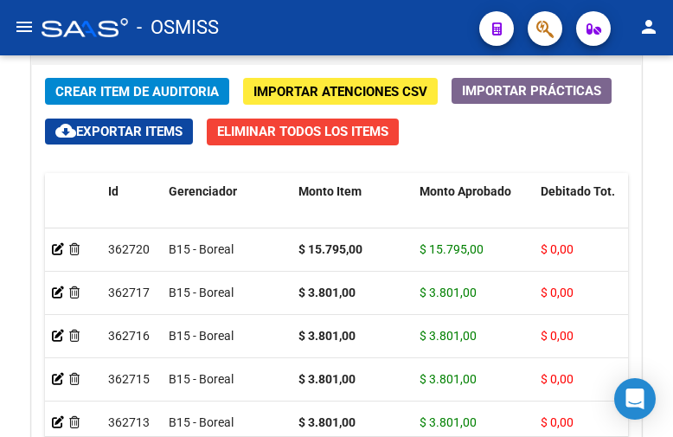
click at [448, 26] on div "- OSMISS" at bounding box center [254, 28] width 424 height 38
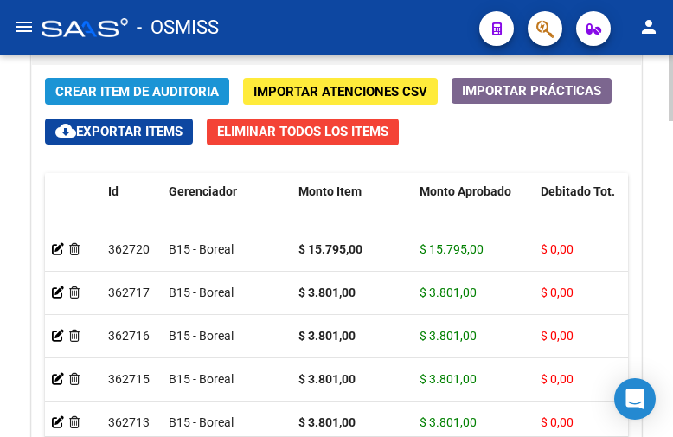
click at [136, 81] on button "Crear Item de Auditoria" at bounding box center [137, 91] width 184 height 27
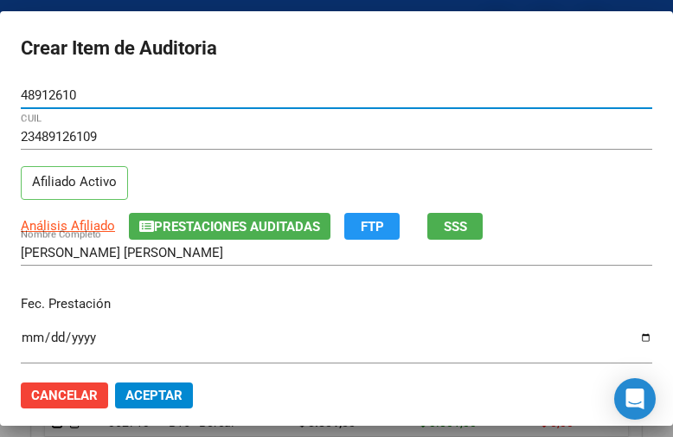
click at [24, 339] on input "Ingresar la fecha" at bounding box center [337, 344] width 632 height 28
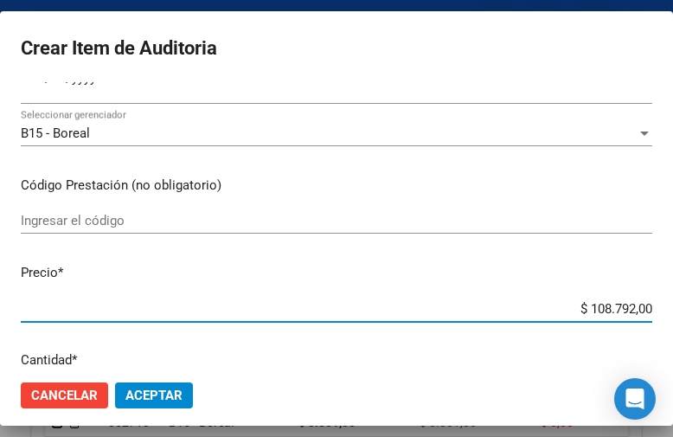
drag, startPoint x: 534, startPoint y: 316, endPoint x: 674, endPoint y: 316, distance: 140.1
click at [673, 316] on html "menu - OSMISS person Firma Express Inicio Calendario SSS Instructivos Contacto …" at bounding box center [336, 218] width 673 height 437
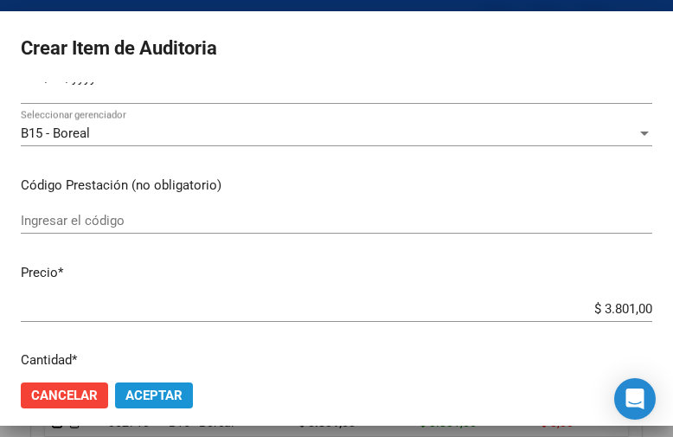
click at [177, 389] on span "Aceptar" at bounding box center [153, 396] width 57 height 16
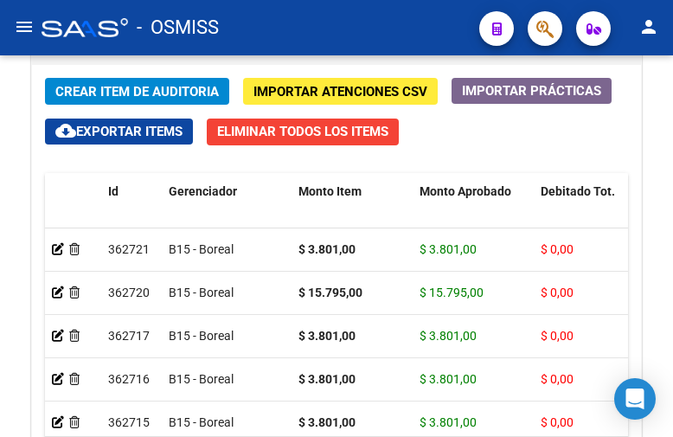
click at [435, 34] on div "- OSMISS" at bounding box center [254, 28] width 424 height 38
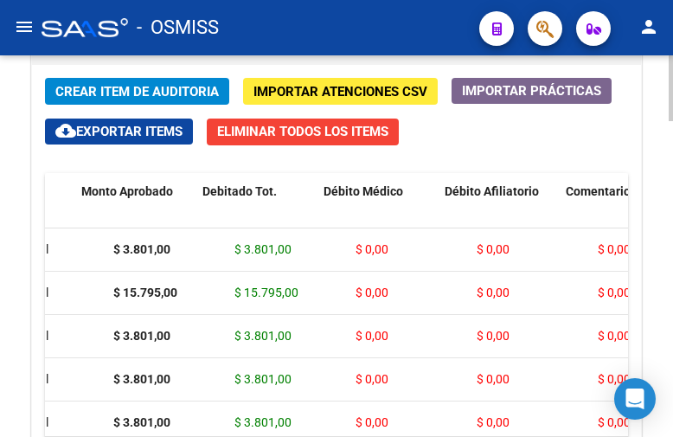
scroll to position [0, 0]
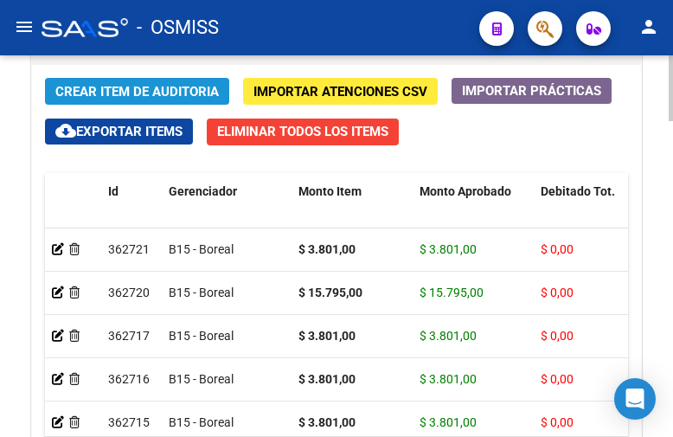
click at [94, 87] on span "Crear Item de Auditoria" at bounding box center [137, 92] width 164 height 16
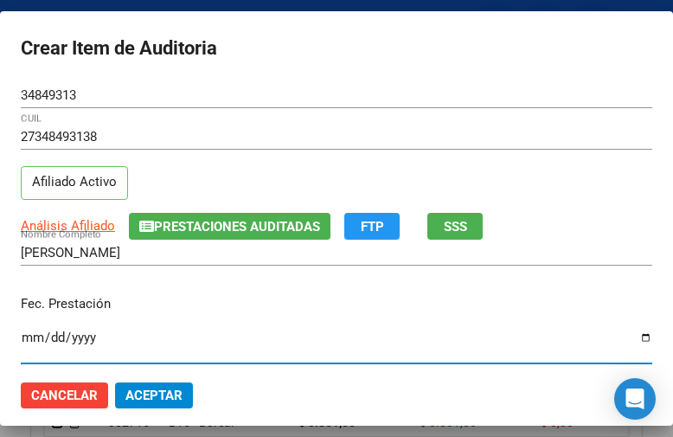
click at [35, 339] on input "Ingresar la fecha" at bounding box center [337, 344] width 632 height 28
click at [23, 337] on input "9313-08-31" at bounding box center [337, 344] width 632 height 28
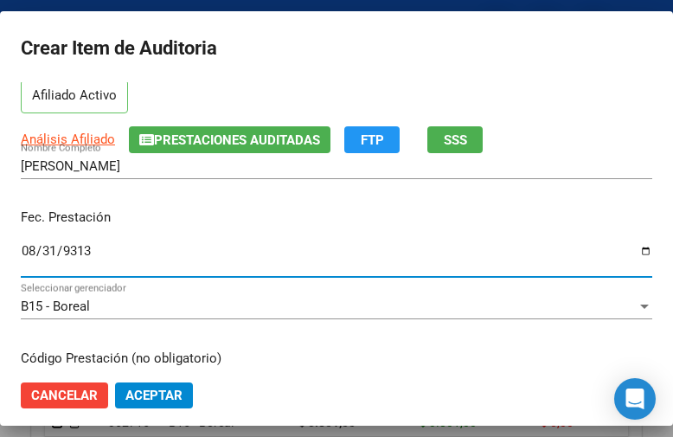
scroll to position [260, 0]
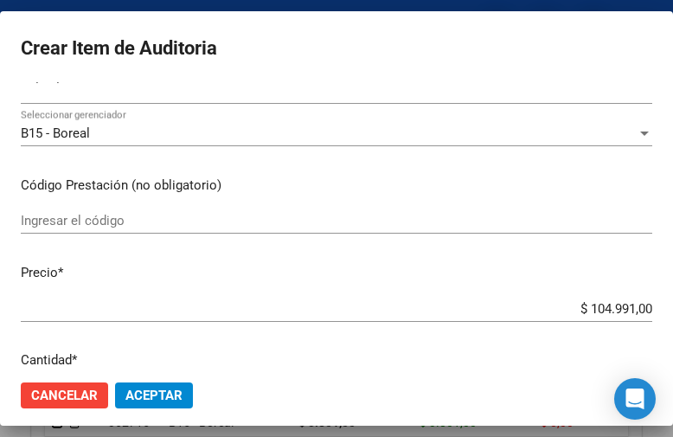
drag, startPoint x: 531, startPoint y: 298, endPoint x: 639, endPoint y: 308, distance: 108.6
click at [658, 307] on mat-dialog-content "34849313 Nro Documento 27348493138 CUIL Afiliado Activo Análisis Afiliado Prest…" at bounding box center [336, 224] width 673 height 284
click at [564, 310] on input "$ 104.991,00" at bounding box center [337, 309] width 632 height 16
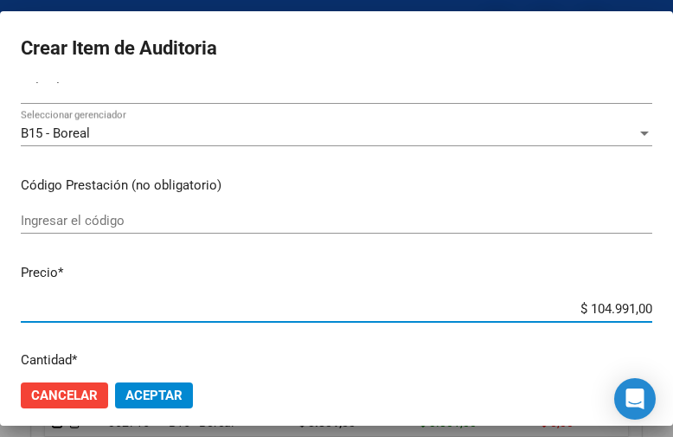
drag, startPoint x: 535, startPoint y: 309, endPoint x: 674, endPoint y: 328, distance: 140.6
click at [673, 328] on html "menu - OSMISS person Firma Express Inicio Calendario SSS Instructivos Contacto …" at bounding box center [336, 218] width 673 height 437
click at [180, 397] on span "Aceptar" at bounding box center [153, 396] width 57 height 16
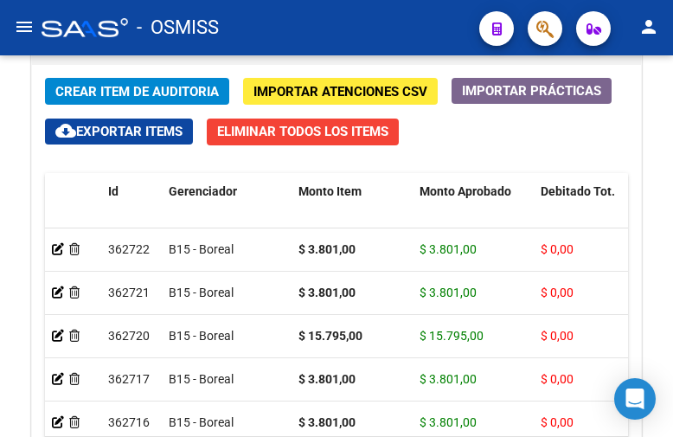
click at [429, 23] on div "- OSMISS" at bounding box center [254, 28] width 424 height 38
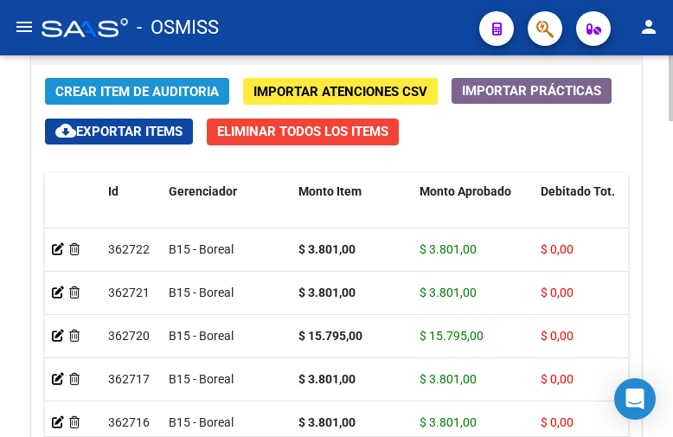
click at [110, 83] on span "Crear Item de Auditoria" at bounding box center [137, 91] width 164 height 16
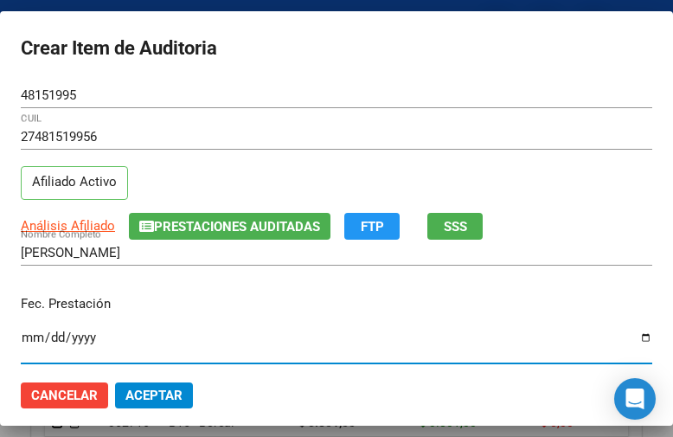
click at [34, 337] on input "Ingresar la fecha" at bounding box center [337, 344] width 632 height 28
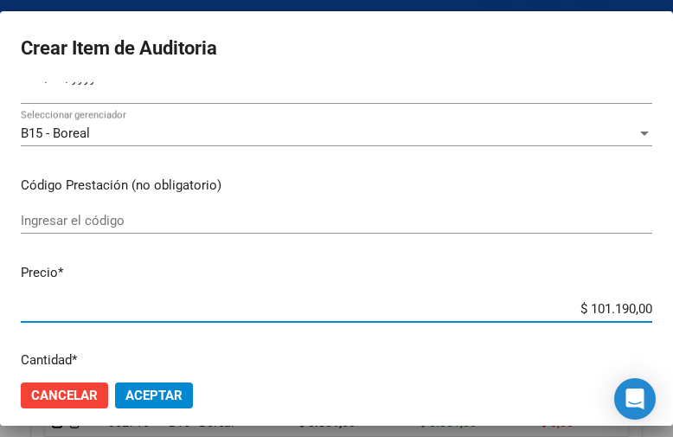
drag, startPoint x: 536, startPoint y: 302, endPoint x: 674, endPoint y: 316, distance: 138.2
click at [673, 316] on html "menu - OSMISS person Firma Express Inicio Calendario SSS Instructivos Contacto …" at bounding box center [336, 218] width 673 height 437
click at [173, 397] on span "Aceptar" at bounding box center [153, 396] width 57 height 16
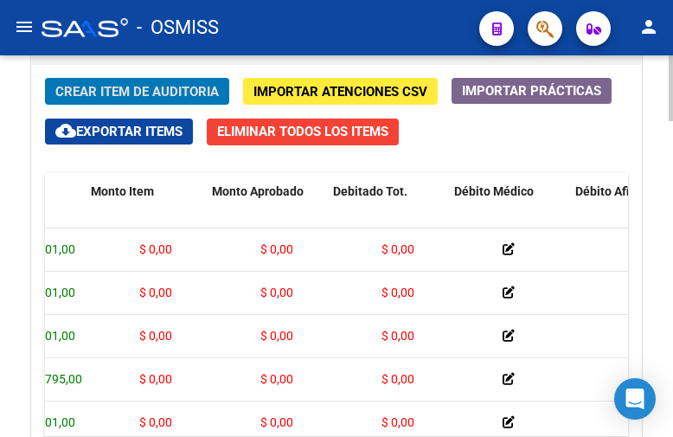
scroll to position [0, 0]
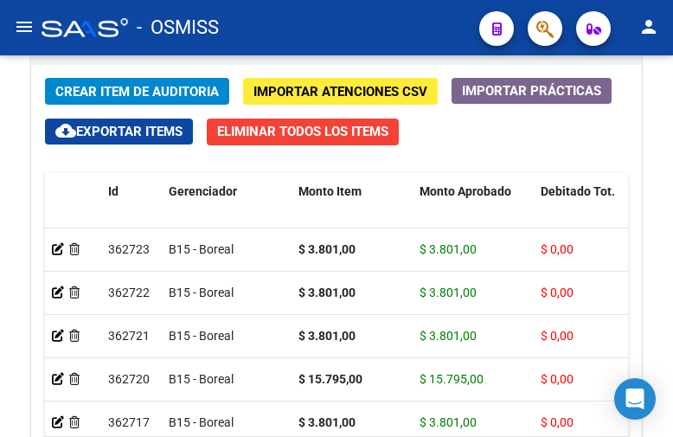
click at [428, 24] on div "- OSMISS" at bounding box center [254, 28] width 424 height 38
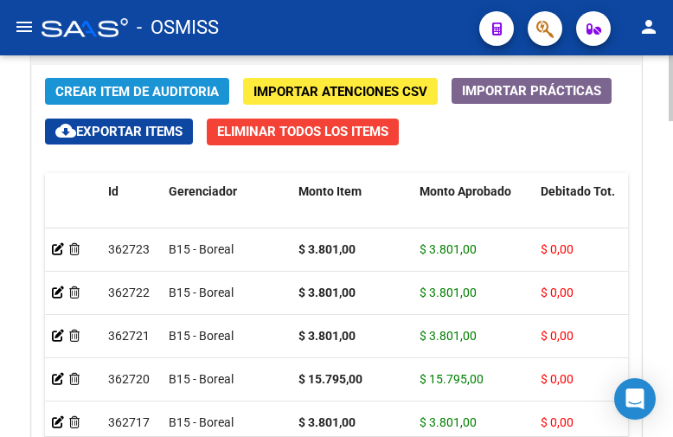
click at [106, 89] on span "Crear Item de Auditoria" at bounding box center [137, 92] width 164 height 16
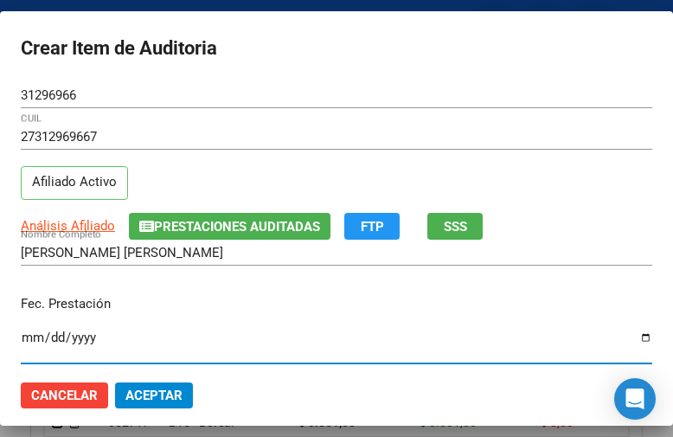
click at [28, 342] on input "Ingresar la fecha" at bounding box center [337, 344] width 632 height 28
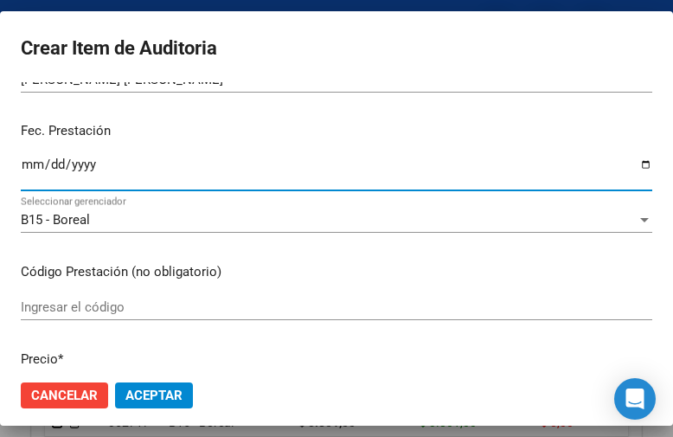
scroll to position [260, 0]
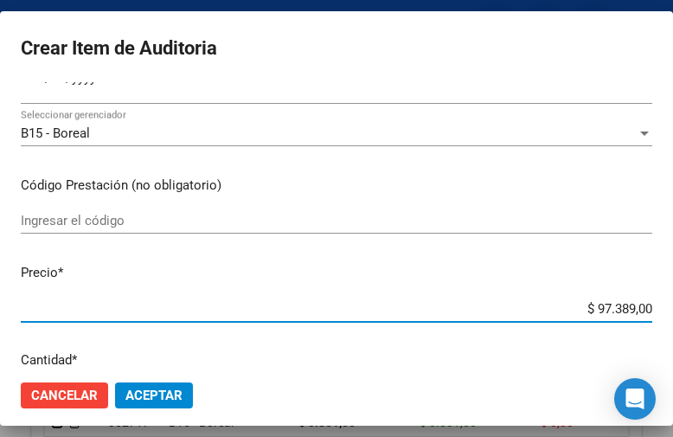
drag, startPoint x: 493, startPoint y: 310, endPoint x: 674, endPoint y: 312, distance: 180.8
click at [673, 312] on html "menu - OSMISS person Firma Express Inicio Calendario SSS Instructivos Contacto …" at bounding box center [336, 218] width 673 height 437
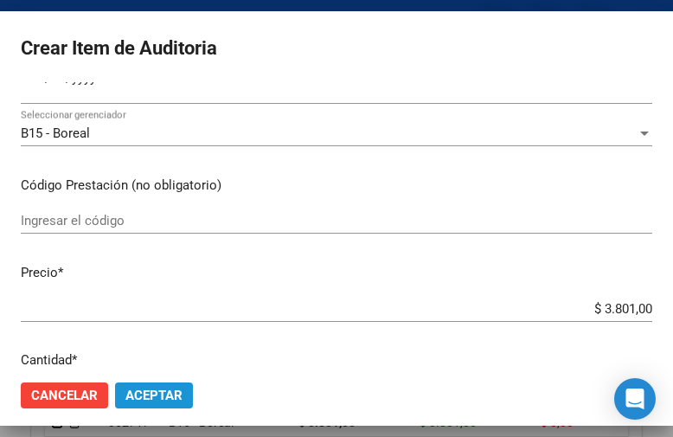
click at [156, 389] on span "Aceptar" at bounding box center [153, 396] width 57 height 16
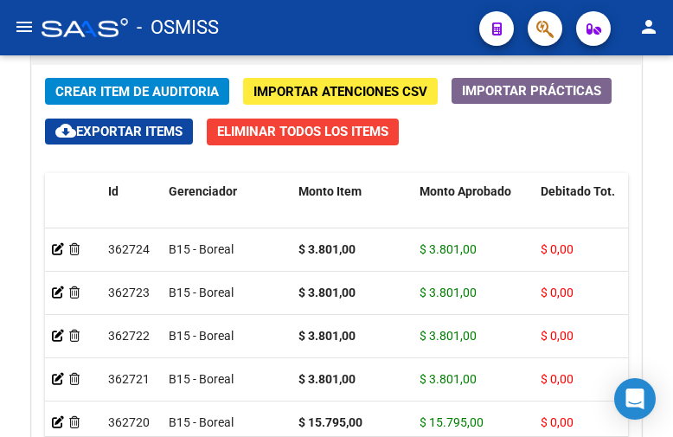
drag, startPoint x: 442, startPoint y: 38, endPoint x: 384, endPoint y: 40, distance: 58.0
click at [442, 38] on div "- OSMISS" at bounding box center [254, 28] width 424 height 38
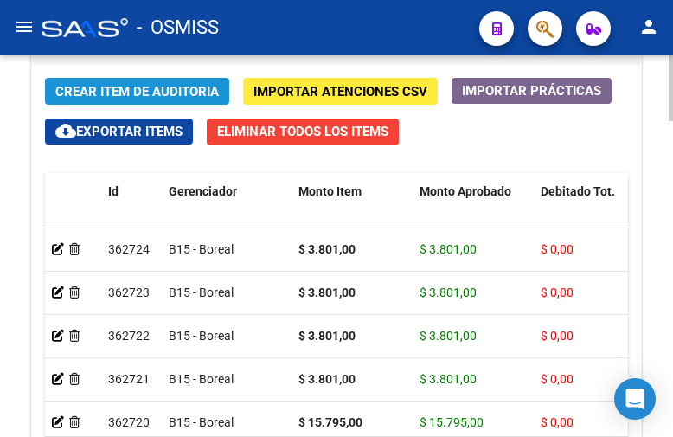
click at [121, 89] on span "Crear Item de Auditoria" at bounding box center [137, 92] width 164 height 16
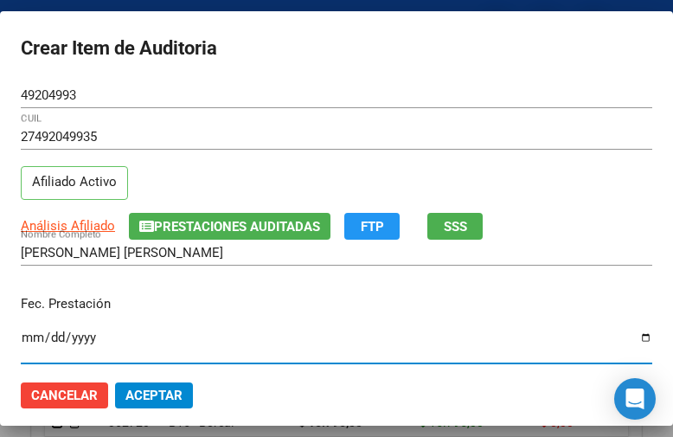
click at [29, 332] on input "Ingresar la fecha" at bounding box center [337, 344] width 632 height 28
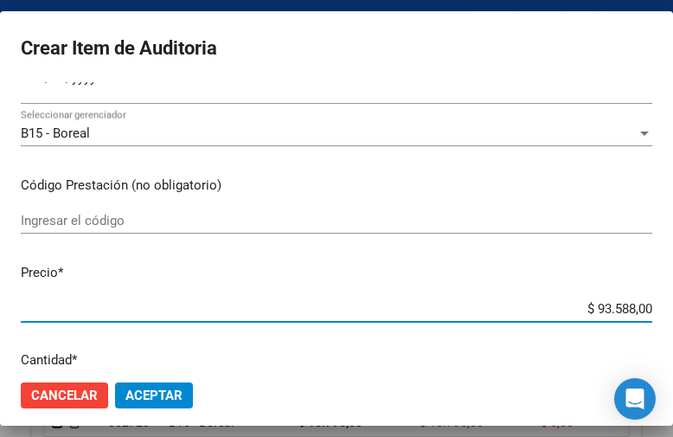
drag, startPoint x: 557, startPoint y: 302, endPoint x: 674, endPoint y: 310, distance: 117.0
click at [673, 310] on html "menu - OSMISS person Firma Express Inicio Calendario SSS Instructivos Contacto …" at bounding box center [336, 218] width 673 height 437
click at [161, 400] on span "Aceptar" at bounding box center [153, 396] width 57 height 16
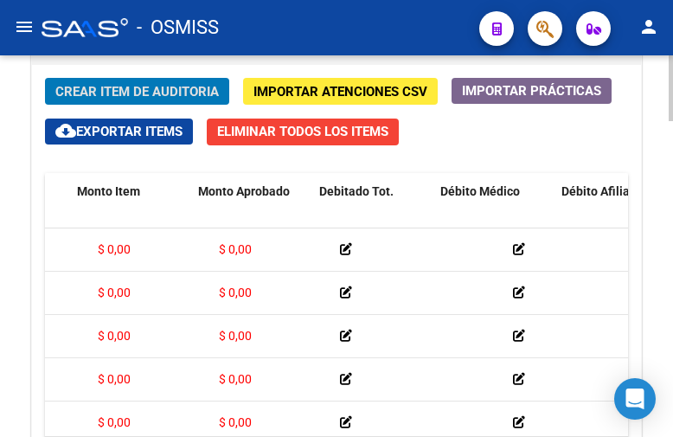
scroll to position [0, 0]
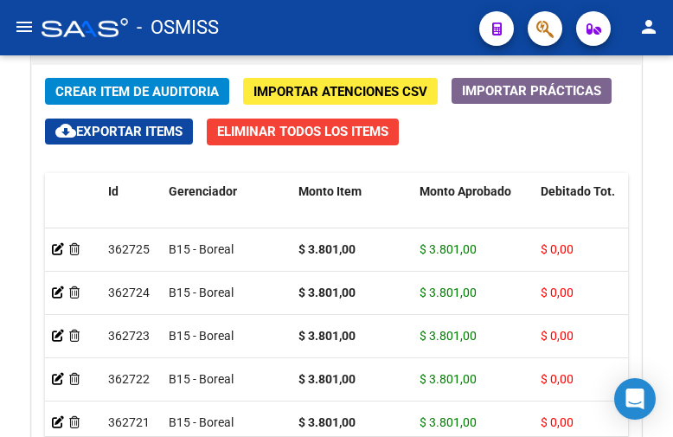
click at [437, 32] on div "- OSMISS" at bounding box center [254, 28] width 424 height 38
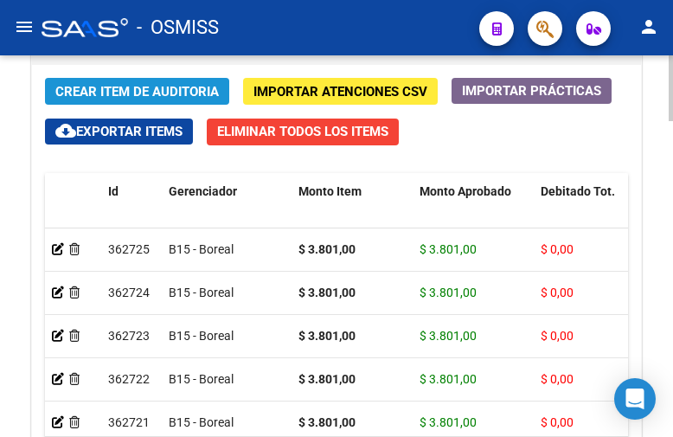
click at [158, 89] on span "Crear Item de Auditoria" at bounding box center [137, 92] width 164 height 16
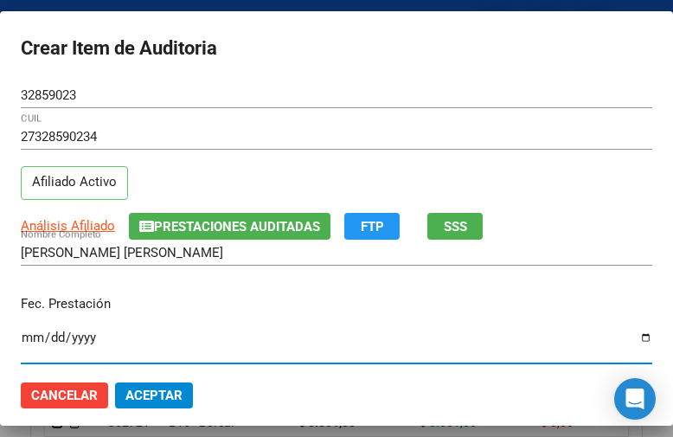
click at [25, 338] on input "Ingresar la fecha" at bounding box center [337, 344] width 632 height 28
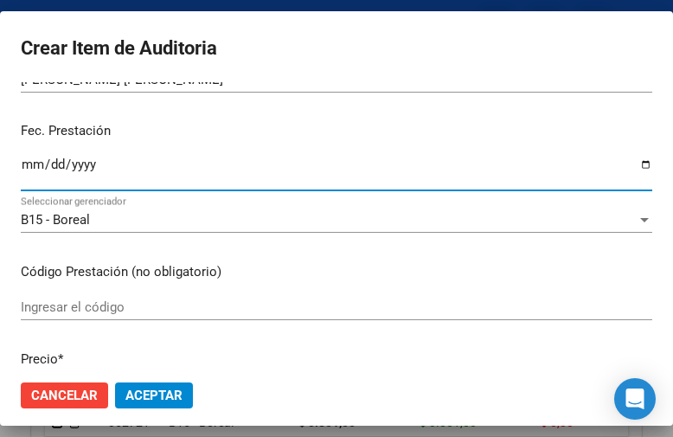
scroll to position [260, 0]
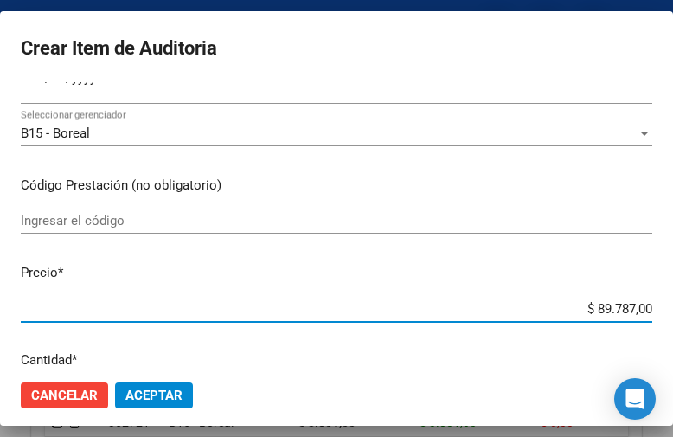
drag, startPoint x: 543, startPoint y: 310, endPoint x: 670, endPoint y: 299, distance: 127.6
click at [670, 299] on mat-dialog-container "Crear Item de Auditoria 32859023 Nro Documento 27328590234 CUIL Afiliado Activo…" at bounding box center [336, 218] width 673 height 415
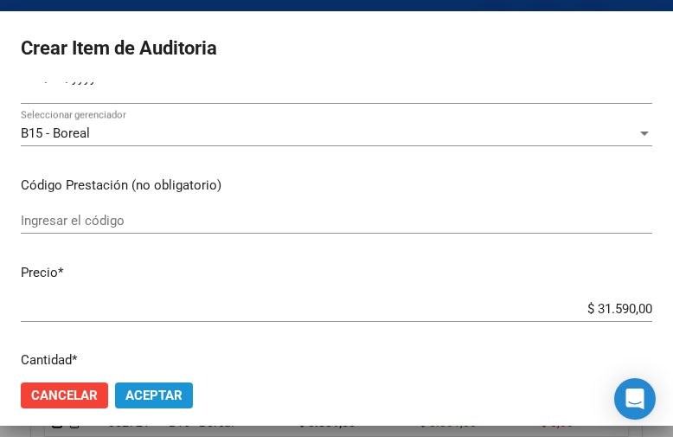
click at [176, 390] on span "Aceptar" at bounding box center [153, 396] width 57 height 16
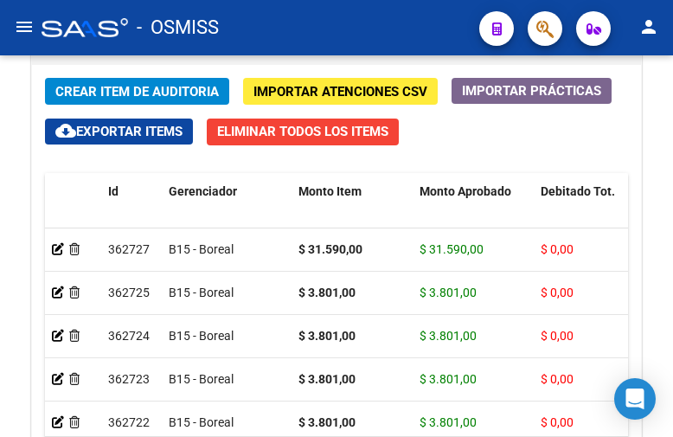
click at [436, 29] on div "- OSMISS" at bounding box center [254, 28] width 424 height 38
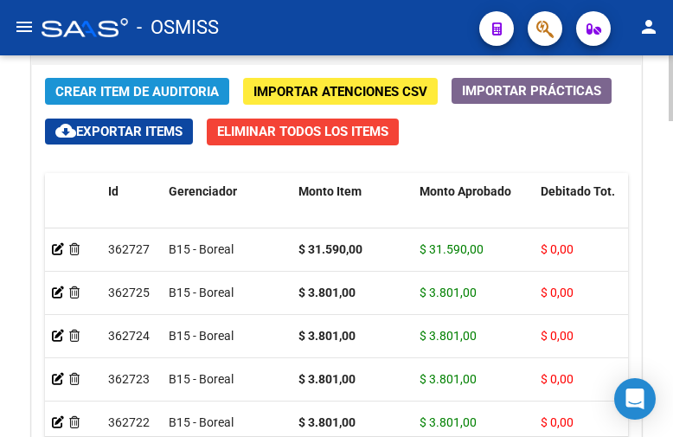
click at [103, 92] on span "Crear Item de Auditoria" at bounding box center [137, 92] width 164 height 16
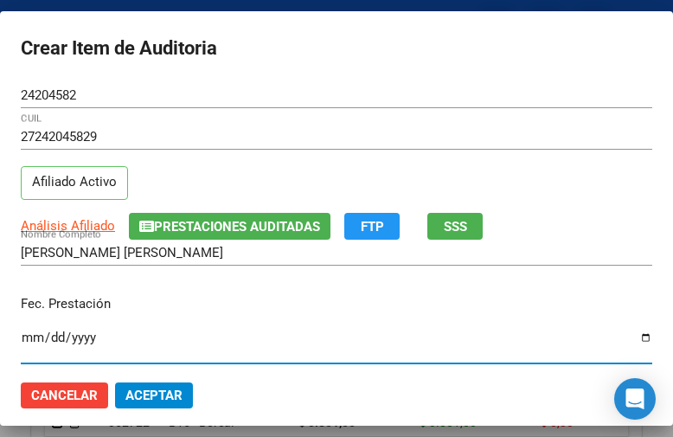
click at [24, 339] on input "Ingresar la fecha" at bounding box center [337, 344] width 632 height 28
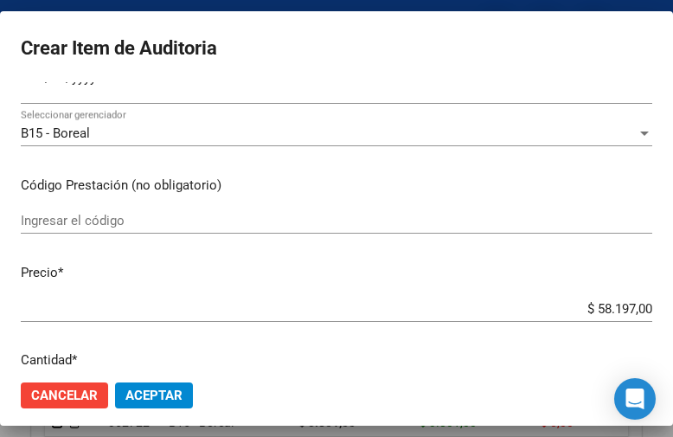
scroll to position [346, 0]
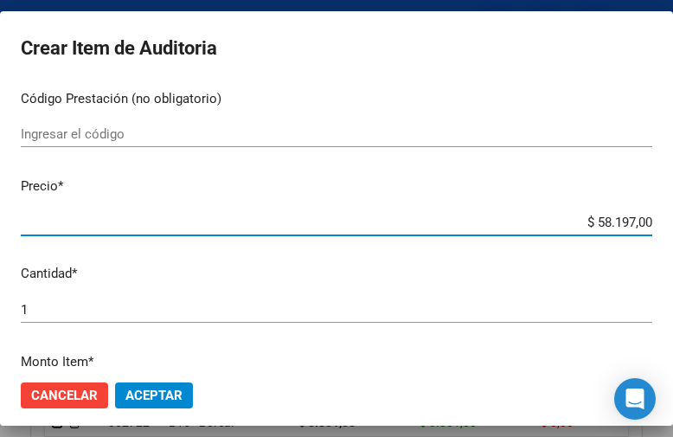
drag, startPoint x: 553, startPoint y: 216, endPoint x: 652, endPoint y: 222, distance: 99.7
click at [652, 222] on mat-dialog-content "24204582 Nro Documento 27242045829 CUIL Afiliado Activo Análisis Afiliado Prest…" at bounding box center [336, 224] width 673 height 284
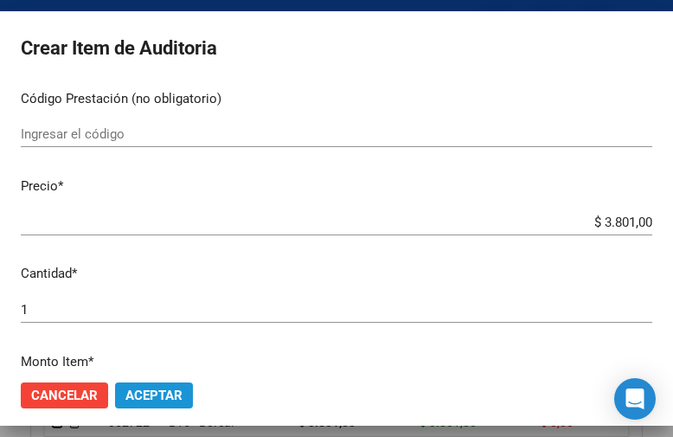
click at [157, 393] on span "Aceptar" at bounding box center [153, 396] width 57 height 16
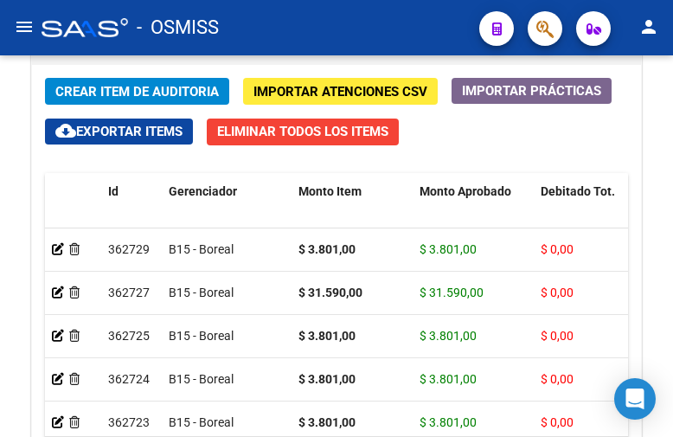
click at [437, 28] on div "- OSMISS" at bounding box center [254, 28] width 424 height 38
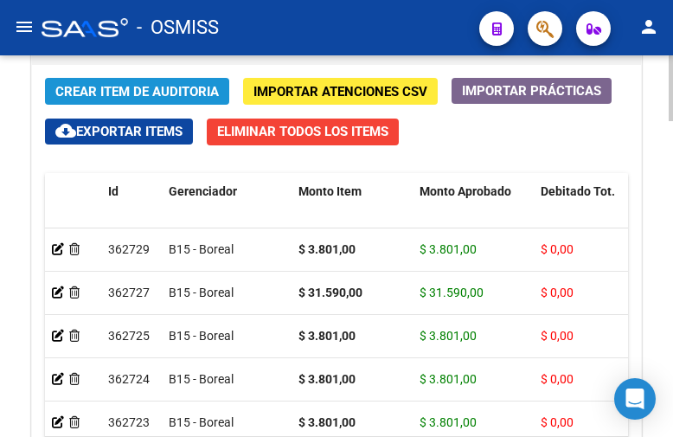
click at [131, 90] on span "Crear Item de Auditoria" at bounding box center [137, 92] width 164 height 16
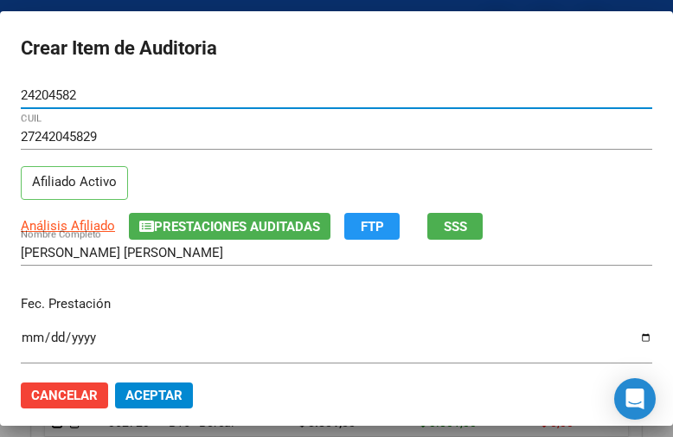
click at [28, 334] on input "Ingresar la fecha" at bounding box center [337, 344] width 632 height 28
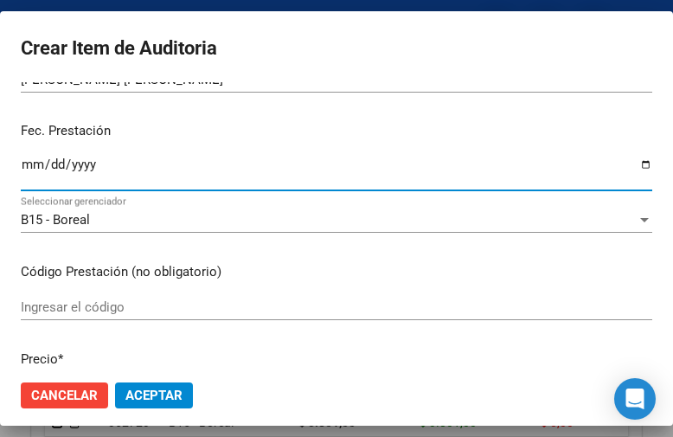
scroll to position [260, 0]
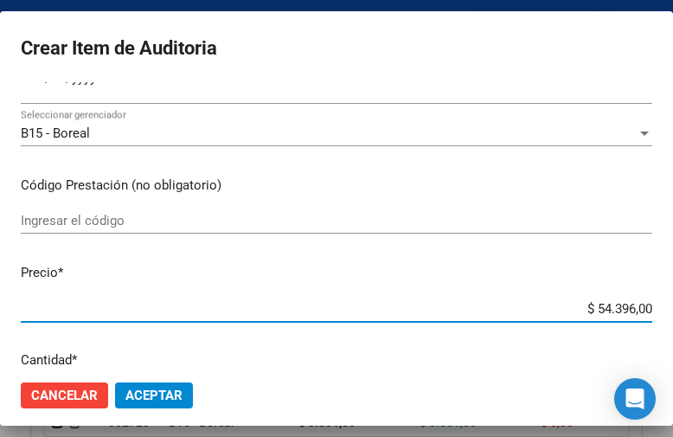
drag, startPoint x: 542, startPoint y: 301, endPoint x: 674, endPoint y: 302, distance: 131.5
click at [673, 302] on html "menu - OSMISS person Firma Express Inicio Calendario SSS Instructivos Contacto …" at bounding box center [336, 218] width 673 height 437
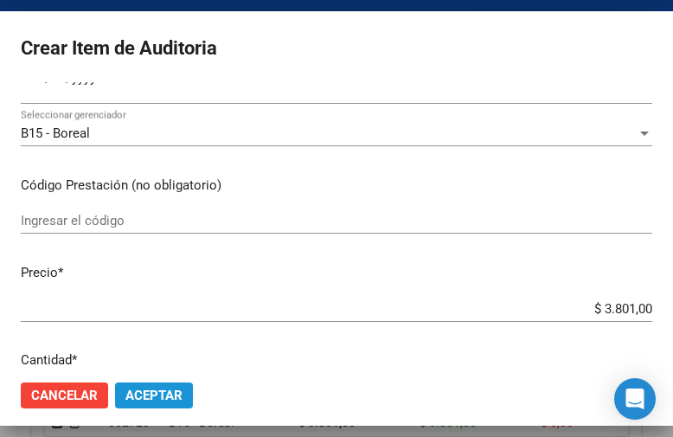
click at [160, 394] on span "Aceptar" at bounding box center [153, 396] width 57 height 16
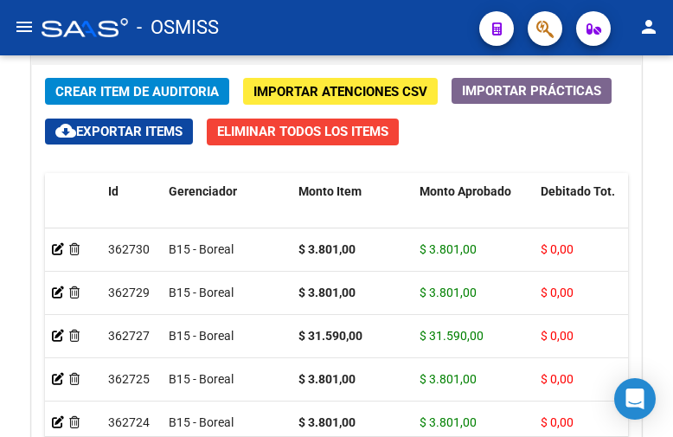
drag, startPoint x: 433, startPoint y: 30, endPoint x: 400, endPoint y: 27, distance: 33.9
click at [433, 30] on div "- OSMISS" at bounding box center [254, 28] width 424 height 38
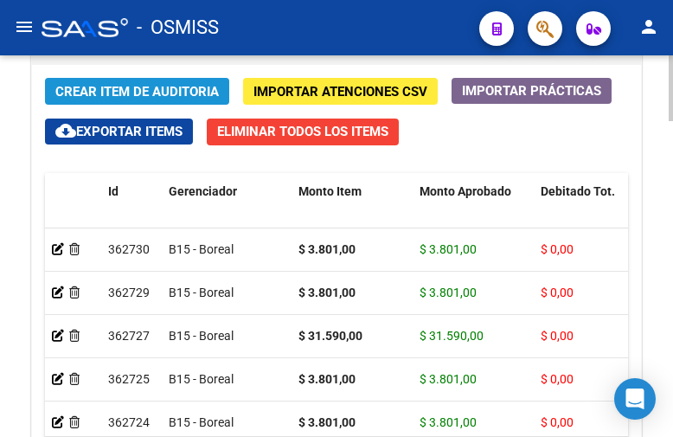
click at [138, 85] on span "Crear Item de Auditoria" at bounding box center [137, 92] width 164 height 16
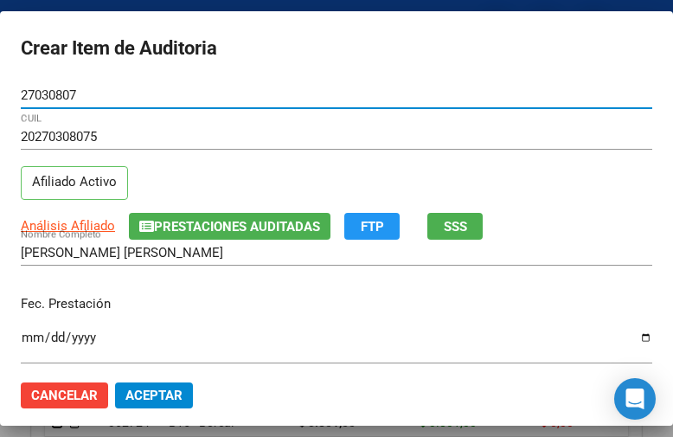
click at [32, 339] on input "Ingresar la fecha" at bounding box center [337, 344] width 632 height 28
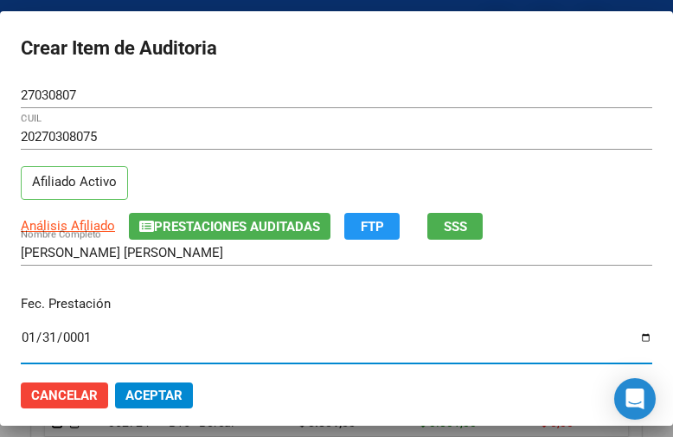
click at [30, 335] on input "0001-01-31" at bounding box center [337, 344] width 632 height 28
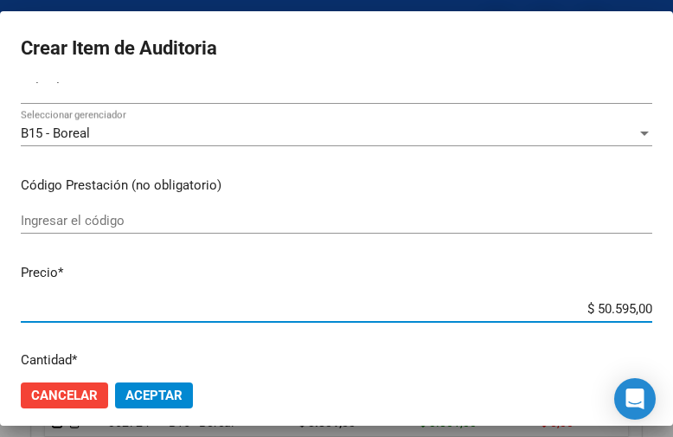
drag, startPoint x: 541, startPoint y: 305, endPoint x: 674, endPoint y: 321, distance: 134.1
click at [673, 321] on html "menu - OSMISS person Firma Express Inicio Calendario SSS Instructivos Contacto …" at bounding box center [336, 218] width 673 height 437
click at [159, 395] on span "Aceptar" at bounding box center [153, 396] width 57 height 16
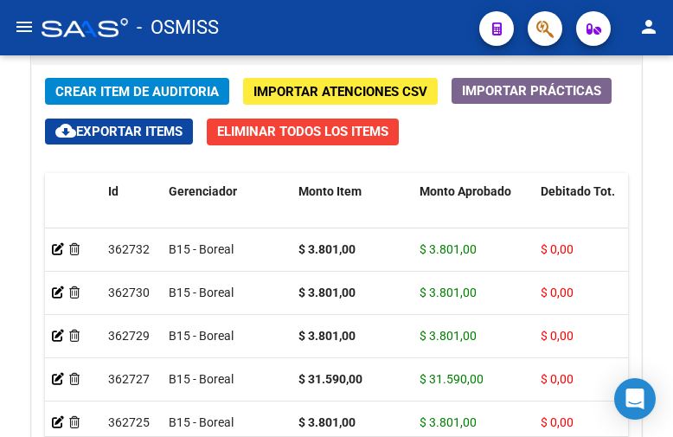
click at [456, 30] on div "- OSMISS" at bounding box center [254, 28] width 424 height 38
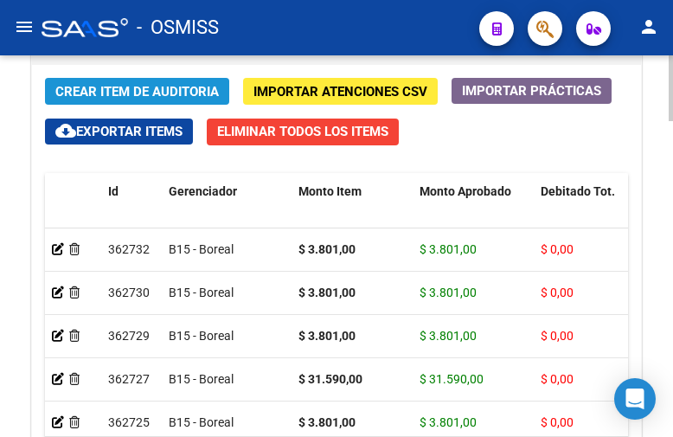
click at [128, 87] on span "Crear Item de Auditoria" at bounding box center [137, 92] width 164 height 16
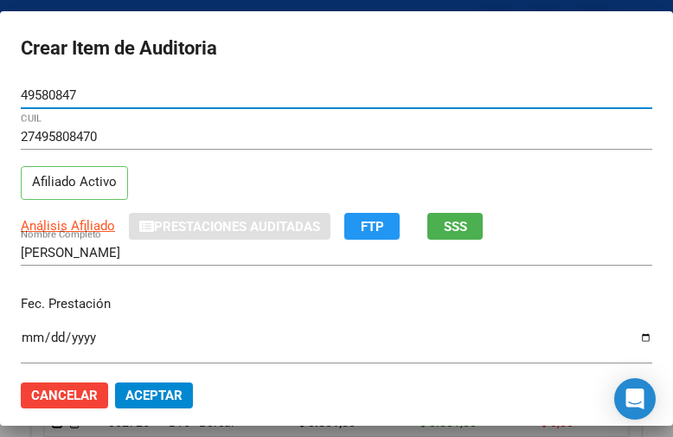
click at [35, 337] on input "Ingresar la fecha" at bounding box center [337, 344] width 632 height 28
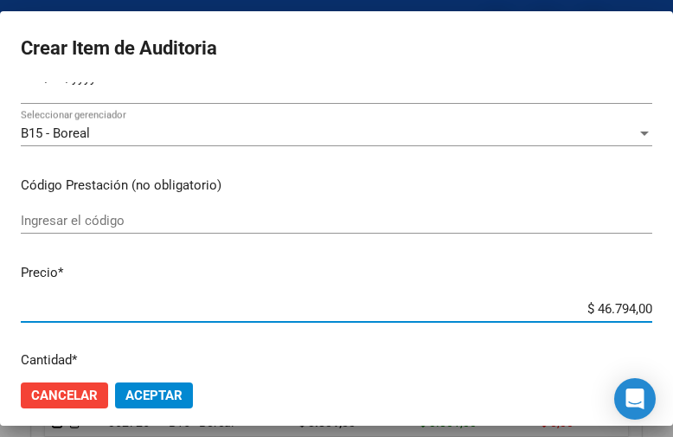
drag, startPoint x: 546, startPoint y: 311, endPoint x: 674, endPoint y: 321, distance: 128.4
click at [673, 321] on html "menu - OSMISS person Firma Express Inicio Calendario SSS Instructivos Contacto …" at bounding box center [336, 218] width 673 height 437
click at [167, 394] on span "Aceptar" at bounding box center [153, 396] width 57 height 16
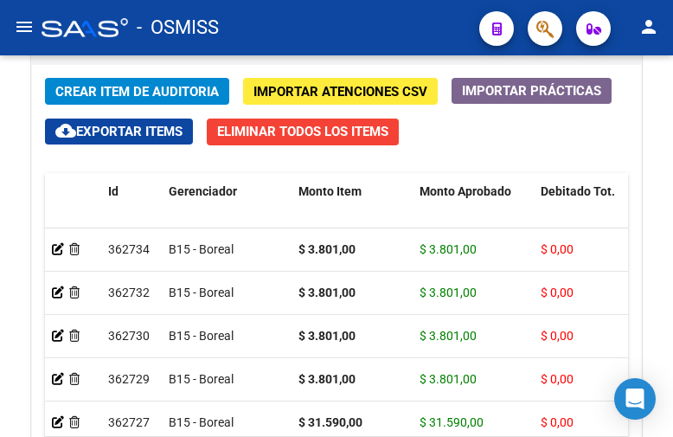
click at [442, 17] on div "- OSMISS" at bounding box center [254, 28] width 424 height 38
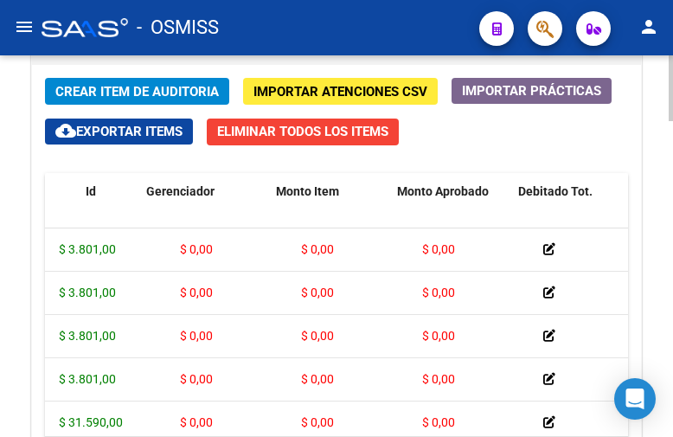
scroll to position [0, 0]
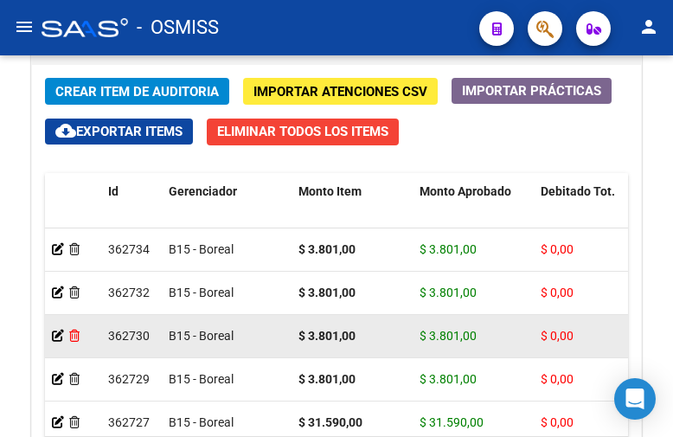
click at [76, 331] on icon at bounding box center [74, 336] width 10 height 12
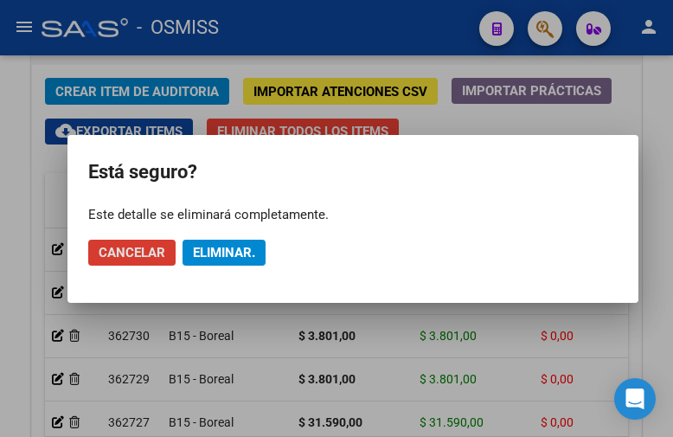
click at [235, 253] on span "Eliminar." at bounding box center [224, 253] width 62 height 16
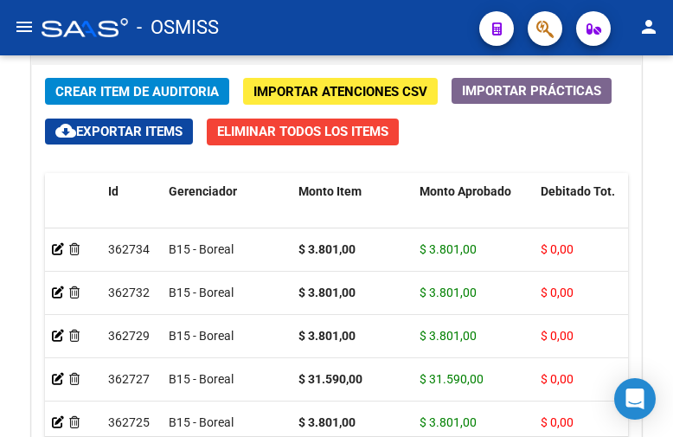
click at [451, 16] on div "- OSMISS" at bounding box center [254, 28] width 424 height 38
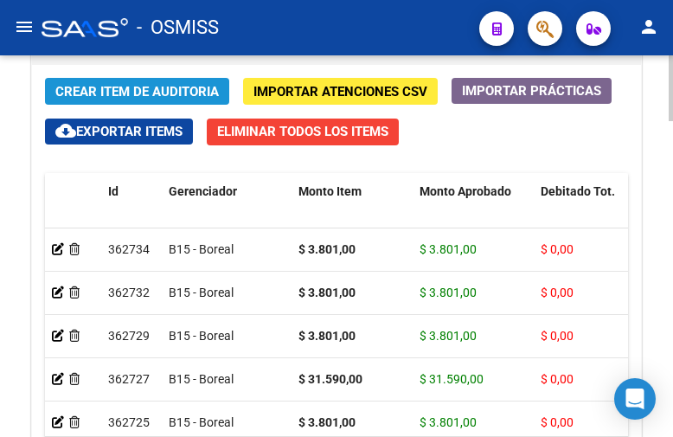
click at [130, 87] on span "Crear Item de Auditoria" at bounding box center [137, 92] width 164 height 16
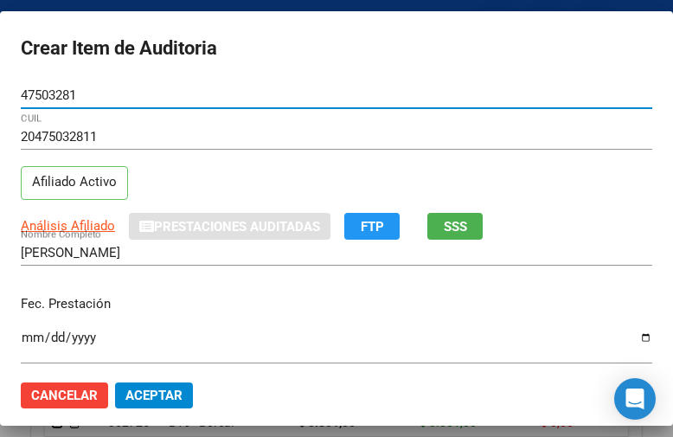
scroll to position [87, 0]
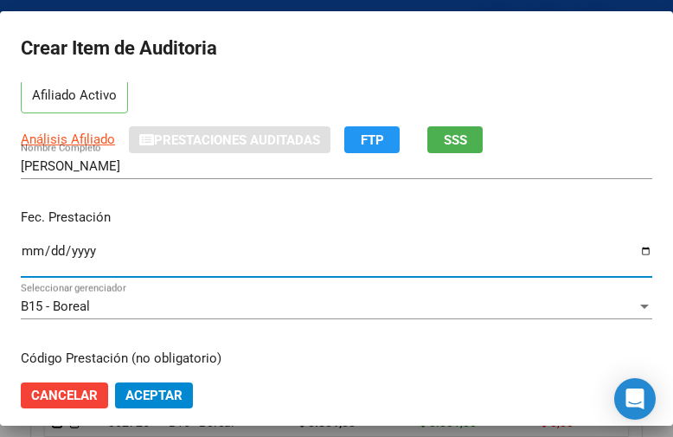
click at [33, 249] on input "Ingresar la fecha" at bounding box center [337, 258] width 632 height 28
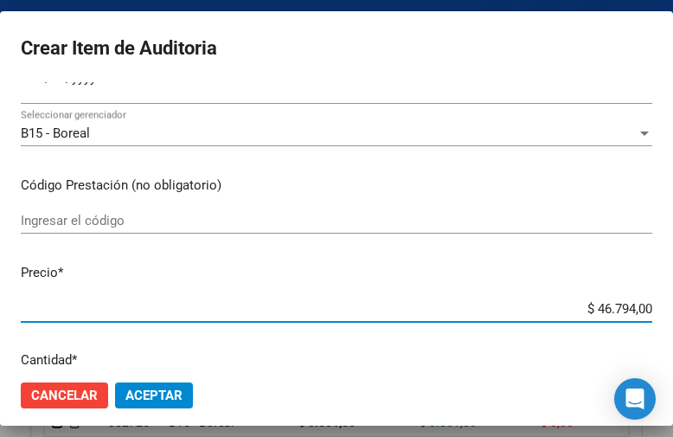
drag, startPoint x: 552, startPoint y: 301, endPoint x: 674, endPoint y: 300, distance: 122.0
click at [673, 300] on html "menu - OSMISS person Firma Express Inicio Calendario SSS Instructivos Contacto …" at bounding box center [336, 218] width 673 height 437
click at [172, 399] on span "Aceptar" at bounding box center [153, 396] width 57 height 16
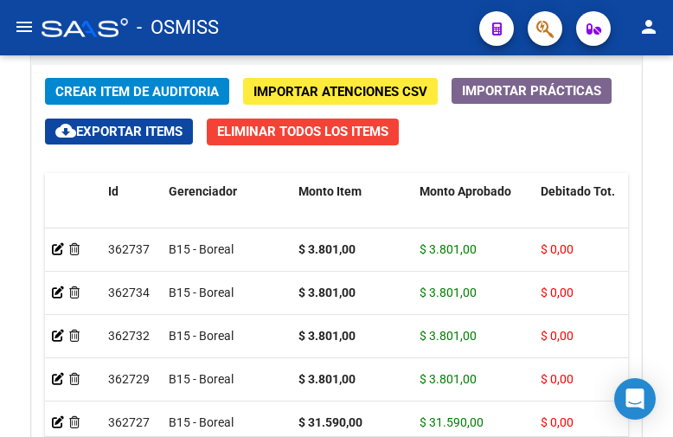
click at [450, 36] on div "- OSMISS" at bounding box center [254, 28] width 424 height 38
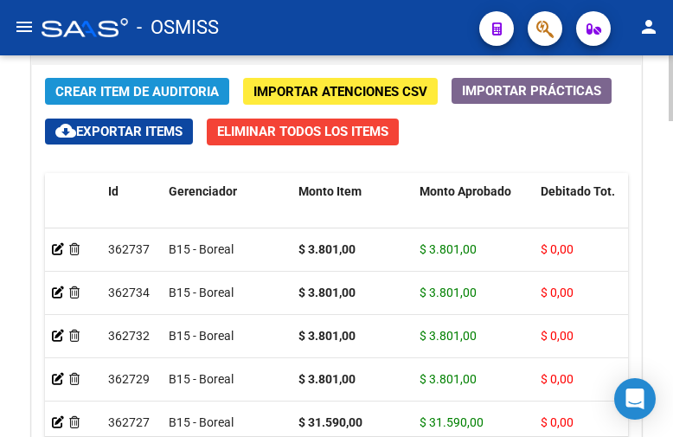
click at [165, 88] on span "Crear Item de Auditoria" at bounding box center [137, 92] width 164 height 16
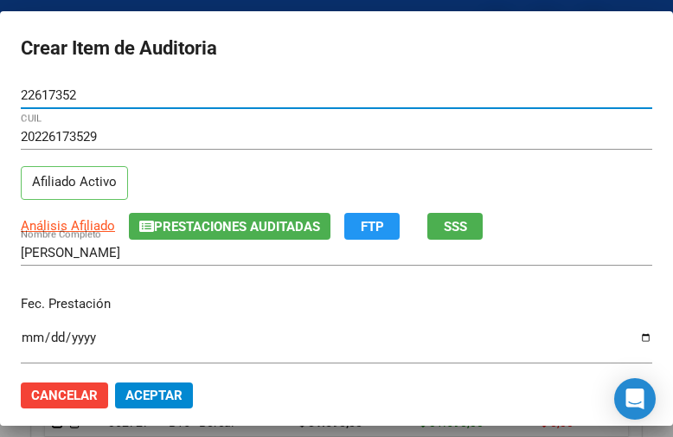
scroll to position [173, 0]
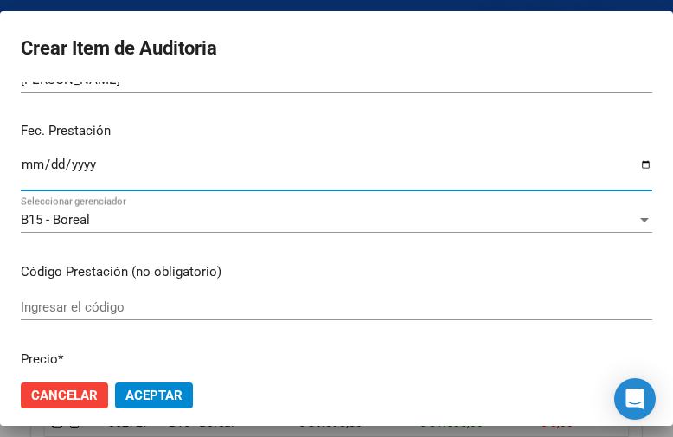
click at [29, 170] on input "Ingresar la fecha" at bounding box center [337, 171] width 632 height 28
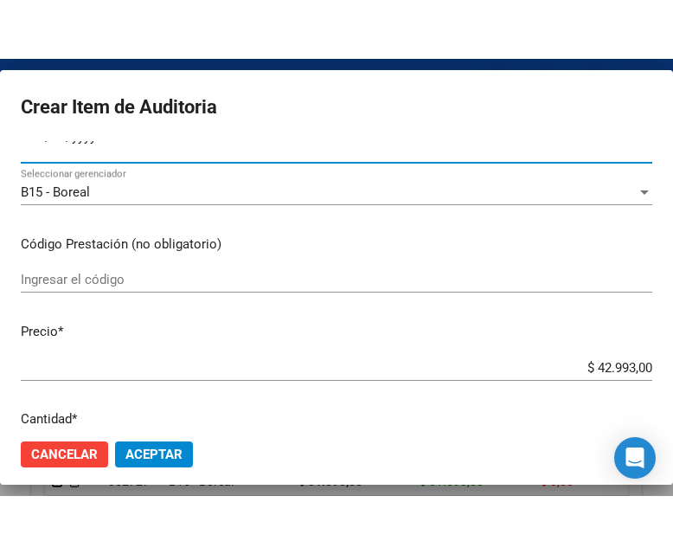
scroll to position [346, 0]
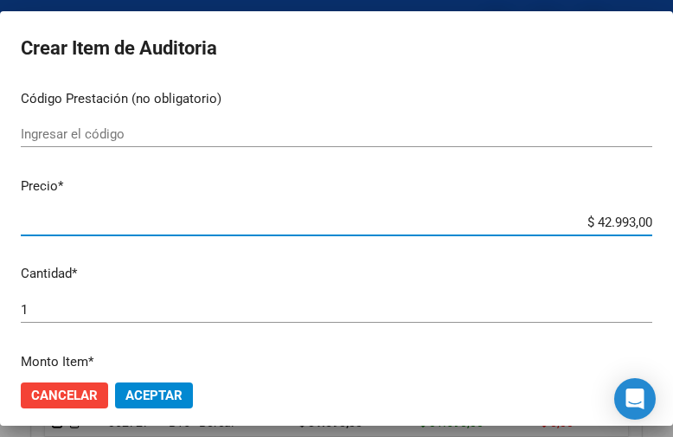
drag, startPoint x: 551, startPoint y: 224, endPoint x: 671, endPoint y: 228, distance: 120.3
click at [671, 228] on mat-dialog-container "Crear Item de Auditoria 22617352 Nro Documento 20226173529 CUIL Afiliado Activo…" at bounding box center [336, 218] width 673 height 415
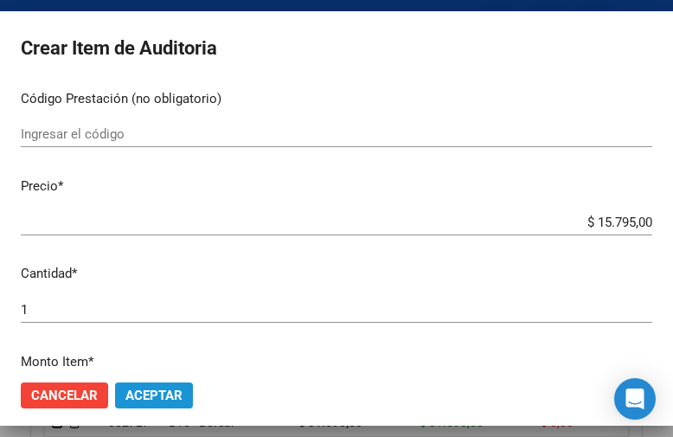
click at [167, 390] on span "Aceptar" at bounding box center [153, 396] width 57 height 16
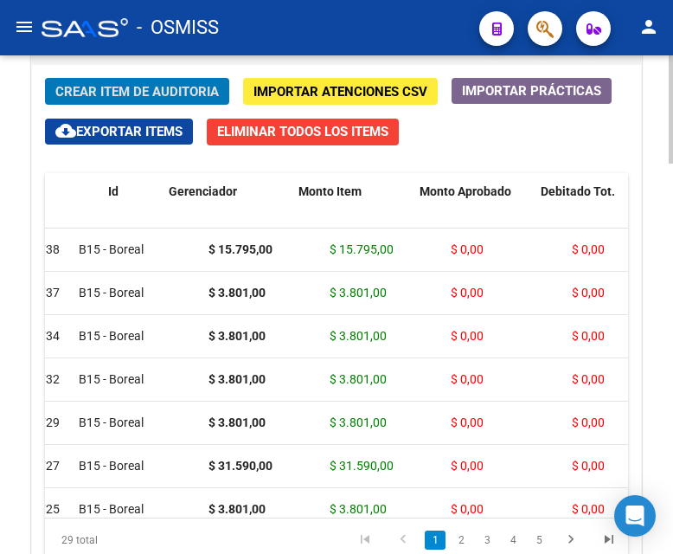
scroll to position [0, 0]
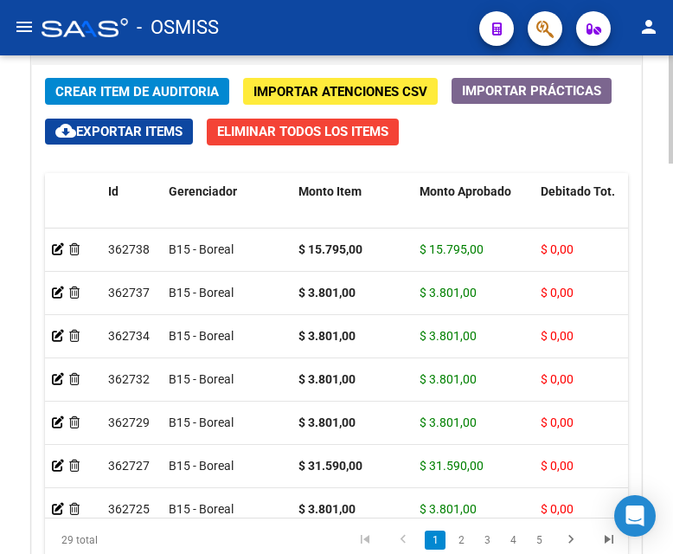
click at [465, 131] on div "Crear Item de Auditoria Importar Atenciones CSV Importar Prácticas cloud_downlo…" at bounding box center [336, 340] width 609 height 550
click at [74, 94] on span "Crear Item de Auditoria" at bounding box center [137, 92] width 164 height 16
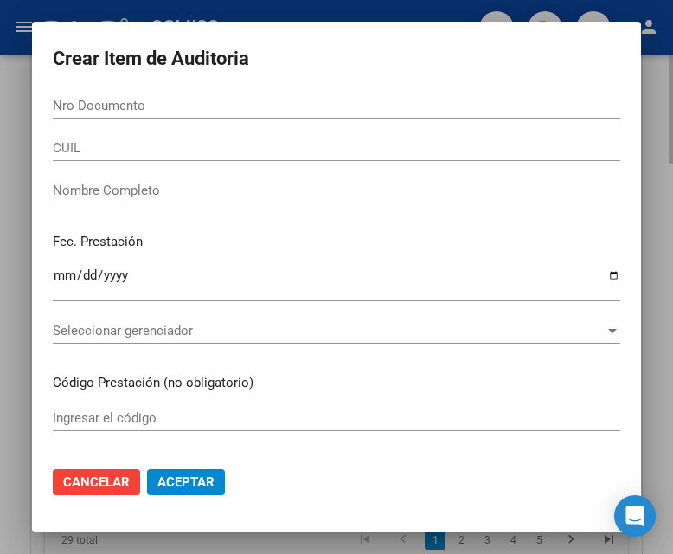
click at [74, 94] on div "Nro Documento" at bounding box center [337, 106] width 568 height 26
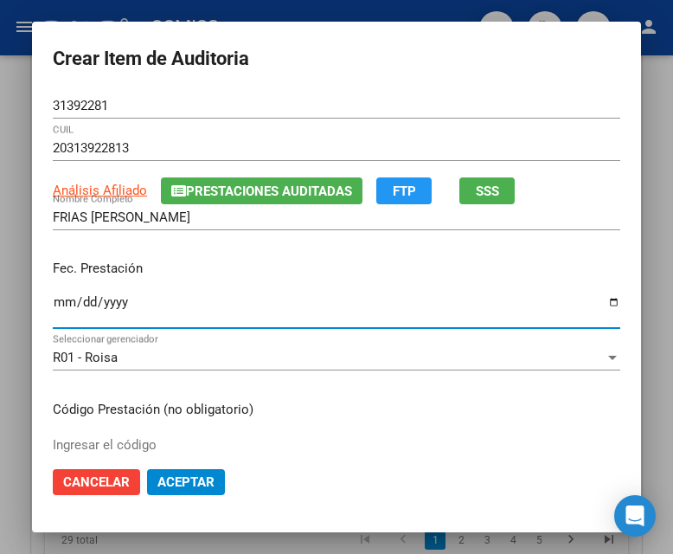
click at [61, 303] on input "Ingresar la fecha" at bounding box center [337, 309] width 568 height 28
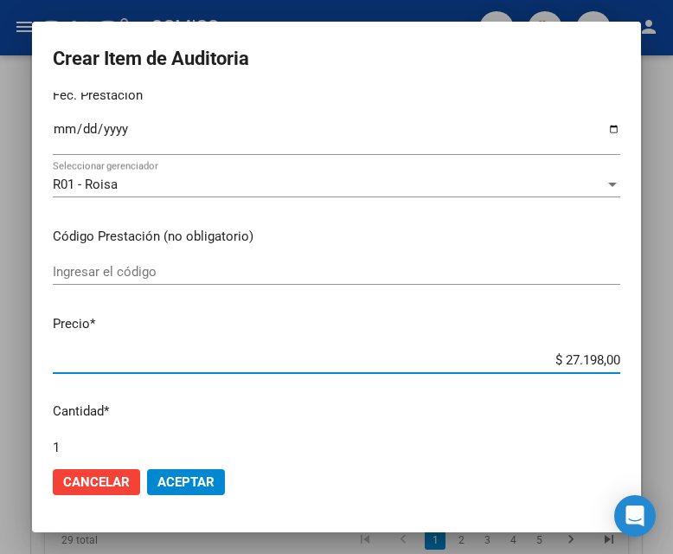
drag, startPoint x: 529, startPoint y: 362, endPoint x: 644, endPoint y: 358, distance: 114.3
click at [641, 358] on mat-dialog-content "31392281 Nro Documento 20313922813 CUIL Análisis Afiliado Prestaciones Auditada…" at bounding box center [336, 273] width 609 height 360
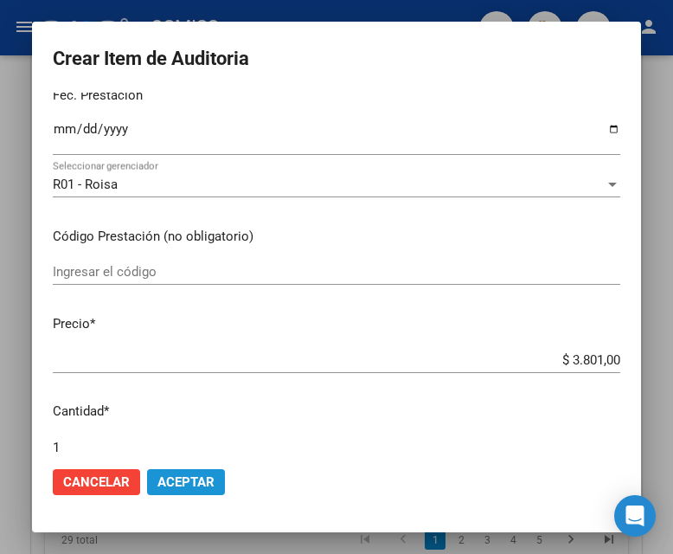
click at [189, 436] on span "Aceptar" at bounding box center [185, 482] width 57 height 16
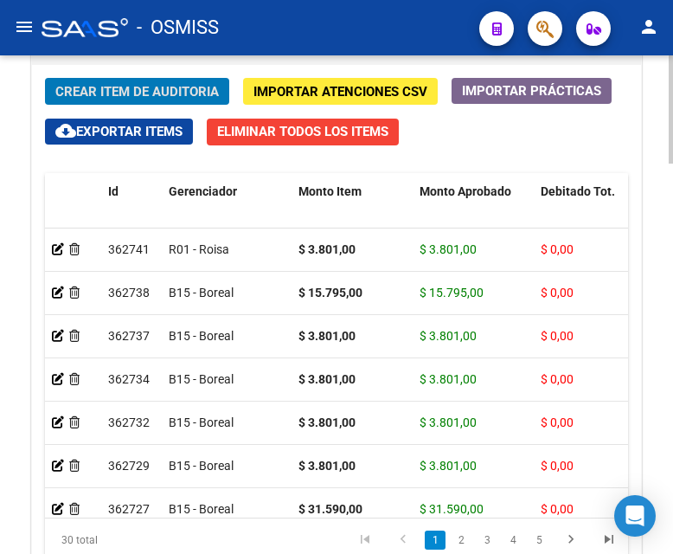
click at [175, 90] on span "Crear Item de Auditoria" at bounding box center [137, 92] width 164 height 16
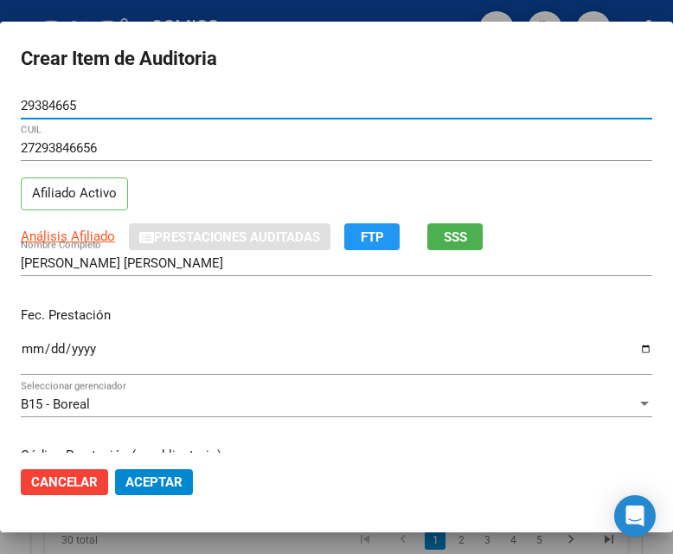
click at [27, 347] on input "Ingresar la fecha" at bounding box center [337, 356] width 632 height 28
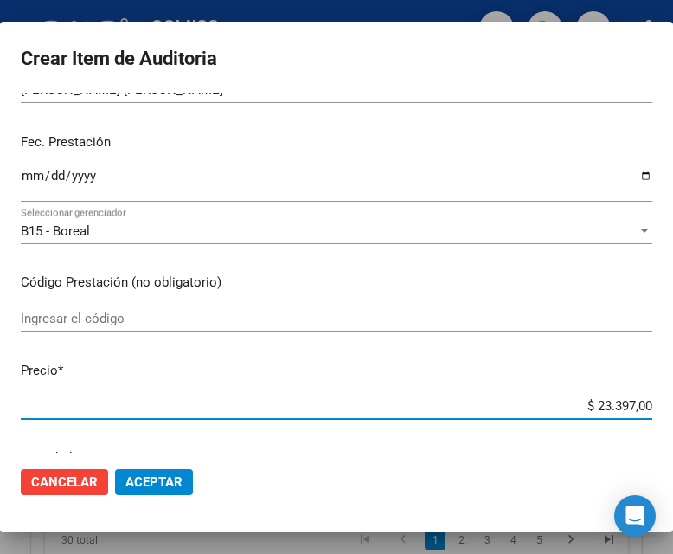
drag, startPoint x: 561, startPoint y: 407, endPoint x: 673, endPoint y: 410, distance: 112.5
click at [673, 410] on html "menu - OSMISS person Firma Express Inicio Calendario SSS Instructivos Contacto …" at bounding box center [336, 277] width 673 height 554
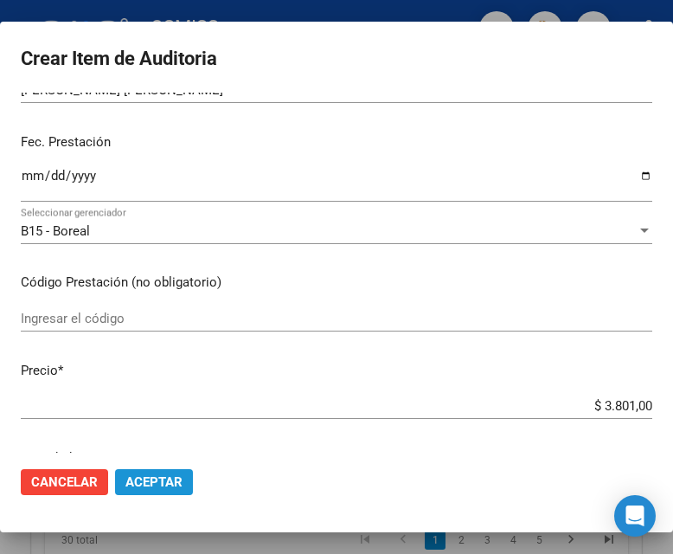
click at [164, 436] on span "Aceptar" at bounding box center [153, 482] width 57 height 16
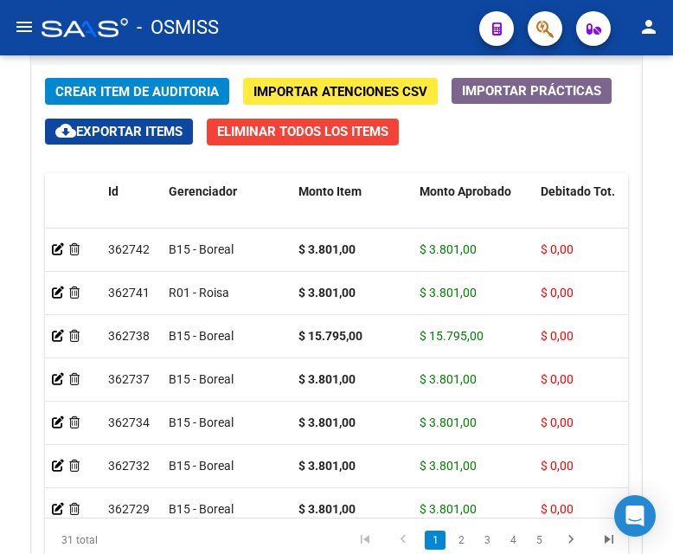
click at [443, 20] on div "- OSMISS" at bounding box center [254, 28] width 424 height 38
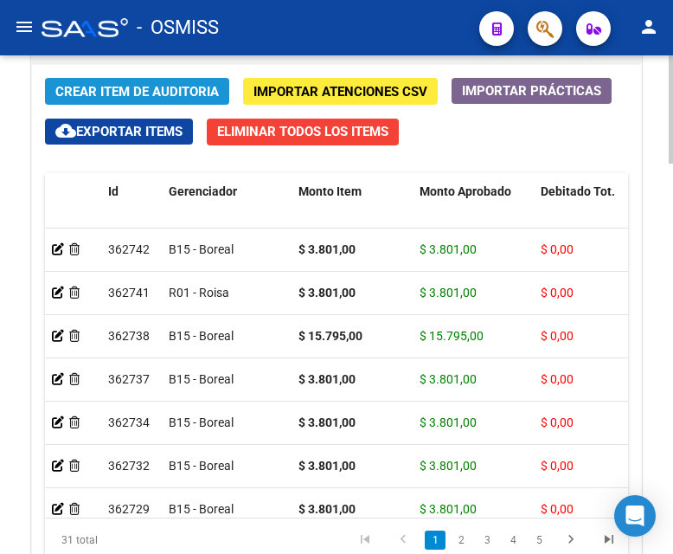
click at [124, 90] on span "Crear Item de Auditoria" at bounding box center [137, 92] width 164 height 16
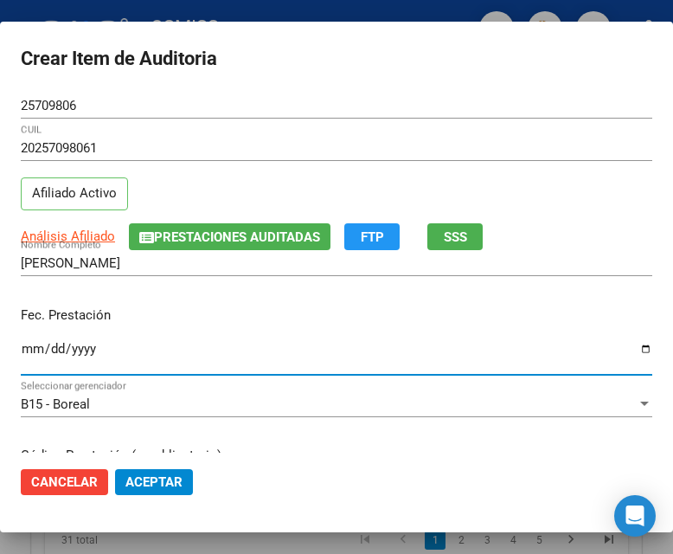
click at [34, 347] on input "Ingresar la fecha" at bounding box center [337, 356] width 632 height 28
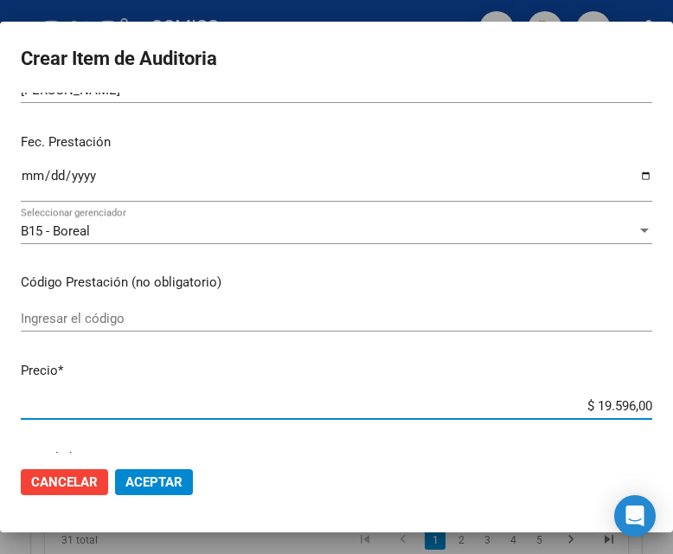
drag, startPoint x: 561, startPoint y: 406, endPoint x: 670, endPoint y: 400, distance: 108.3
click at [670, 400] on mat-dialog-content "25709806 Nro Documento 20257098061 CUIL Afiliado Activo Análisis Afiliado Prest…" at bounding box center [336, 273] width 673 height 360
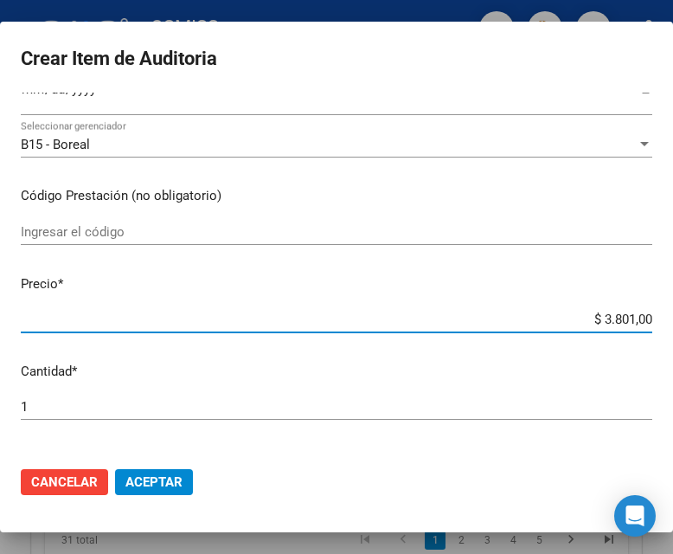
scroll to position [346, 0]
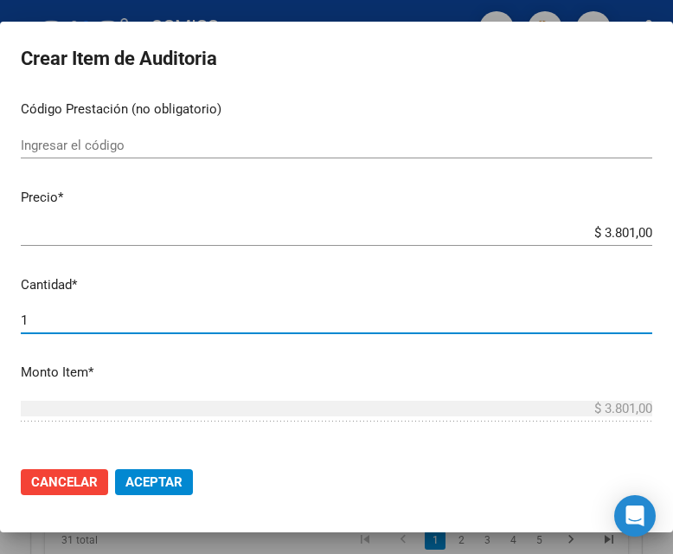
drag, startPoint x: 48, startPoint y: 315, endPoint x: 0, endPoint y: 315, distance: 47.6
click at [0, 315] on mat-dialog-content "25709806 Nro Documento 20257098061 CUIL Afiliado Activo Análisis Afiliado Prest…" at bounding box center [336, 273] width 673 height 360
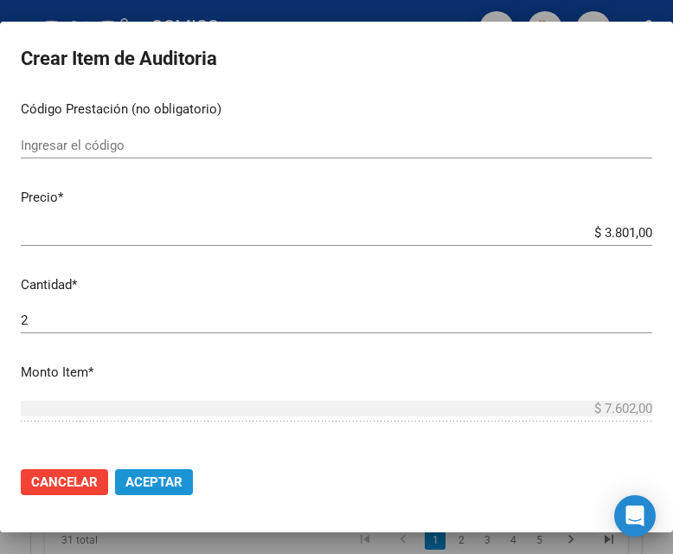
click at [173, 436] on span "Aceptar" at bounding box center [153, 482] width 57 height 16
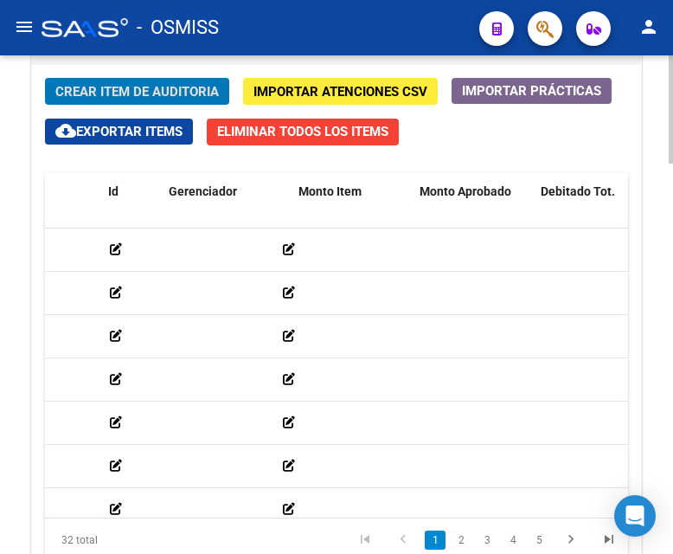
scroll to position [0, 0]
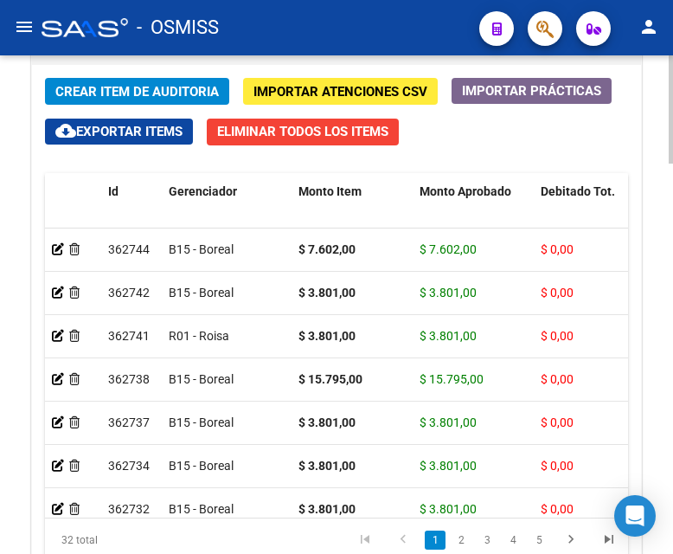
drag, startPoint x: 436, startPoint y: 38, endPoint x: 391, endPoint y: 67, distance: 53.3
click at [436, 38] on div "- OSMISS" at bounding box center [254, 28] width 424 height 38
click at [144, 98] on span "Crear Item de Auditoria" at bounding box center [137, 92] width 164 height 16
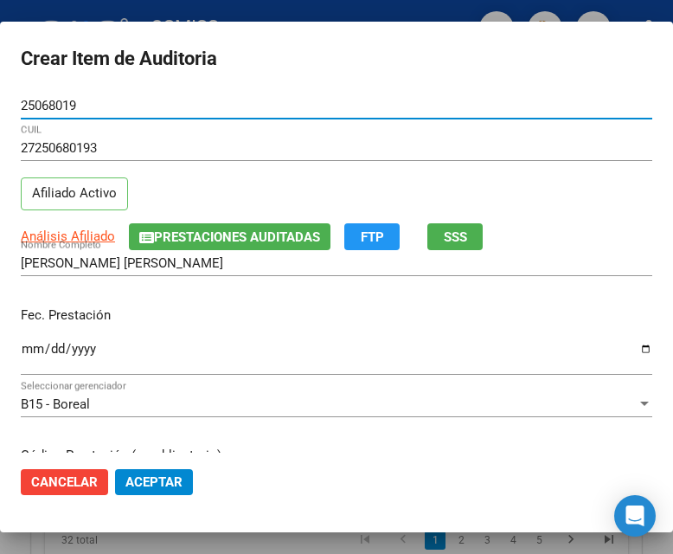
click at [30, 349] on input "Ingresar la fecha" at bounding box center [337, 356] width 632 height 28
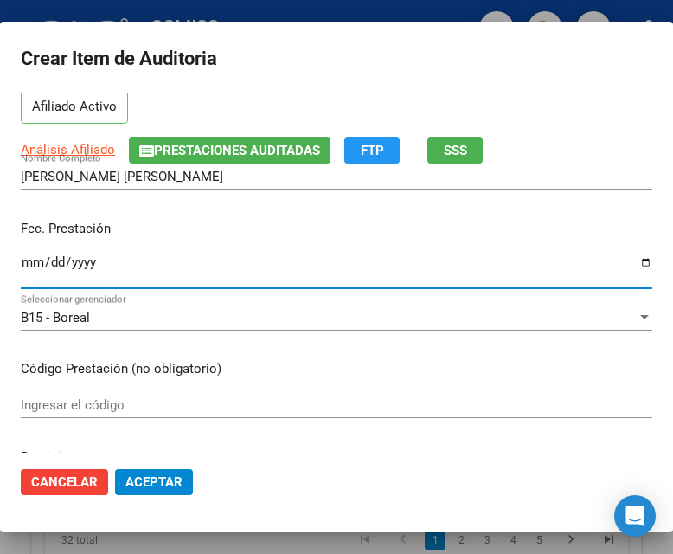
scroll to position [173, 0]
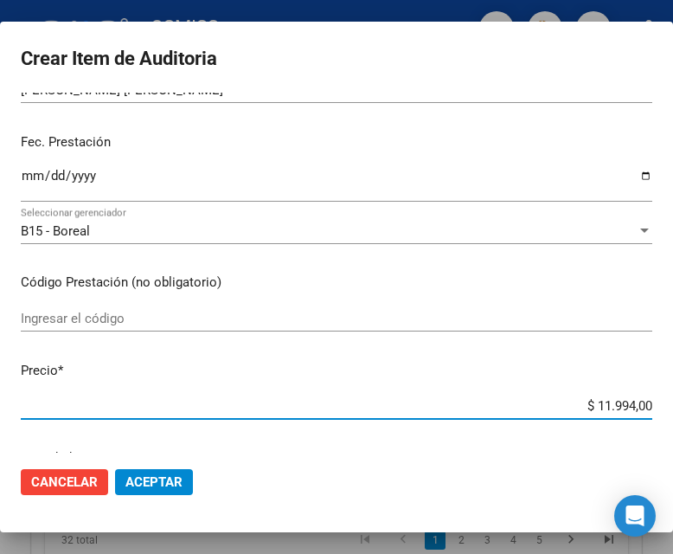
drag, startPoint x: 559, startPoint y: 403, endPoint x: 668, endPoint y: 407, distance: 109.1
click at [668, 407] on mat-dialog-content "25068019 Nro Documento 27250680193 CUIL Afiliado Activo Análisis Afiliado Prest…" at bounding box center [336, 273] width 673 height 360
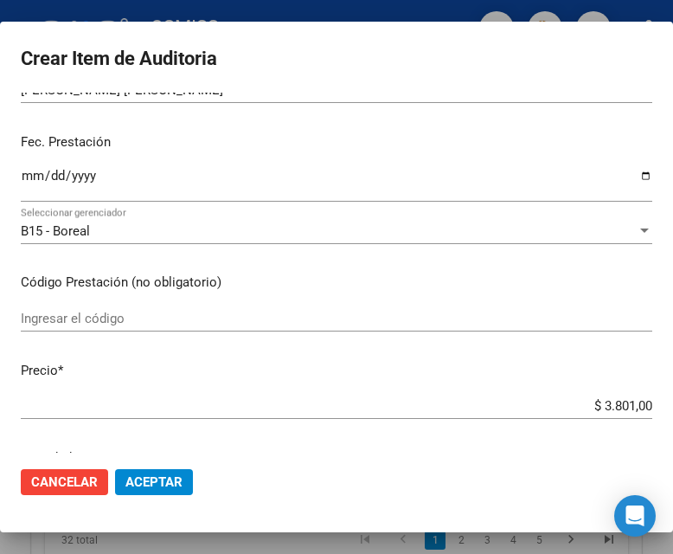
click at [176, 436] on mat-dialog-actions "Cancelar Aceptar" at bounding box center [337, 481] width 632 height 59
click at [146, 436] on span "Aceptar" at bounding box center [153, 482] width 57 height 16
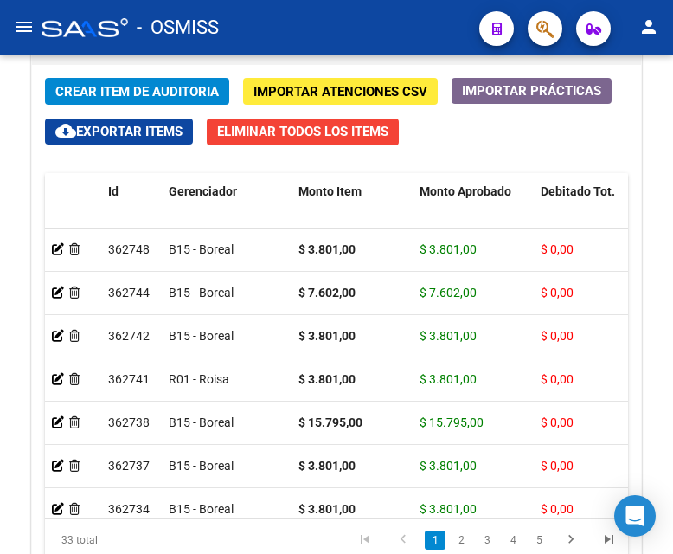
click at [420, 12] on div "- OSMISS" at bounding box center [254, 28] width 424 height 38
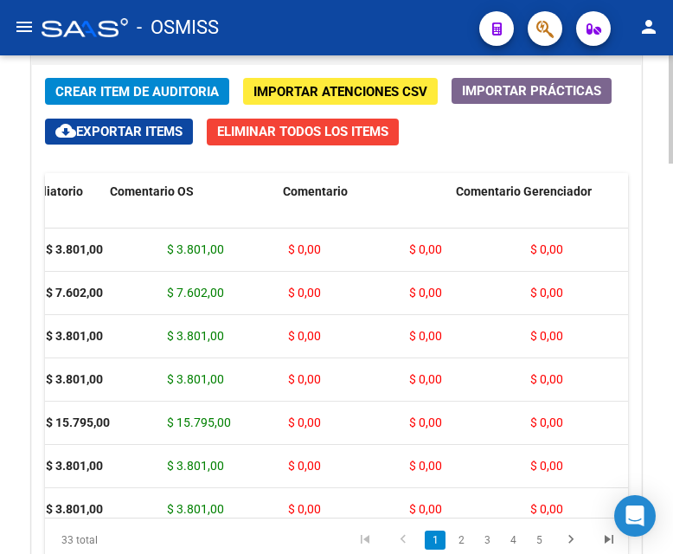
scroll to position [0, 0]
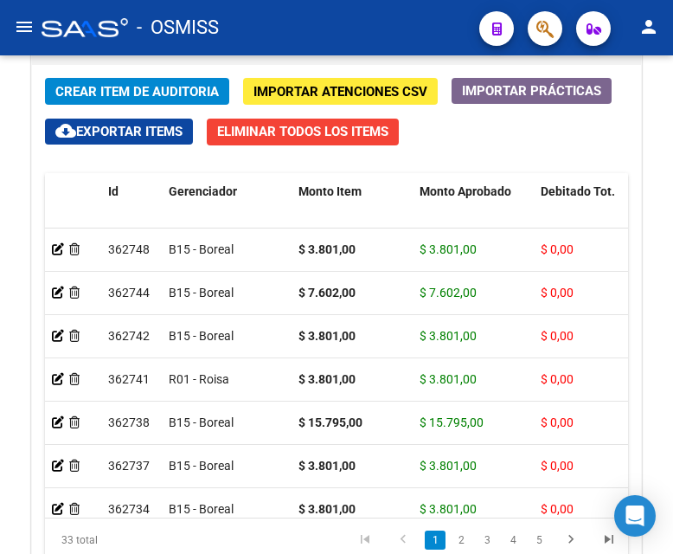
click at [276, 18] on div "- OSMISS" at bounding box center [254, 28] width 424 height 38
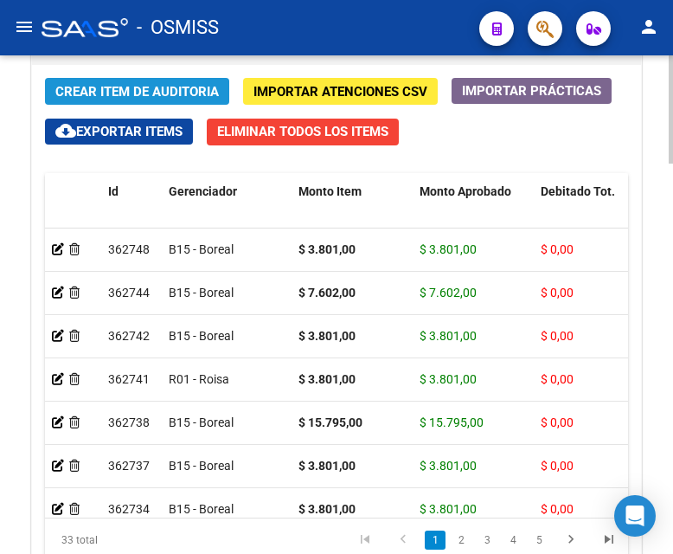
click at [121, 82] on button "Crear Item de Auditoria" at bounding box center [137, 91] width 184 height 27
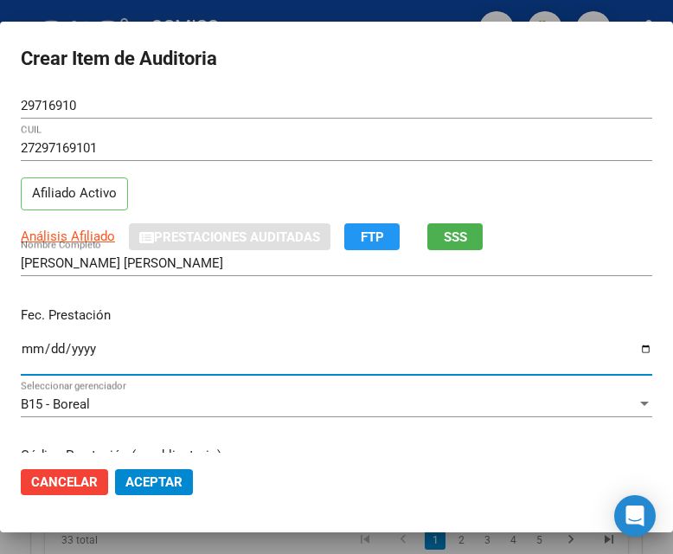
click at [28, 350] on input "Ingresar la fecha" at bounding box center [337, 356] width 632 height 28
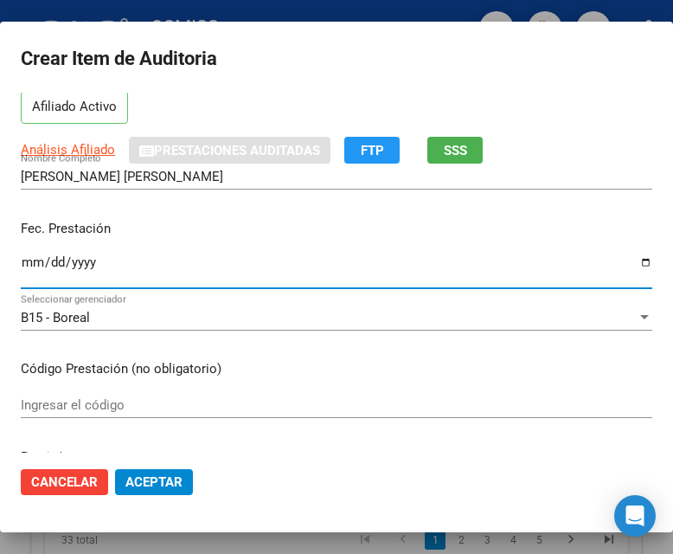
scroll to position [260, 0]
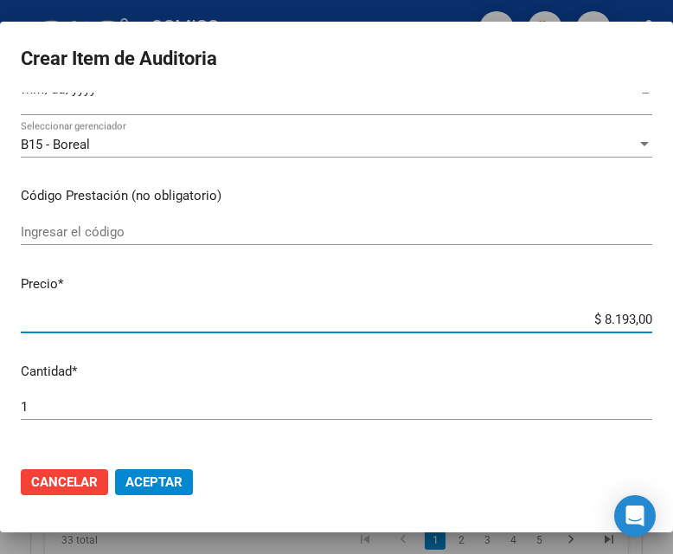
drag, startPoint x: 511, startPoint y: 319, endPoint x: 664, endPoint y: 310, distance: 152.6
click at [664, 310] on mat-dialog-content "29716910 Nro Documento 27297169101 CUIL Afiliado Activo Análisis Afiliado Prest…" at bounding box center [336, 273] width 673 height 360
click at [143, 436] on span "Aceptar" at bounding box center [153, 482] width 57 height 16
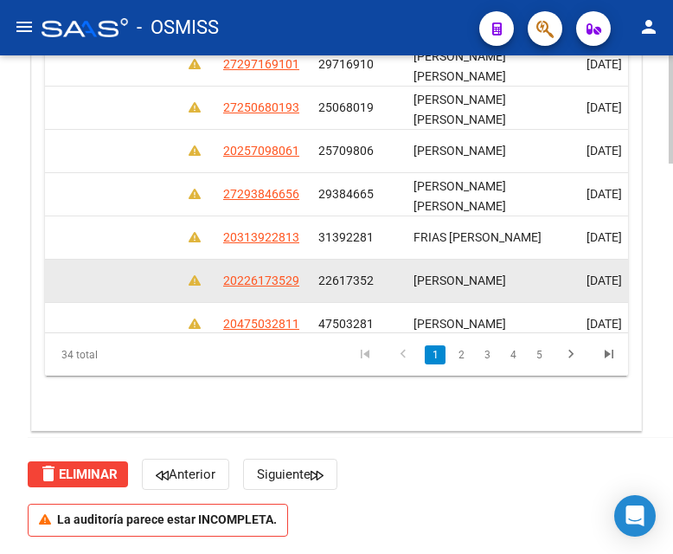
scroll to position [1545, 0]
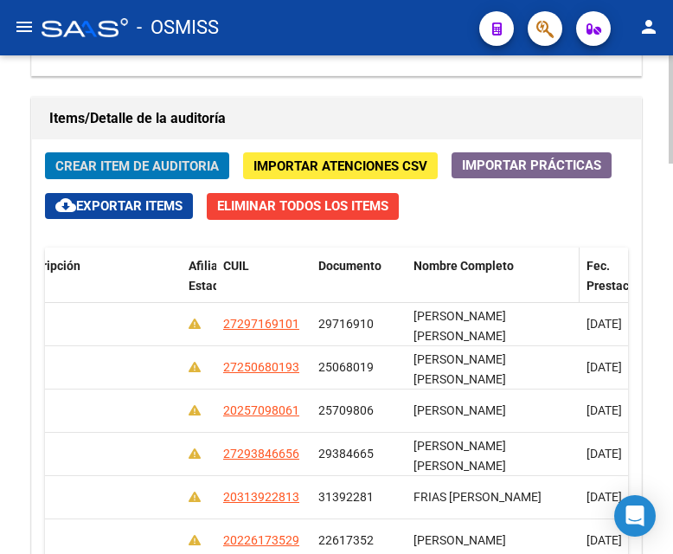
click at [470, 259] on span "Nombre Completo" at bounding box center [464, 266] width 100 height 14
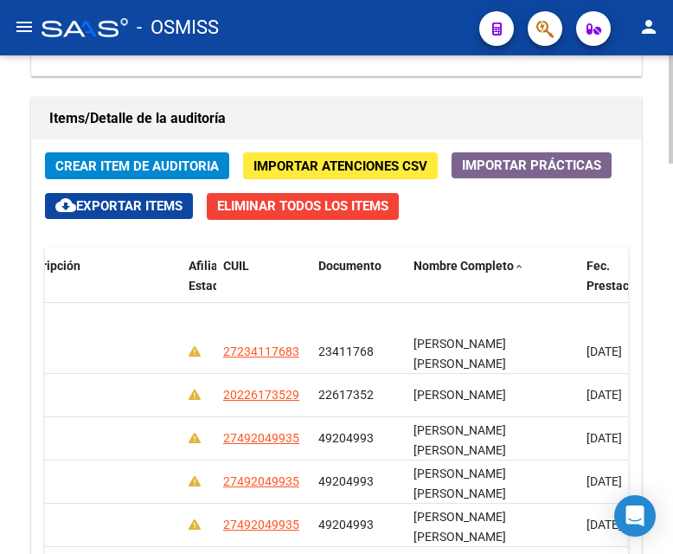
scroll to position [0, 1408]
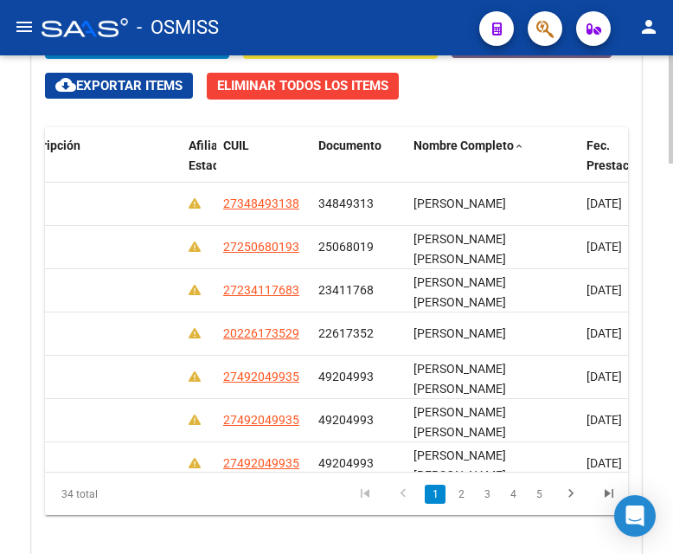
click at [673, 436] on html "menu - OSMISS person Firma Express Inicio Calendario SSS Instructivos Contacto …" at bounding box center [336, 277] width 673 height 554
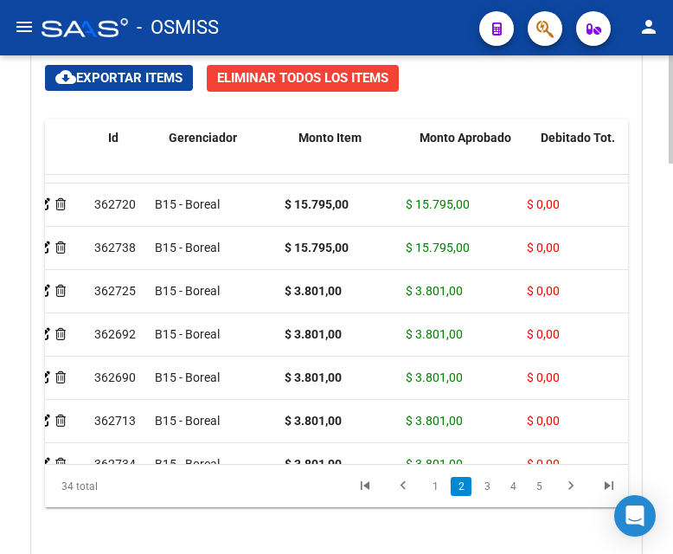
scroll to position [78, 0]
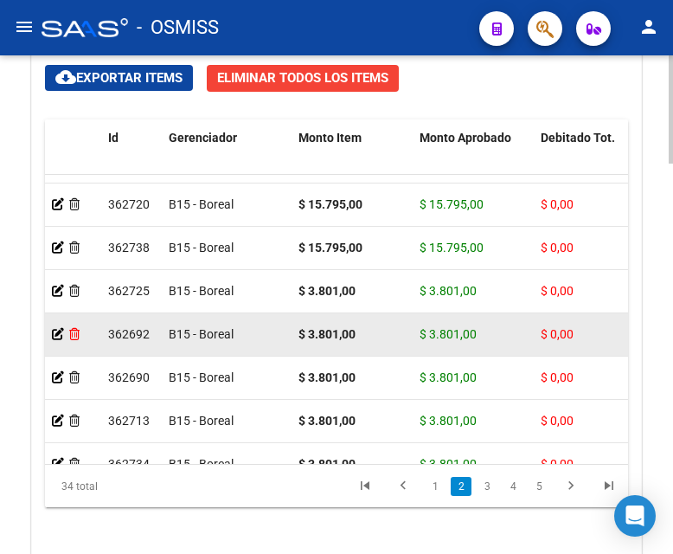
click at [72, 330] on icon at bounding box center [74, 334] width 10 height 12
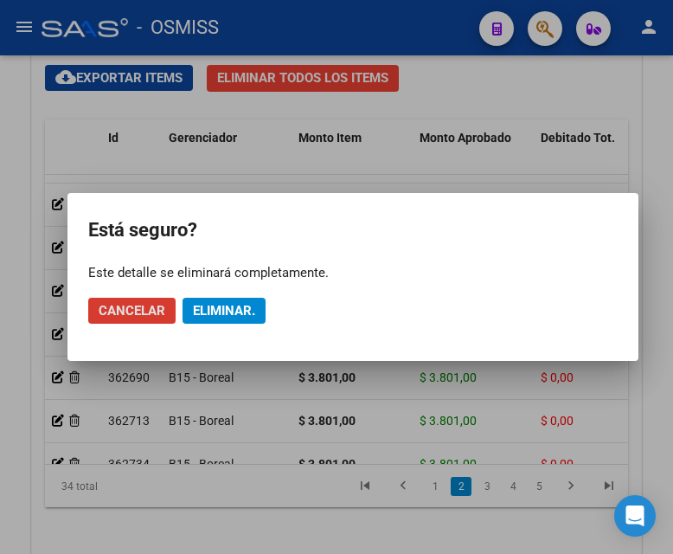
click at [238, 307] on span "Eliminar." at bounding box center [224, 311] width 62 height 16
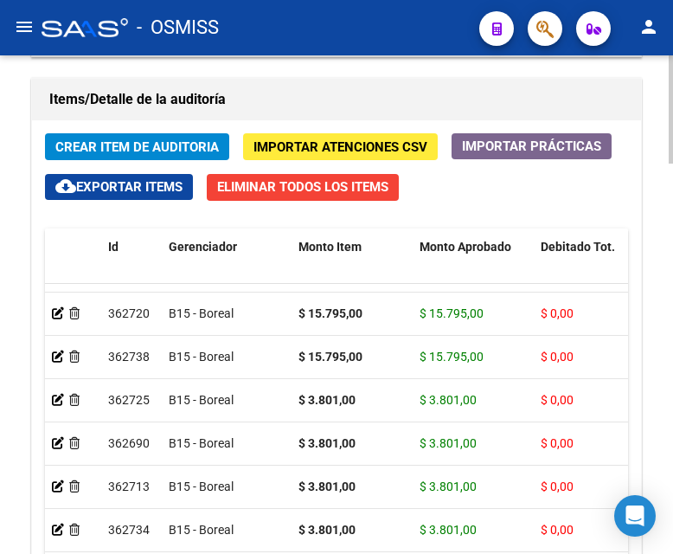
scroll to position [1657, 0]
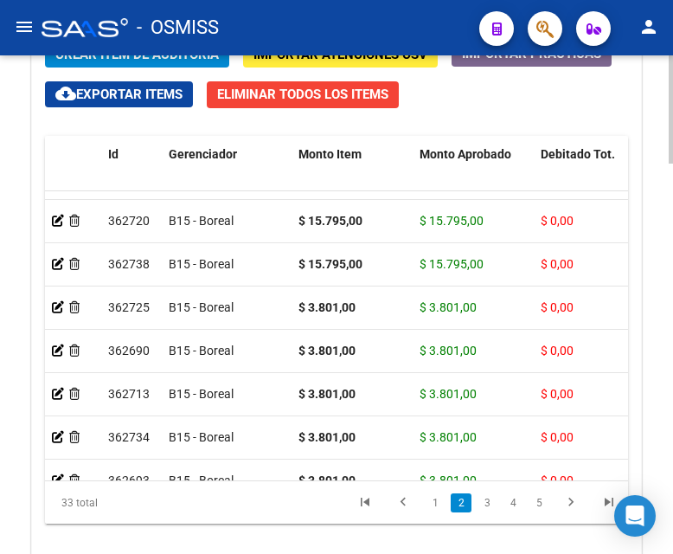
click at [671, 426] on div at bounding box center [671, 468] width 4 height 108
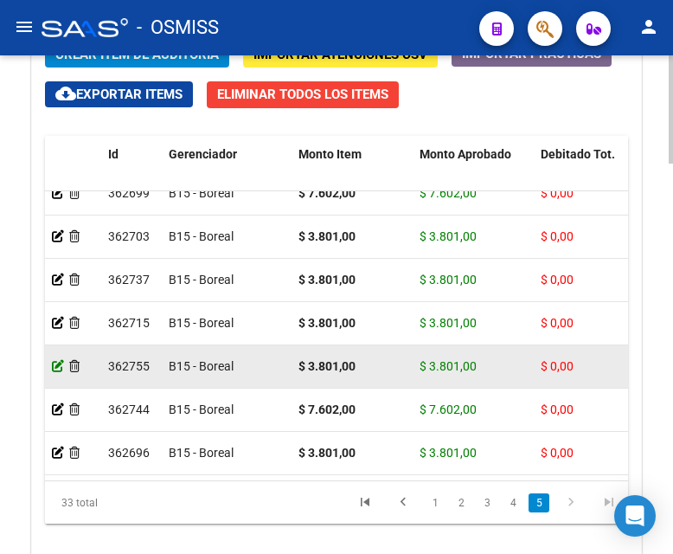
click at [56, 360] on icon at bounding box center [58, 366] width 12 height 12
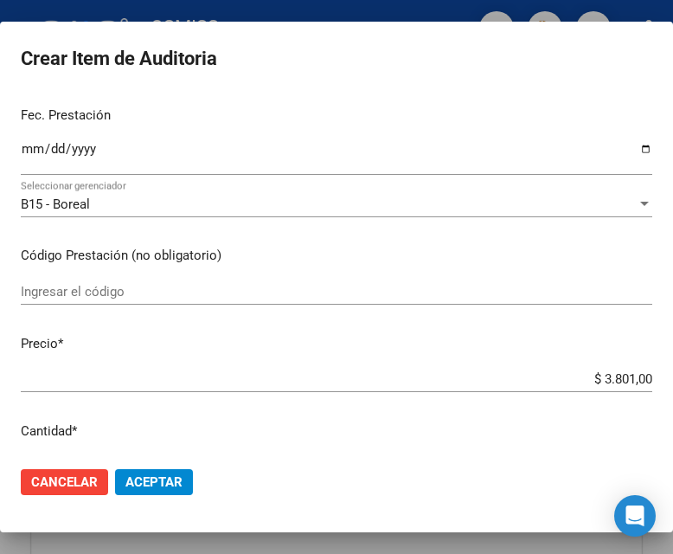
scroll to position [260, 0]
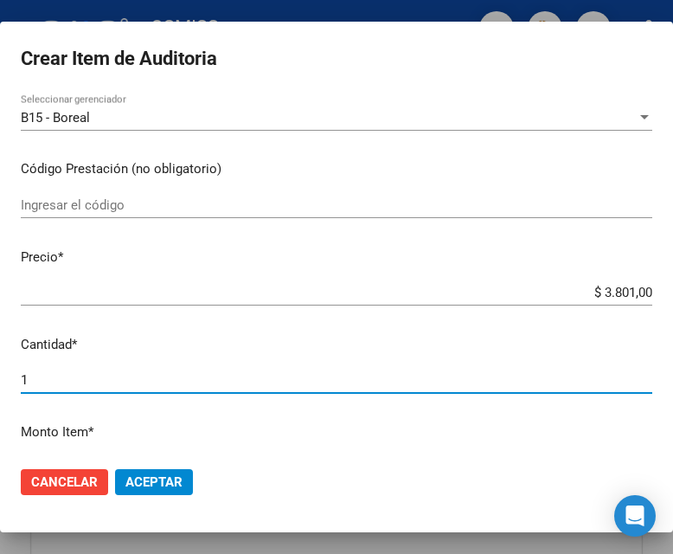
drag, startPoint x: 34, startPoint y: 372, endPoint x: -15, endPoint y: 369, distance: 48.6
click at [0, 369] on html "menu - OSMISS person Firma Express Inicio Calendario SSS Instructivos Contacto …" at bounding box center [336, 277] width 673 height 554
click at [153, 436] on span "Aceptar" at bounding box center [153, 482] width 57 height 16
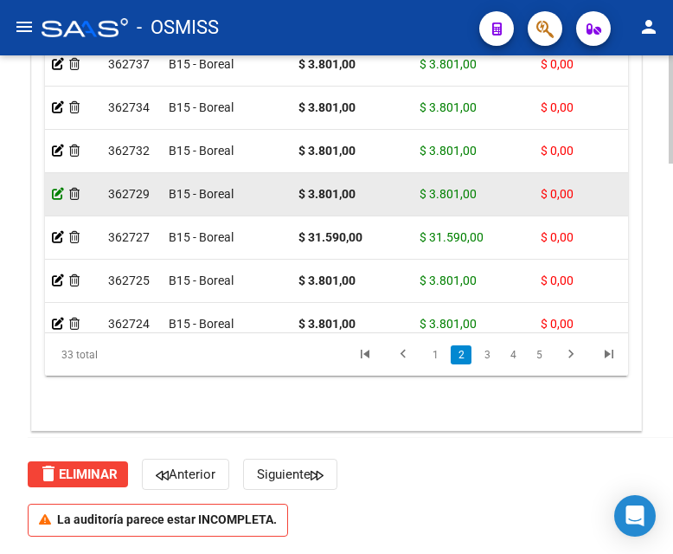
click at [56, 189] on icon at bounding box center [58, 194] width 12 height 12
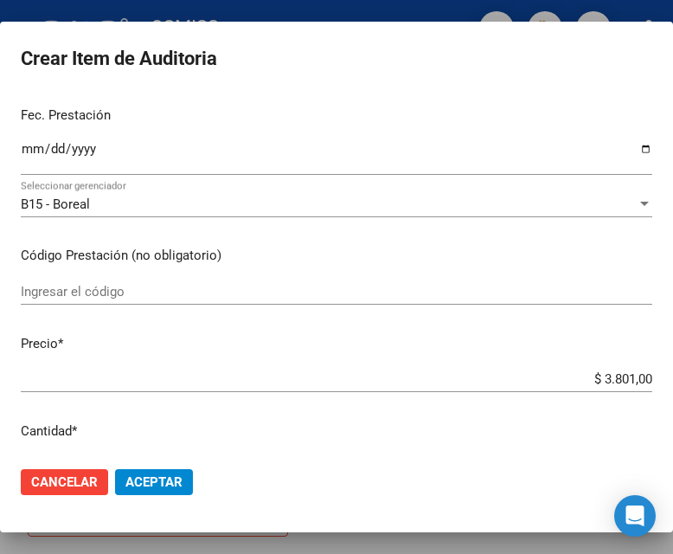
scroll to position [346, 0]
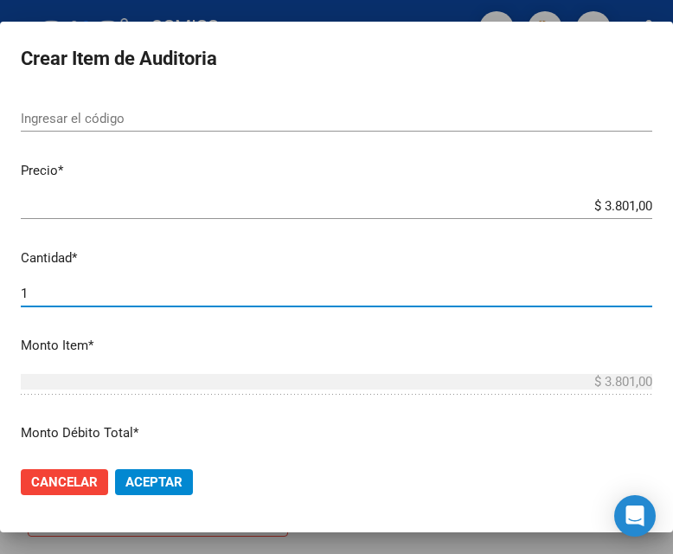
drag, startPoint x: 59, startPoint y: 295, endPoint x: -52, endPoint y: 287, distance: 111.0
click at [0, 287] on html "menu - OSMISS person Firma Express Inicio Calendario SSS Instructivos Contacto …" at bounding box center [336, 277] width 673 height 554
click at [171, 436] on span "Aceptar" at bounding box center [153, 482] width 57 height 16
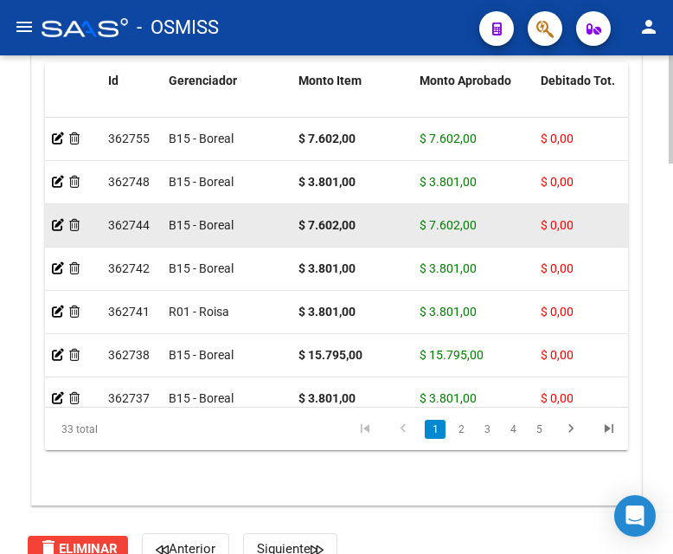
scroll to position [87, 0]
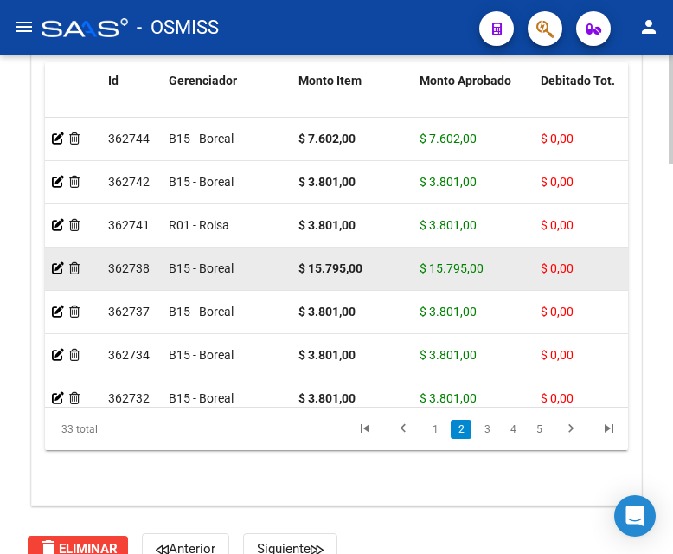
click at [51, 263] on datatable-body-cell at bounding box center [73, 268] width 56 height 42
click at [58, 271] on icon at bounding box center [58, 268] width 12 height 12
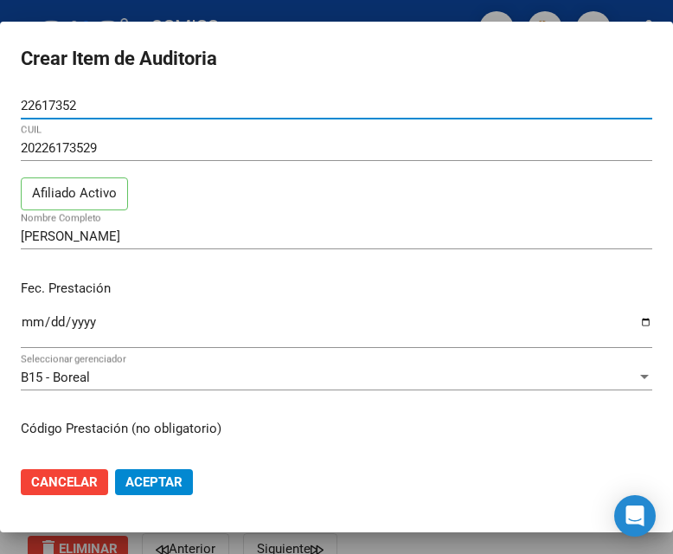
click at [260, 10] on div at bounding box center [336, 277] width 673 height 554
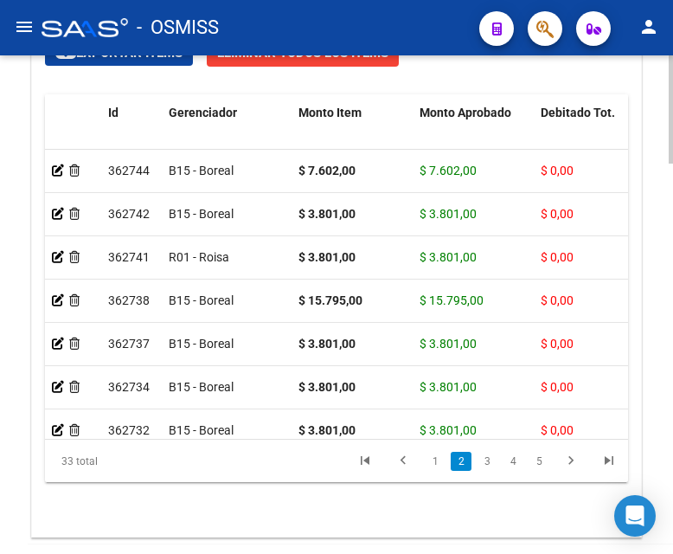
scroll to position [1703, 0]
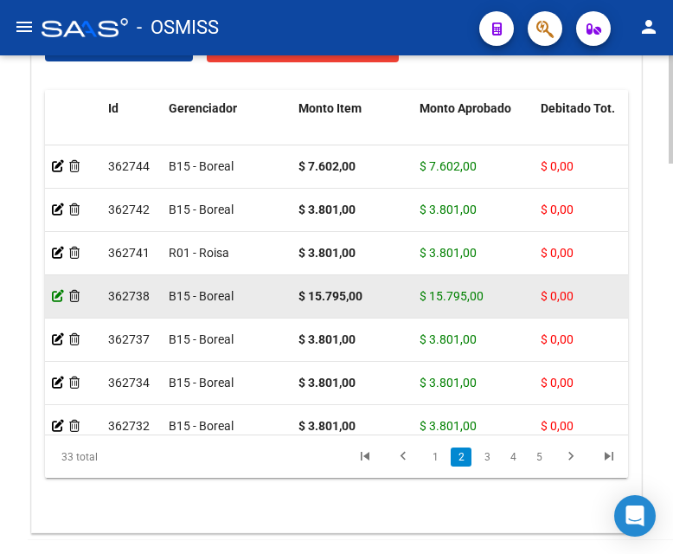
click at [55, 293] on icon at bounding box center [58, 296] width 12 height 12
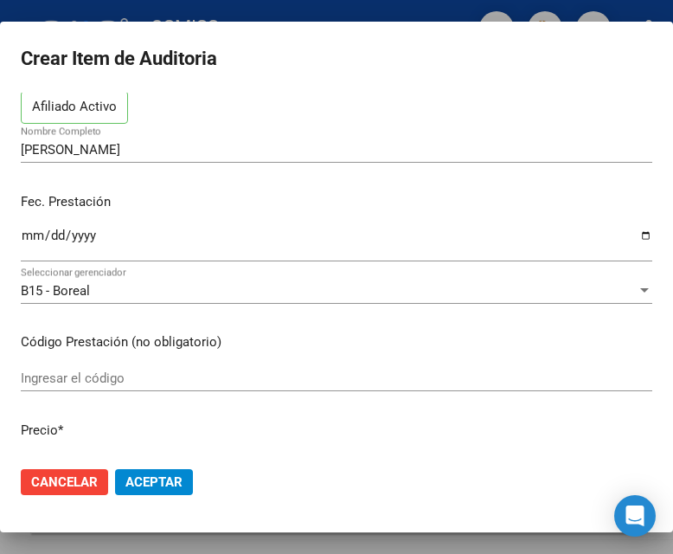
scroll to position [173, 0]
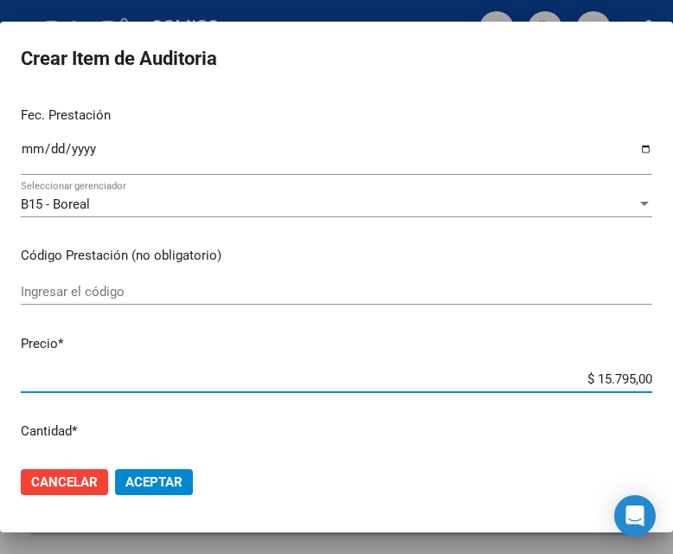
drag, startPoint x: 552, startPoint y: 379, endPoint x: 650, endPoint y: 378, distance: 97.8
click at [650, 378] on app-form-text-field "Precio * $ 15.795,00 Ingresar el precio" at bounding box center [343, 361] width 645 height 54
click at [175, 436] on span "Aceptar" at bounding box center [153, 482] width 57 height 16
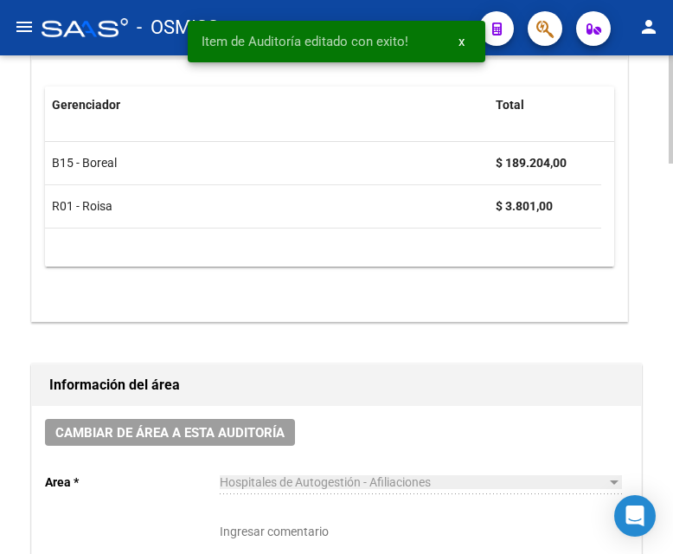
scroll to position [692, 0]
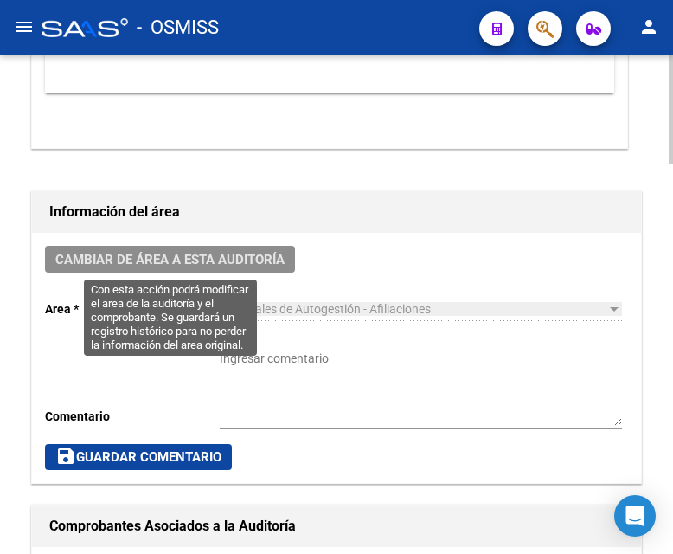
click at [220, 260] on span "Cambiar de área a esta auditoría" at bounding box center [169, 260] width 229 height 16
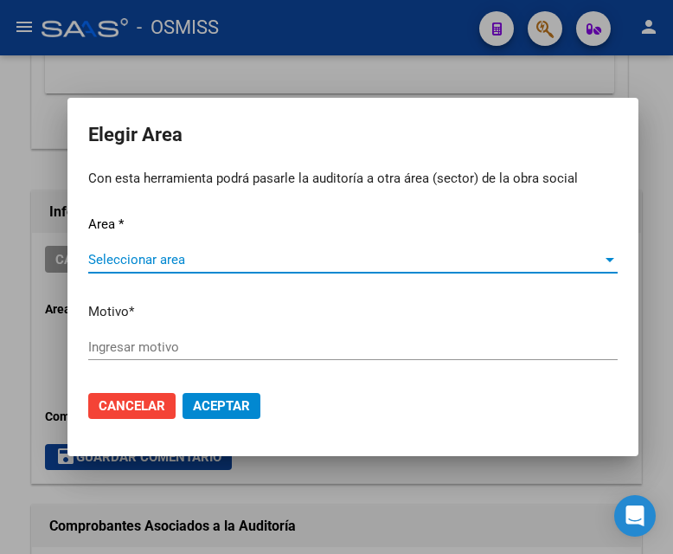
click at [174, 266] on span "Seleccionar area" at bounding box center [345, 260] width 514 height 16
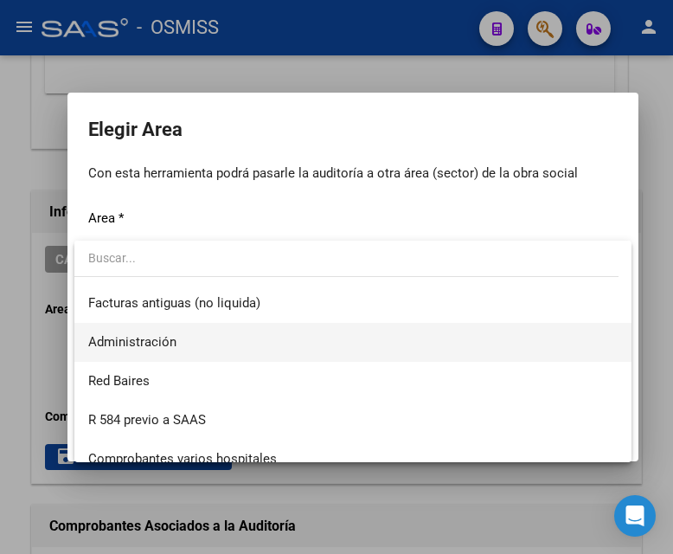
scroll to position [260, 0]
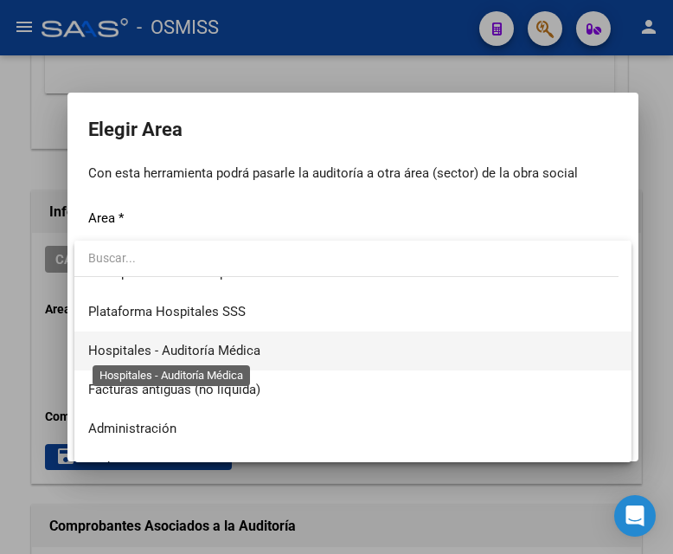
click at [223, 352] on span "Hospitales - Auditoría Médica" at bounding box center [174, 351] width 172 height 16
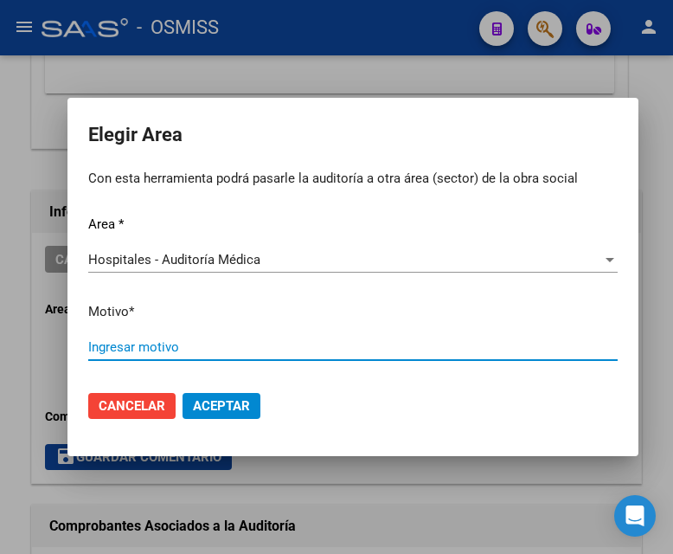
click at [167, 350] on input "Ingresar motivo" at bounding box center [352, 347] width 529 height 16
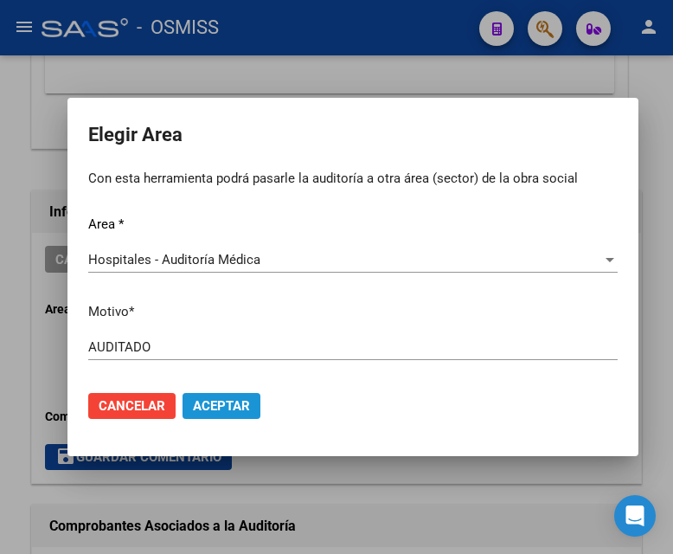
click at [223, 405] on span "Aceptar" at bounding box center [221, 406] width 57 height 16
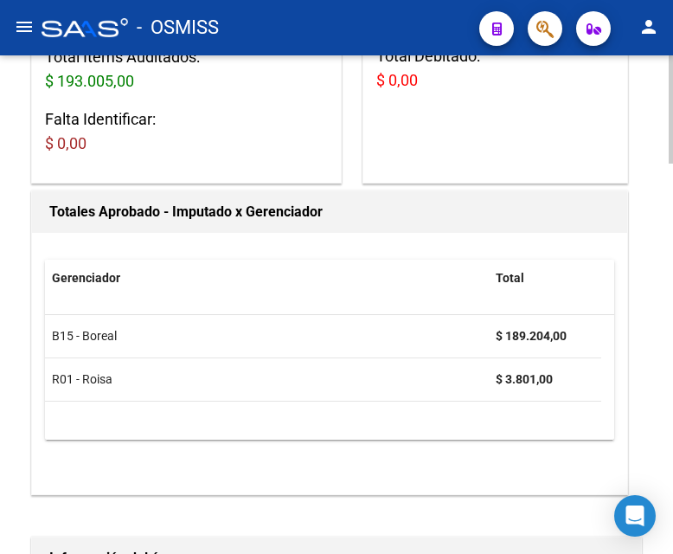
scroll to position [0, 0]
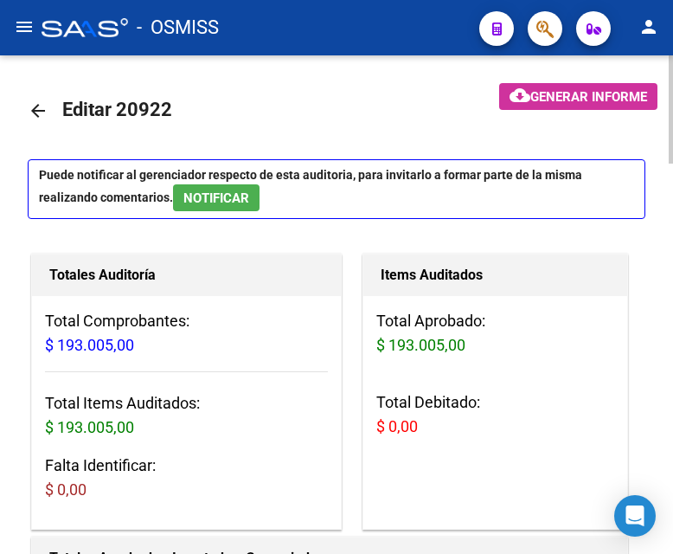
click at [32, 111] on mat-icon "arrow_back" at bounding box center [38, 110] width 21 height 21
